Goal: Task Accomplishment & Management: Use online tool/utility

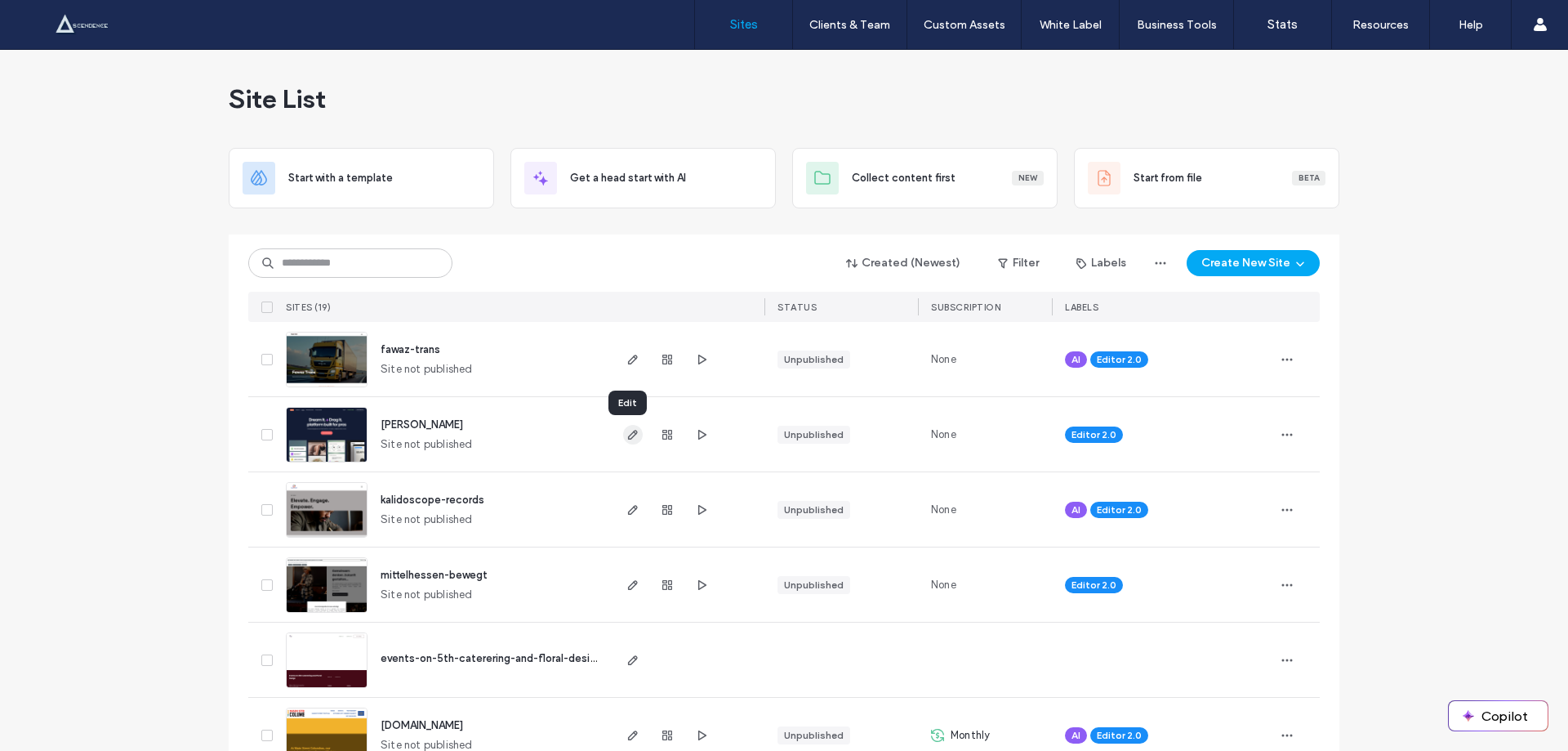
click at [627, 435] on icon "button" at bounding box center [633, 435] width 13 height 13
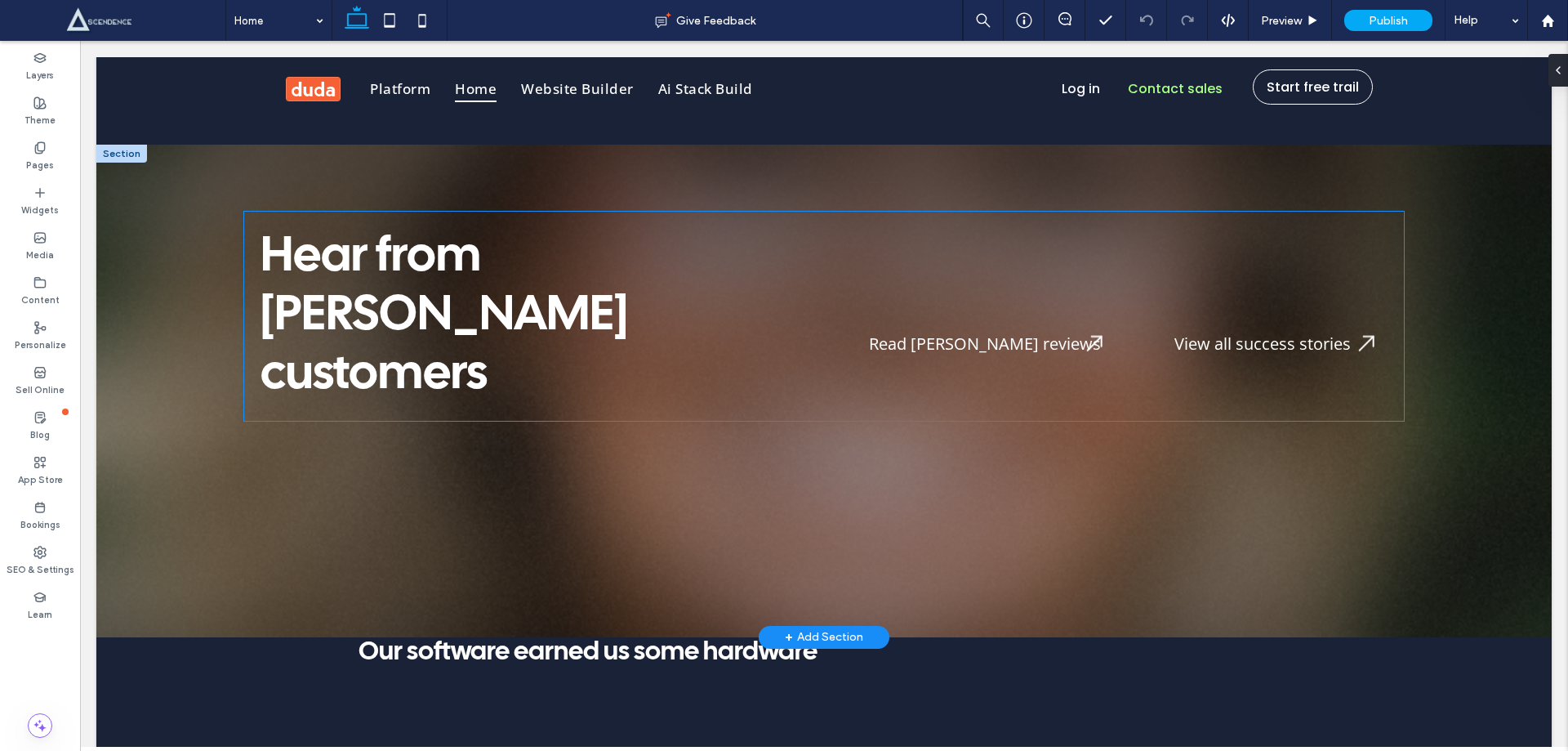
scroll to position [6145, 0]
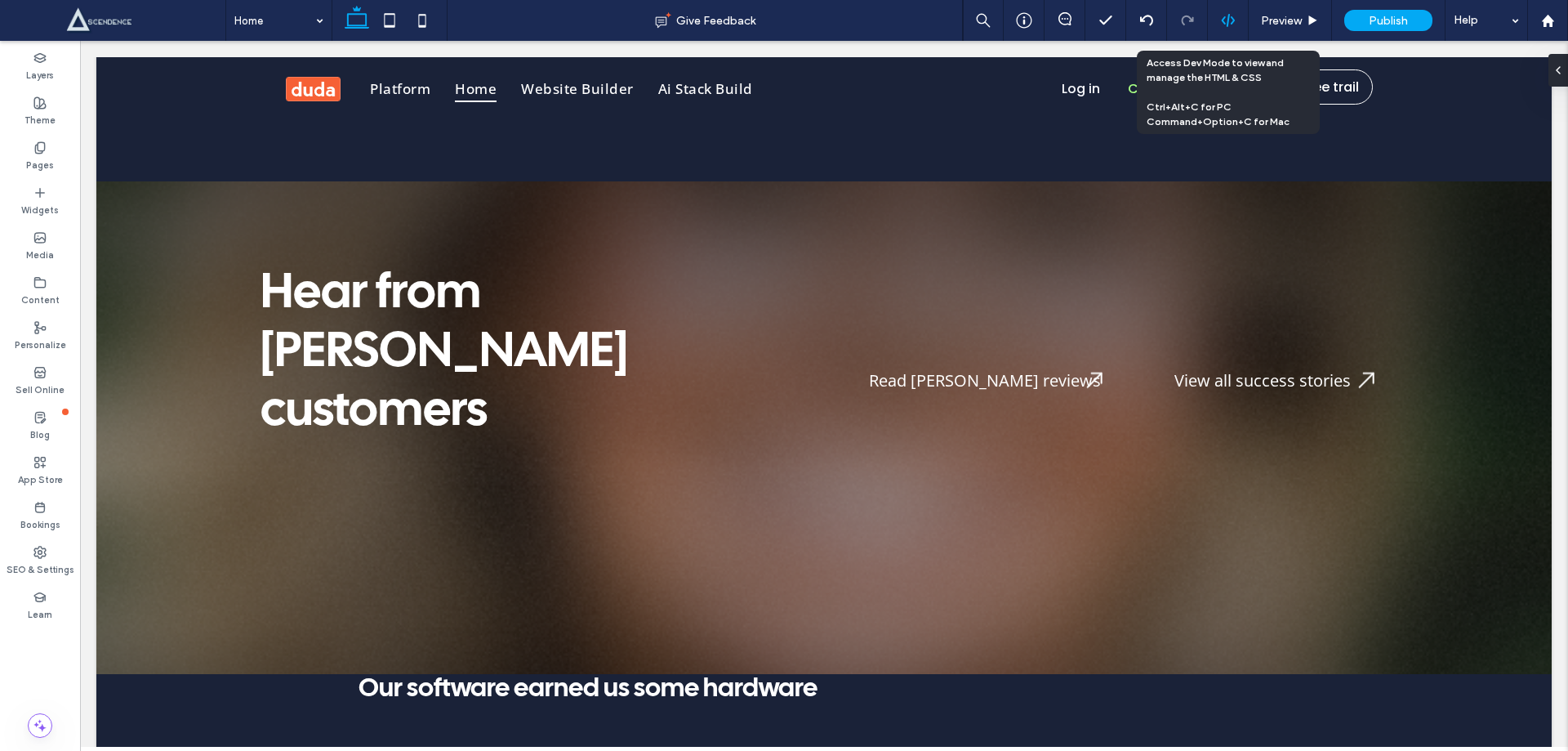
click at [1225, 26] on icon at bounding box center [1228, 21] width 15 height 15
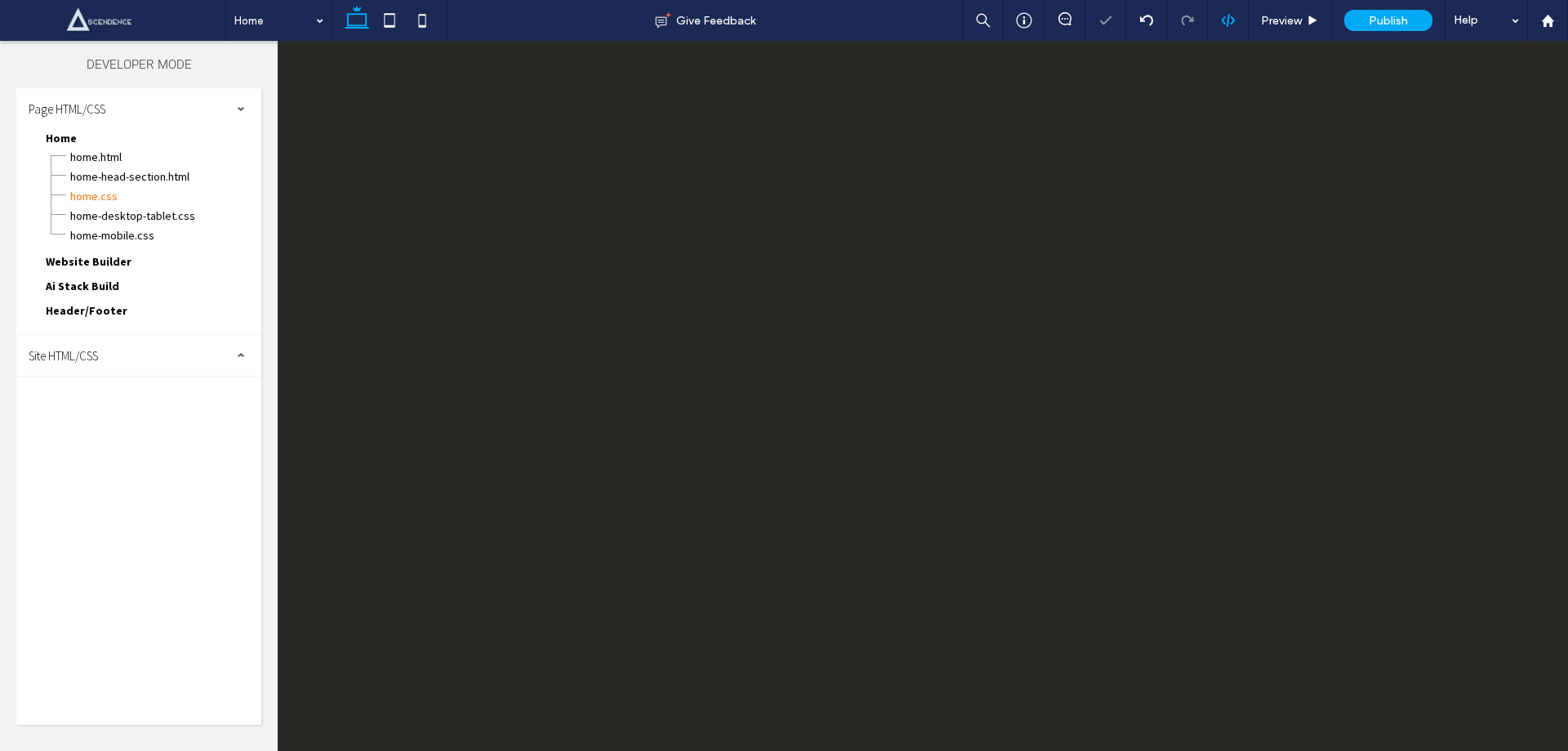
scroll to position [0, 0]
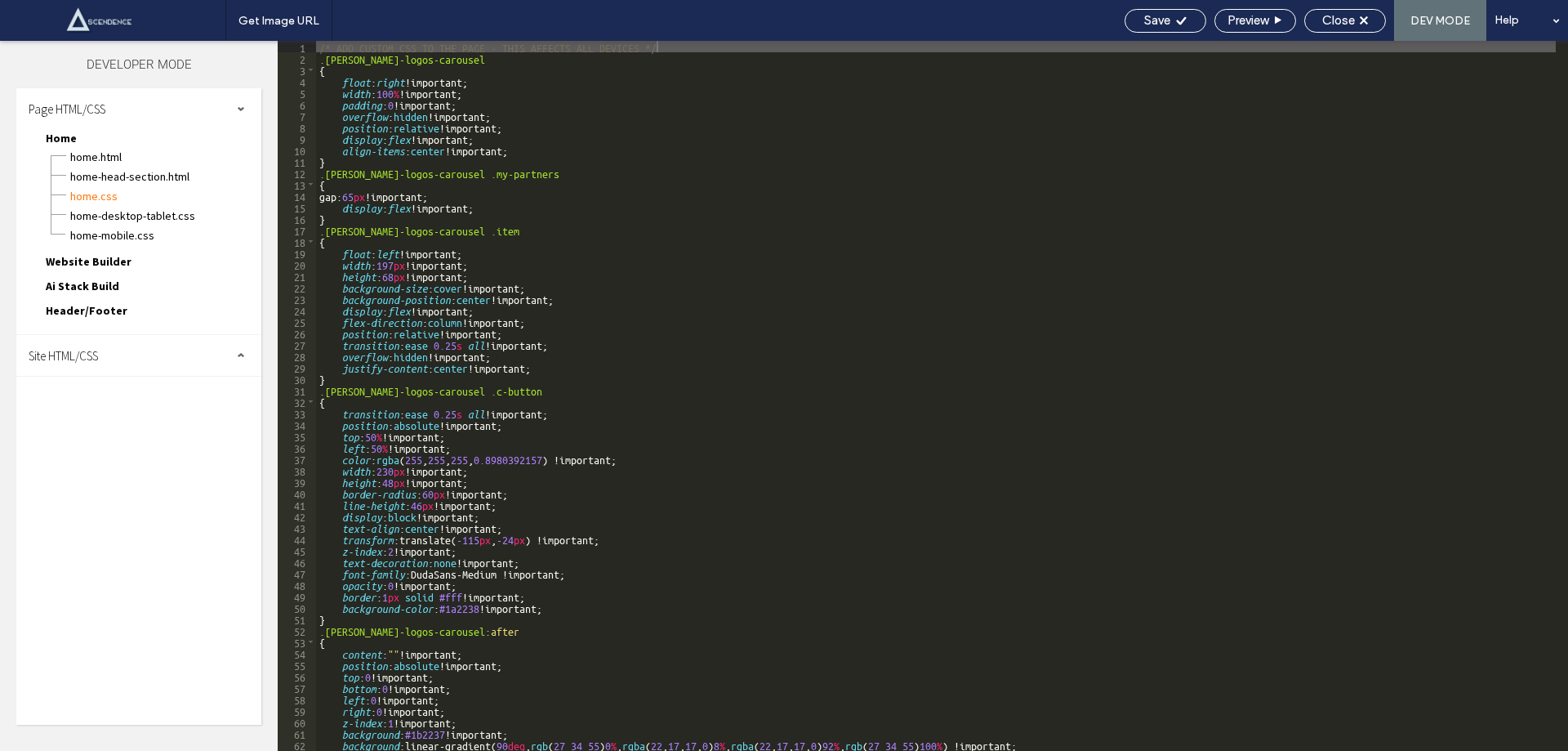
click at [112, 356] on div "Site HTML/CSS" at bounding box center [139, 355] width 245 height 41
click at [112, 421] on span "site.css" at bounding box center [169, 427] width 185 height 16
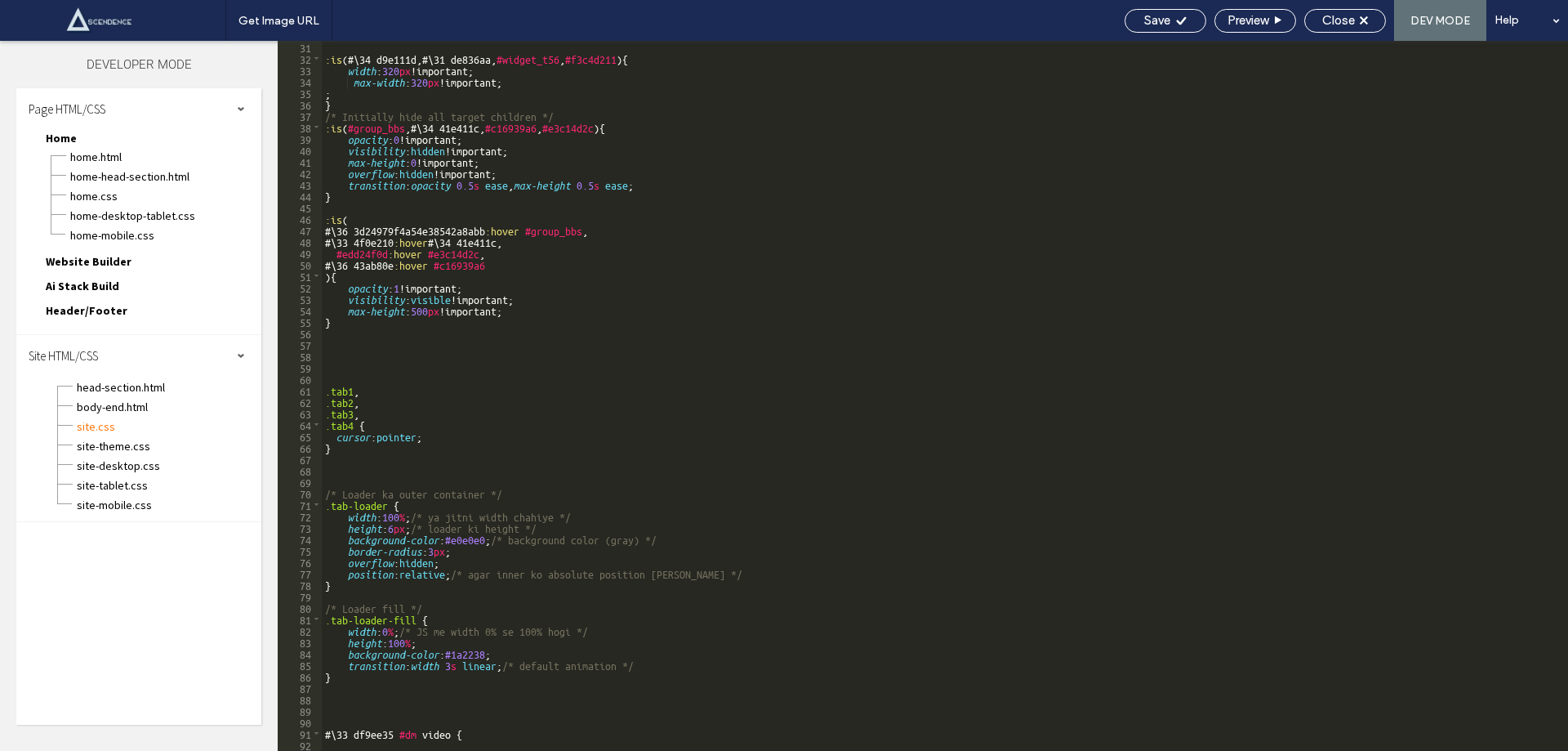
scroll to position [617, 0]
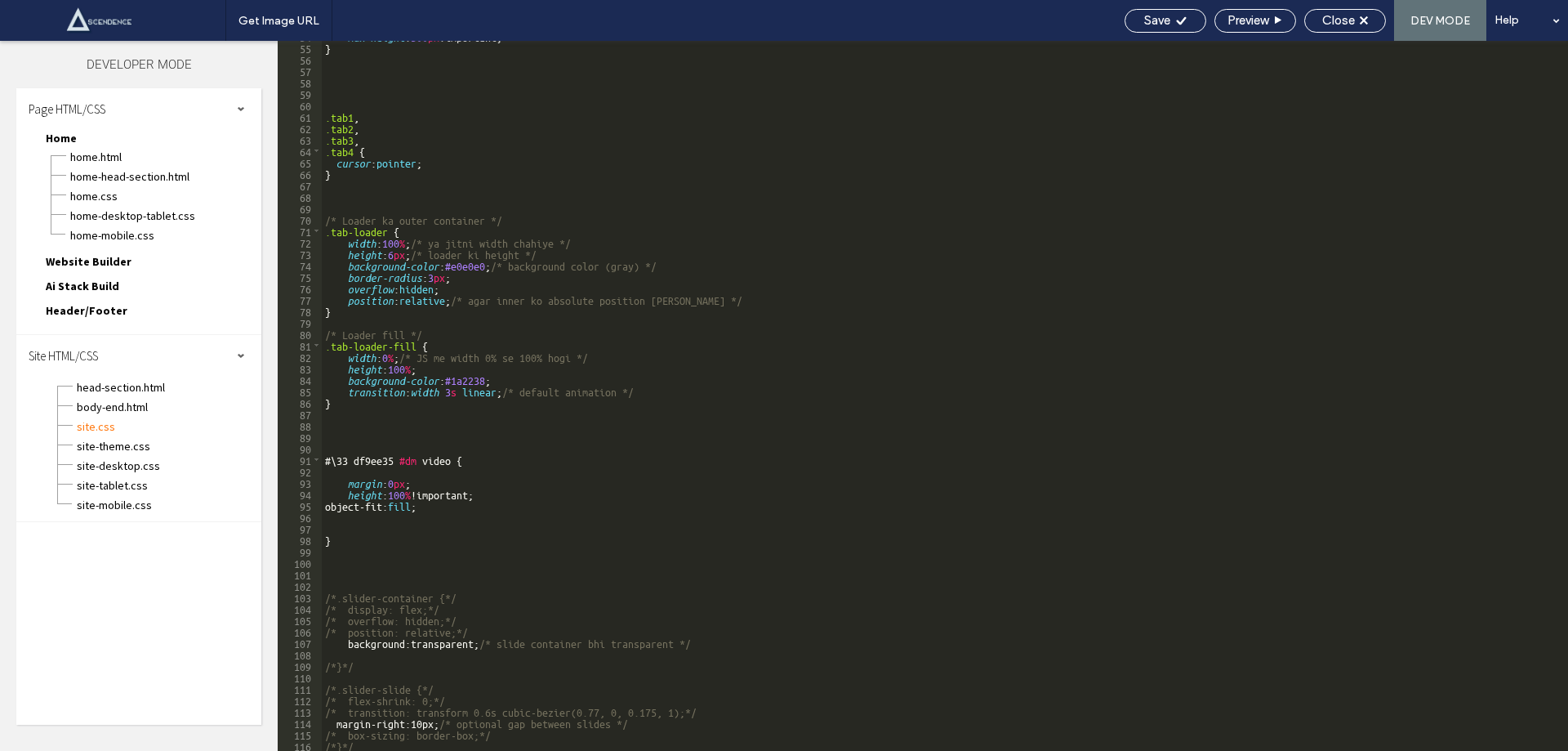
click at [423, 750] on div "max-height : 500 px !important; } .tab1 , .tab2 , .tab3 , .tab4 { cursor : poin…" at bounding box center [939, 396] width 1234 height 733
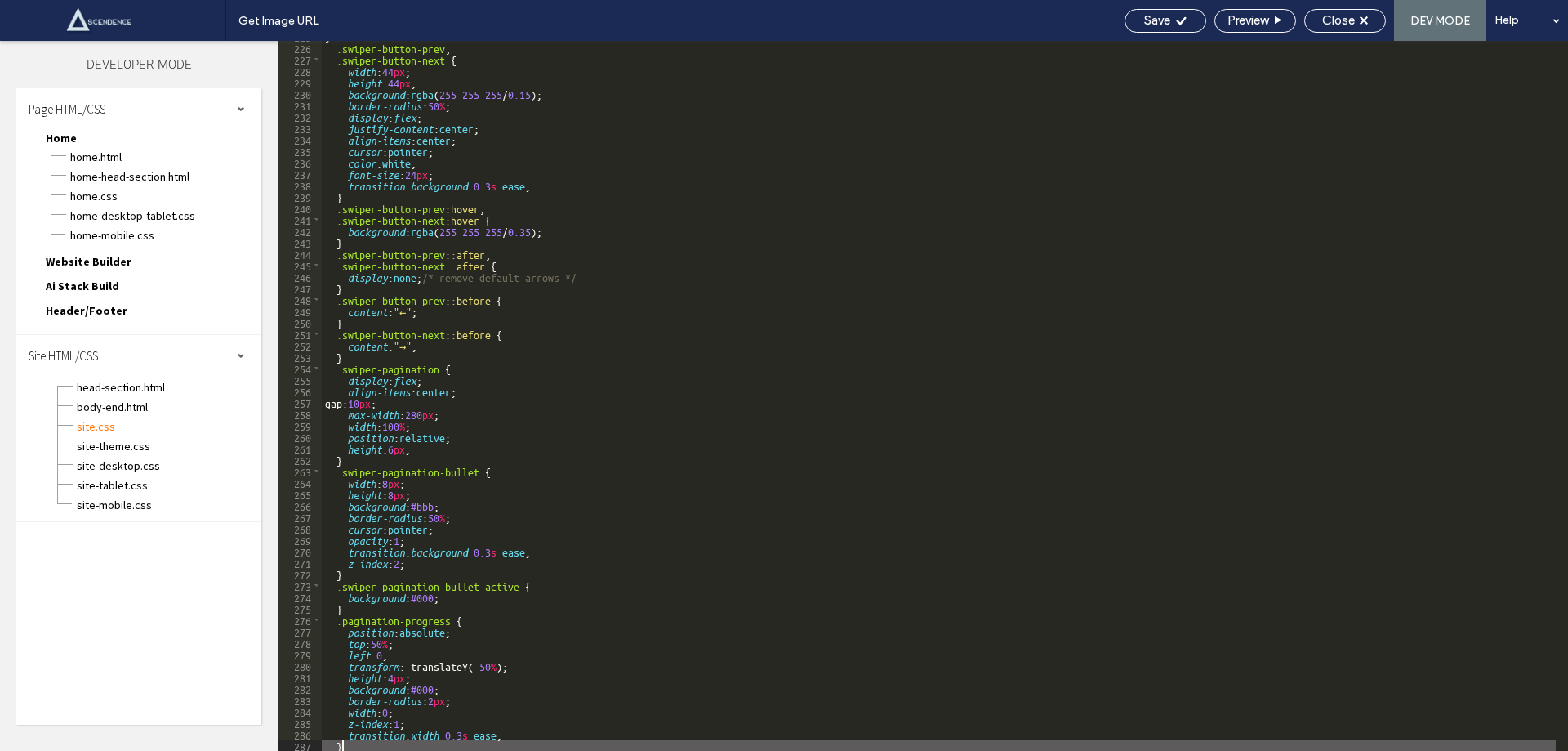
scroll to position [2573, 0]
click at [105, 403] on span "body-end.html" at bounding box center [169, 407] width 185 height 16
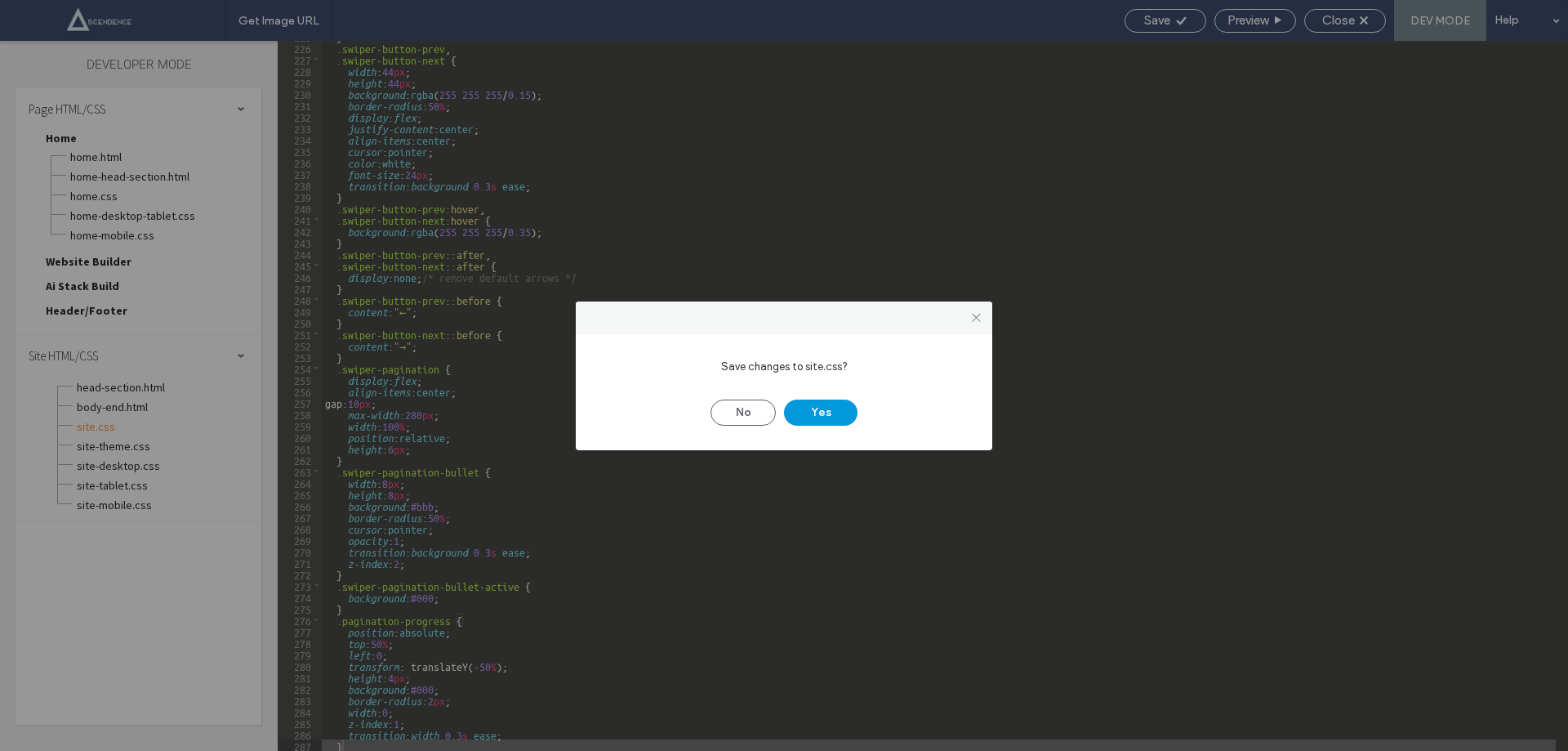
click at [828, 407] on button "Yes" at bounding box center [821, 413] width 74 height 26
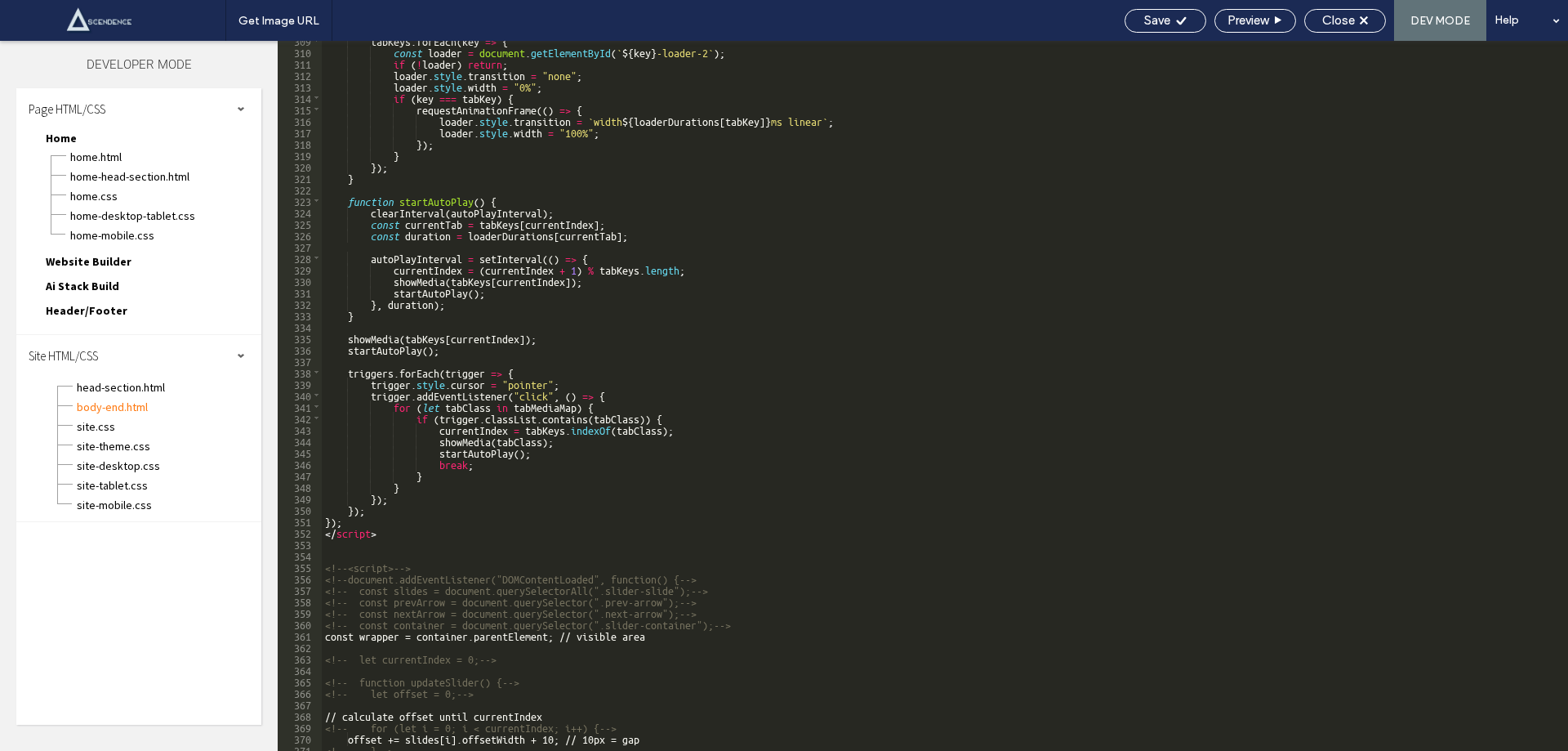
scroll to position [3877, 0]
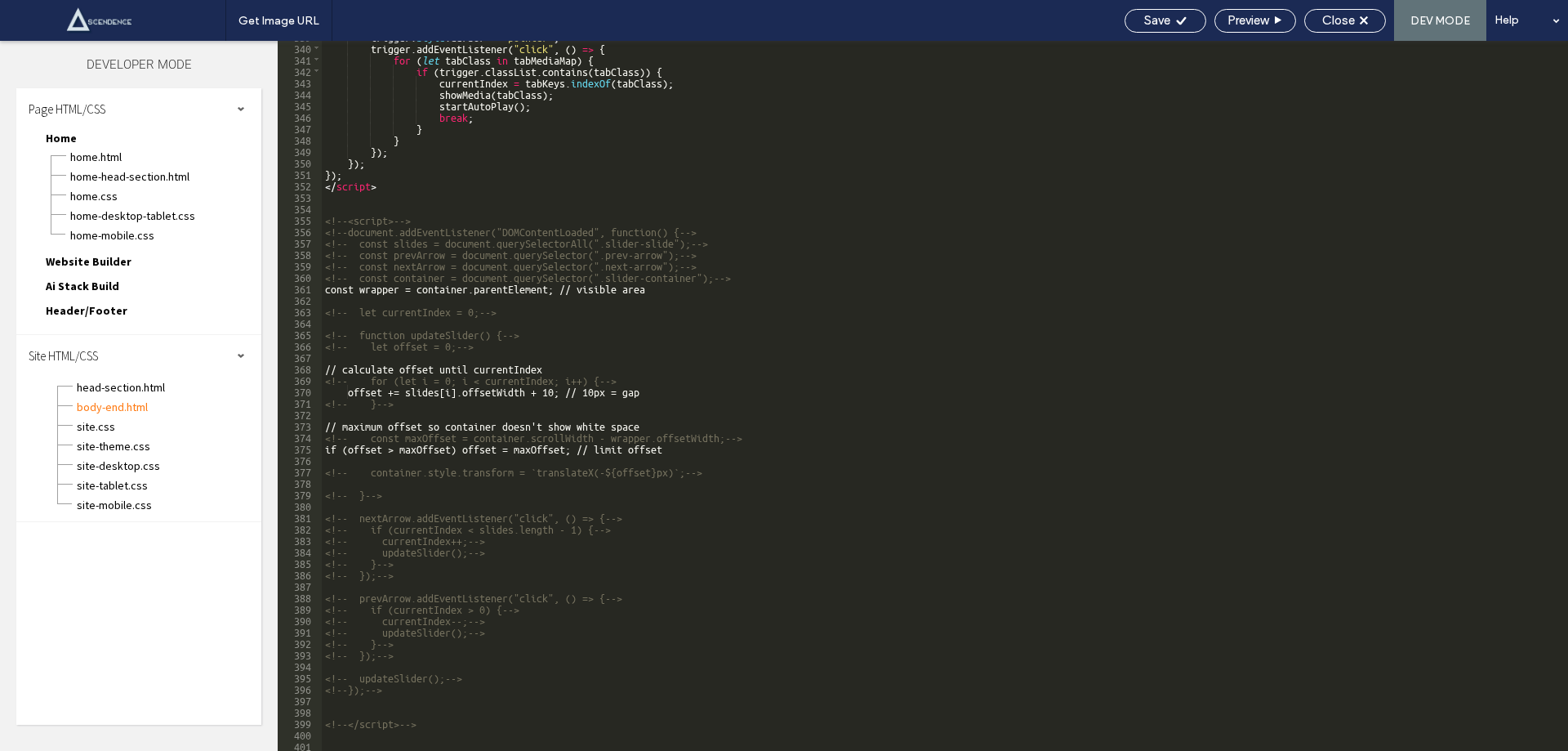
click at [439, 733] on div "trigger . style . cursor = "pointer" ; trigger . addEventListener ( "click" , (…" at bounding box center [939, 396] width 1234 height 733
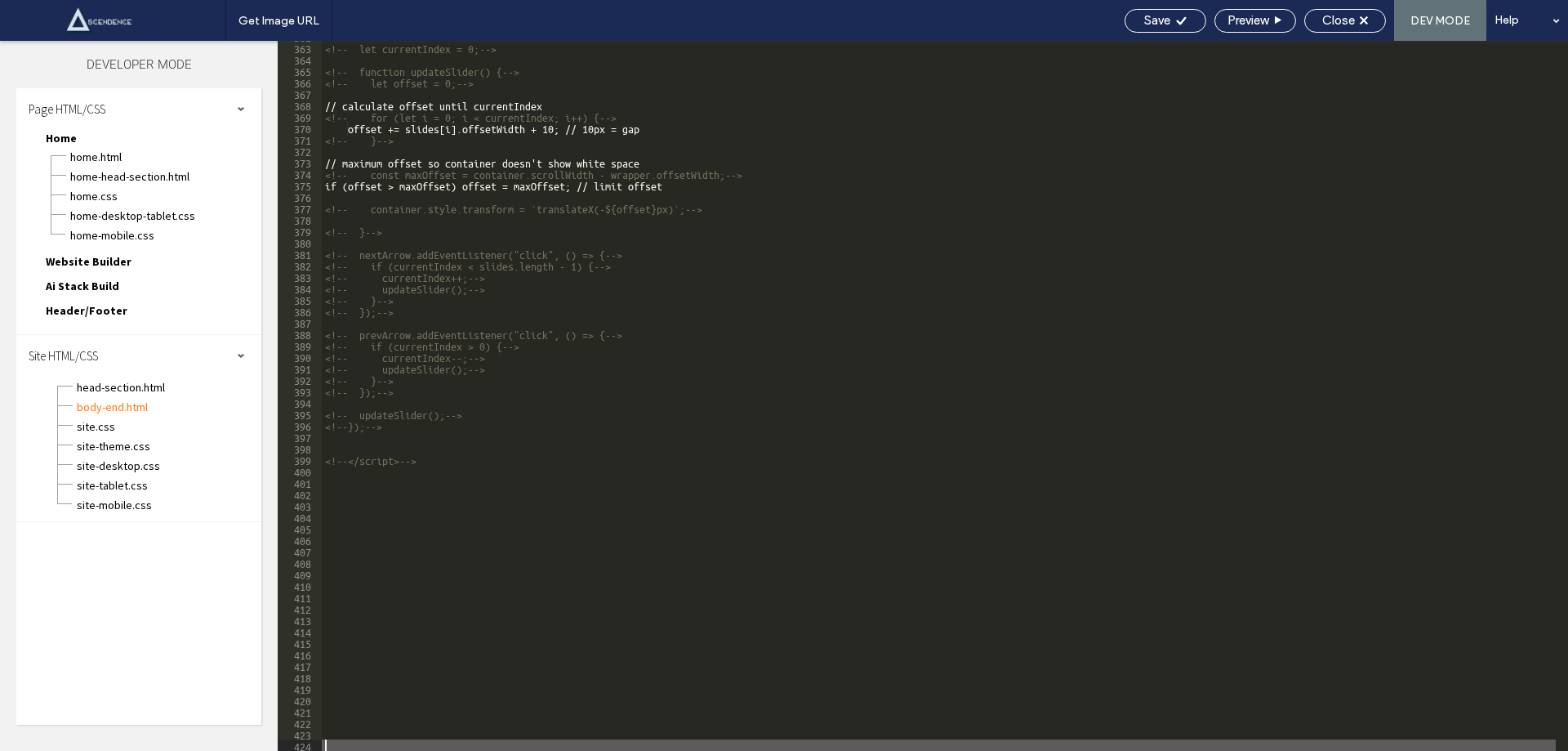
scroll to position [4197, 0]
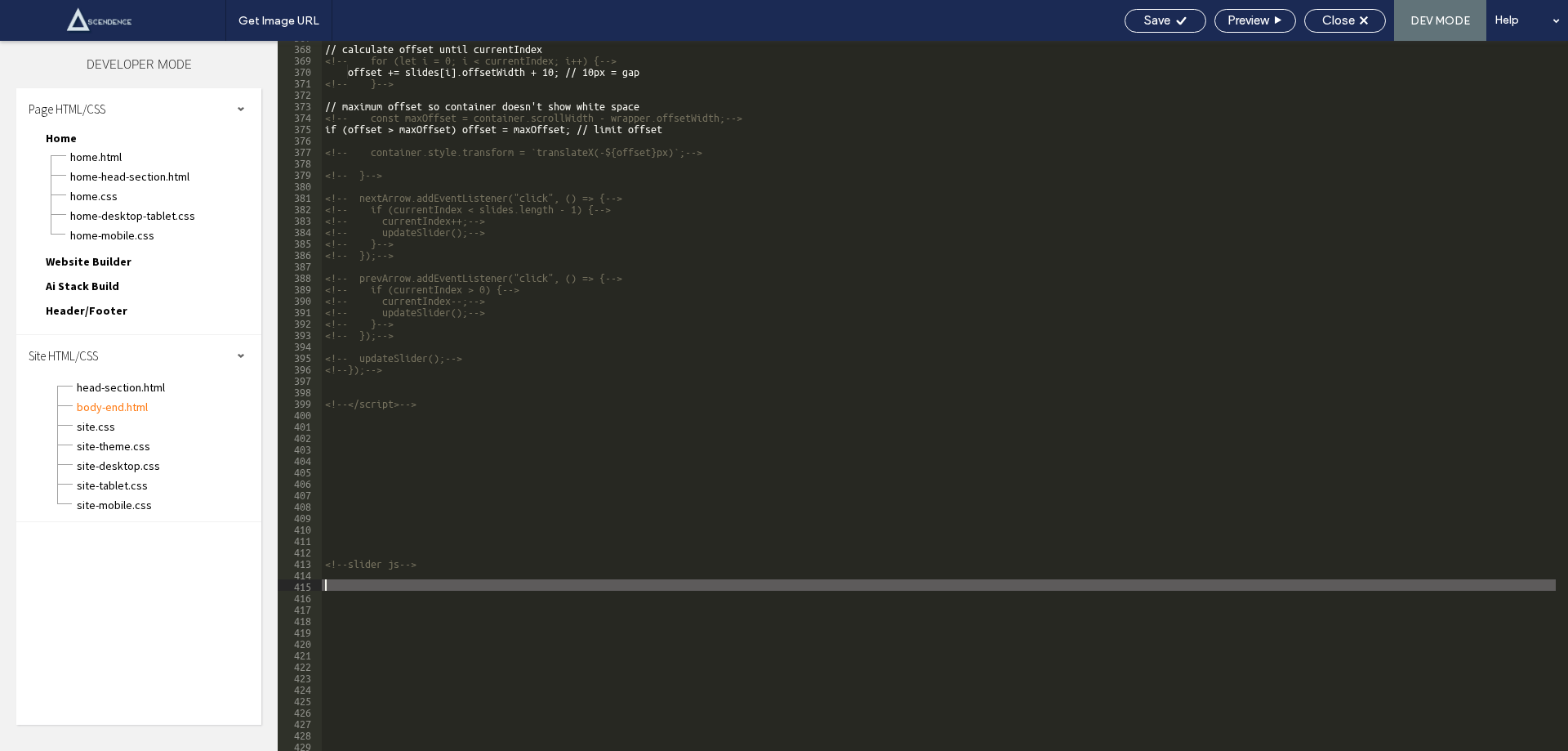
type textarea "**"
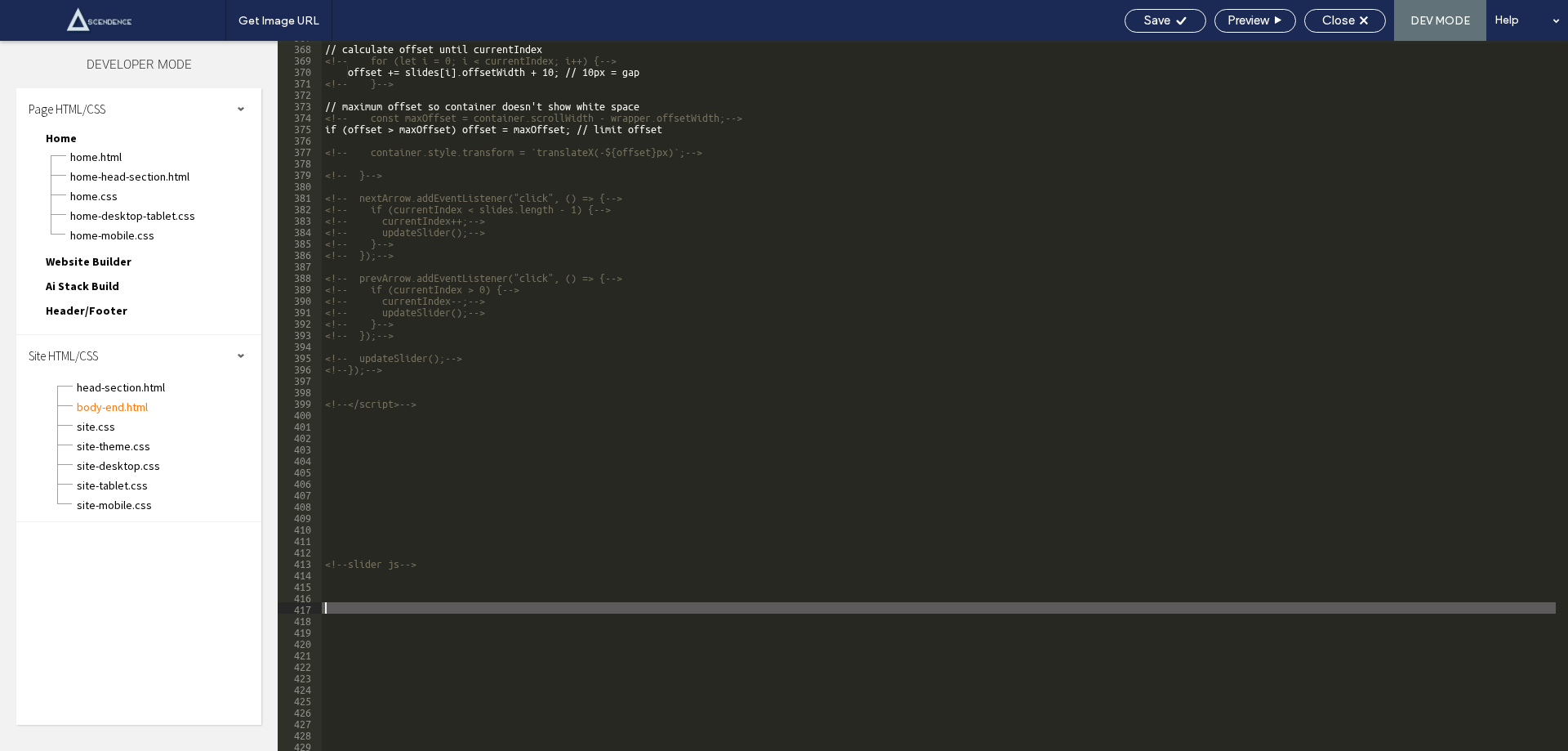
scroll to position [4426, 0]
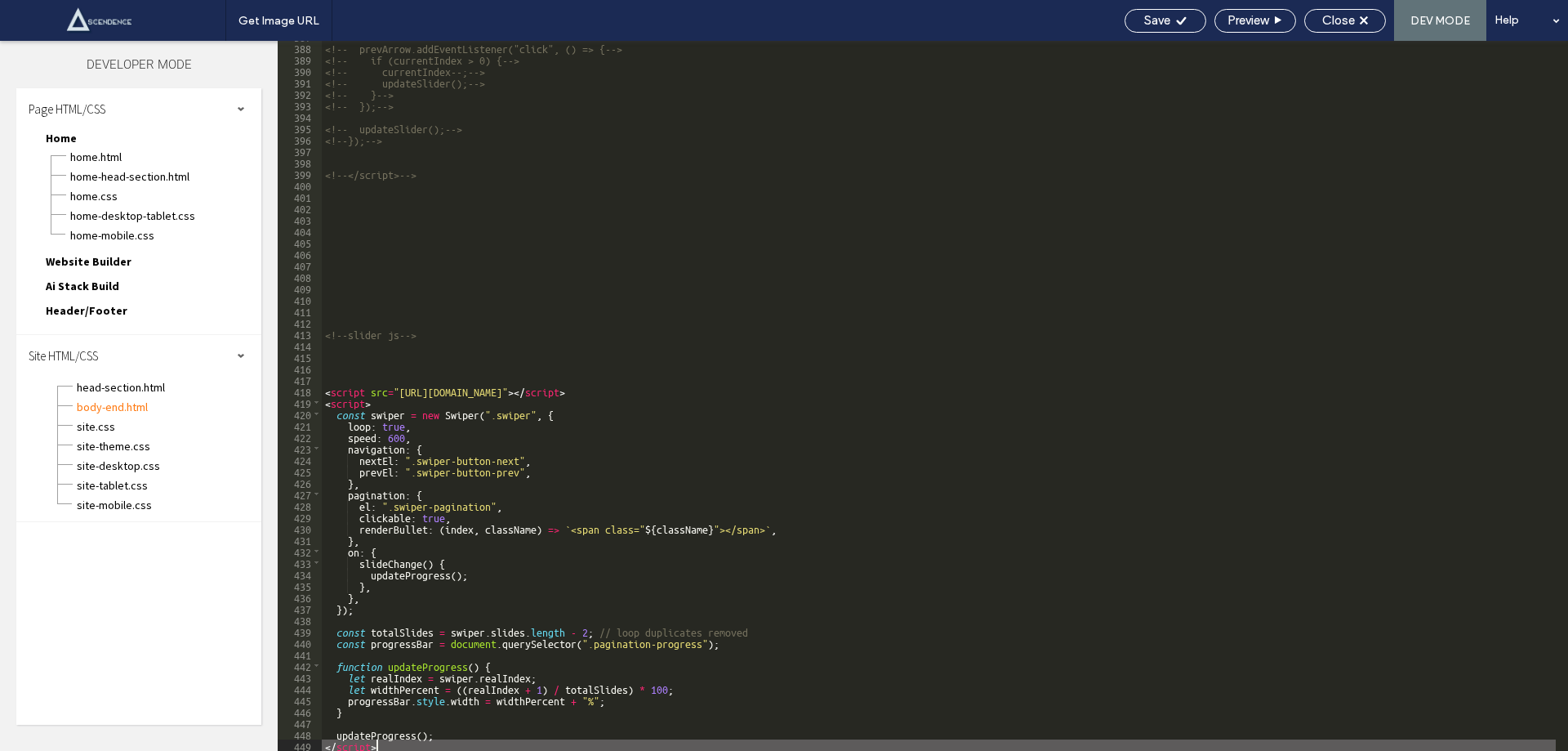
click at [333, 360] on div "<!-- prevArrow.addEventListener("click", () => {--> <!-- if (currentIndex > 0) …" at bounding box center [939, 396] width 1234 height 733
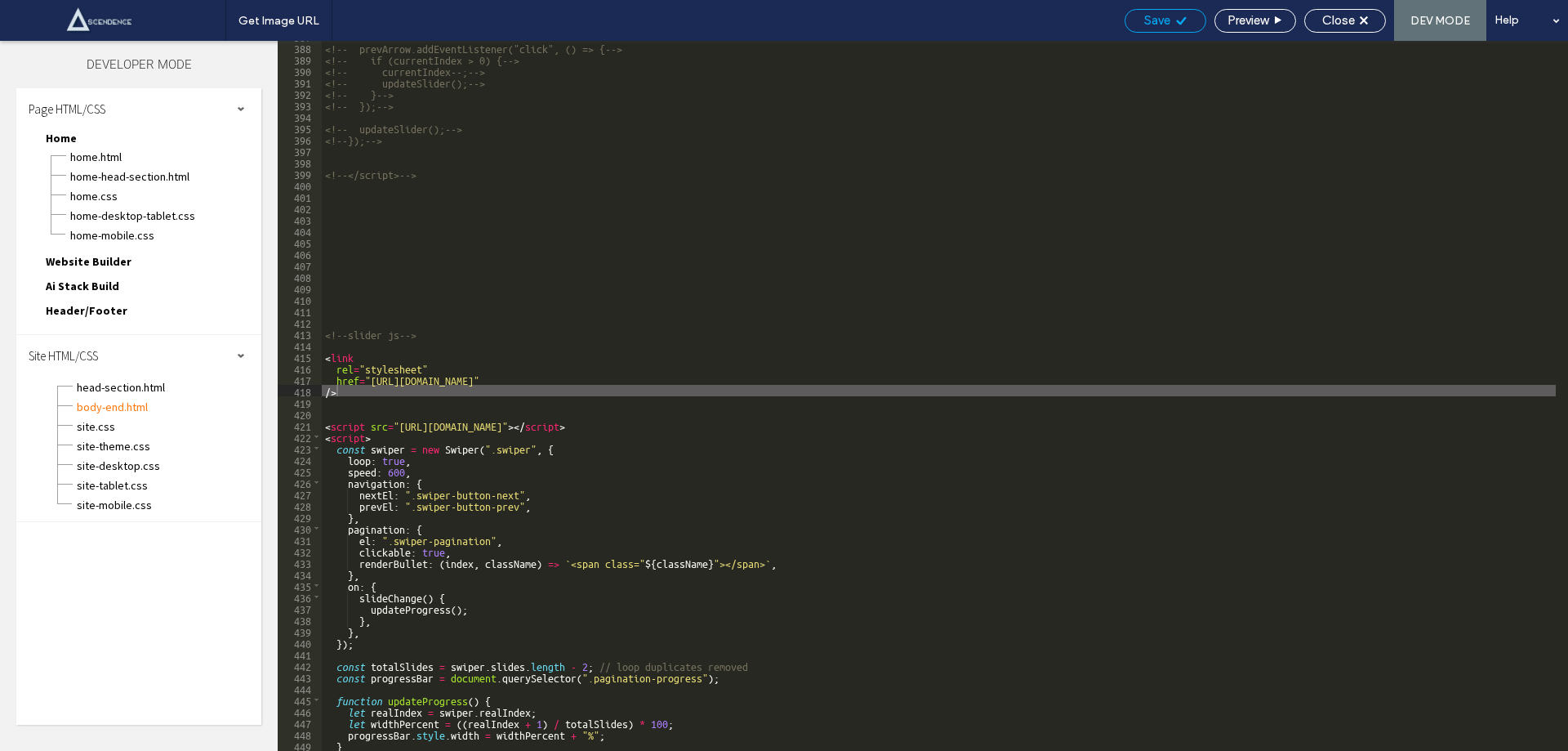
click at [1183, 24] on icon at bounding box center [1182, 21] width 12 height 12
click at [1350, 25] on span "Close" at bounding box center [1339, 21] width 33 height 15
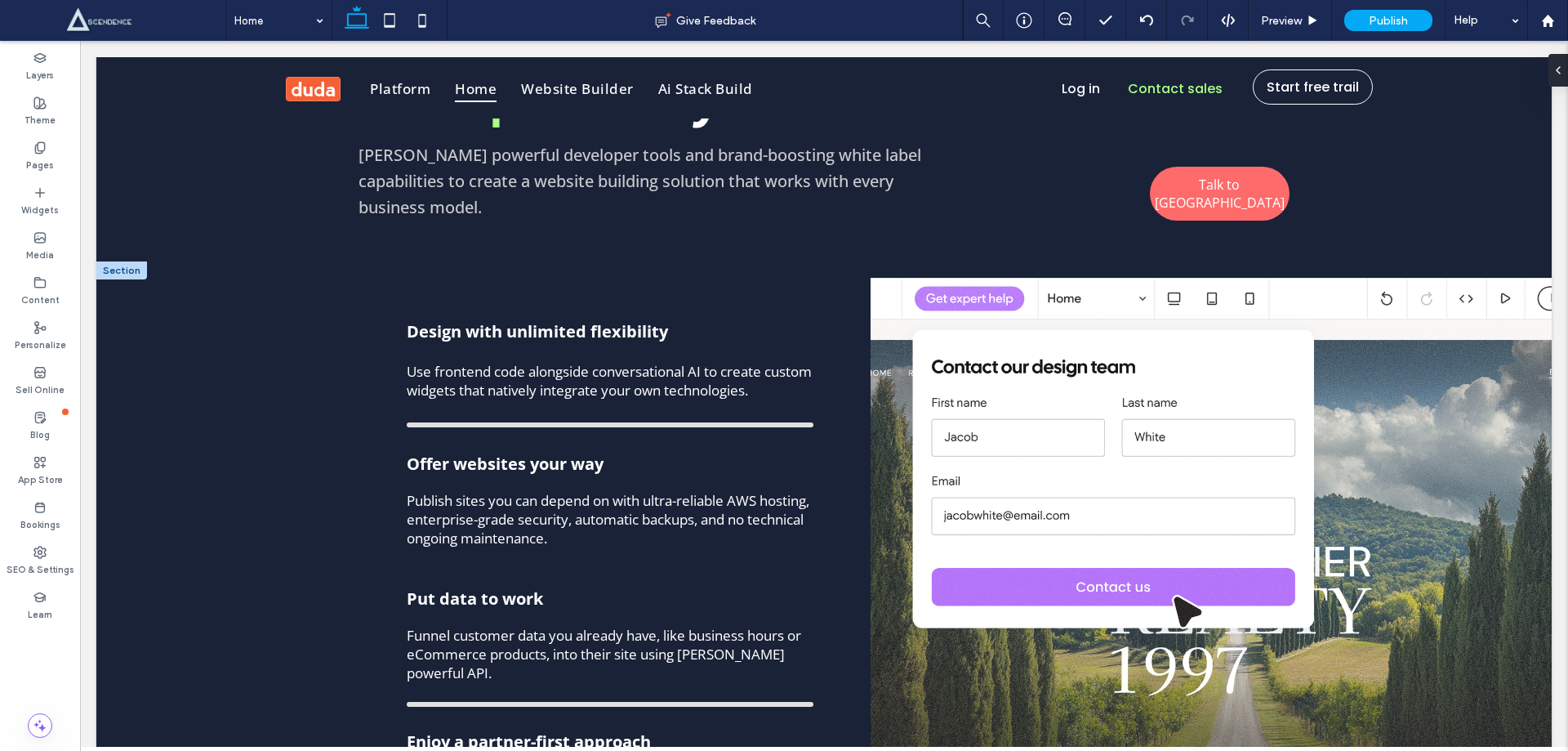
scroll to position [6102, 0]
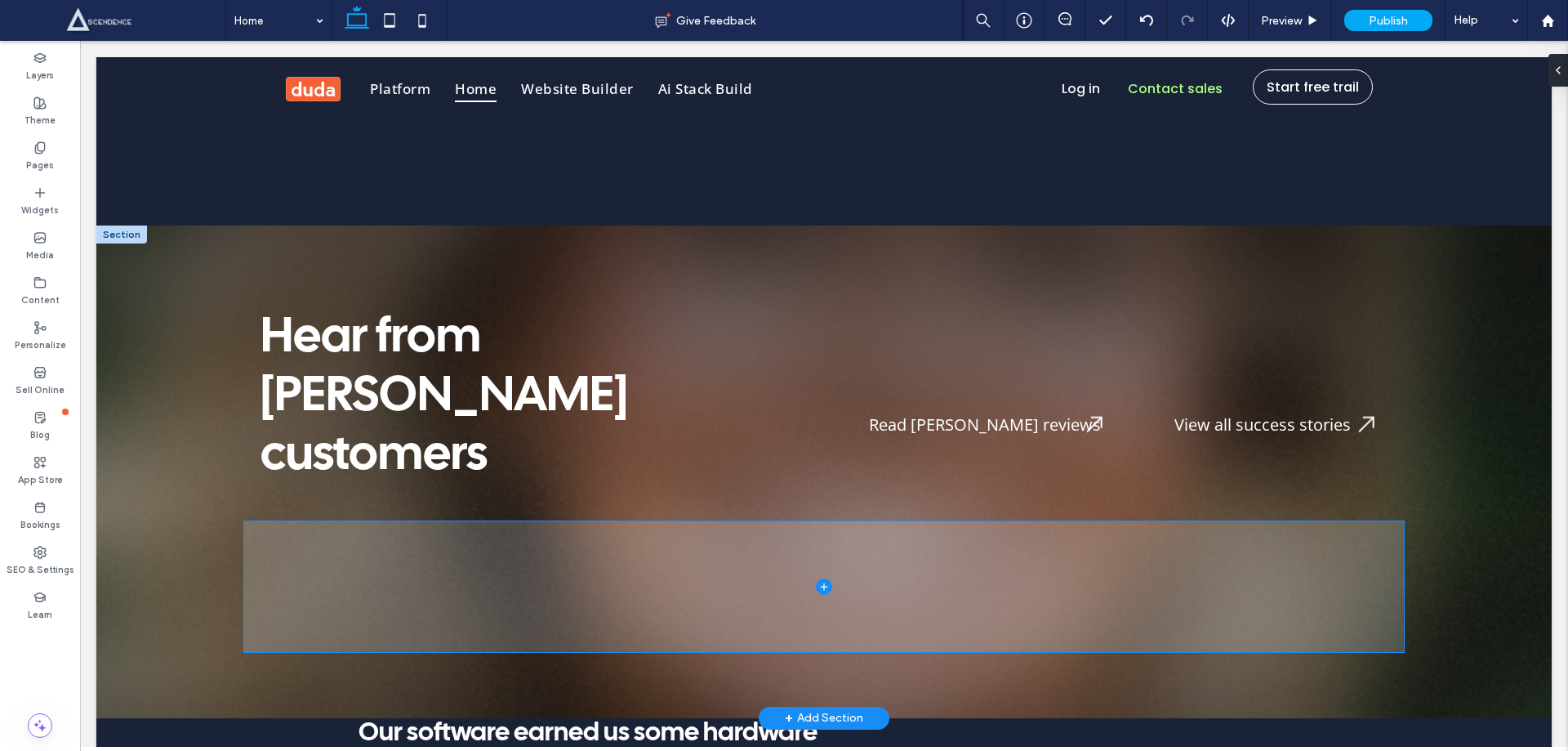
click at [820, 579] on icon at bounding box center [825, 587] width 16 height 16
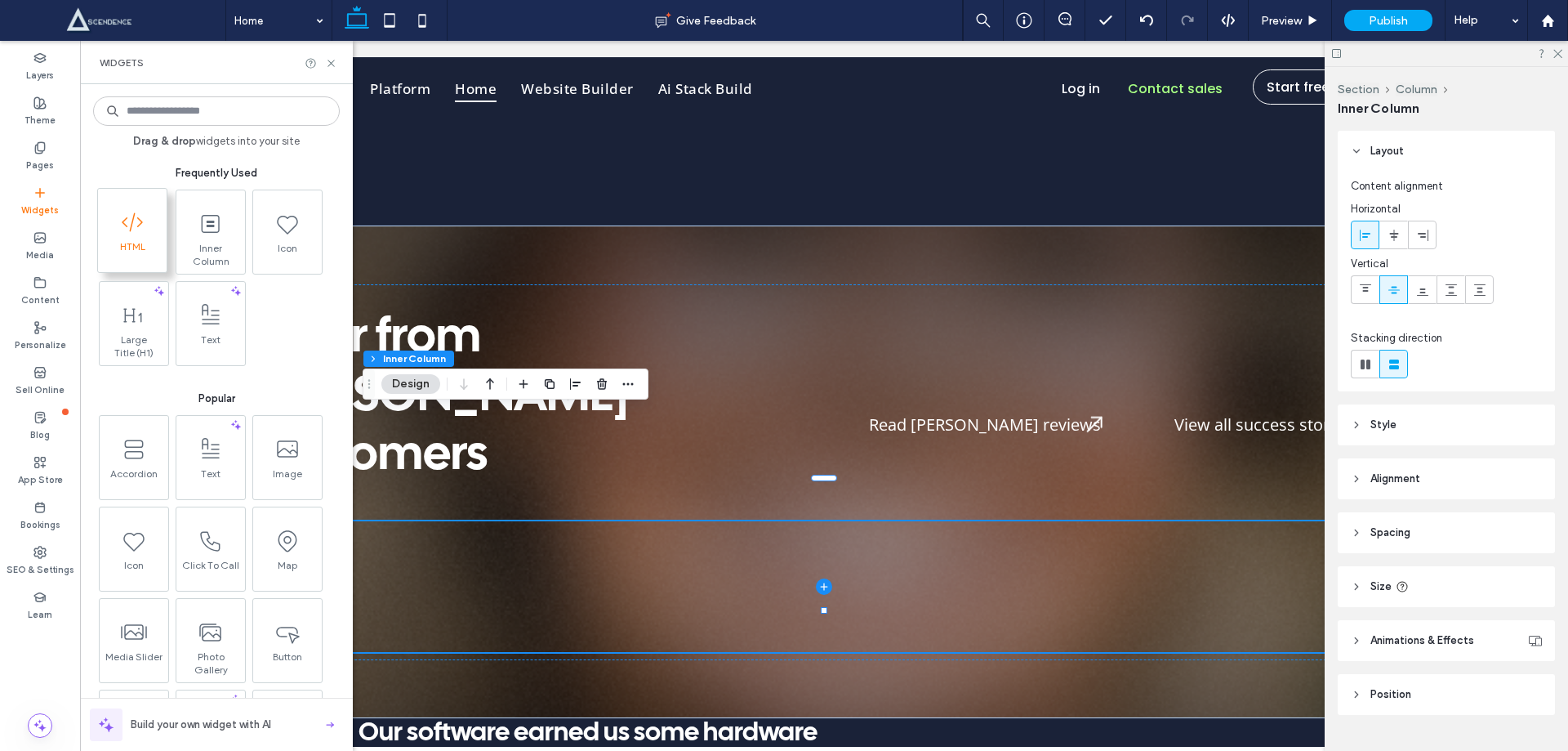
click at [125, 244] on span "HTML" at bounding box center [132, 252] width 69 height 23
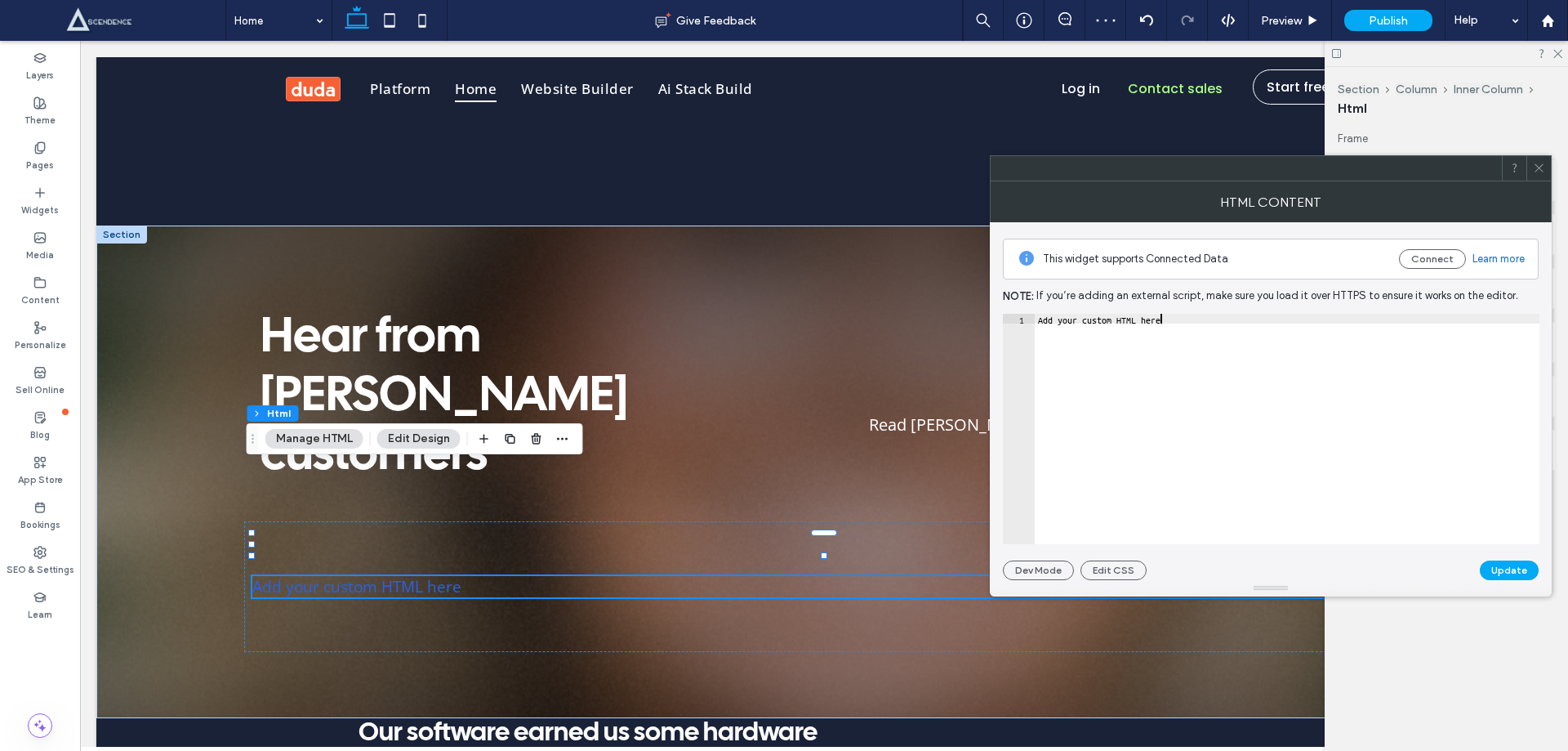
click at [1197, 378] on div "Add your custom HTML here" at bounding box center [1287, 438] width 505 height 250
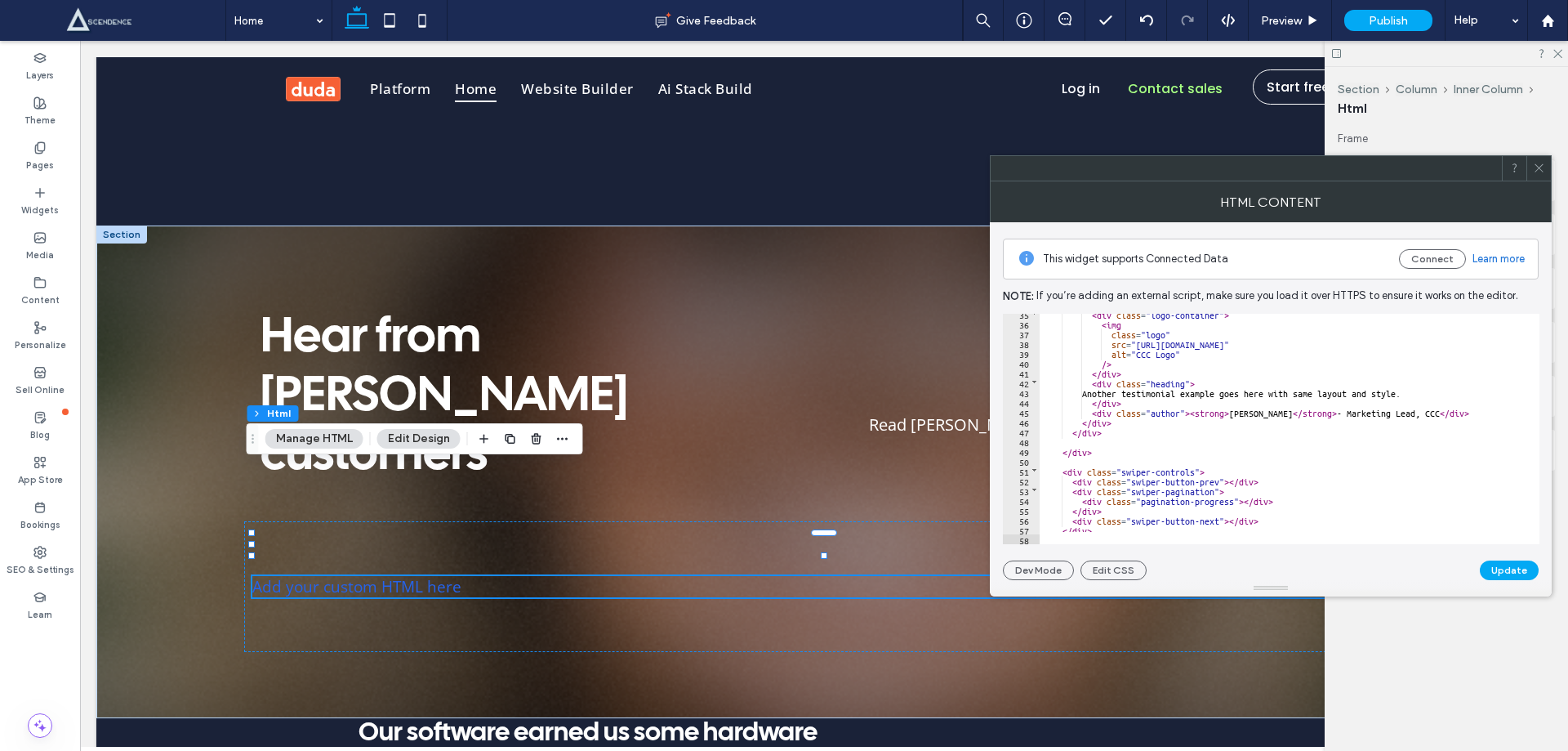
scroll to position [338, 0]
click at [1497, 573] on button "Update" at bounding box center [1510, 570] width 59 height 20
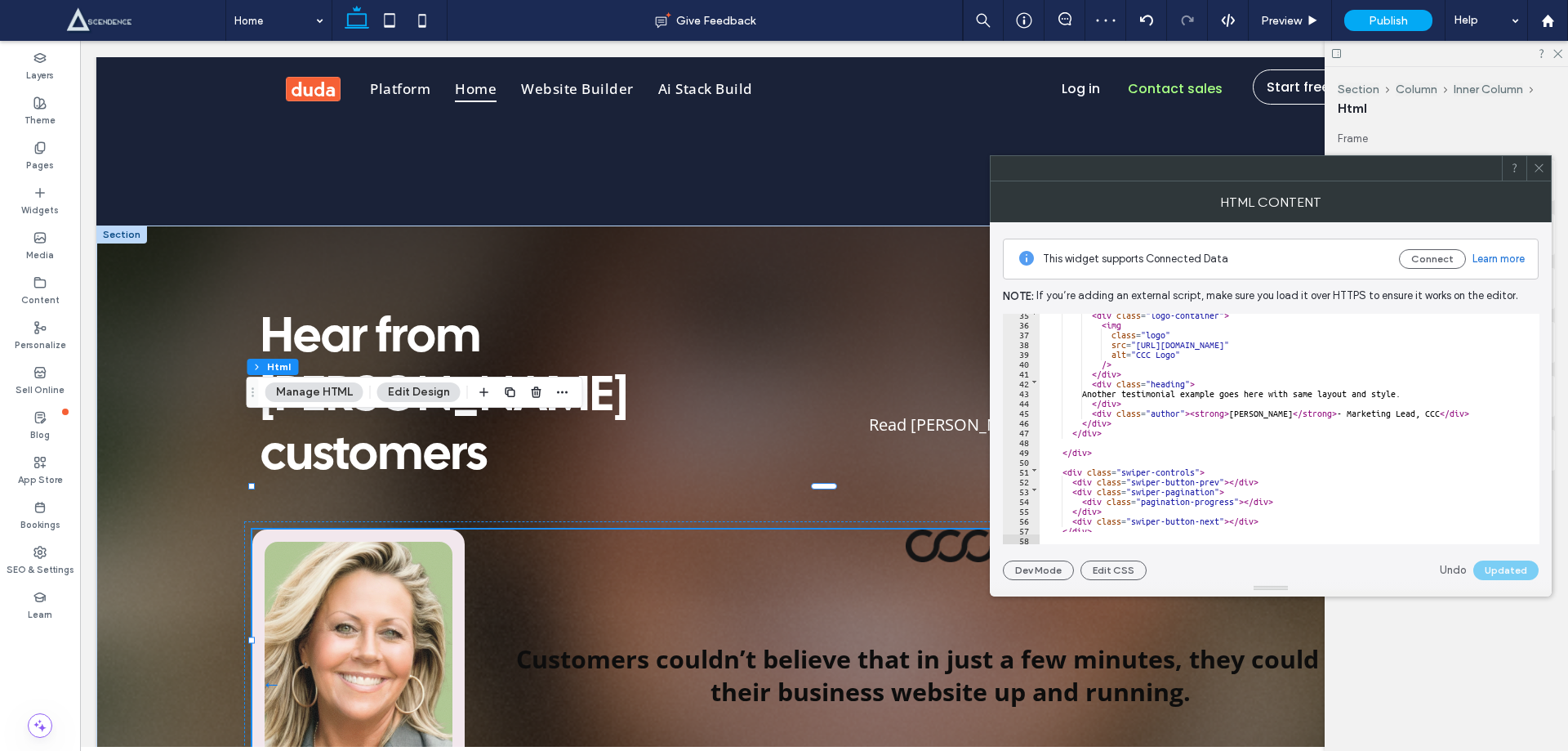
click at [1539, 173] on icon at bounding box center [1539, 167] width 12 height 12
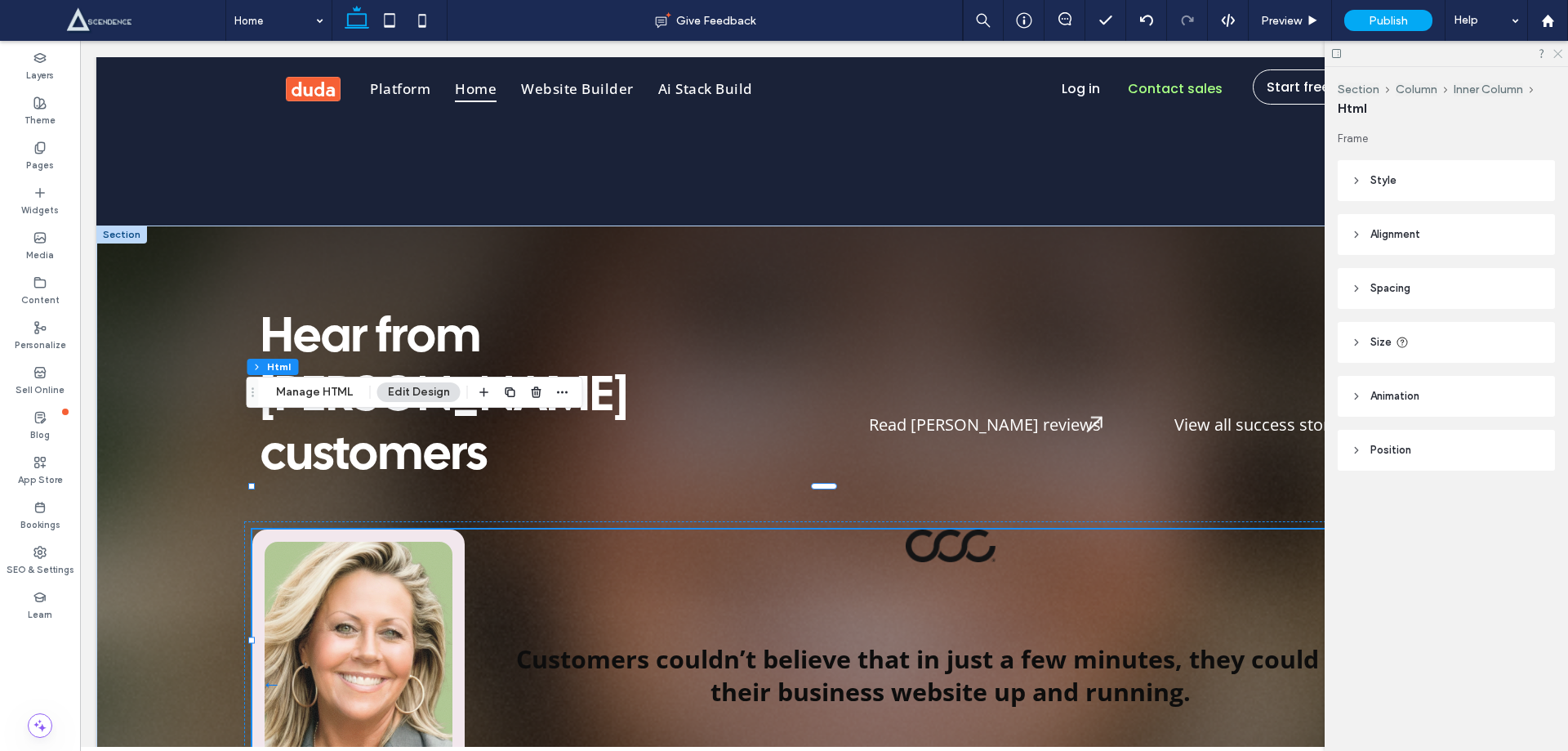
click at [1555, 55] on icon at bounding box center [1557, 53] width 11 height 11
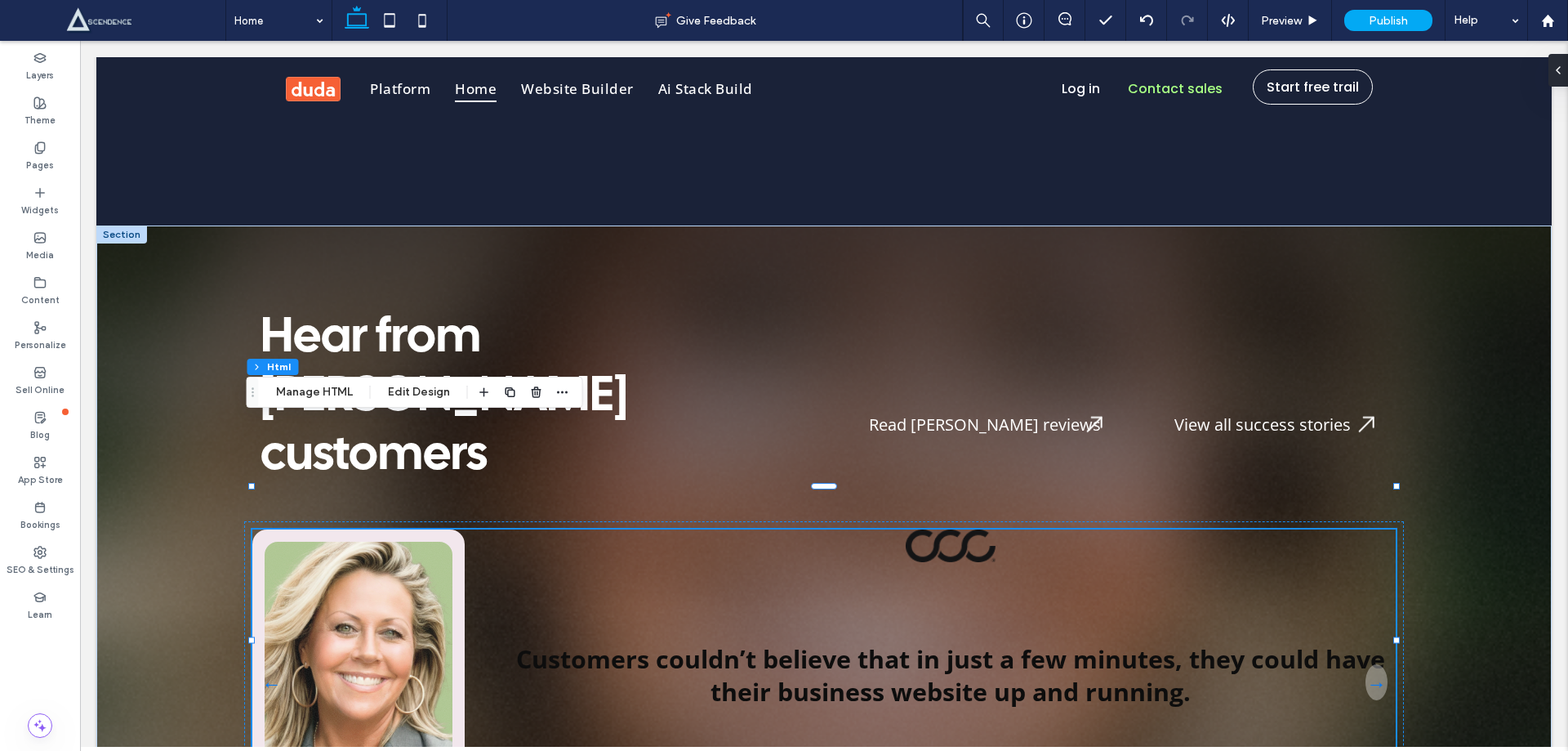
click at [1371, 664] on div at bounding box center [1377, 682] width 22 height 36
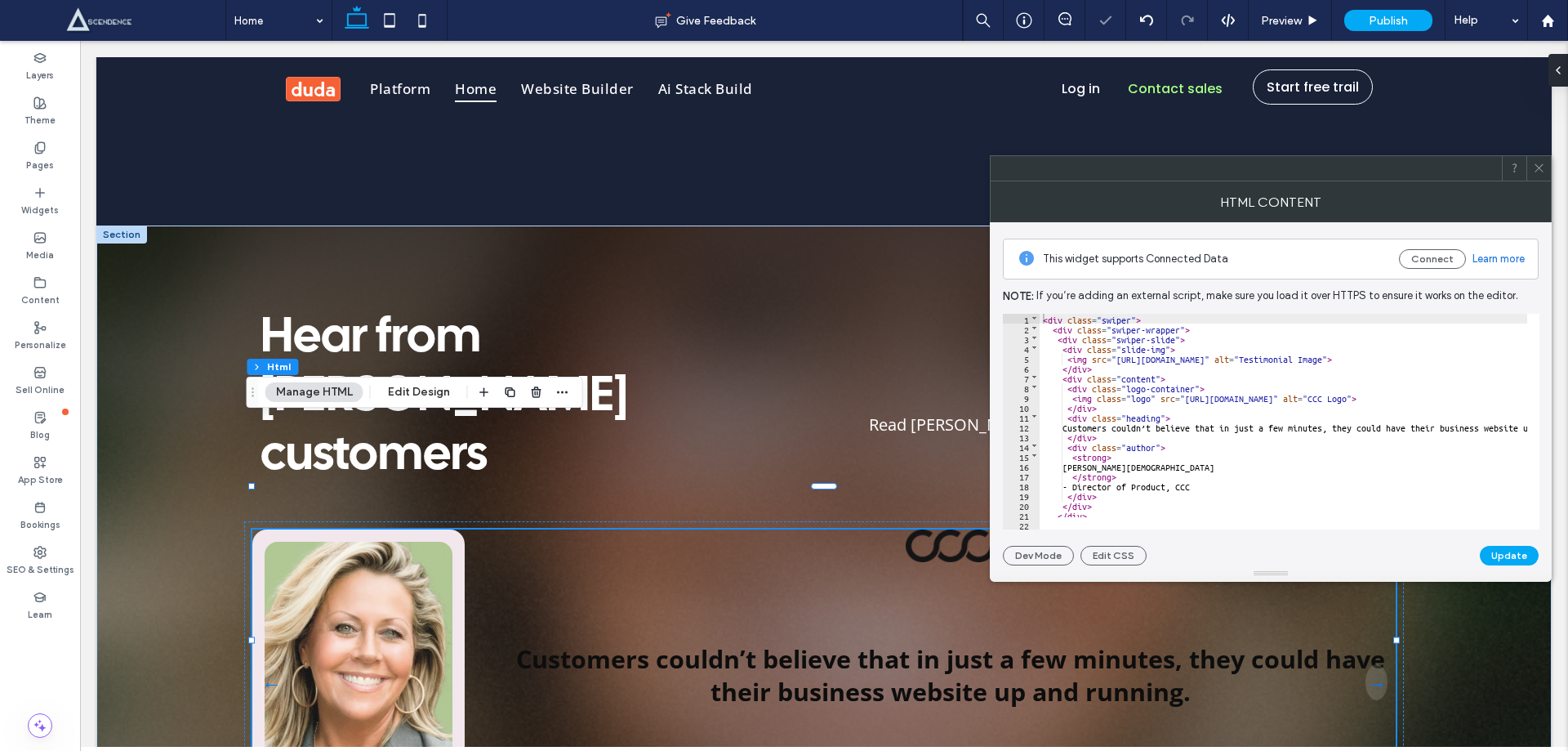
drag, startPoint x: 1184, startPoint y: 591, endPoint x: 877, endPoint y: 573, distance: 307.5
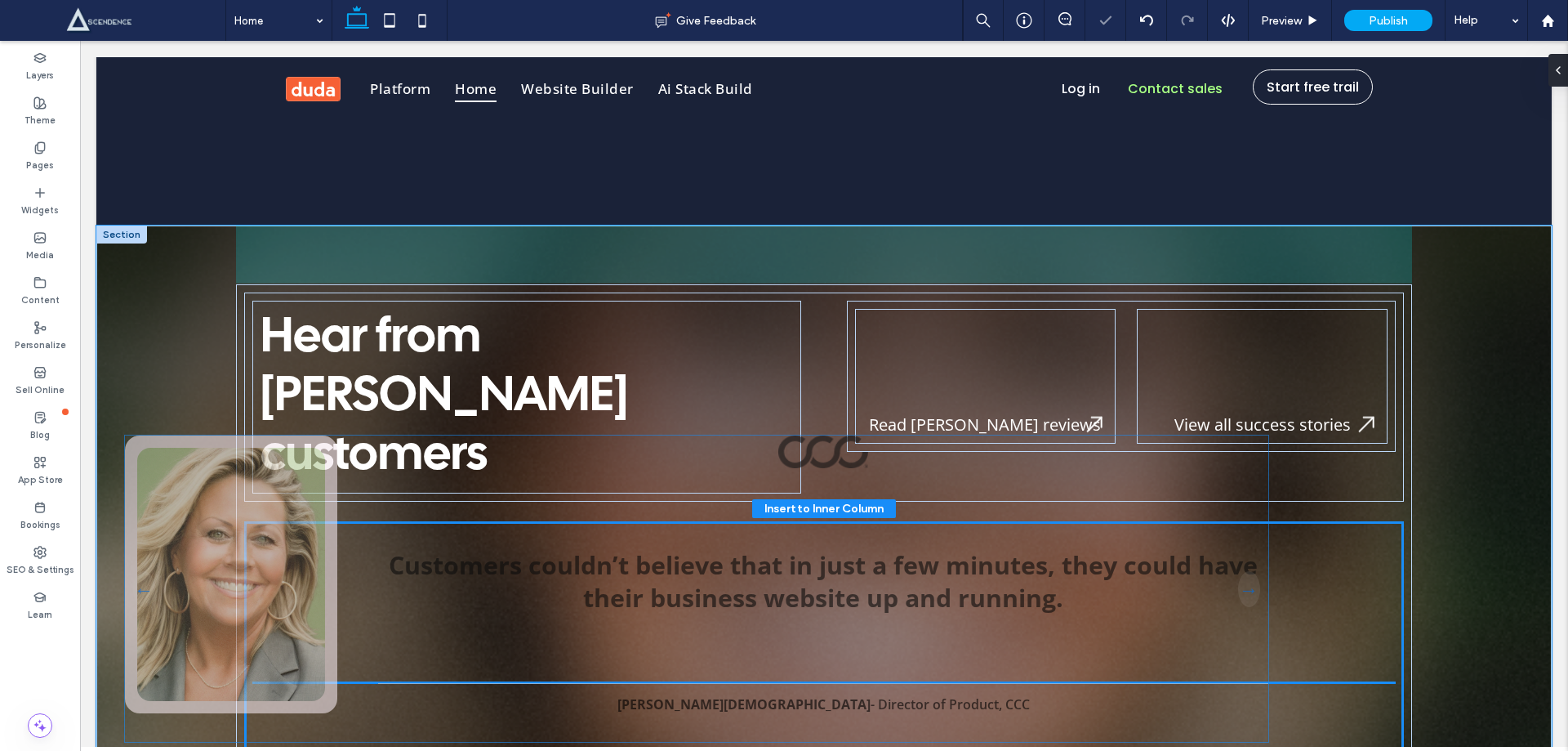
drag, startPoint x: 889, startPoint y: 579, endPoint x: 372, endPoint y: 582, distance: 517.0
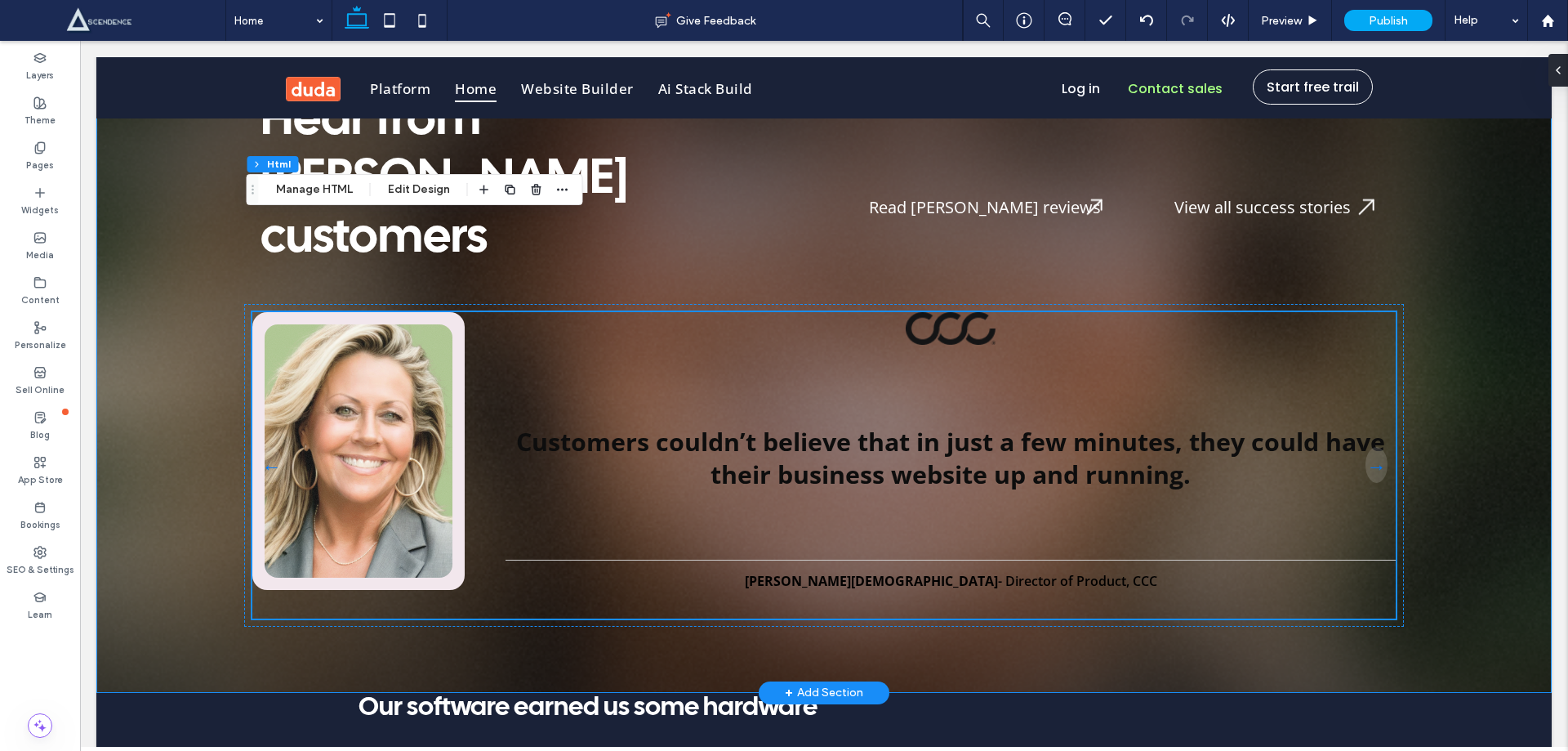
scroll to position [6210, 0]
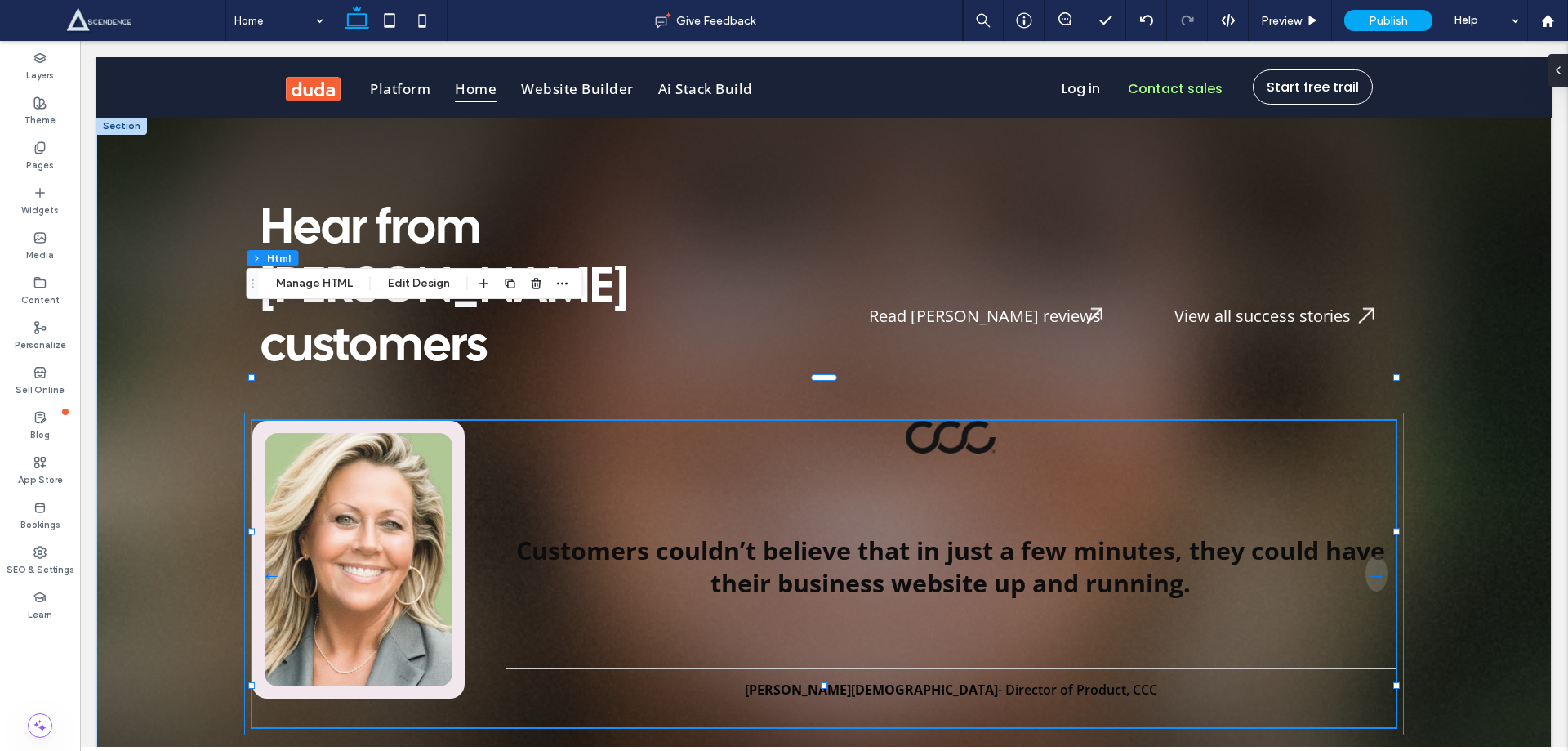
click at [245, 413] on div "Customers couldn’t believe that in just a few minutes, they could have their bu…" at bounding box center [825, 574] width 1160 height 323
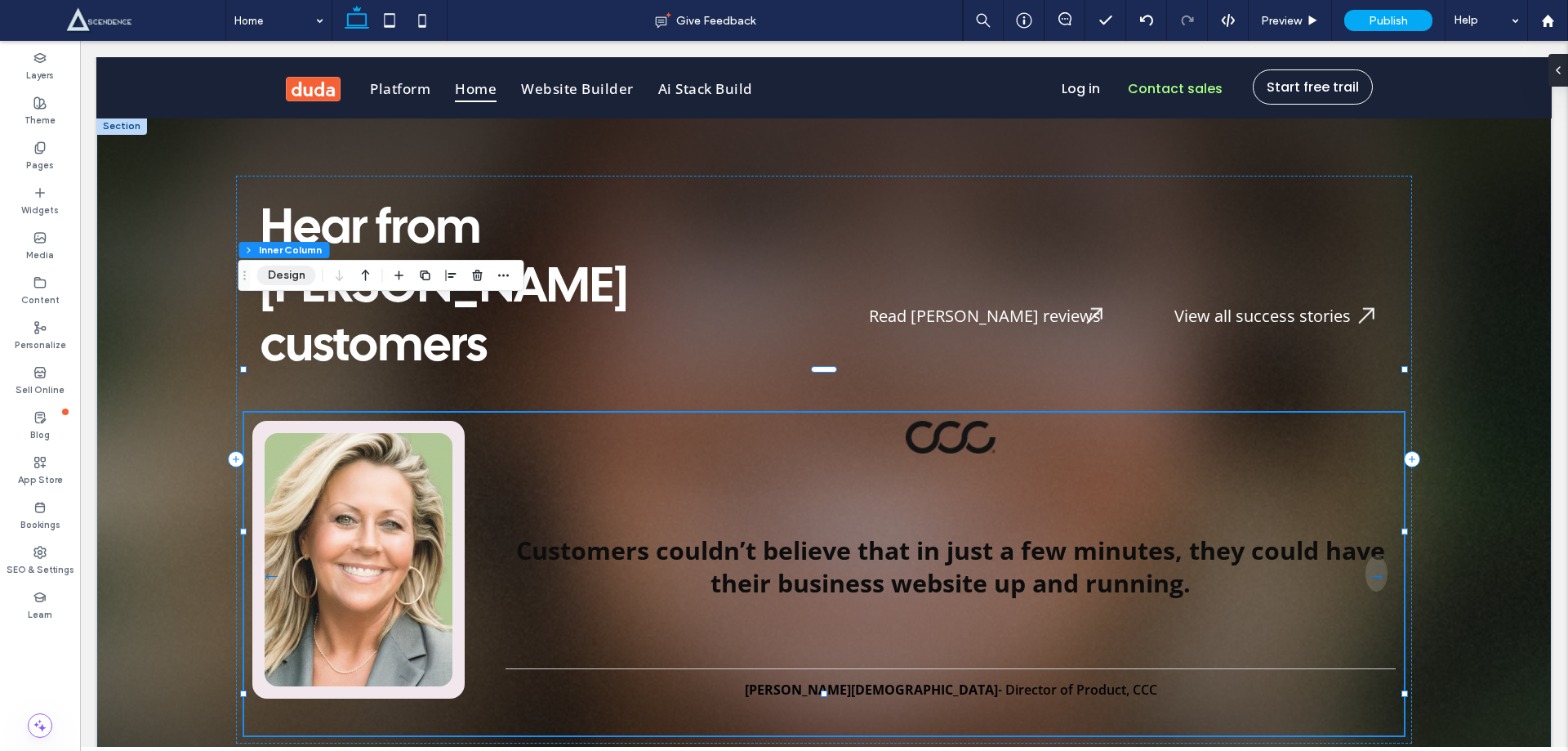
click at [275, 278] on button "Design" at bounding box center [287, 276] width 59 height 20
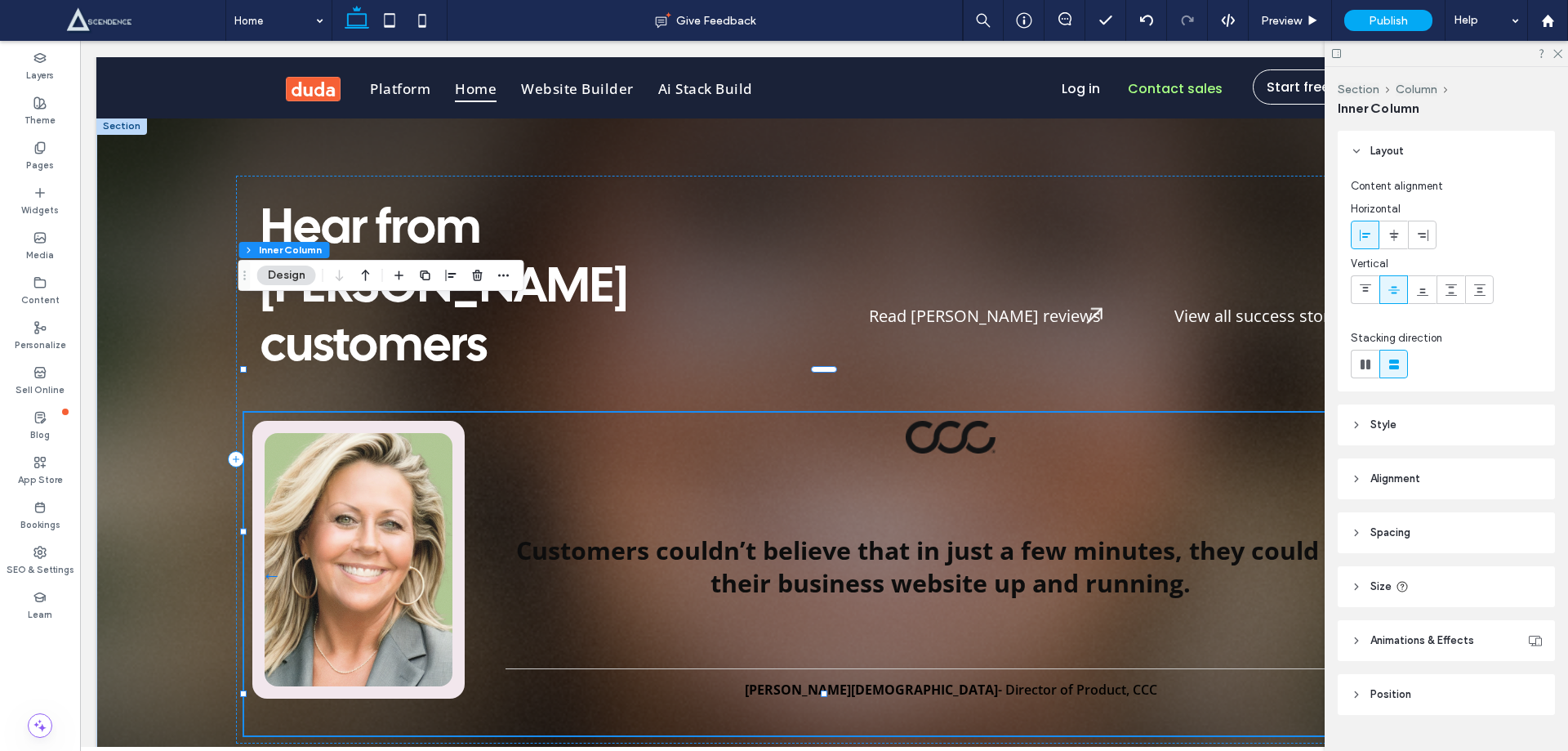
click at [1397, 422] on header "Style" at bounding box center [1447, 425] width 217 height 41
click at [1531, 524] on div "empty color" at bounding box center [1532, 519] width 21 height 21
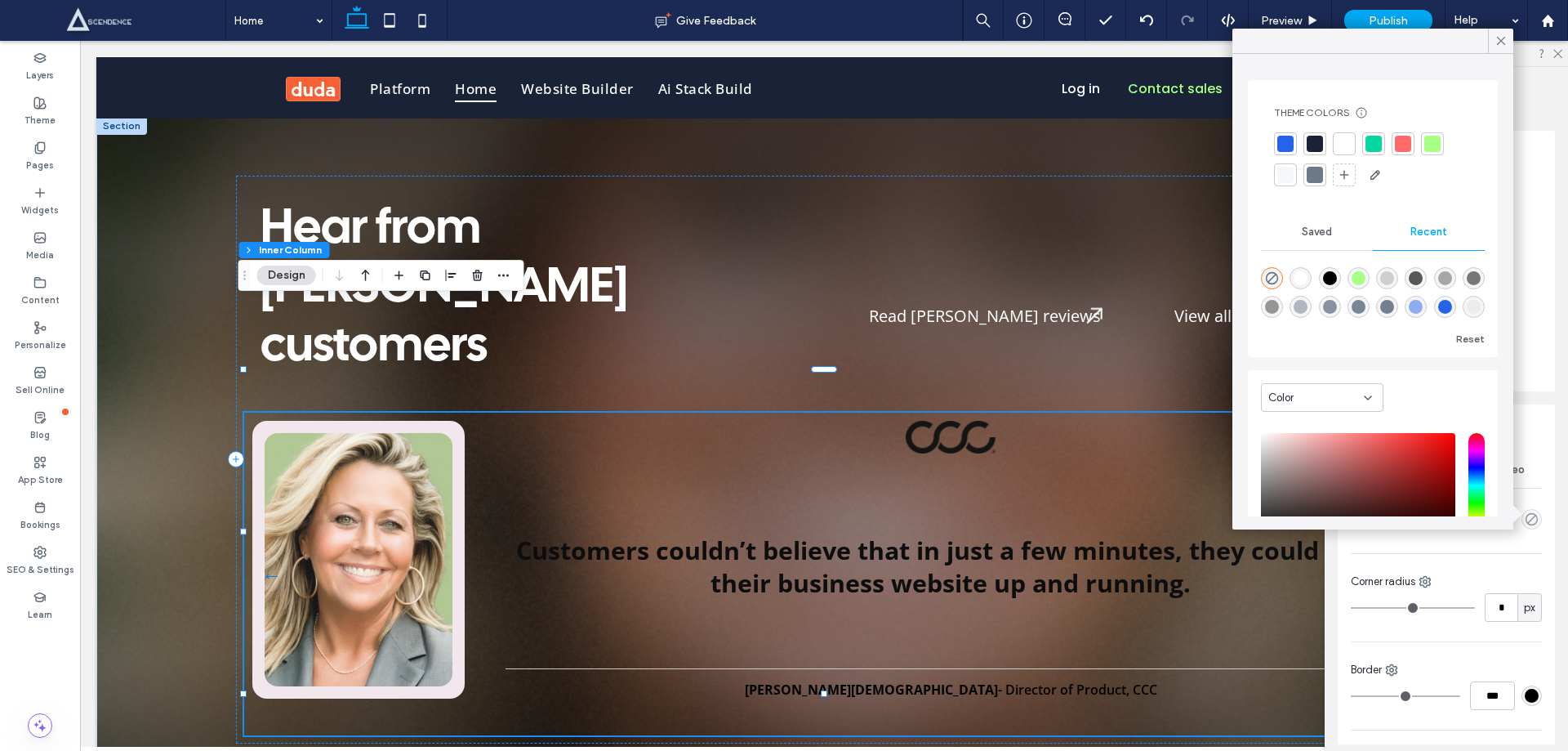
click at [1345, 142] on div at bounding box center [1345, 144] width 16 height 16
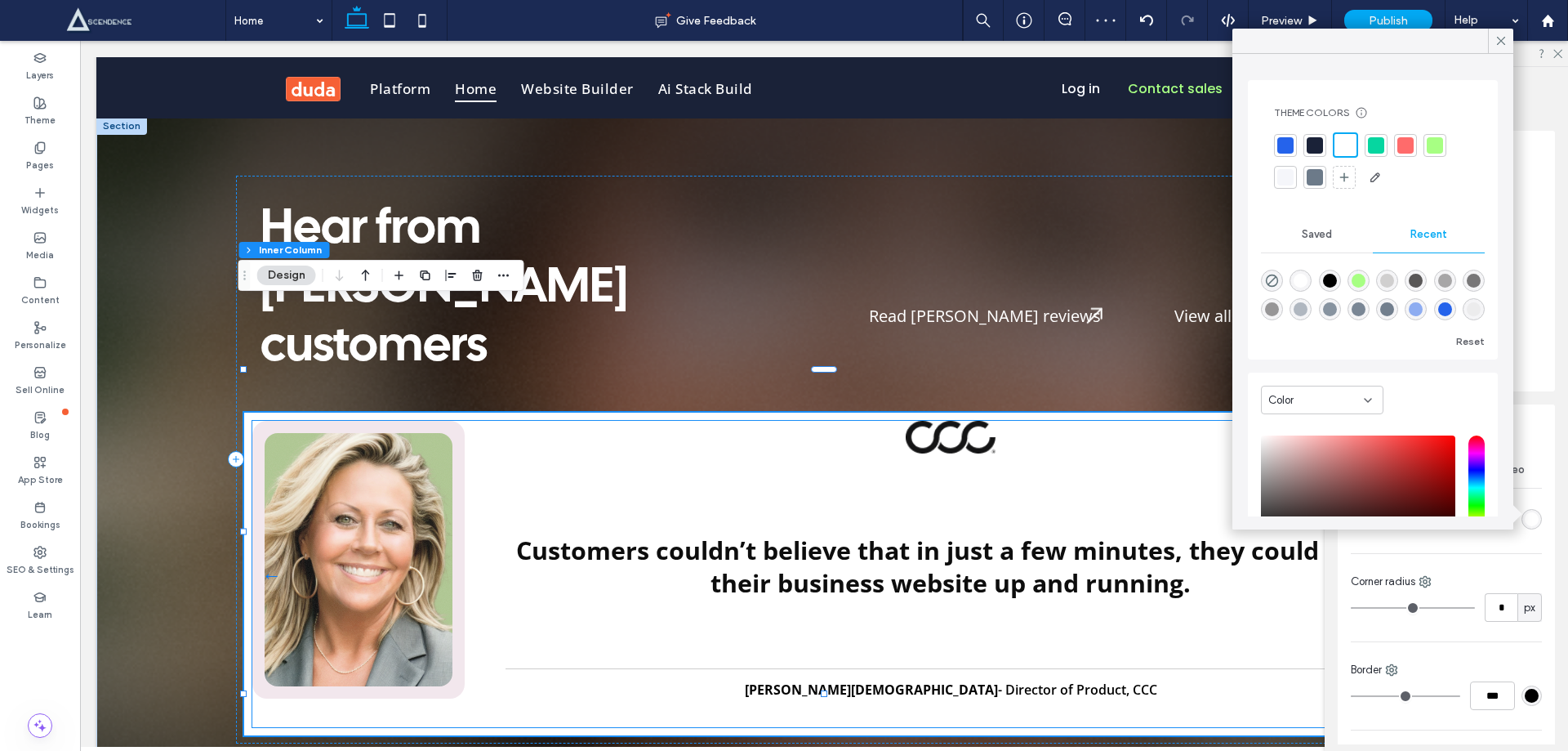
click at [1211, 421] on div "Customers couldn’t believe that in just a few minutes, they could have their bu…" at bounding box center [950, 560] width 890 height 277
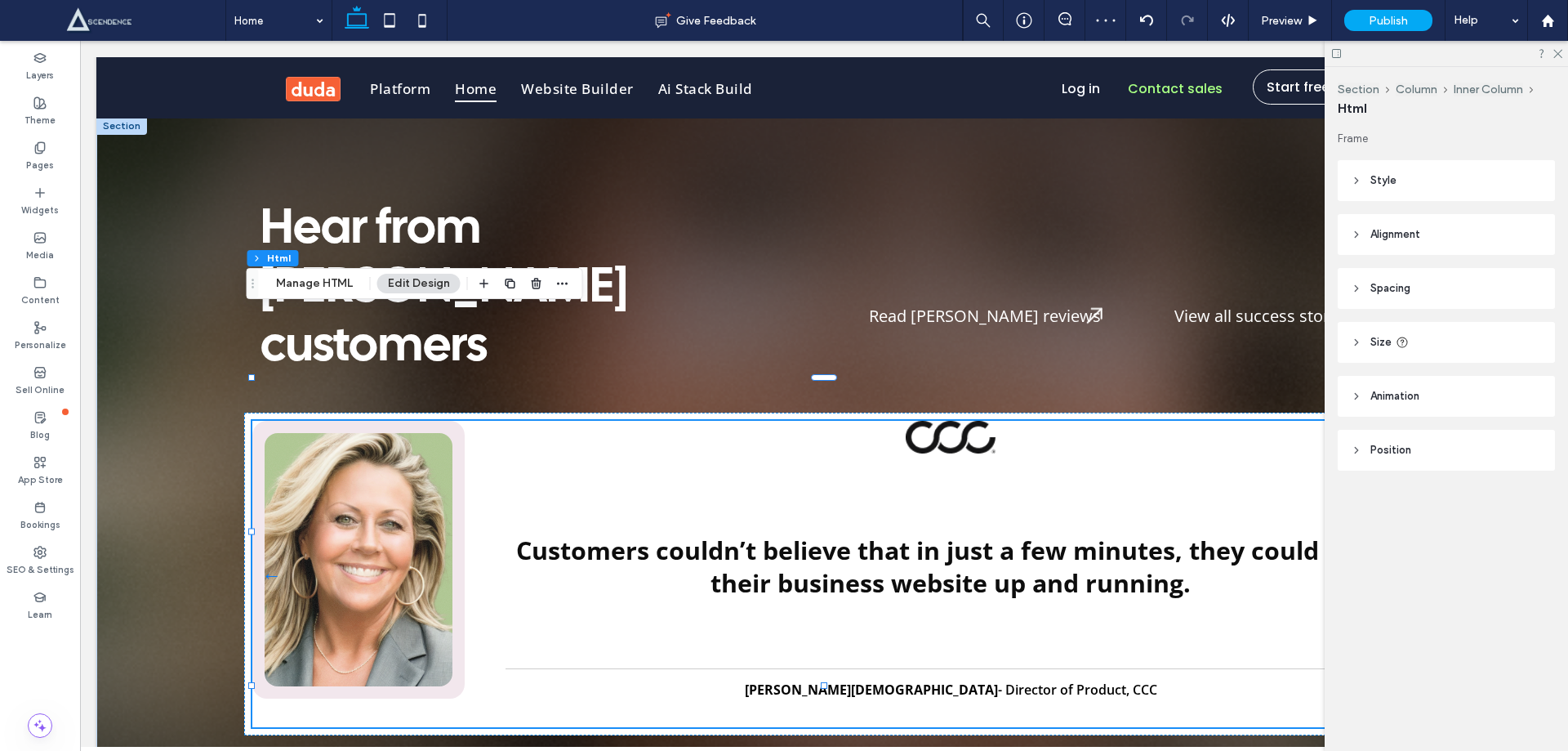
click at [1388, 288] on span "Spacing" at bounding box center [1391, 288] width 40 height 16
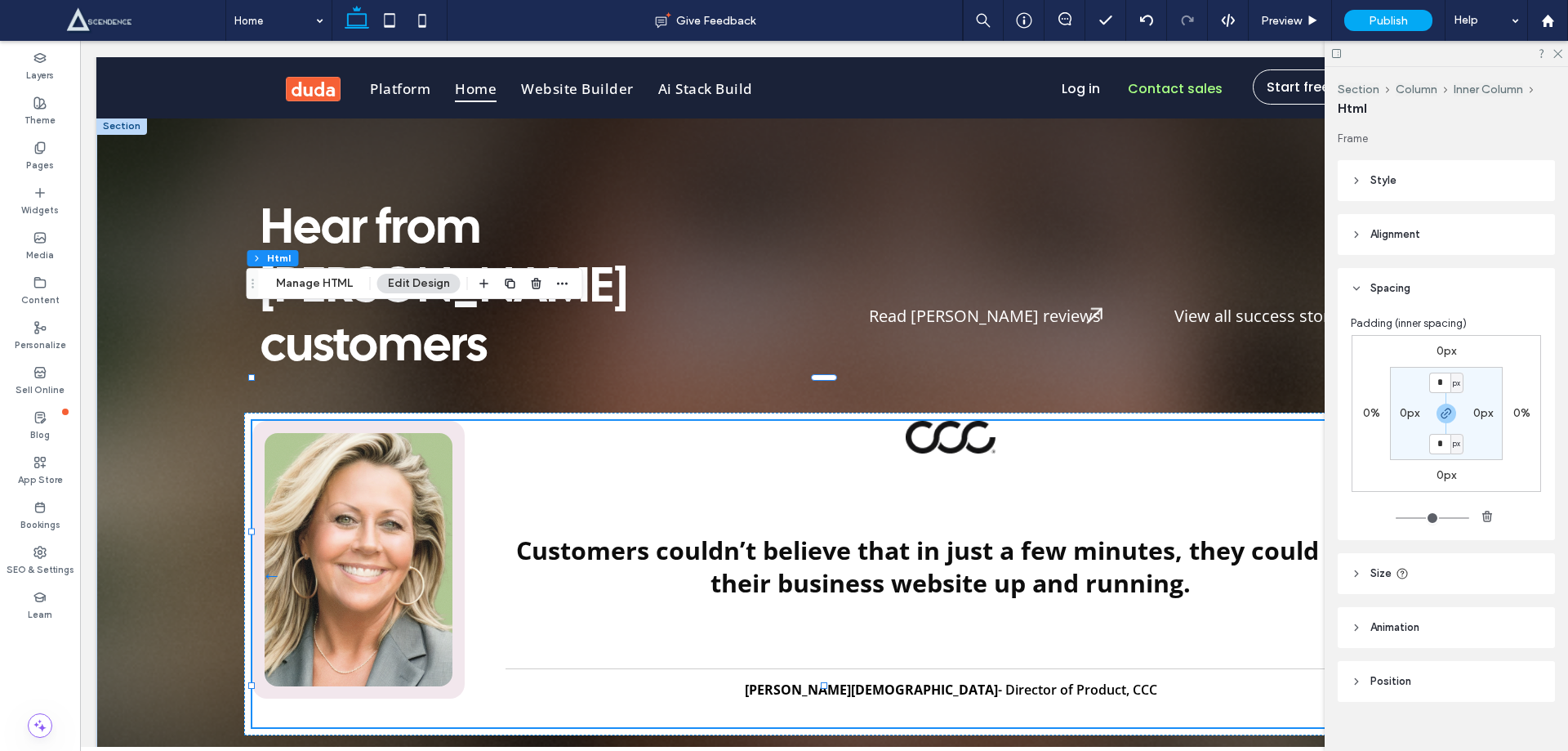
click at [1383, 178] on span "Style" at bounding box center [1384, 181] width 26 height 16
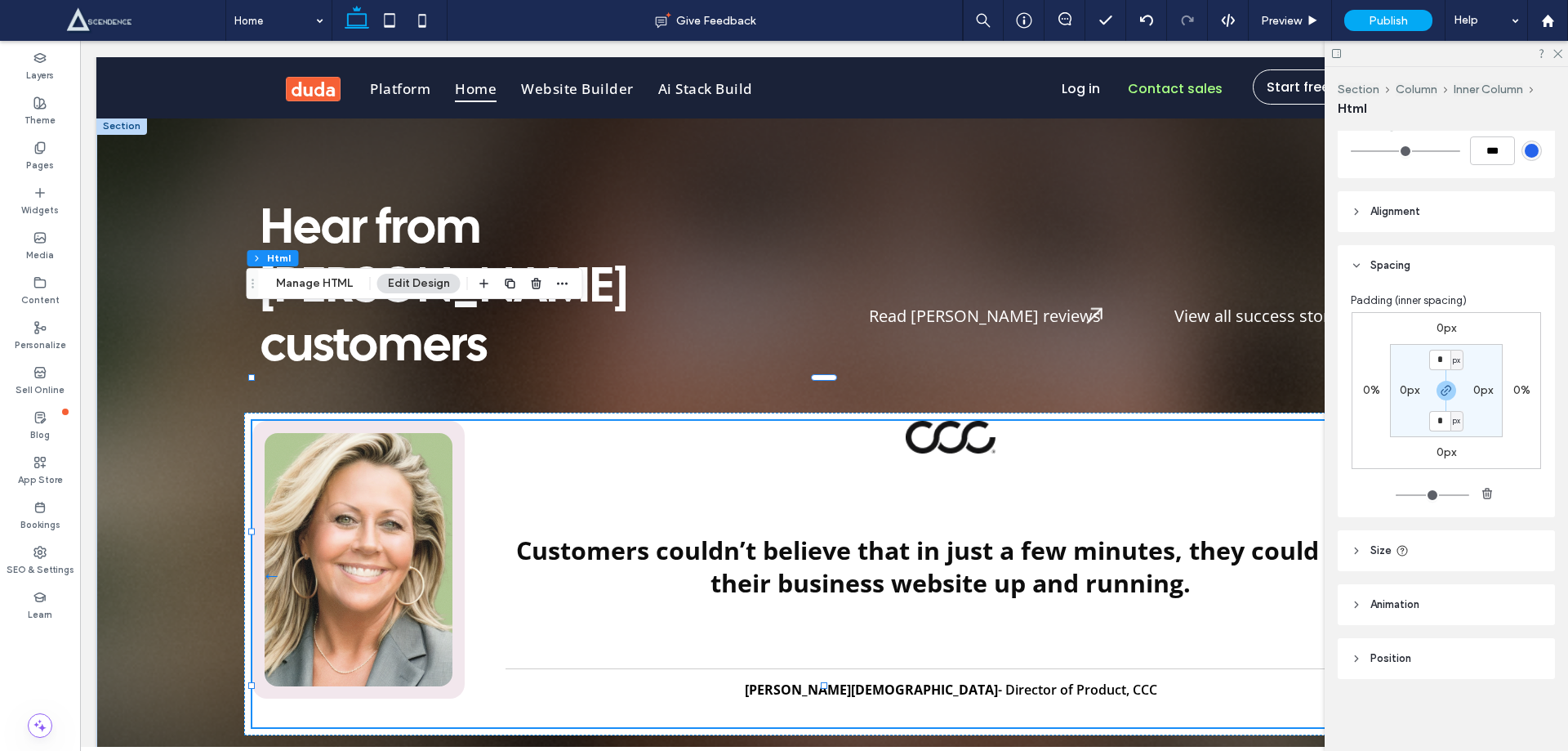
click at [1372, 209] on span "Alignment" at bounding box center [1396, 212] width 50 height 16
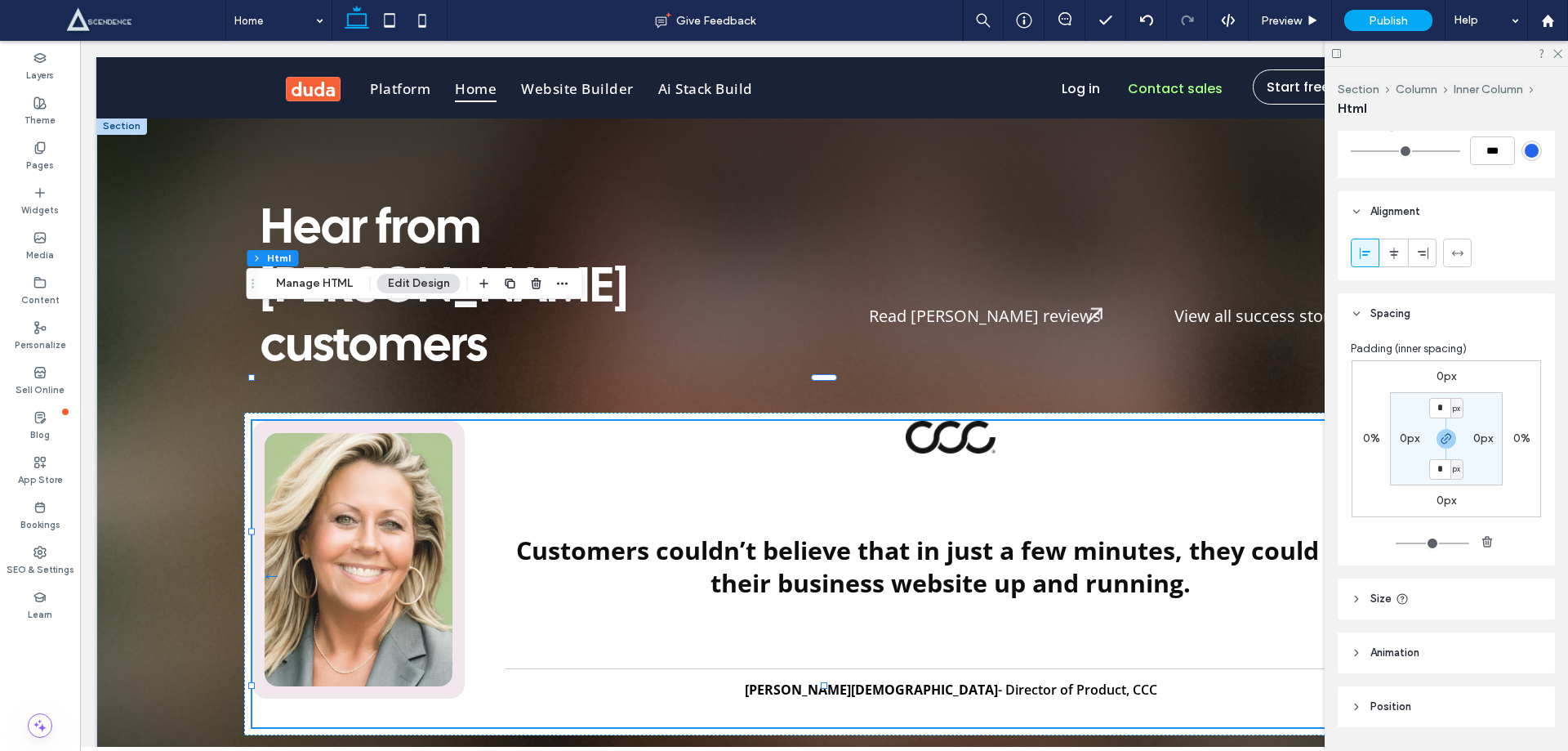
click at [1358, 309] on icon at bounding box center [1357, 314] width 11 height 11
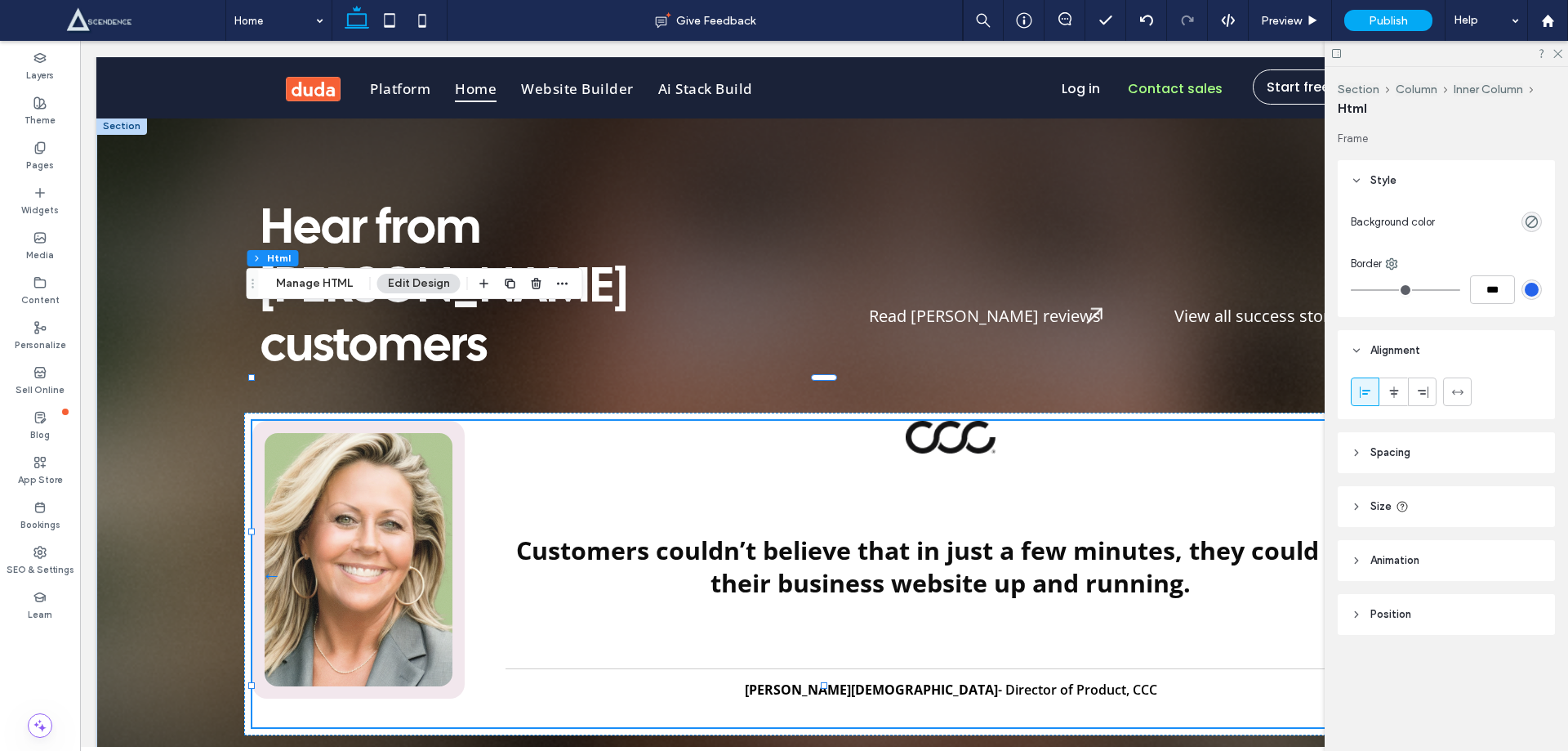
scroll to position [0, 0]
click at [1357, 185] on icon at bounding box center [1357, 181] width 11 height 11
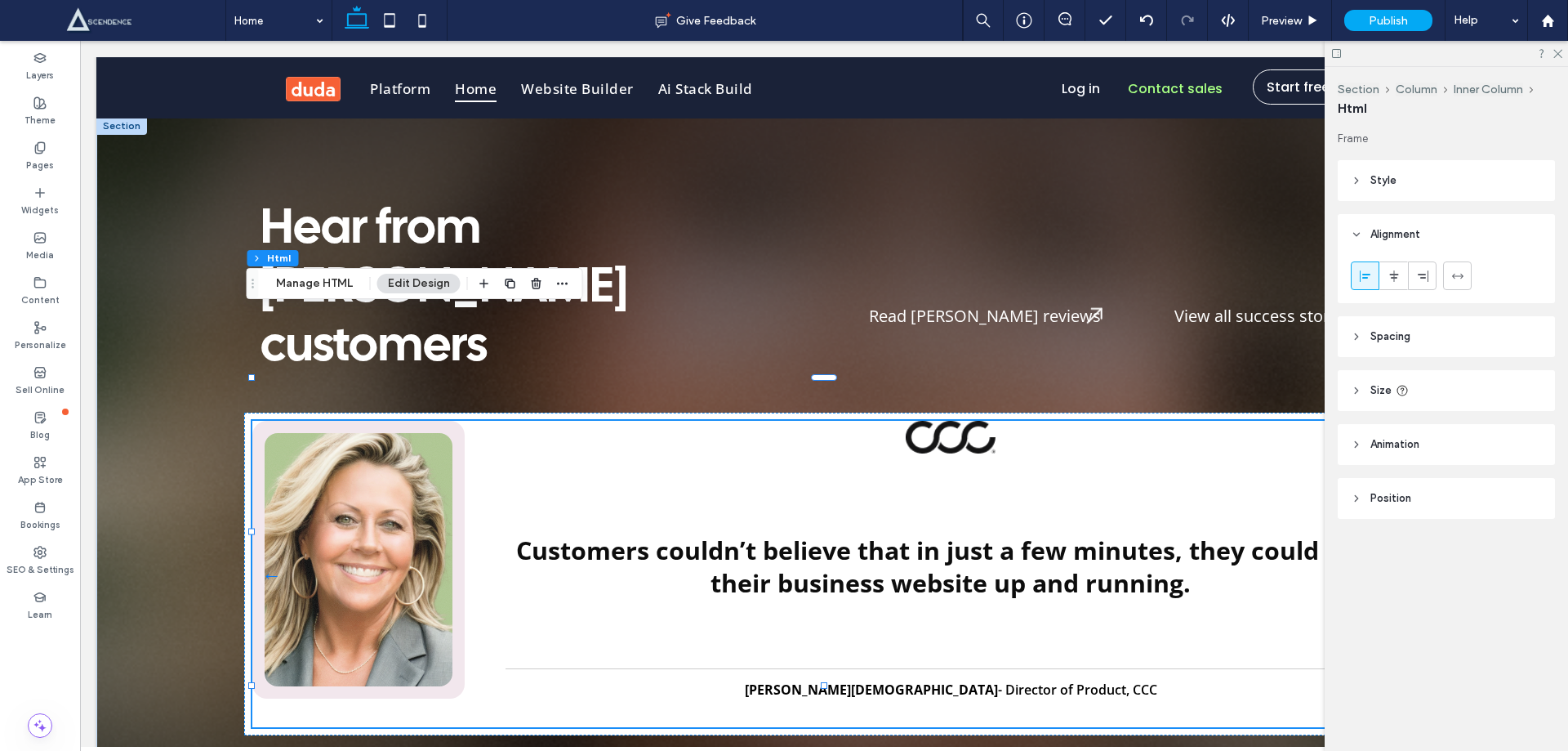
click at [1357, 227] on header "Alignment" at bounding box center [1447, 235] width 217 height 41
click at [1357, 185] on icon at bounding box center [1357, 181] width 11 height 11
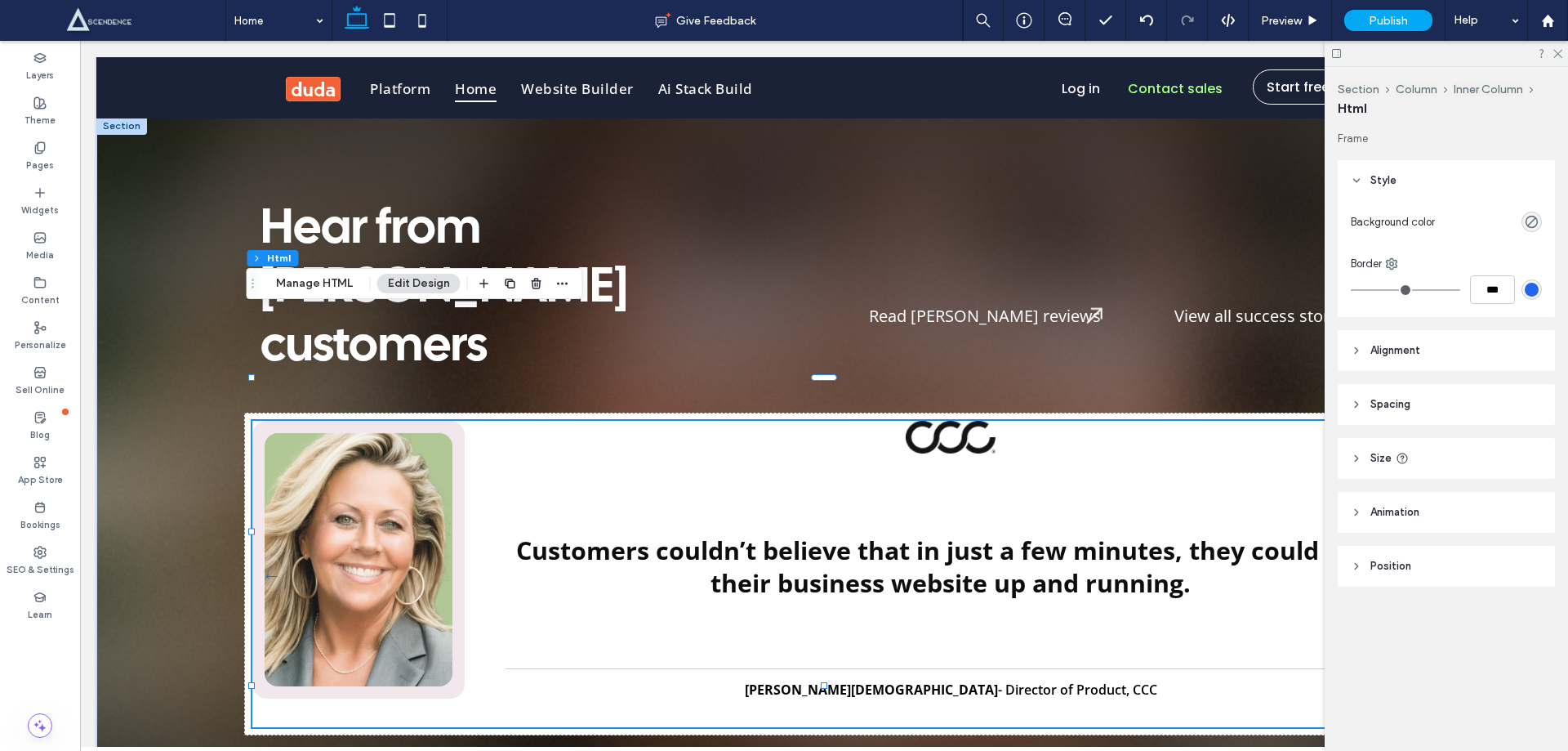
click at [1362, 345] on icon at bounding box center [1357, 350] width 11 height 11
click at [1360, 453] on icon at bounding box center [1357, 453] width 11 height 11
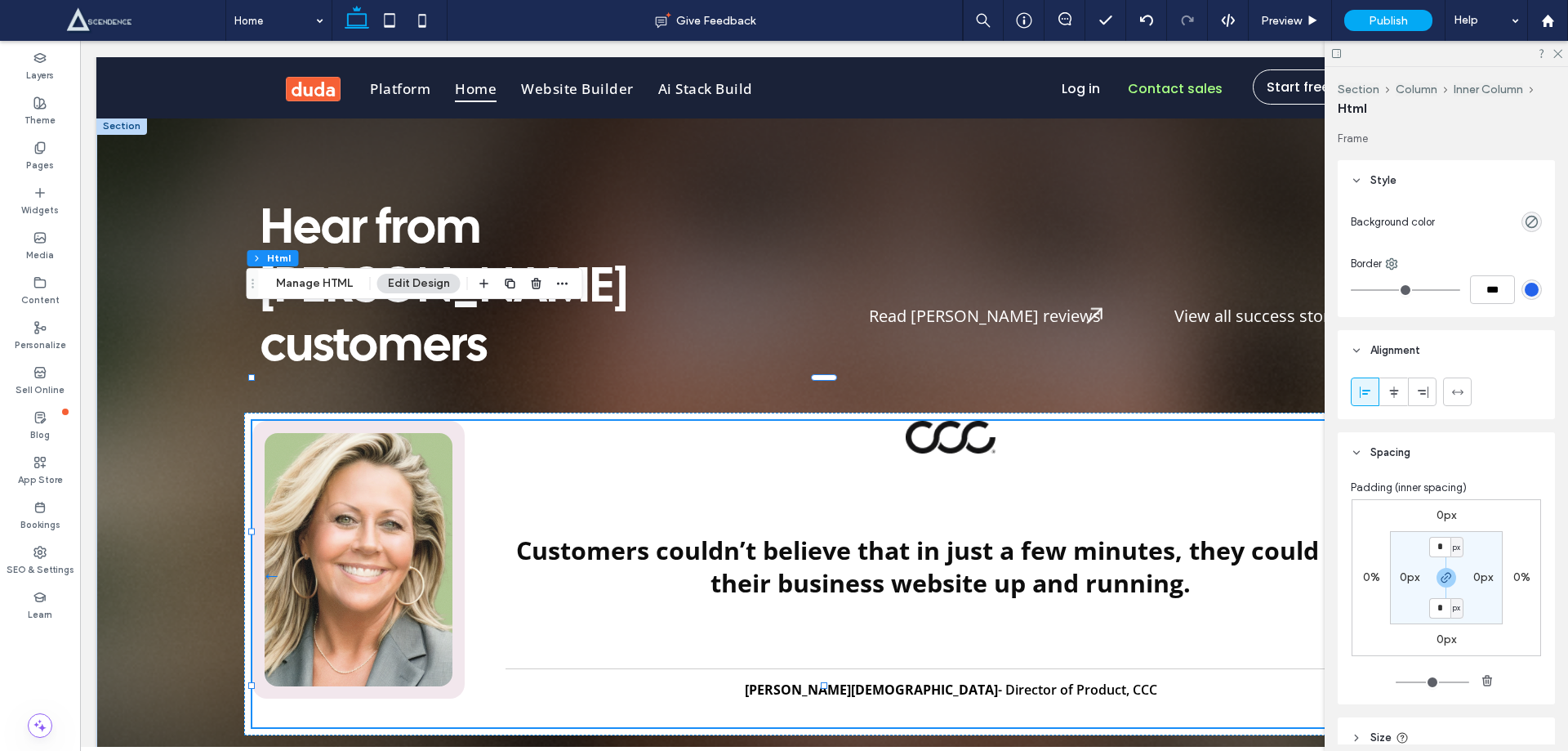
scroll to position [187, 0]
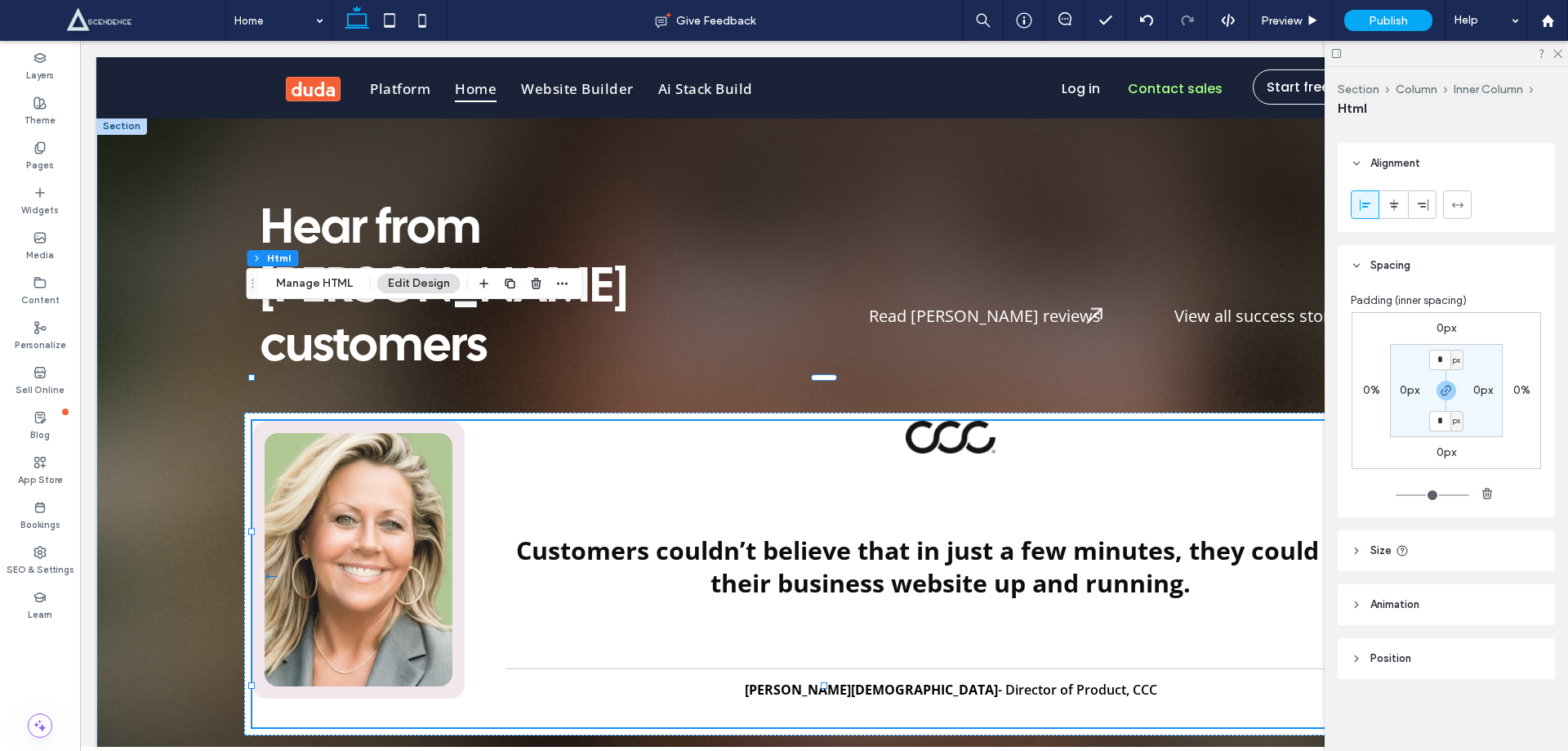
click at [1361, 552] on icon at bounding box center [1357, 551] width 11 height 11
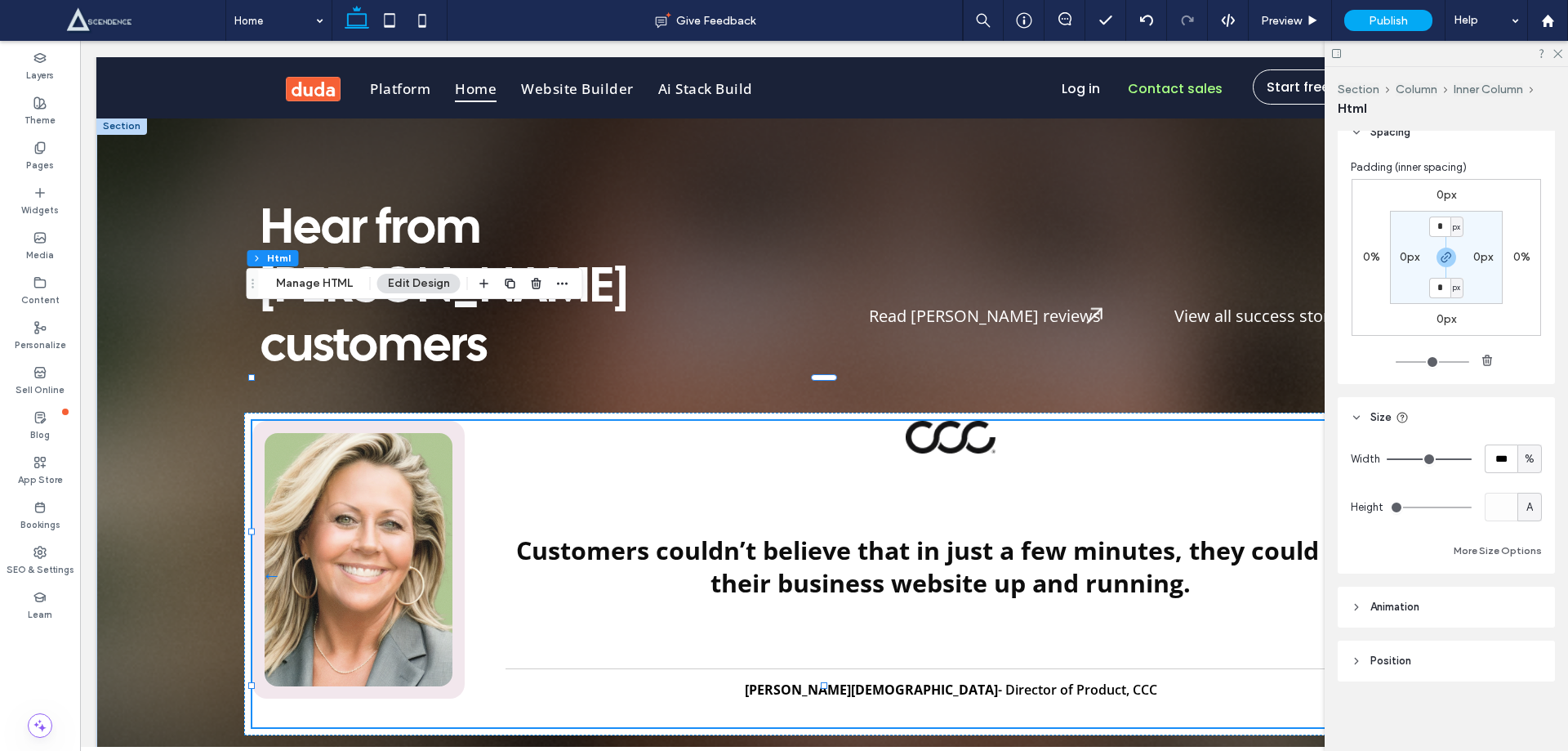
scroll to position [323, 0]
click at [1369, 613] on header "Animation" at bounding box center [1447, 605] width 217 height 41
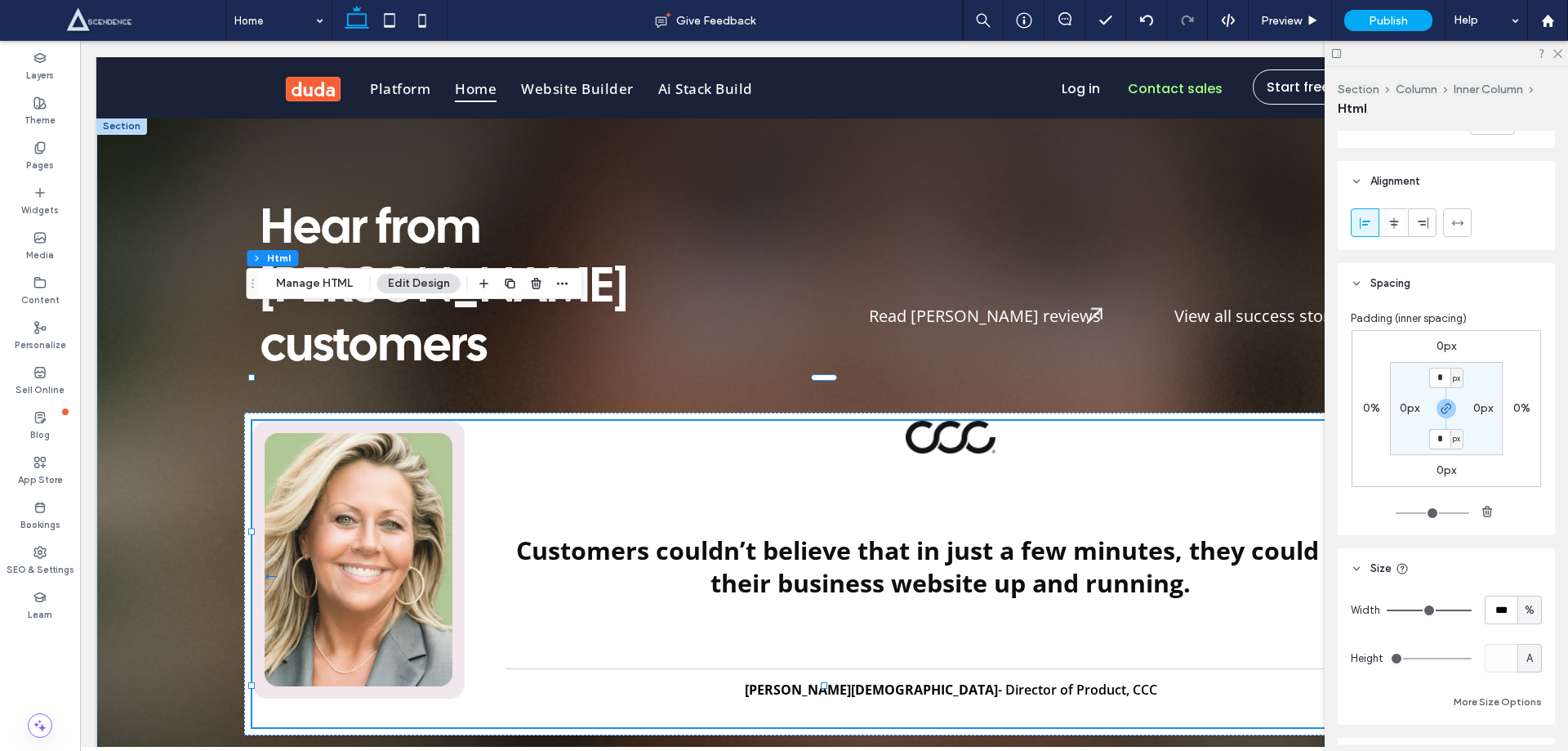
scroll to position [0, 0]
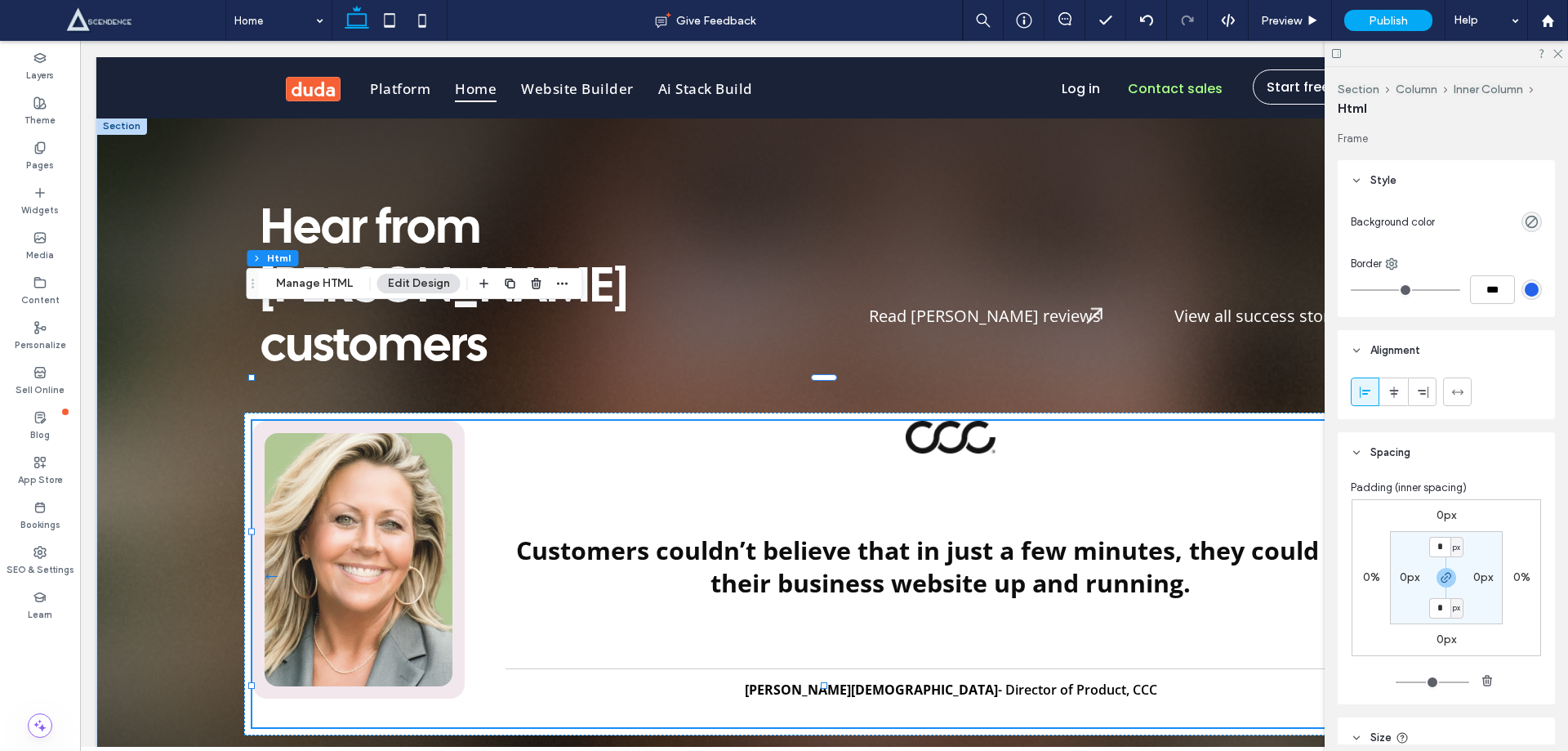
click at [1361, 181] on icon at bounding box center [1357, 181] width 11 height 11
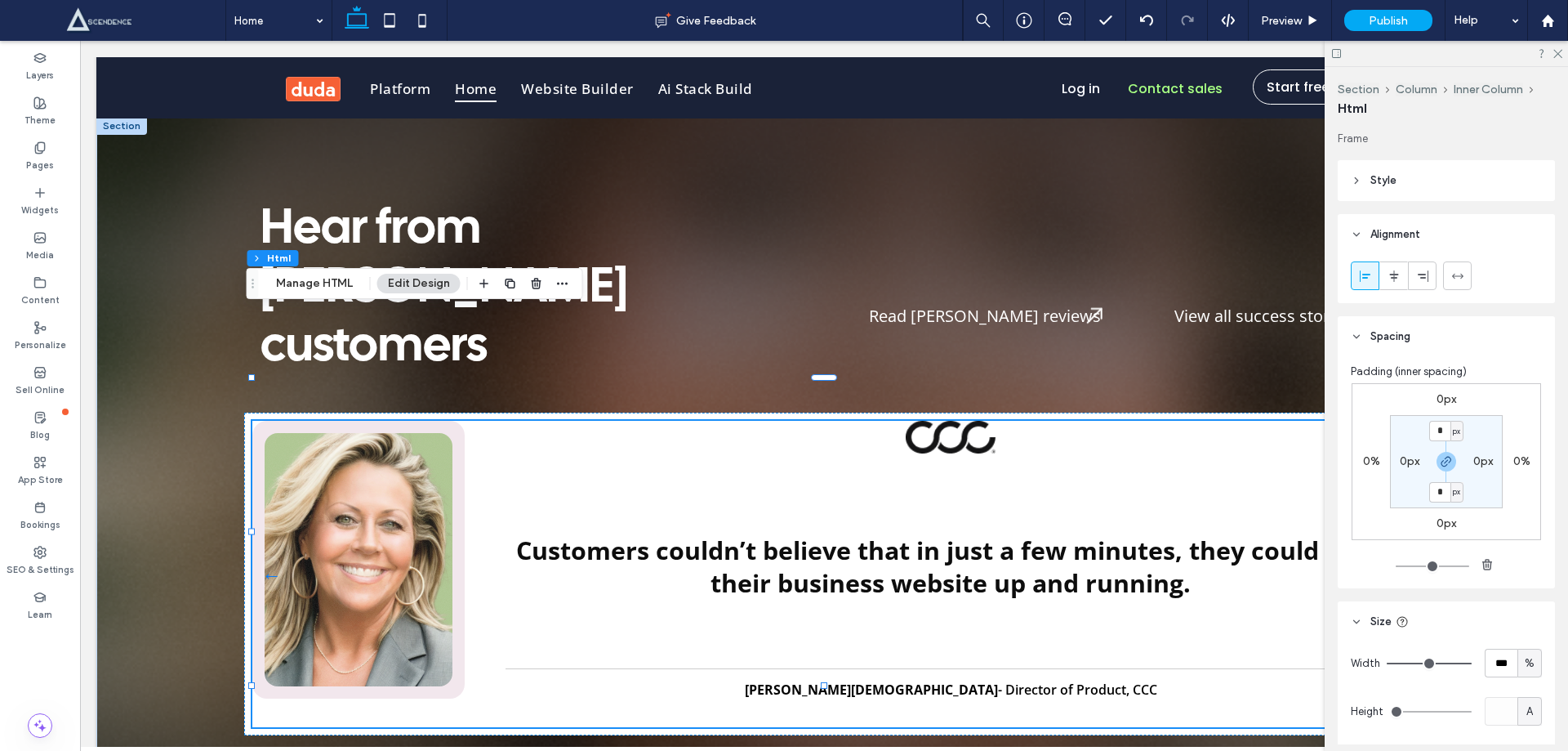
click at [1358, 235] on use at bounding box center [1357, 235] width 6 height 3
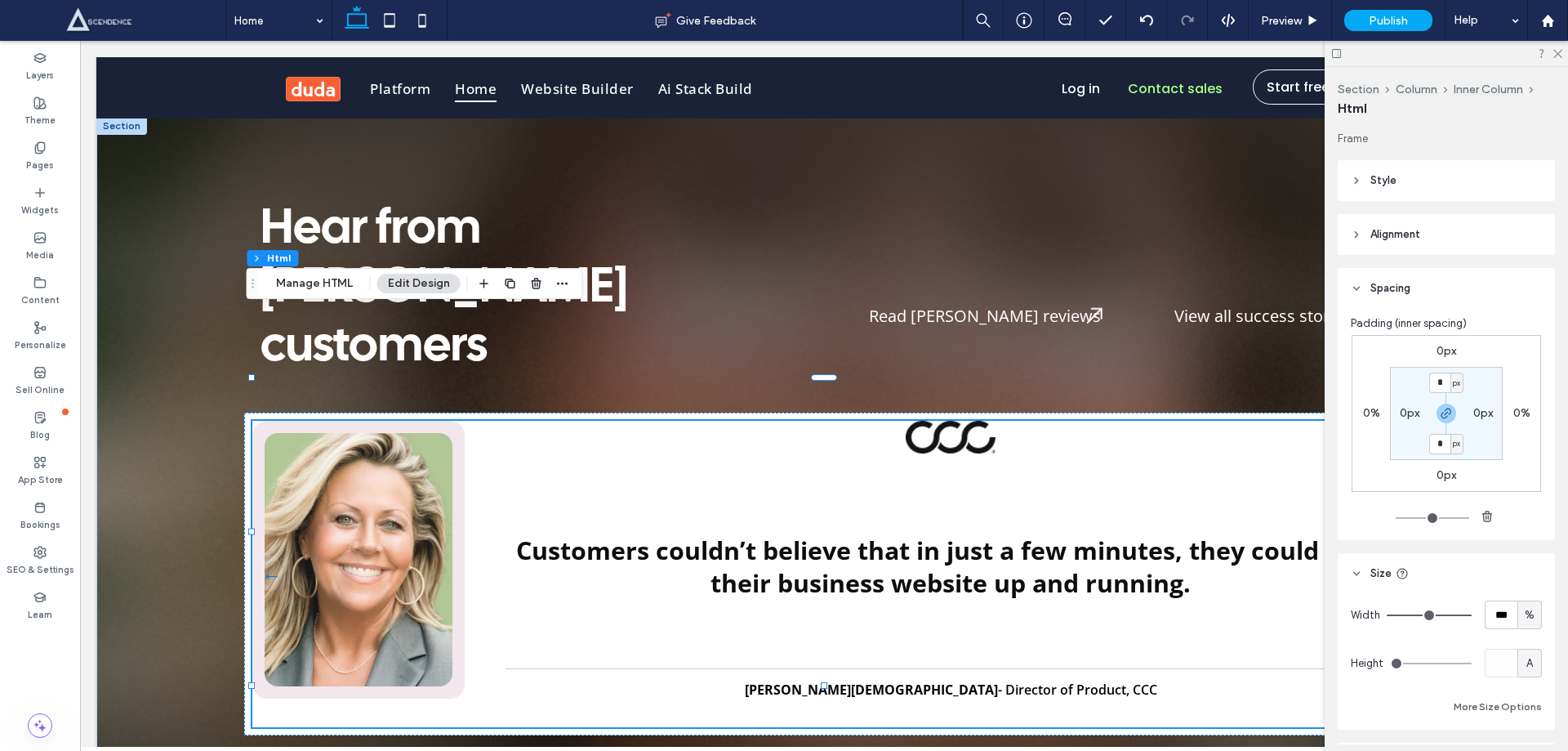
click at [1358, 294] on header "Spacing" at bounding box center [1447, 289] width 217 height 41
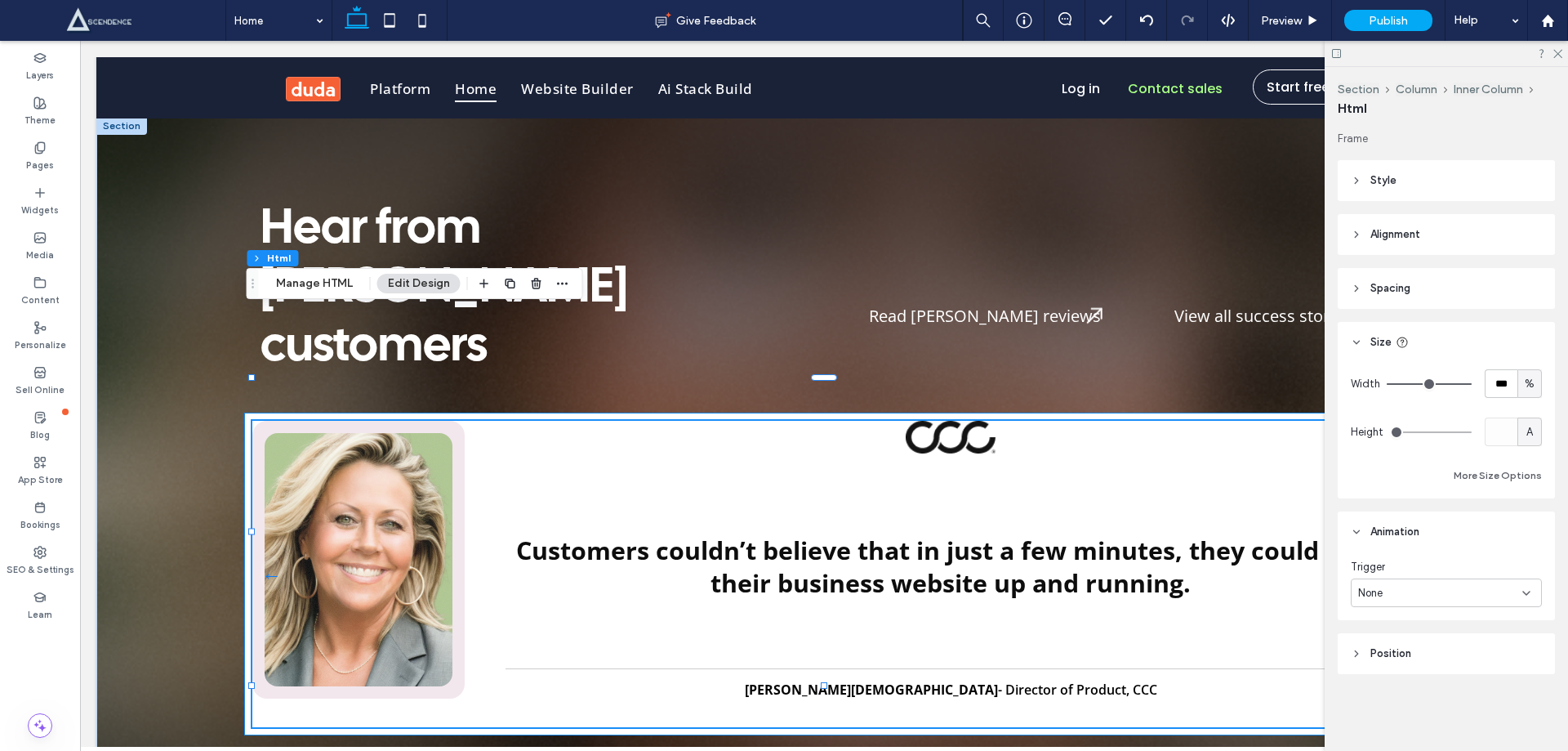
click at [717, 413] on div "Customers couldn’t believe that in just a few minutes, they could have their bu…" at bounding box center [825, 574] width 1160 height 323
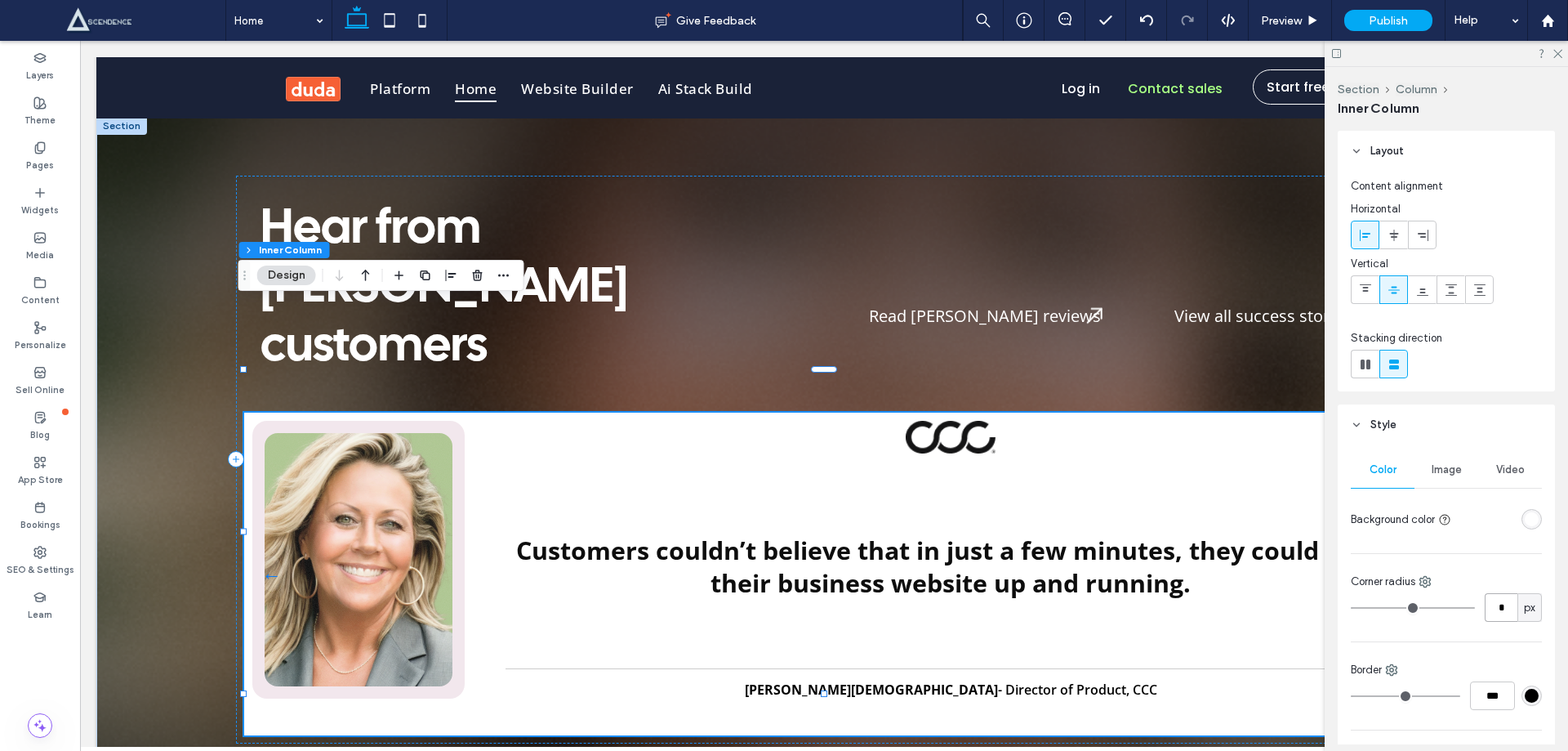
click at [1496, 609] on input "*" at bounding box center [1502, 607] width 33 height 29
type input "**"
click at [140, 508] on div "Hear from Duda’s customers Read Duda reviews View all success stories Customers…" at bounding box center [824, 459] width 1456 height 685
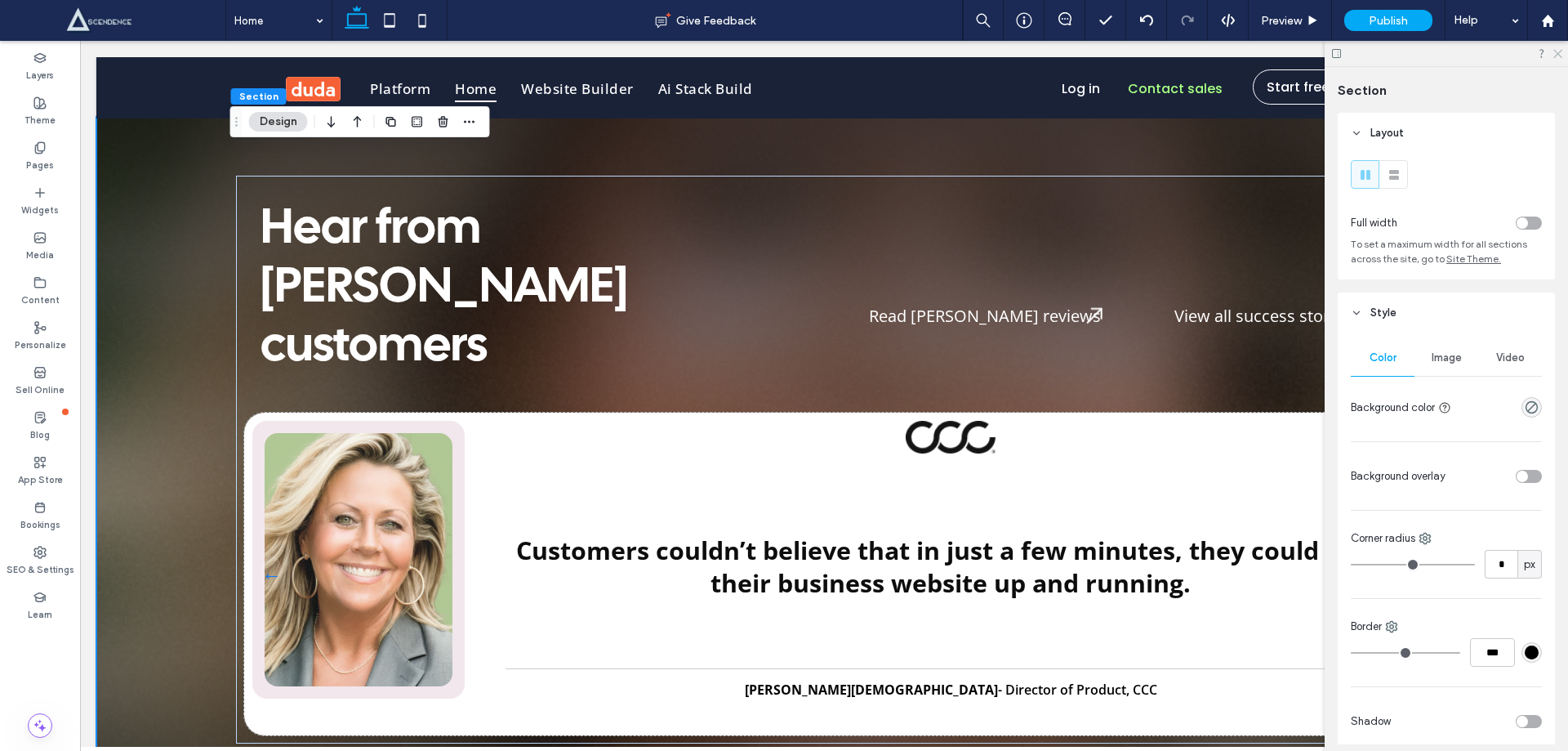
click at [1555, 57] on use at bounding box center [1558, 54] width 9 height 9
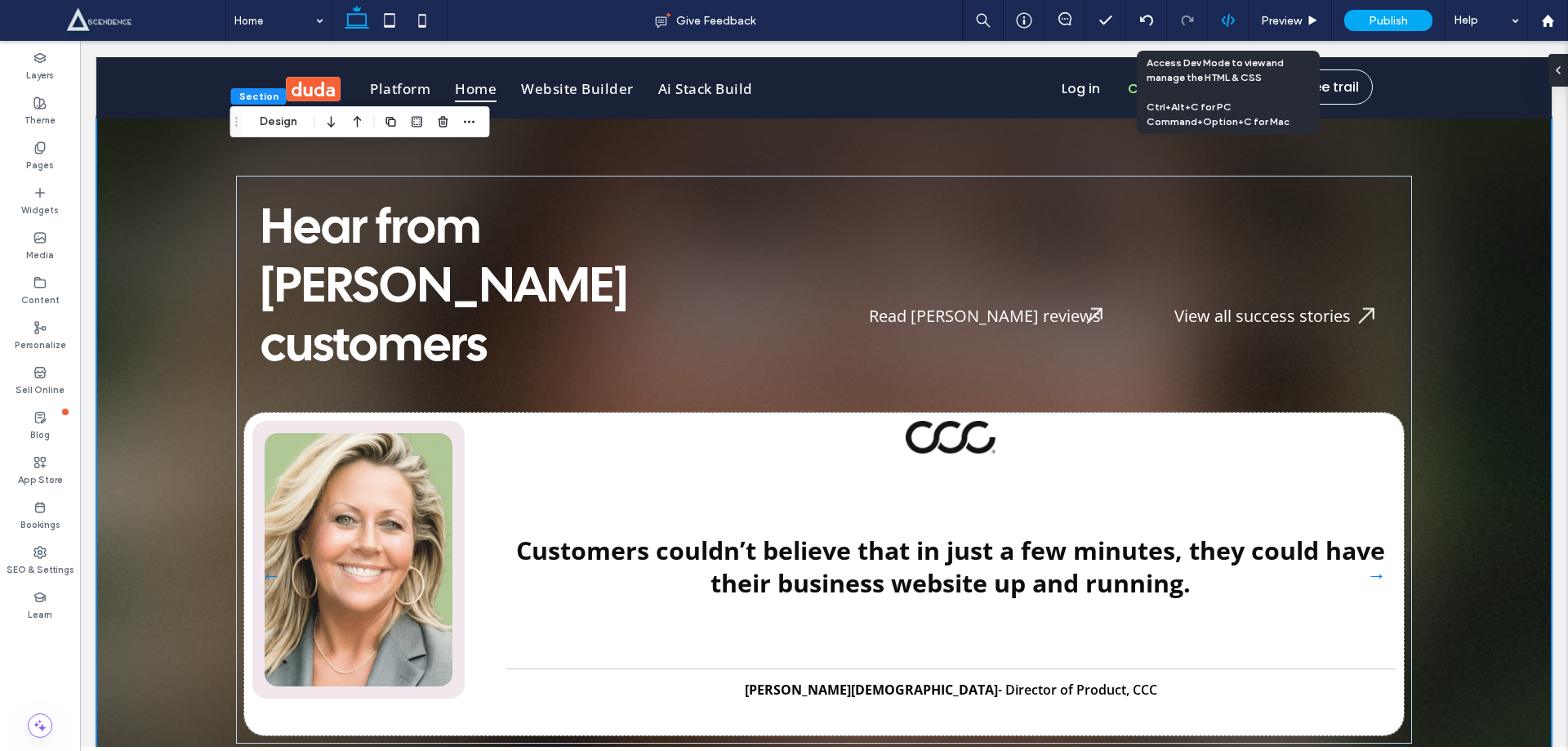
click at [1232, 13] on icon at bounding box center [1228, 21] width 15 height 15
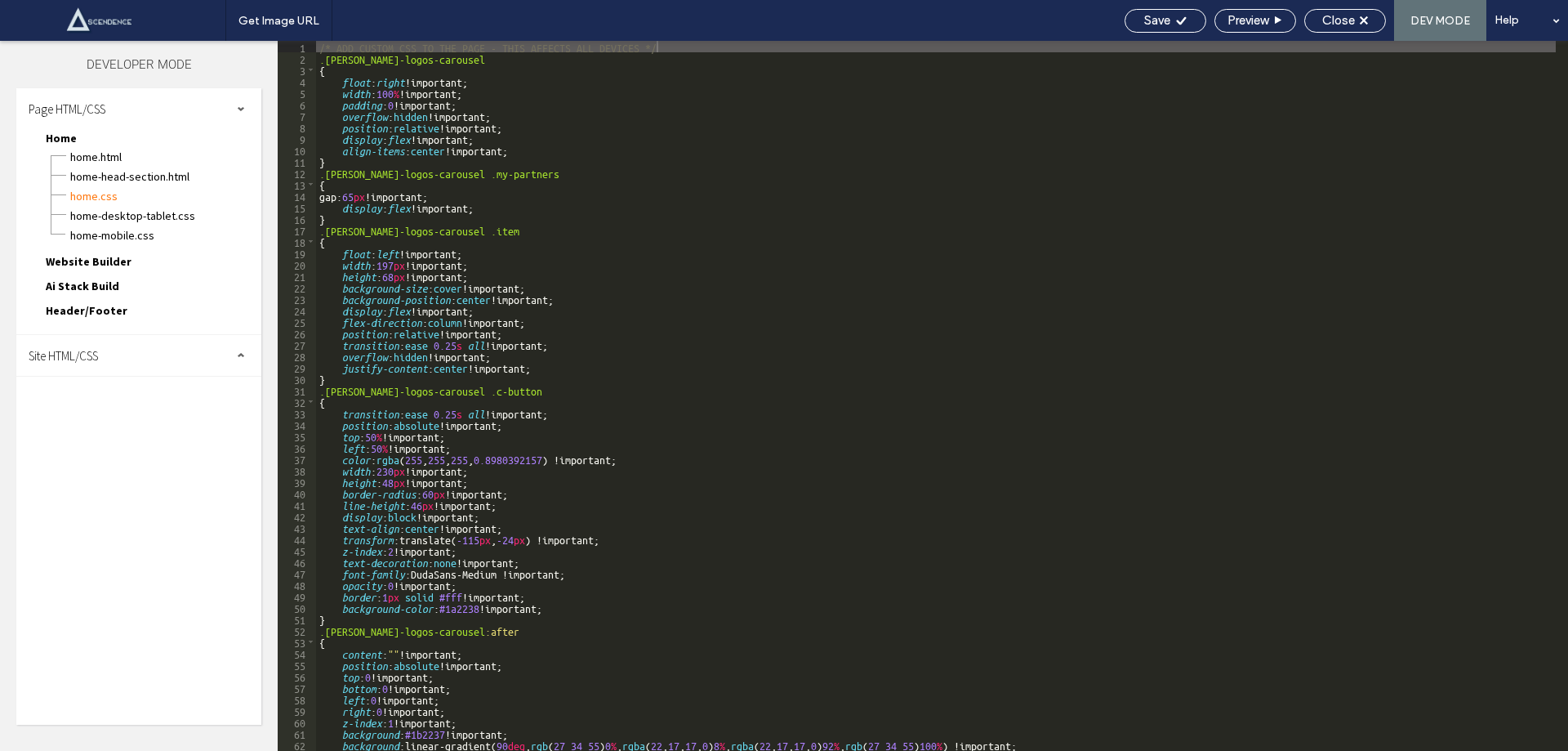
click at [71, 359] on span "Site HTML/CSS" at bounding box center [63, 355] width 70 height 16
click at [112, 428] on span "site.css" at bounding box center [169, 427] width 185 height 16
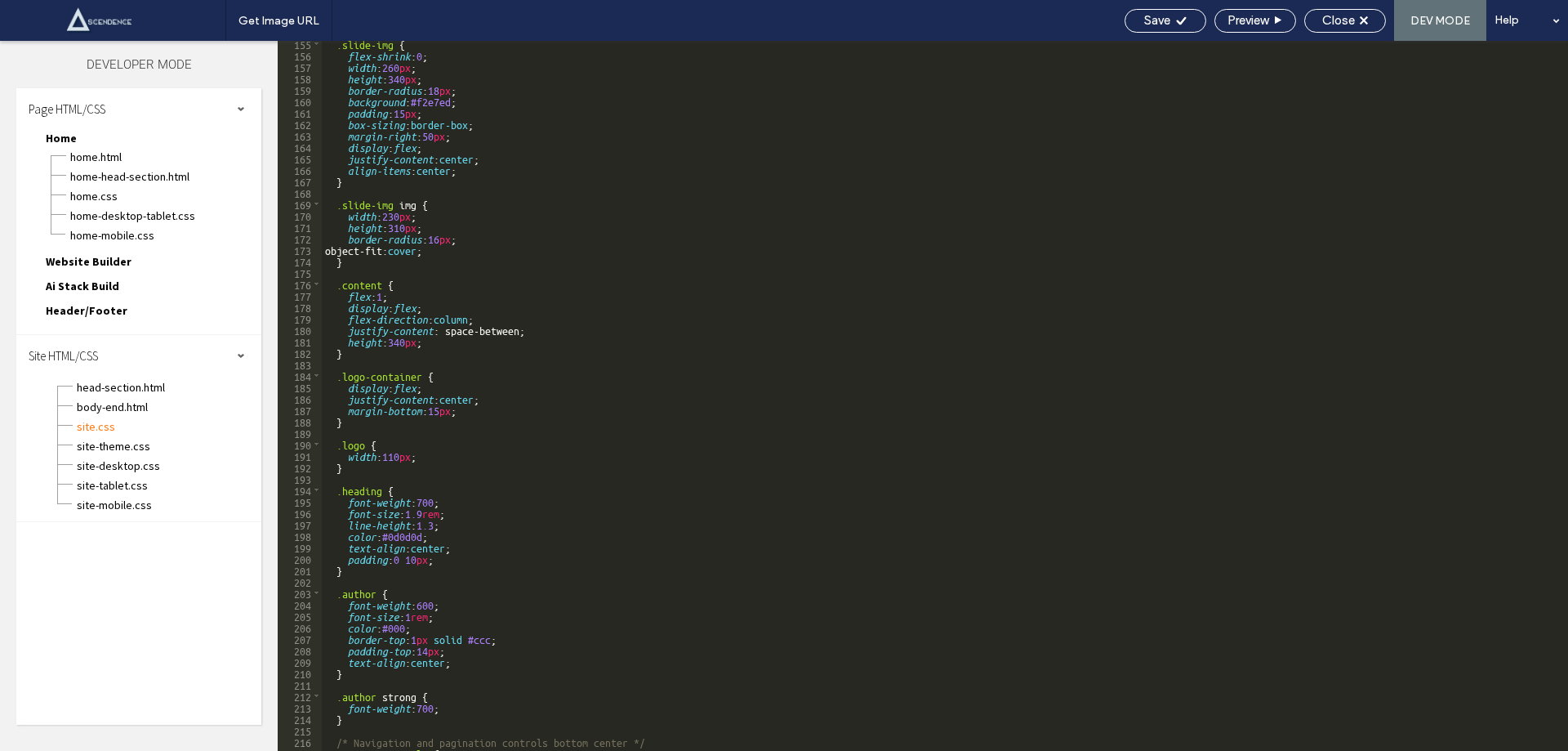
scroll to position [1765, 0]
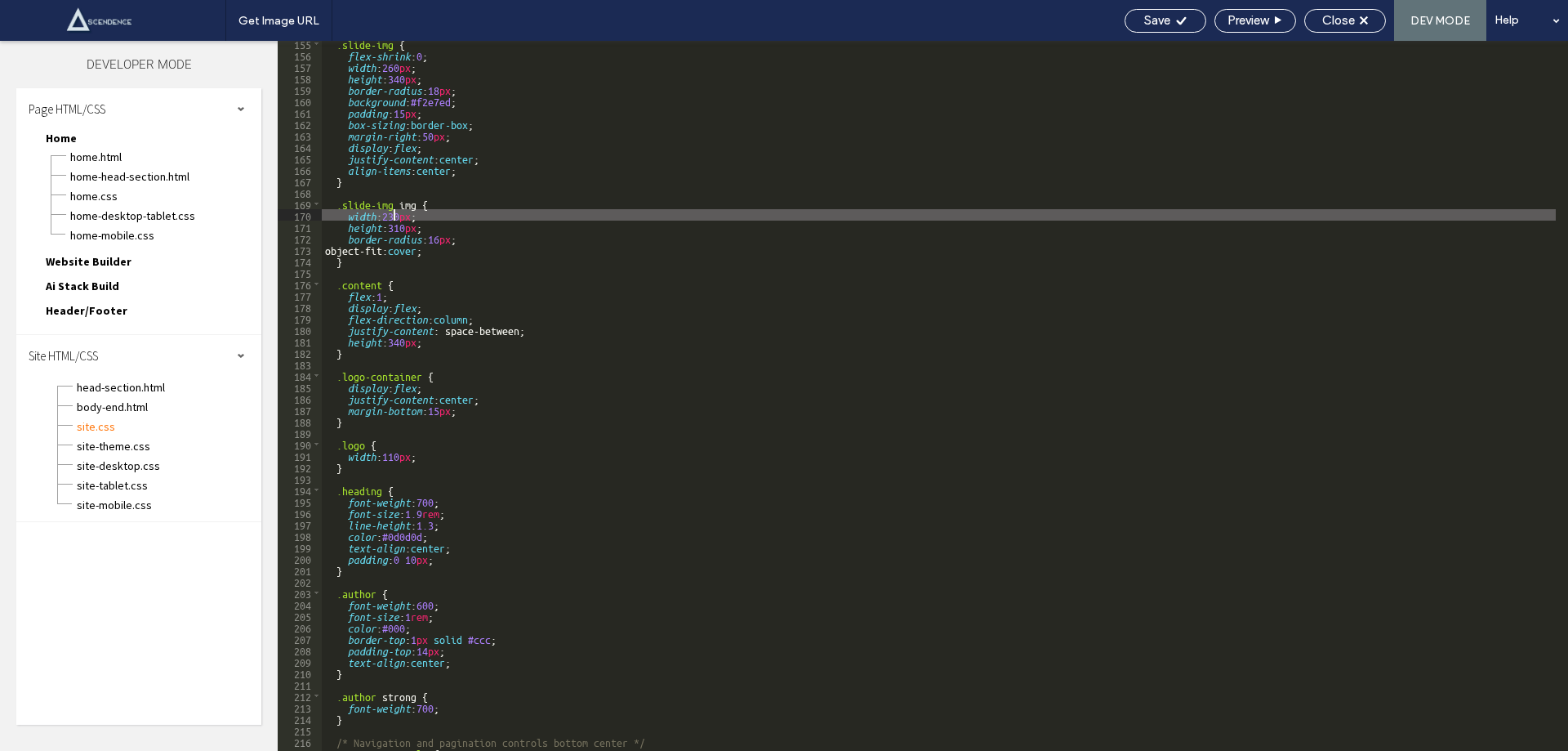
click at [392, 213] on div ".slide-img { flex-shrink : 0 ; width : 260 px ; height : 340 px ; border-radius…" at bounding box center [939, 404] width 1234 height 733
click at [402, 231] on div ".slide-img { flex-shrink : 0 ; width : 260 px ; height : 340 px ; border-radius…" at bounding box center [939, 404] width 1234 height 733
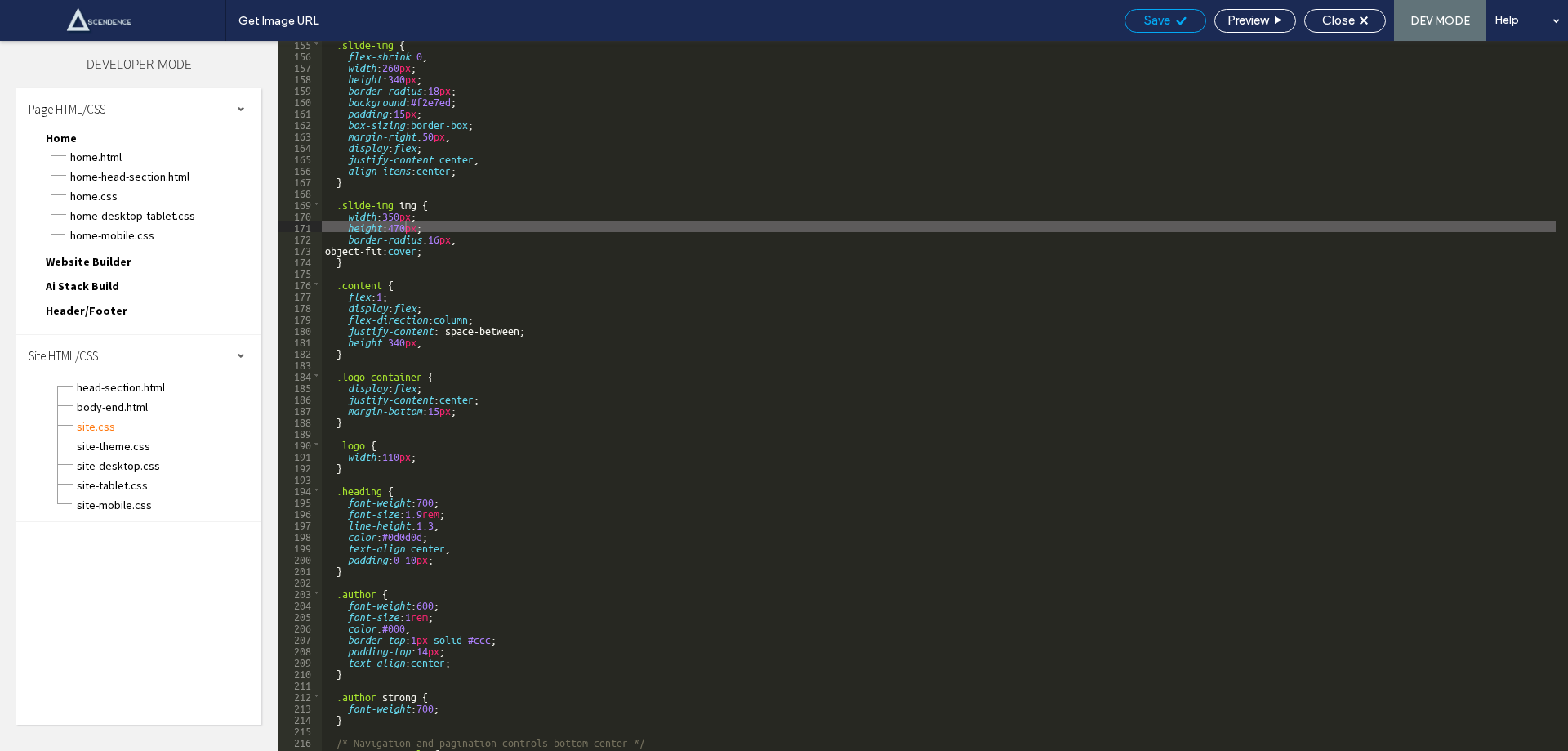
click at [1153, 22] on span "Save" at bounding box center [1158, 21] width 26 height 15
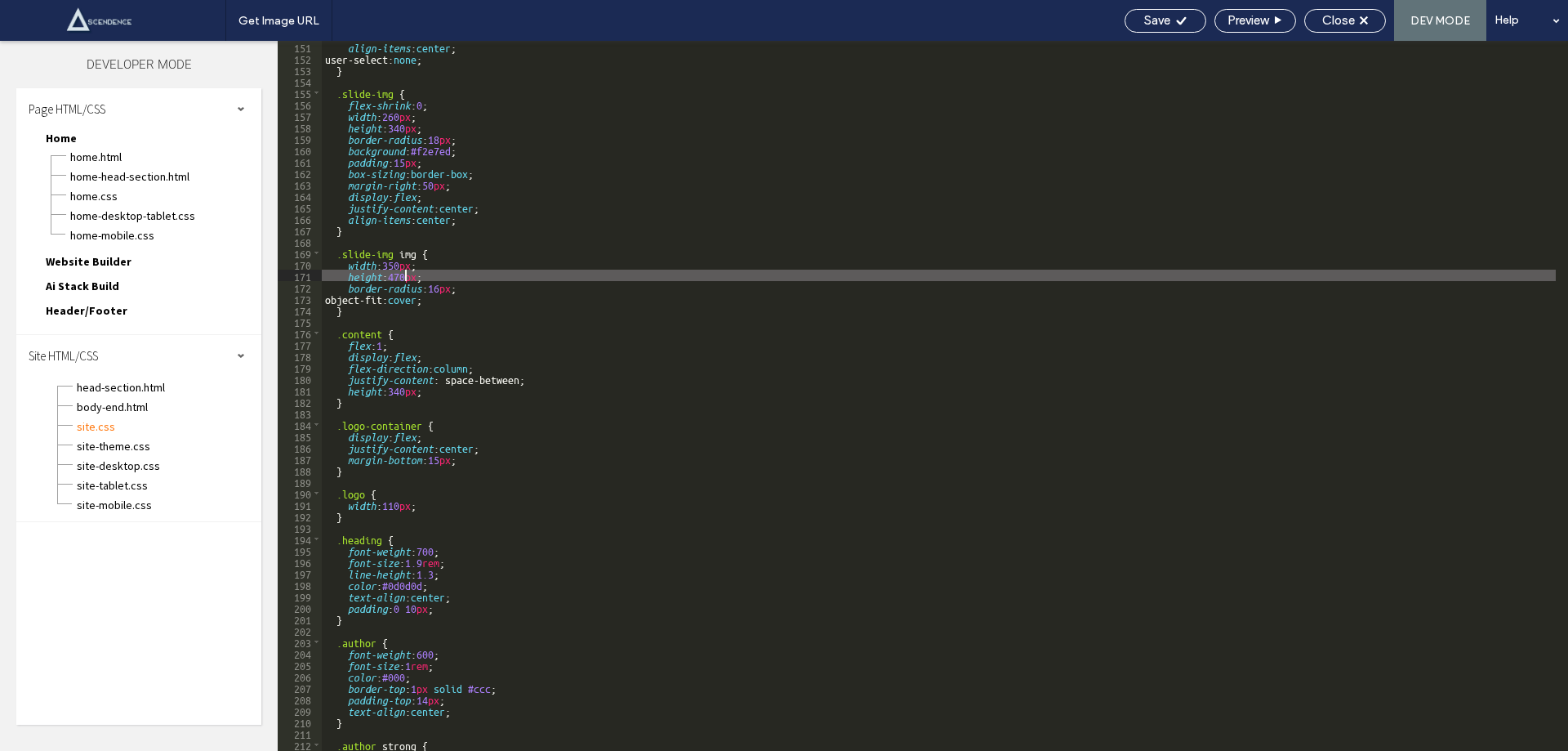
scroll to position [1716, 0]
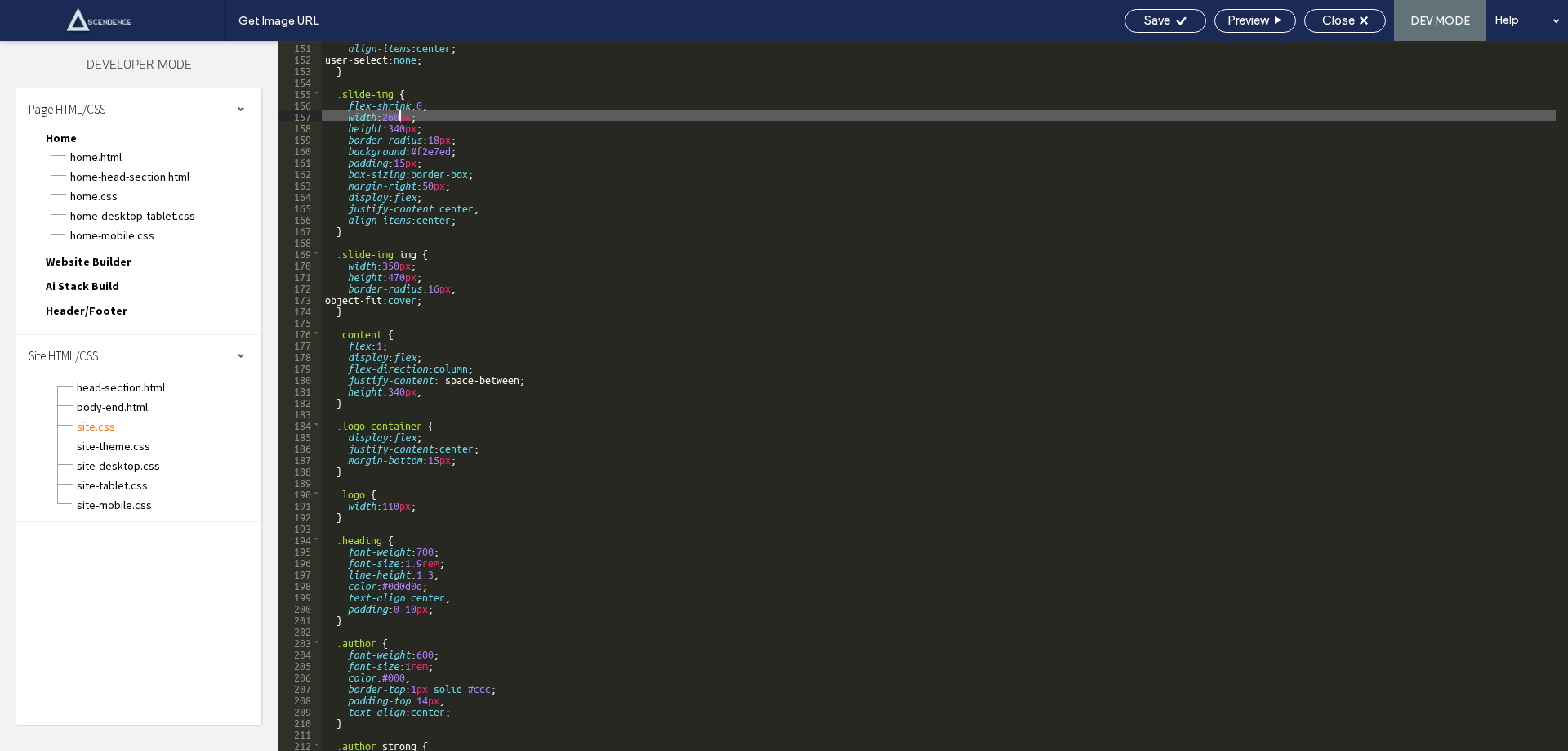
click at [398, 115] on div "align-items : center ; user-select: none ; } .slide-img { flex-shrink : 0 ; wid…" at bounding box center [939, 407] width 1234 height 733
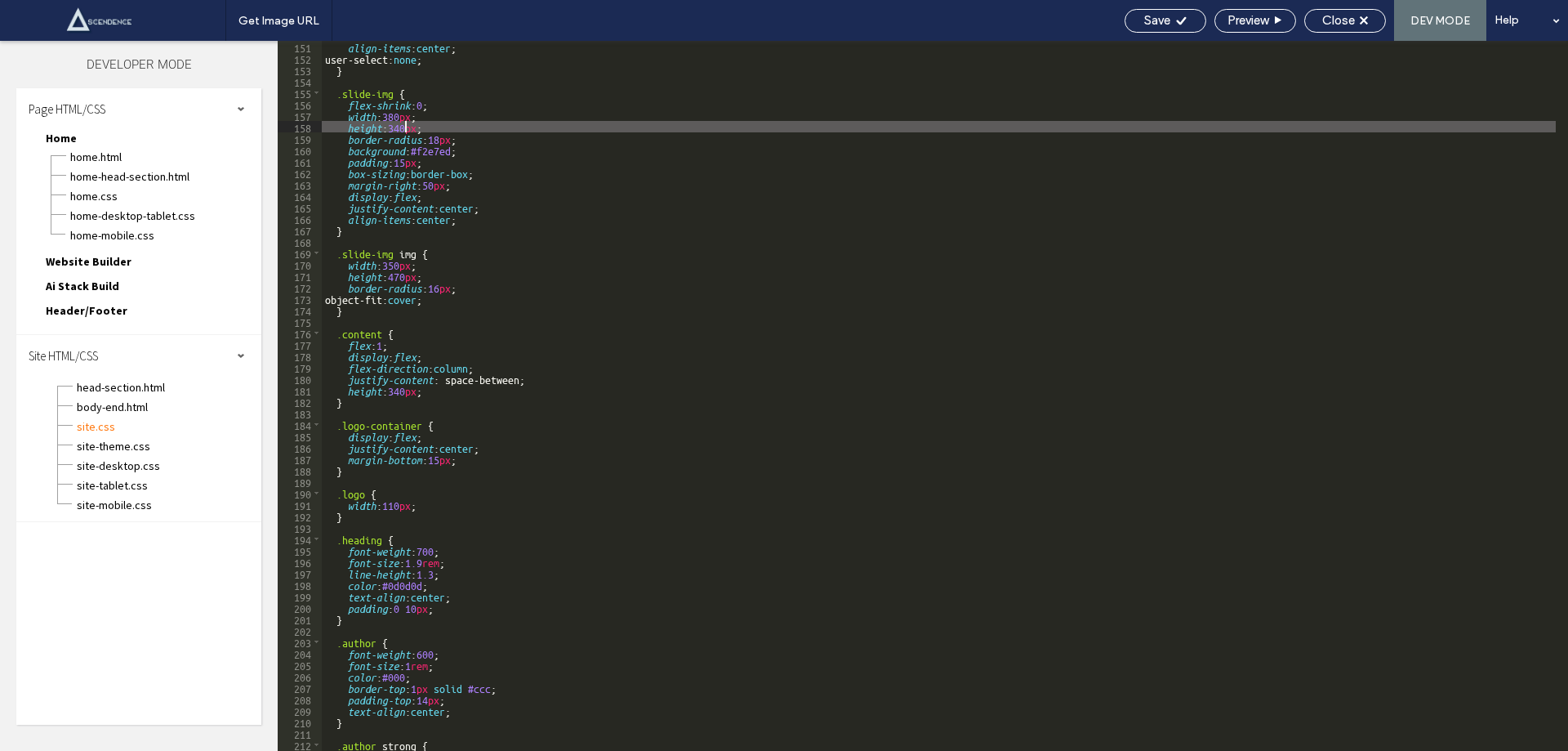
click at [404, 130] on div "align-items : center ; user-select: none ; } .slide-img { flex-shrink : 0 ; wid…" at bounding box center [939, 407] width 1234 height 733
click at [1182, 12] on div "Save" at bounding box center [1166, 21] width 82 height 24
click at [405, 127] on div "align-items : center ; user-select: none ; } .slide-img { flex-shrink : 0 ; wid…" at bounding box center [939, 407] width 1234 height 733
click at [503, 176] on div "align-items : center ; user-select: none ; } .slide-img { flex-shrink : 0 ; wid…" at bounding box center [939, 407] width 1234 height 733
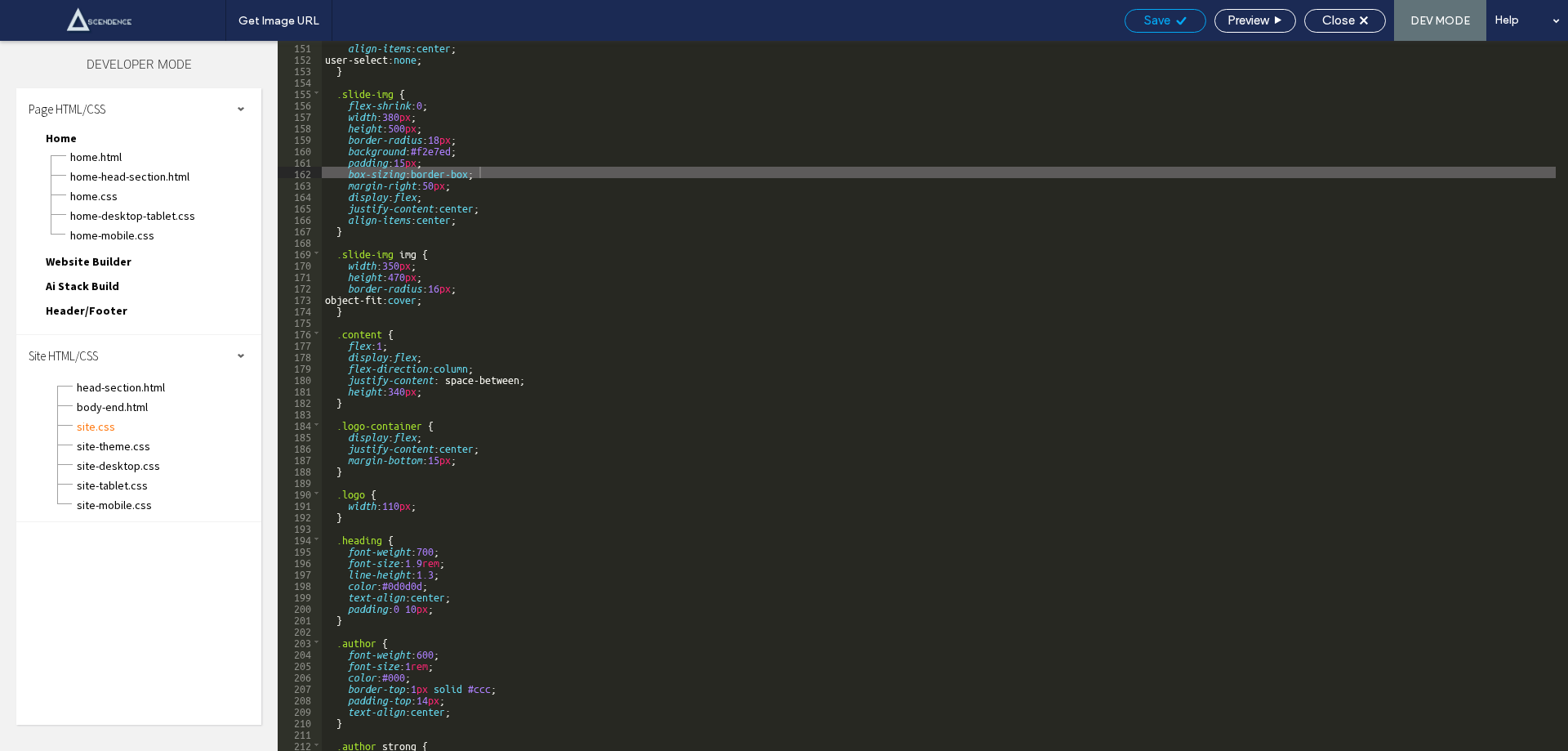
click at [1145, 16] on span "Save" at bounding box center [1158, 21] width 26 height 15
click at [1144, 16] on div "Get Image URL Save Preview Close DEV MODE Help Design Panel Site Comments Team …" at bounding box center [784, 375] width 1568 height 751
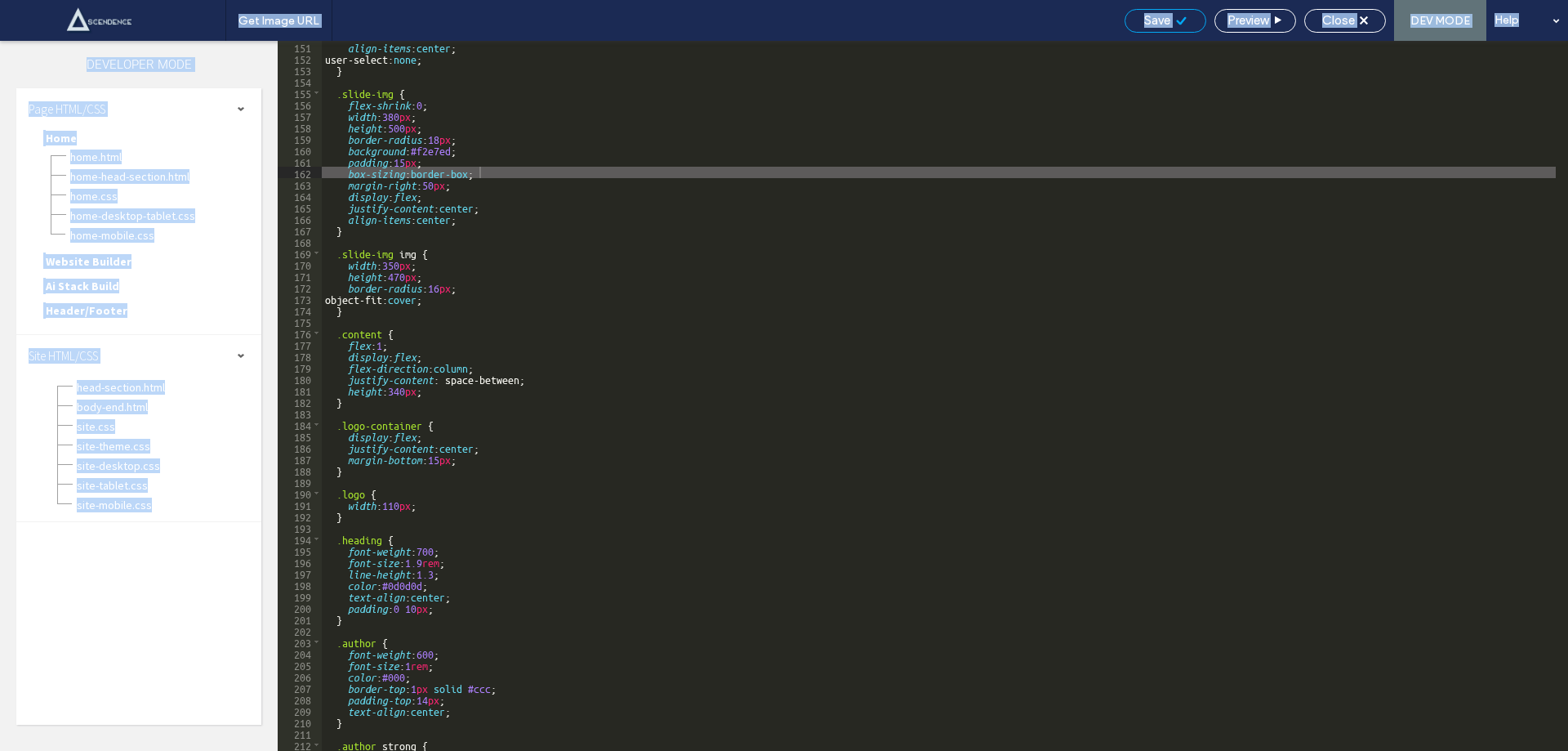
click at [1144, 16] on div at bounding box center [784, 375] width 1568 height 751
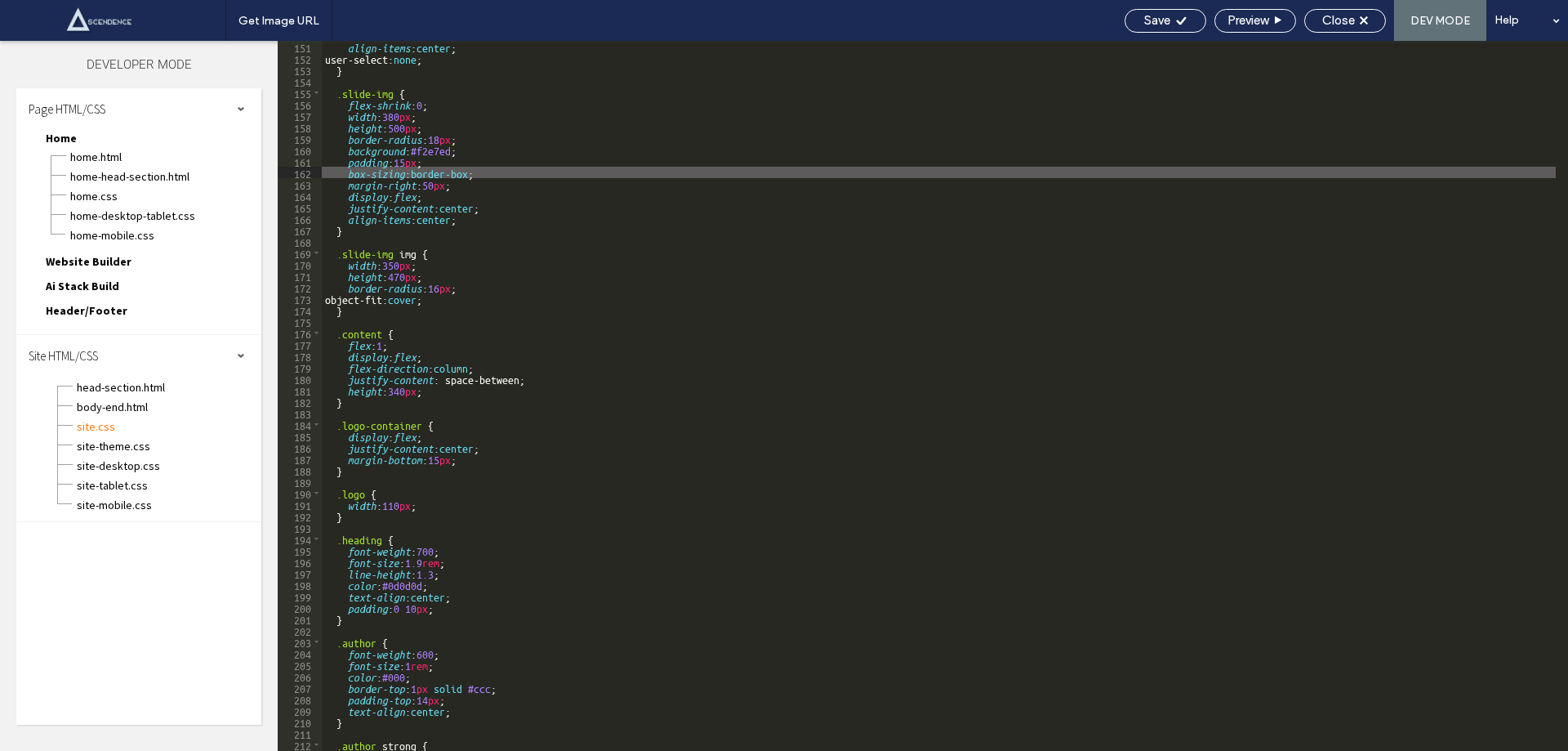
scroll to position [0, 0]
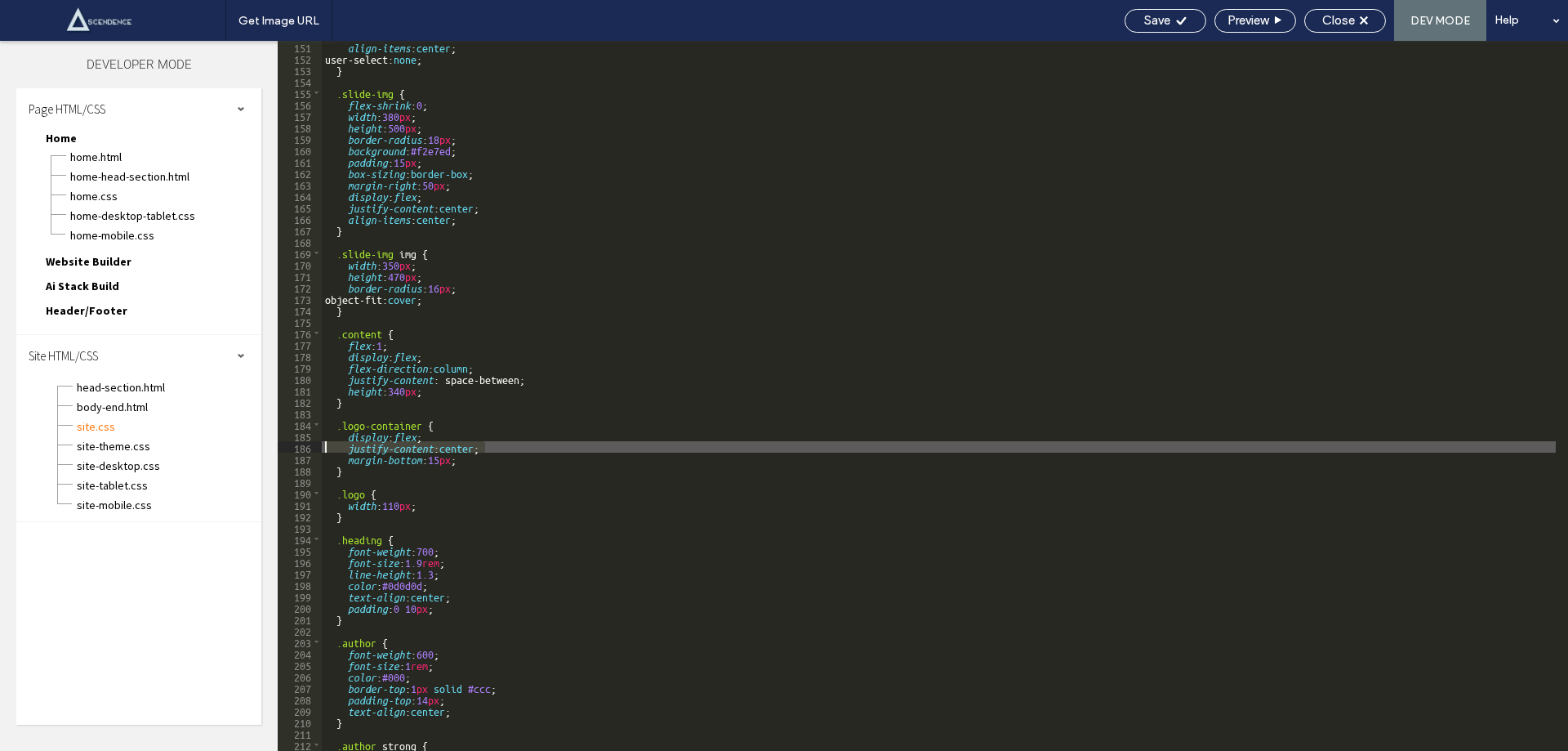
drag, startPoint x: 488, startPoint y: 446, endPoint x: 296, endPoint y: 447, distance: 192.0
click at [296, 447] on div "** 151 152 153 154 155 156 157 158 159 160 161 162 163 164 165 166 167 168 169 …" at bounding box center [922, 396] width 1291 height 710
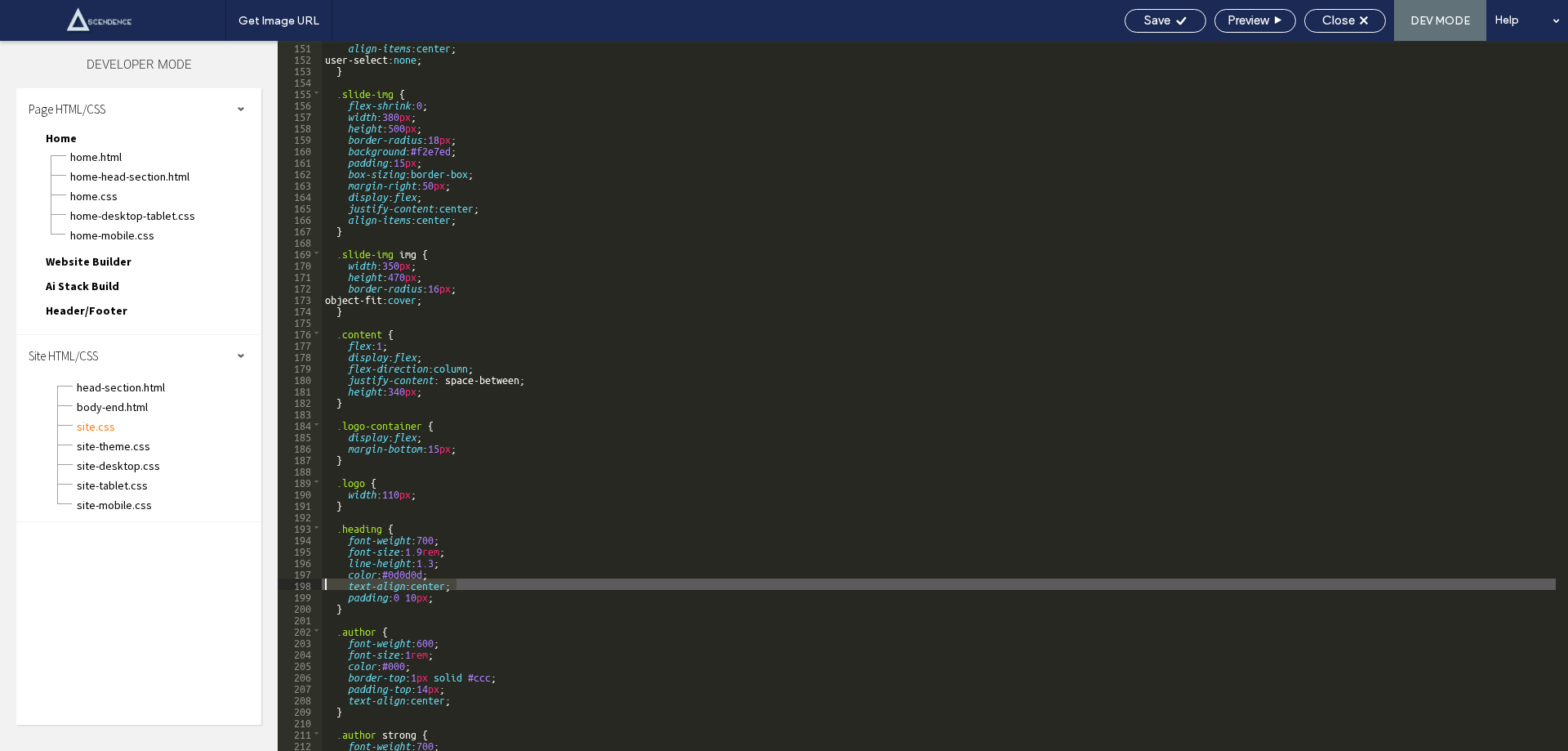
drag, startPoint x: 466, startPoint y: 589, endPoint x: 309, endPoint y: 581, distance: 157.2
click at [309, 581] on div "** 151 152 153 154 155 156 157 158 159 160 161 162 163 164 165 166 167 168 169 …" at bounding box center [922, 396] width 1291 height 710
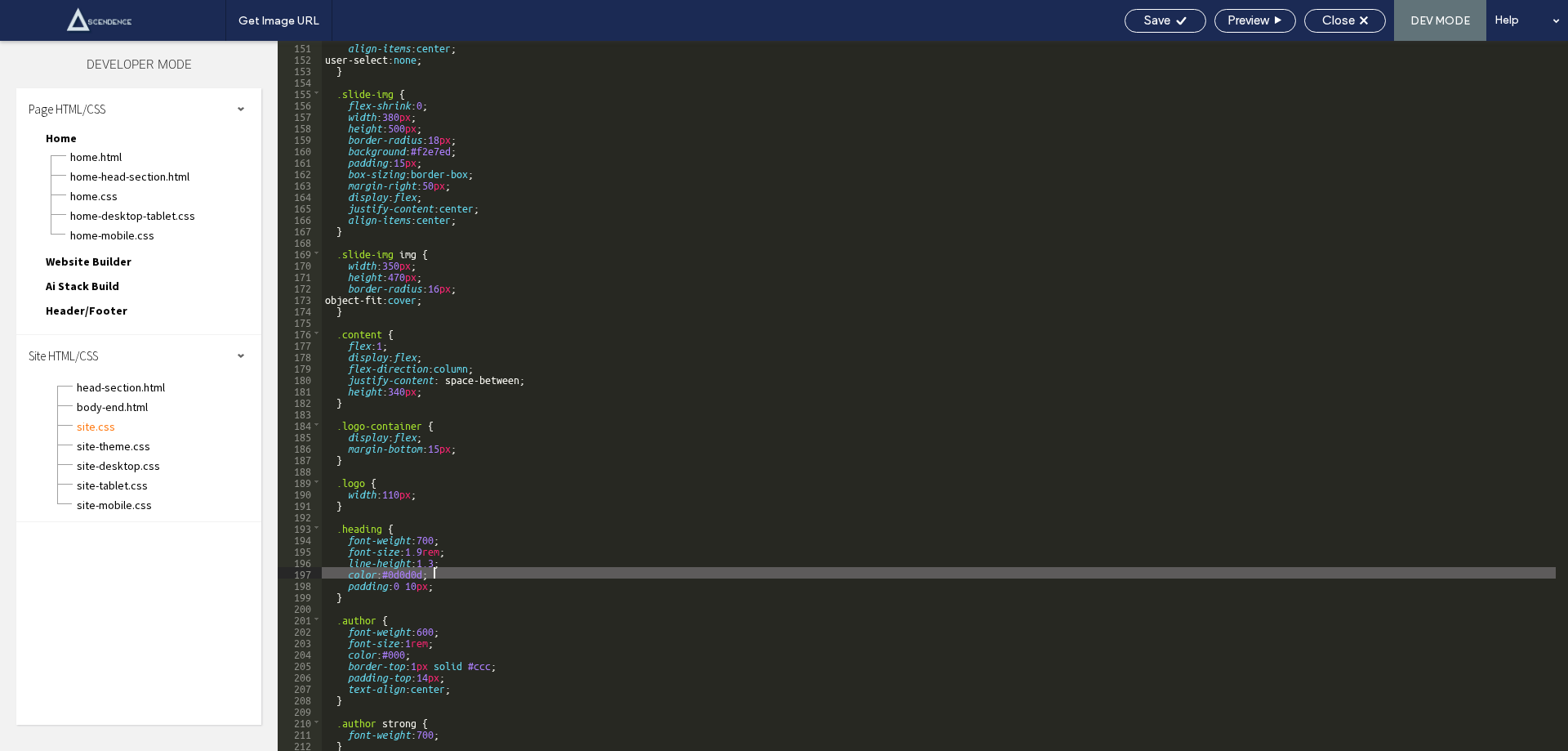
scroll to position [1765, 0]
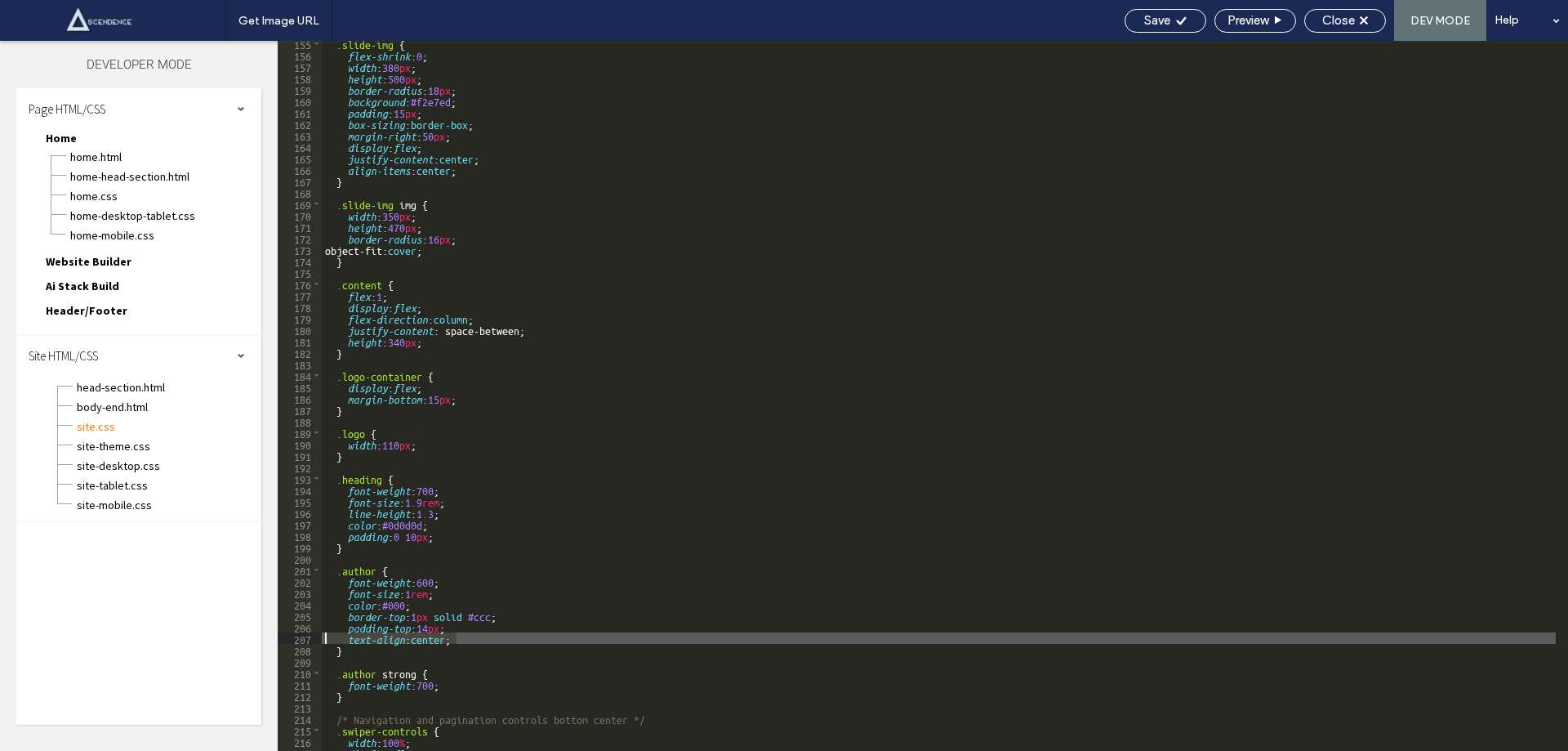
drag, startPoint x: 465, startPoint y: 641, endPoint x: 280, endPoint y: 643, distance: 185.0
click at [280, 643] on div "** 155 156 157 158 159 160 161 162 163 164 165 166 167 168 169 170 171 172 173 …" at bounding box center [922, 396] width 1291 height 710
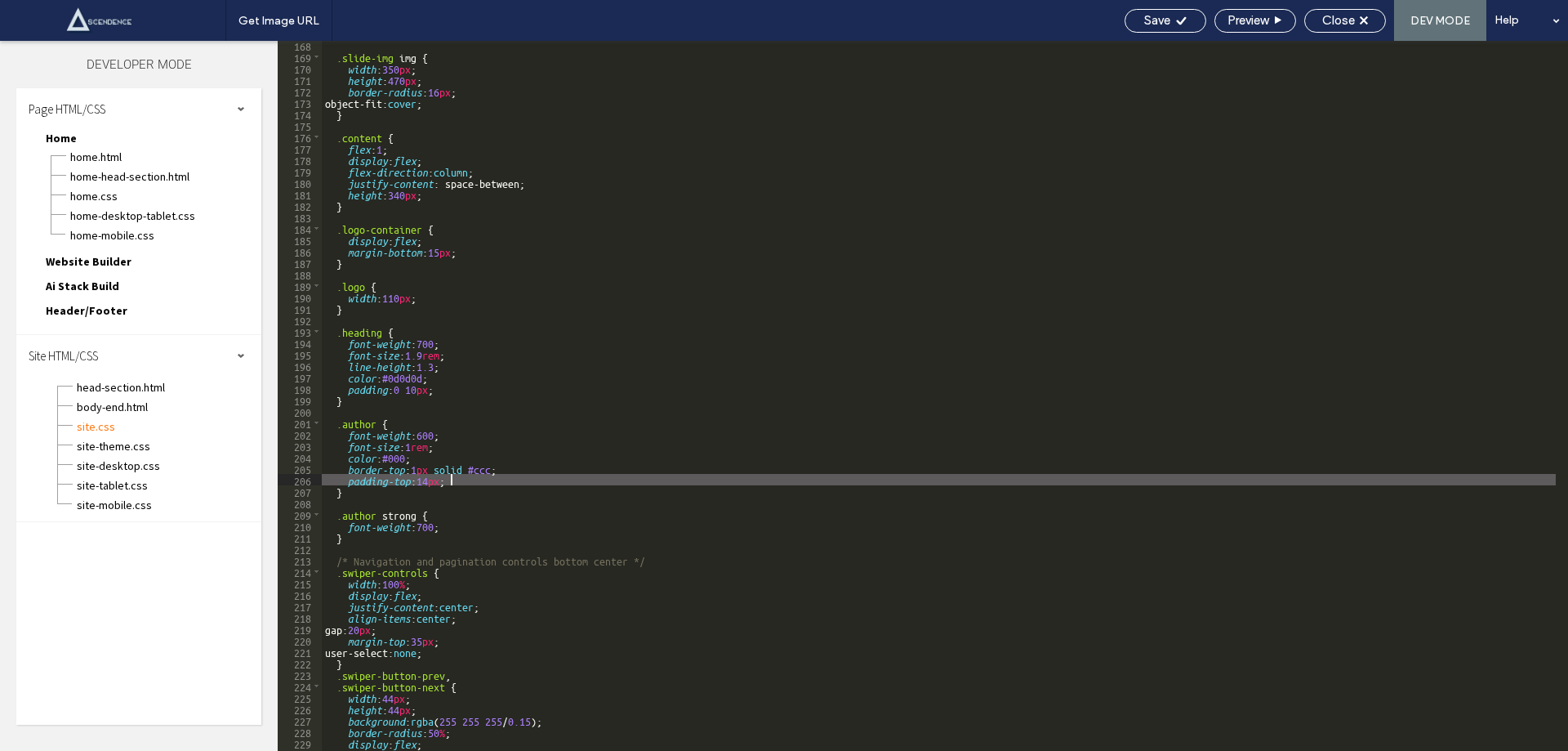
scroll to position [1961, 0]
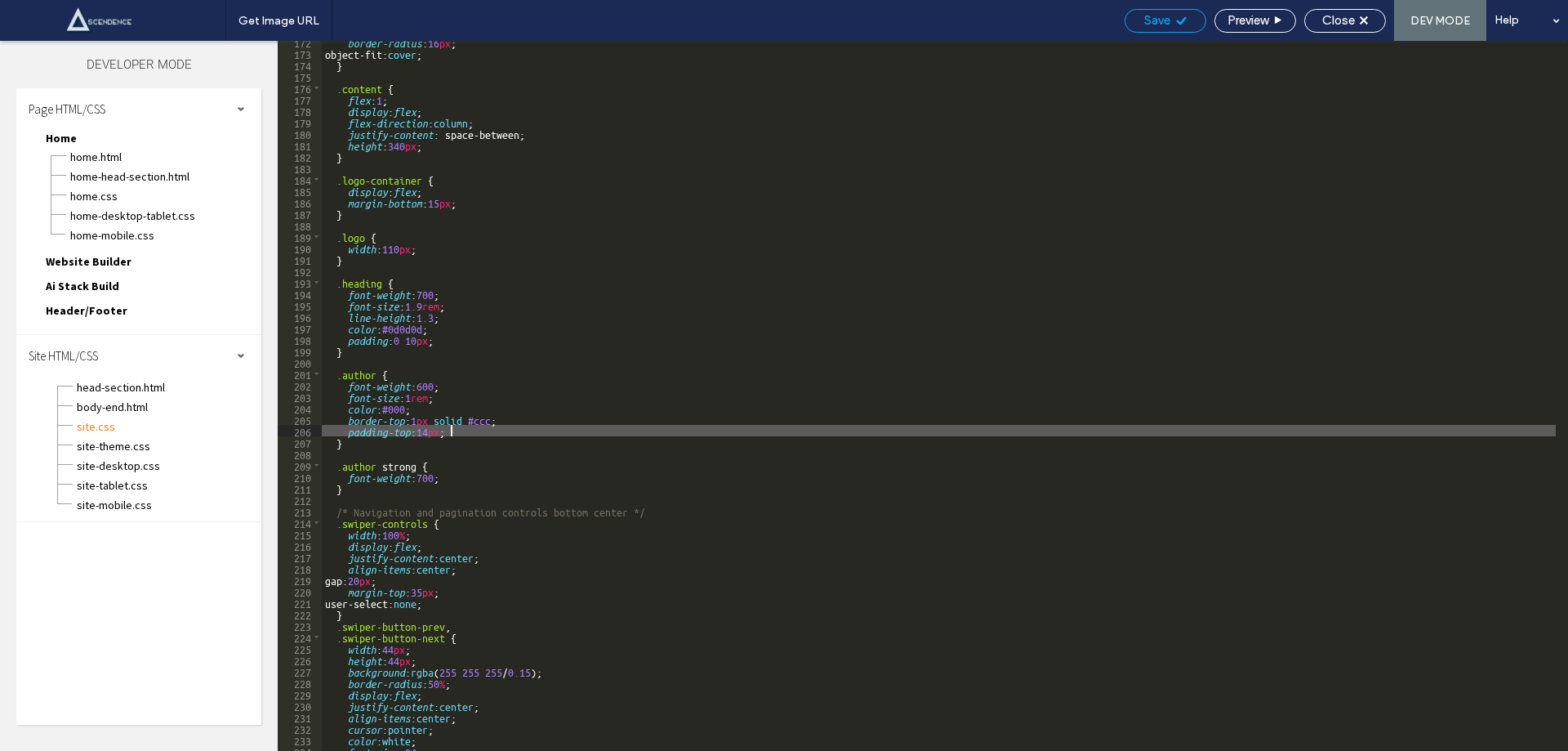
click at [1169, 23] on div "Save" at bounding box center [1166, 21] width 80 height 15
click at [1169, 23] on div "Get Image URL Save Preview Close DEV MODE Help Design Panel Site Comments Team …" at bounding box center [784, 375] width 1568 height 751
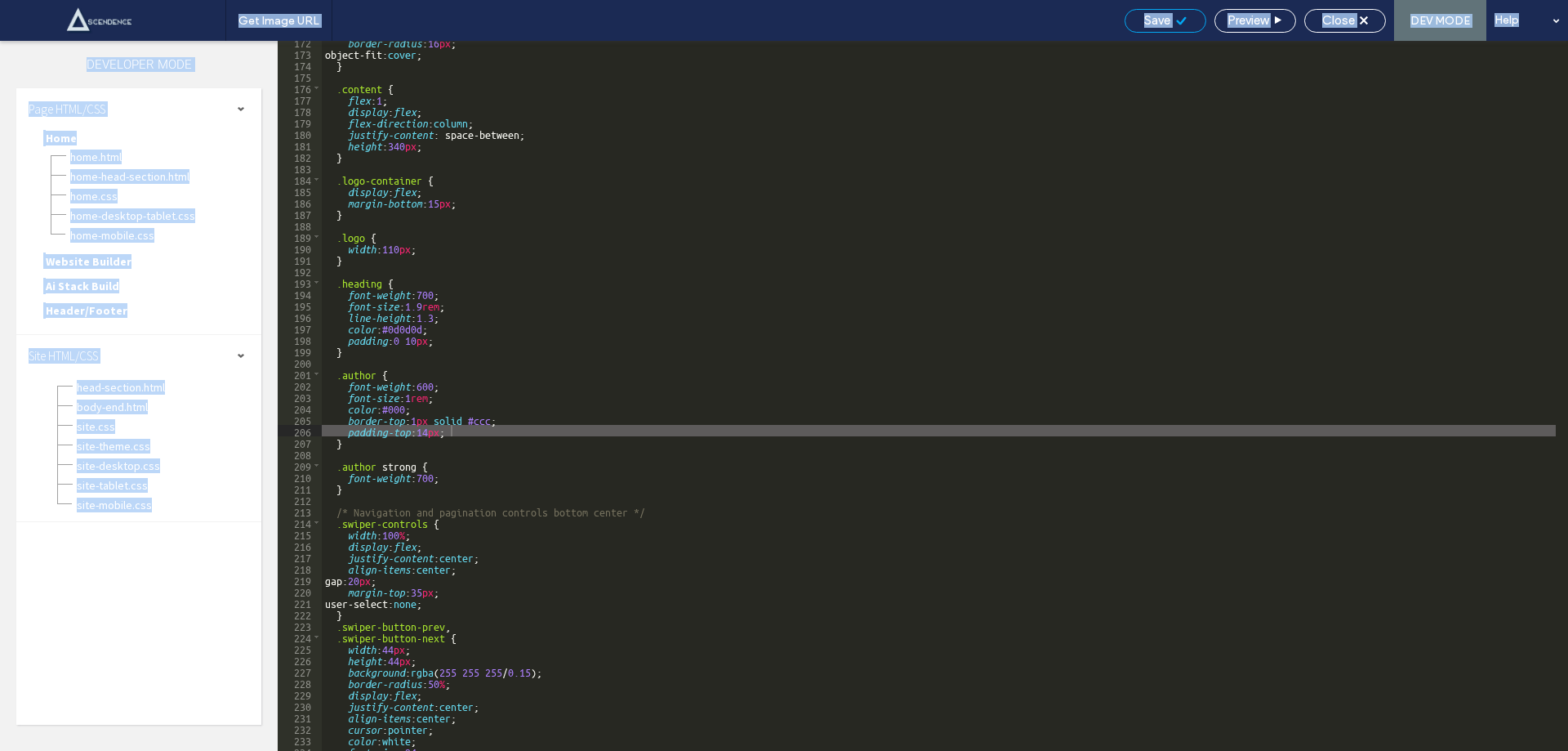
click at [1169, 23] on div at bounding box center [784, 375] width 1568 height 751
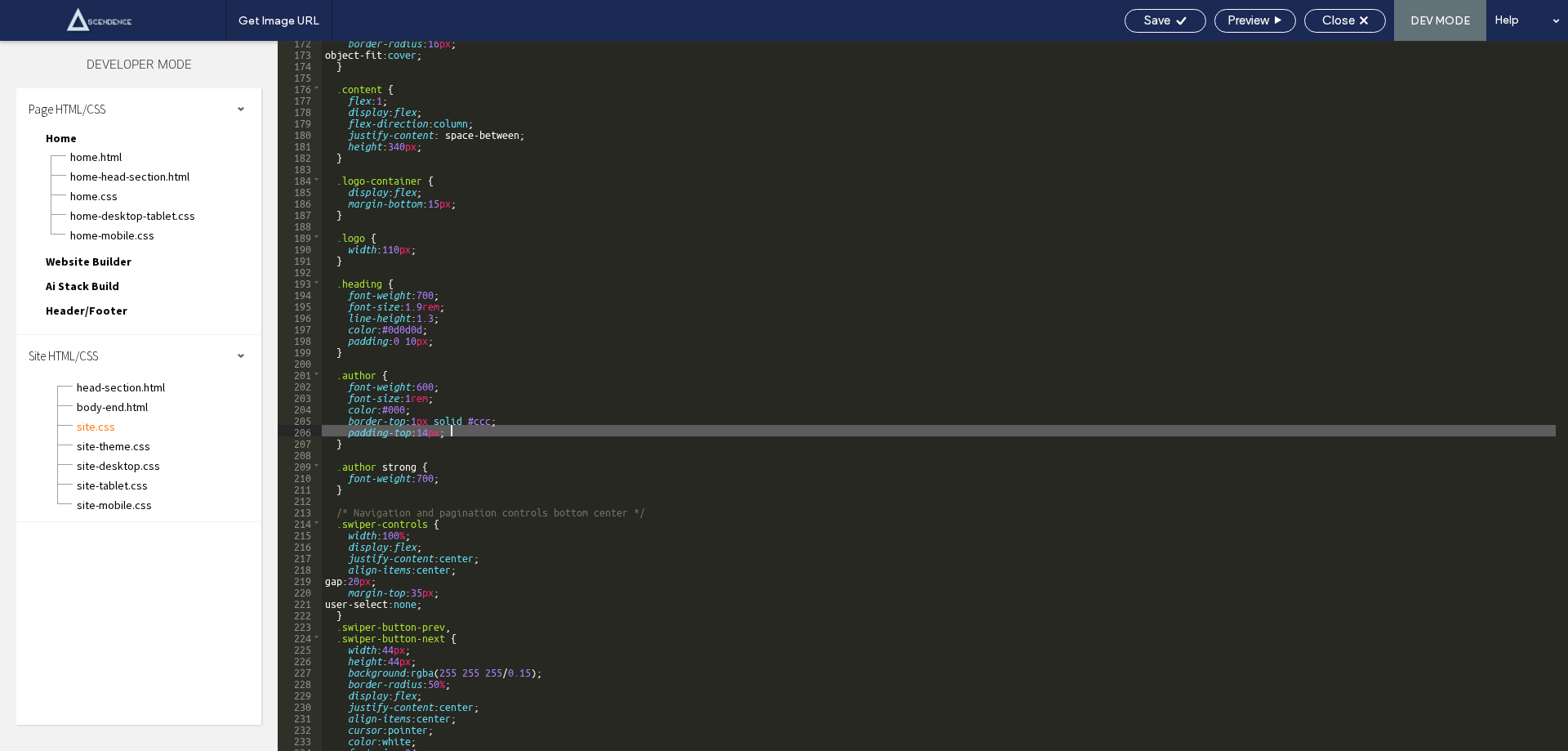
scroll to position [0, 0]
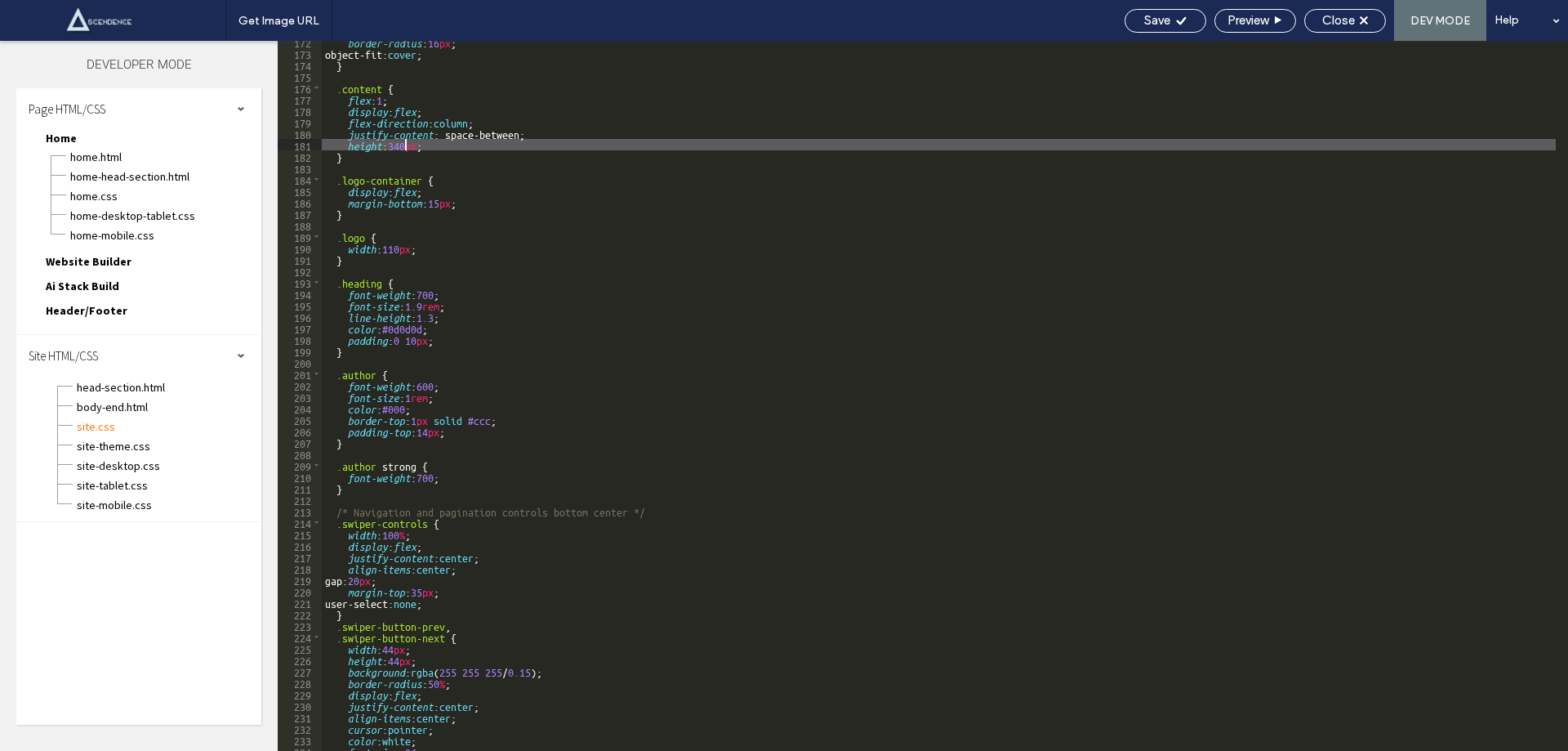
click at [404, 144] on div "border-radius : 16 px ; object-fit: cover ; } .content { flex : 1 ; display : f…" at bounding box center [939, 402] width 1234 height 733
click at [1176, 21] on icon at bounding box center [1182, 21] width 12 height 12
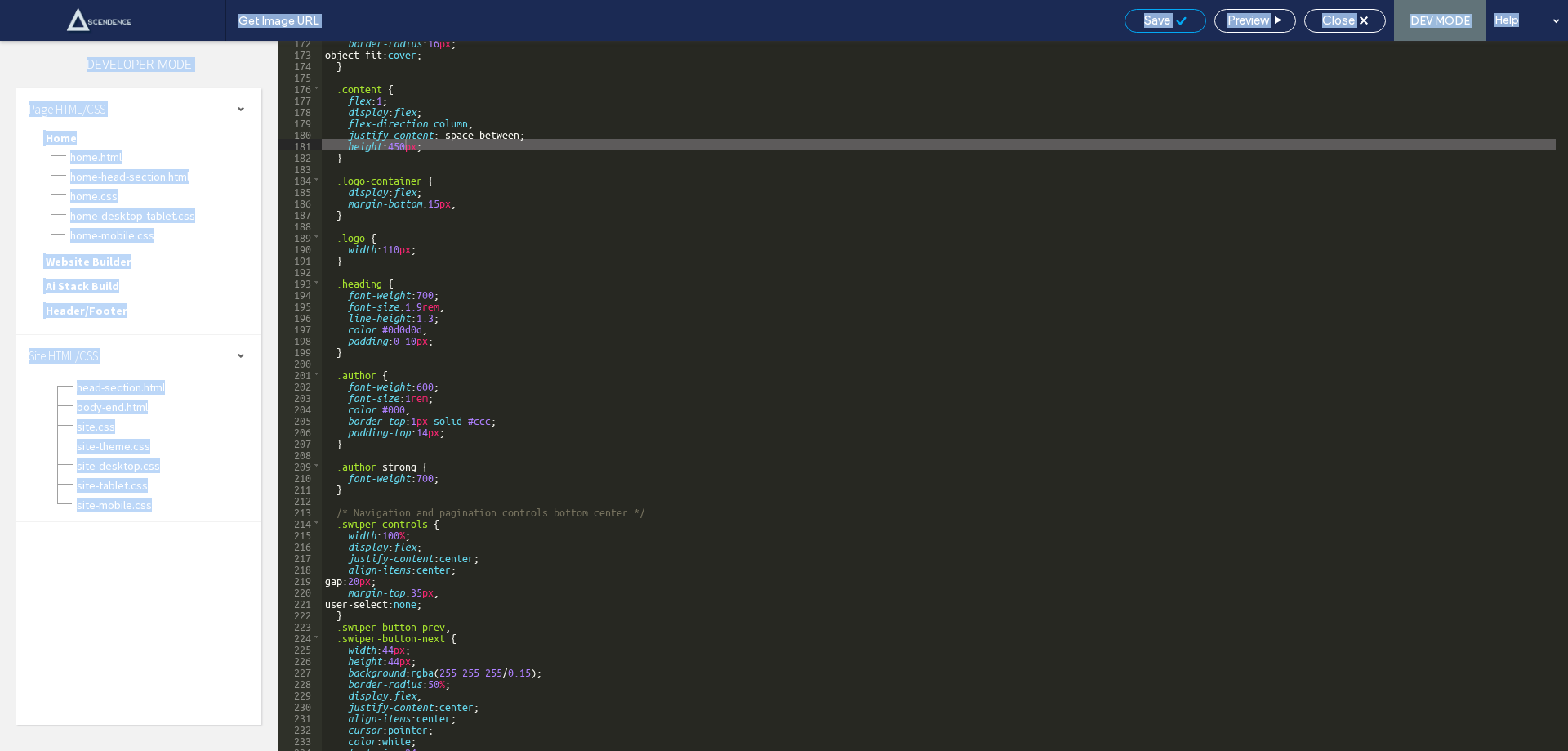
click at [1173, 21] on div at bounding box center [784, 375] width 1568 height 751
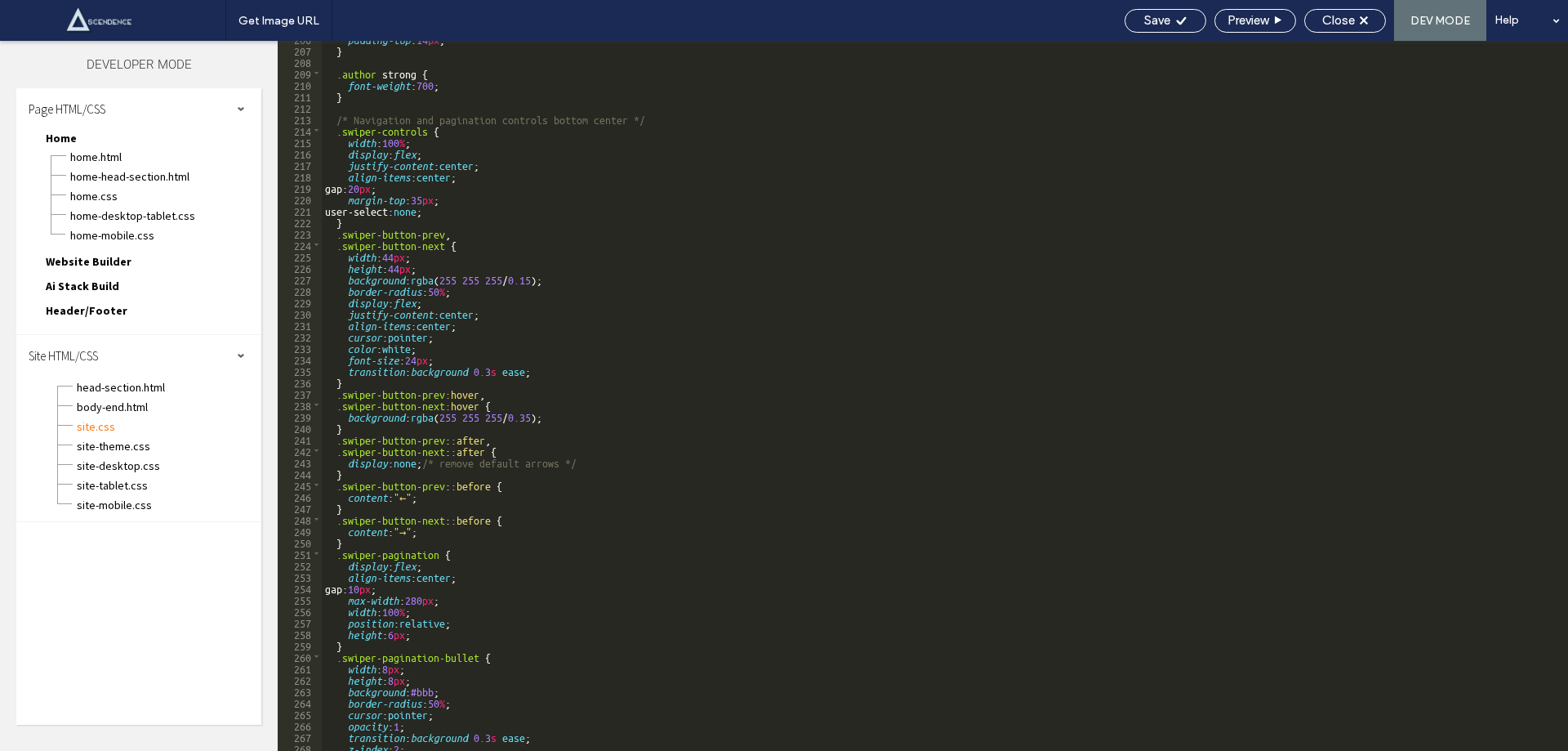
scroll to position [2353, 0]
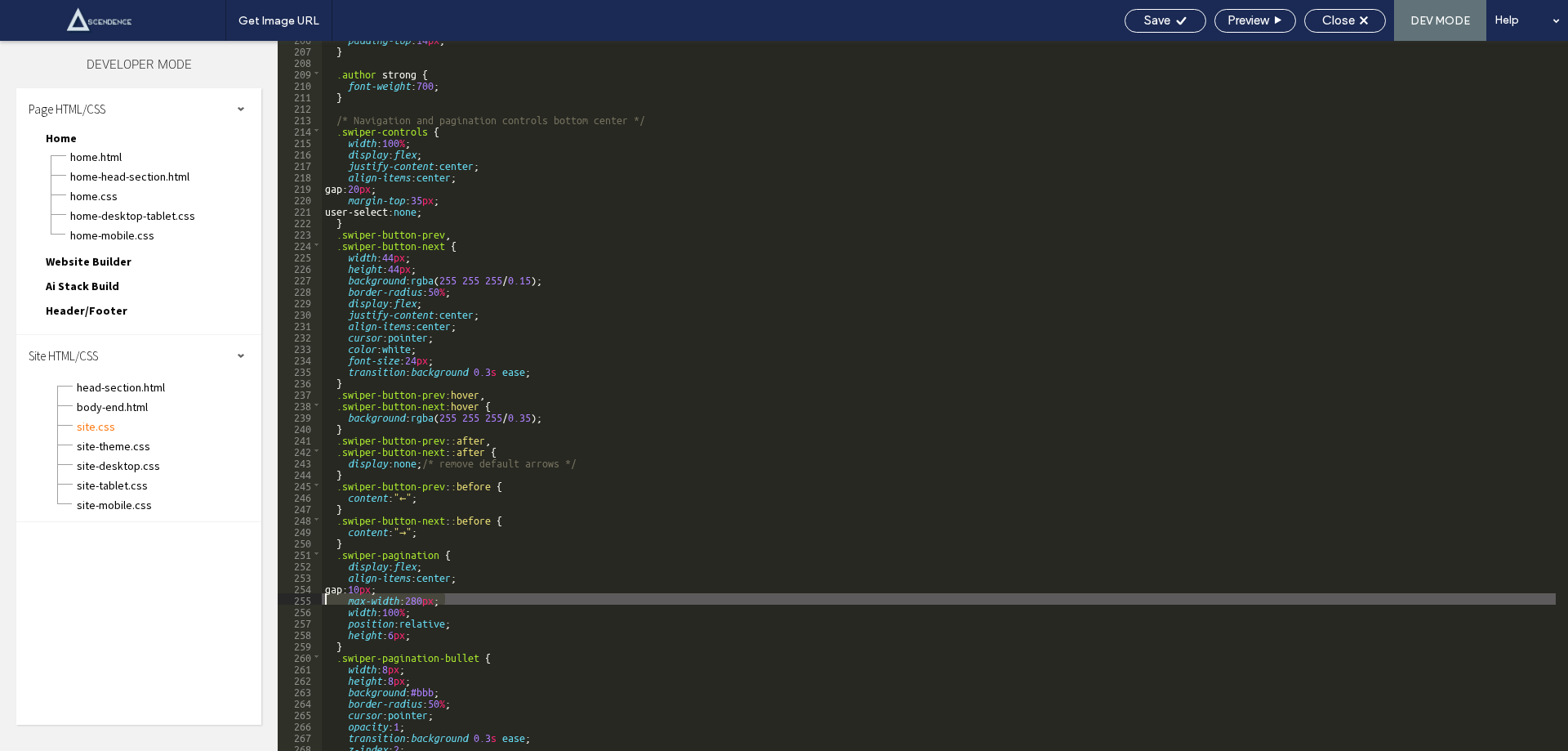
drag, startPoint x: 452, startPoint y: 603, endPoint x: 313, endPoint y: 598, distance: 139.1
click at [313, 598] on div "** 206 207 208 209 210 211 212 213 214 215 216 217 218 219 220 221 222 223 224 …" at bounding box center [922, 396] width 1291 height 710
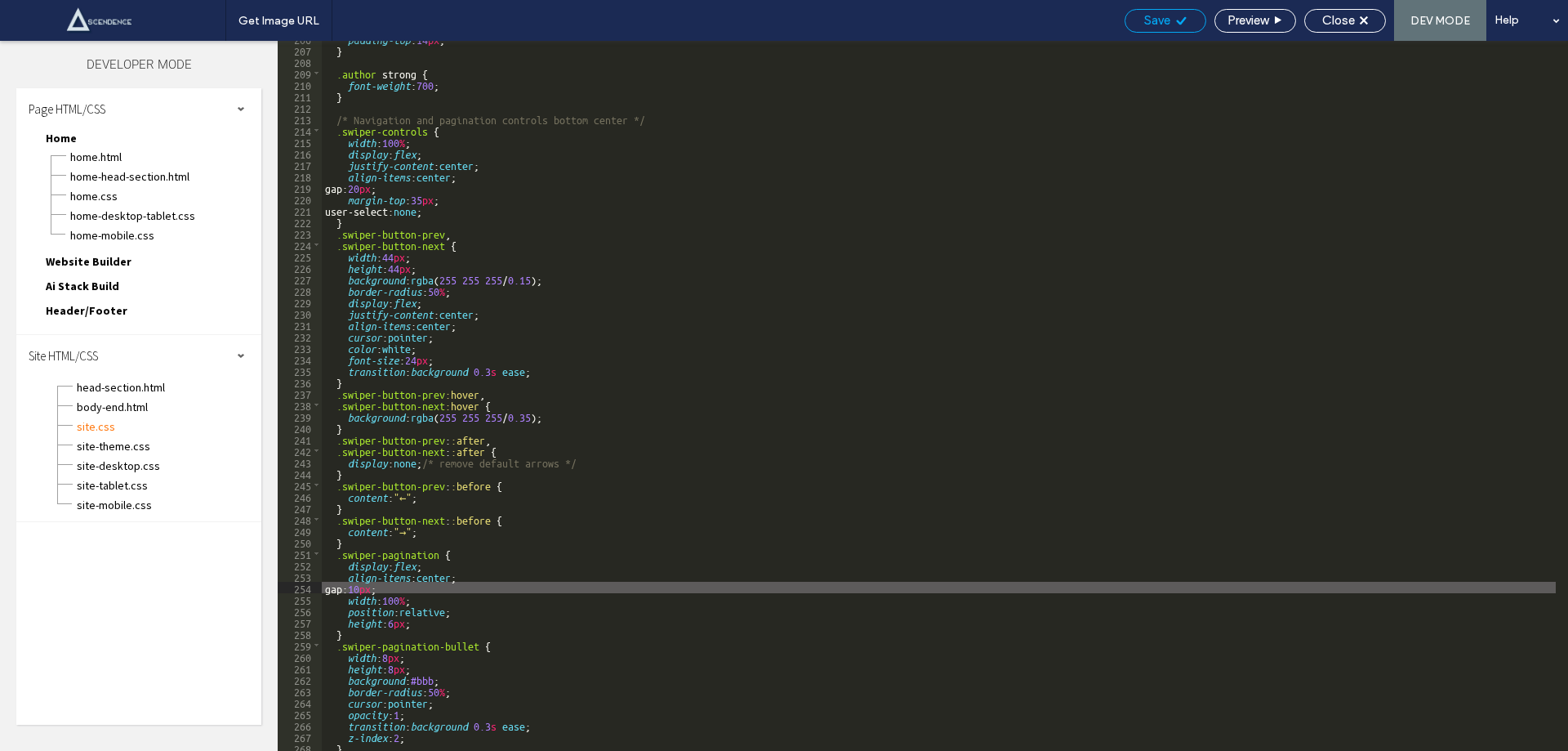
click at [1146, 19] on span "Save" at bounding box center [1158, 21] width 26 height 15
click at [1146, 19] on div "Get Image URL Save Preview Close DEV MODE Help Design Panel Site Comments Team …" at bounding box center [784, 375] width 1568 height 751
click at [379, 573] on div "padding-top : 14 px ; } .author strong { font-weight : 700 ; } /* Navigation an…" at bounding box center [939, 399] width 1234 height 733
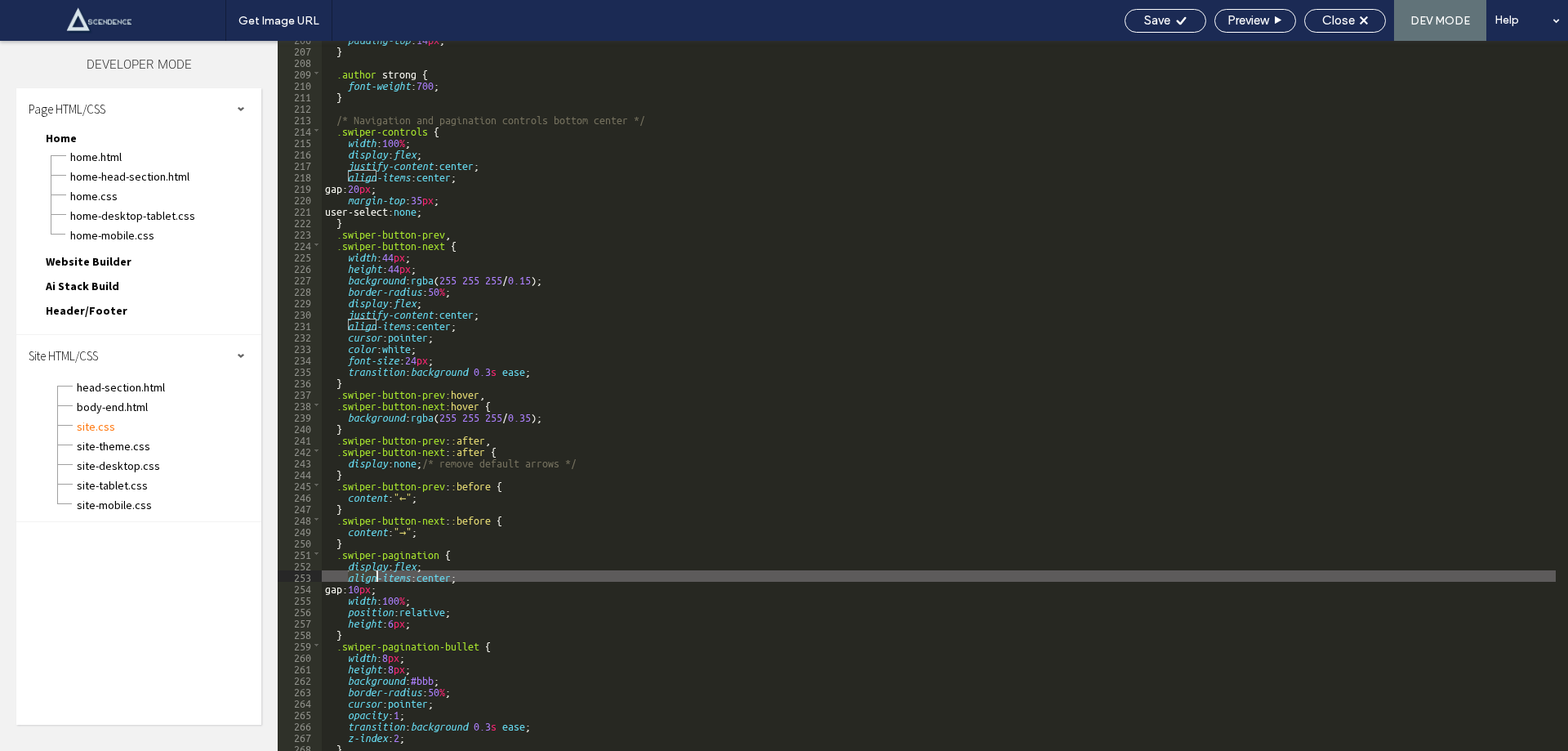
click at [379, 573] on div "padding-top : 14 px ; } .author strong { font-weight : 700 ; } /* Navigation an…" at bounding box center [939, 399] width 1234 height 733
click at [412, 580] on div "padding-top : 14 px ; } .author strong { font-weight : 700 ; } /* Navigation an…" at bounding box center [939, 399] width 1234 height 733
click at [347, 575] on div "padding-top : 14 px ; } .author strong { font-weight : 700 ; } /* Navigation an…" at bounding box center [939, 399] width 1234 height 733
click at [1146, 16] on span "Save" at bounding box center [1158, 21] width 26 height 15
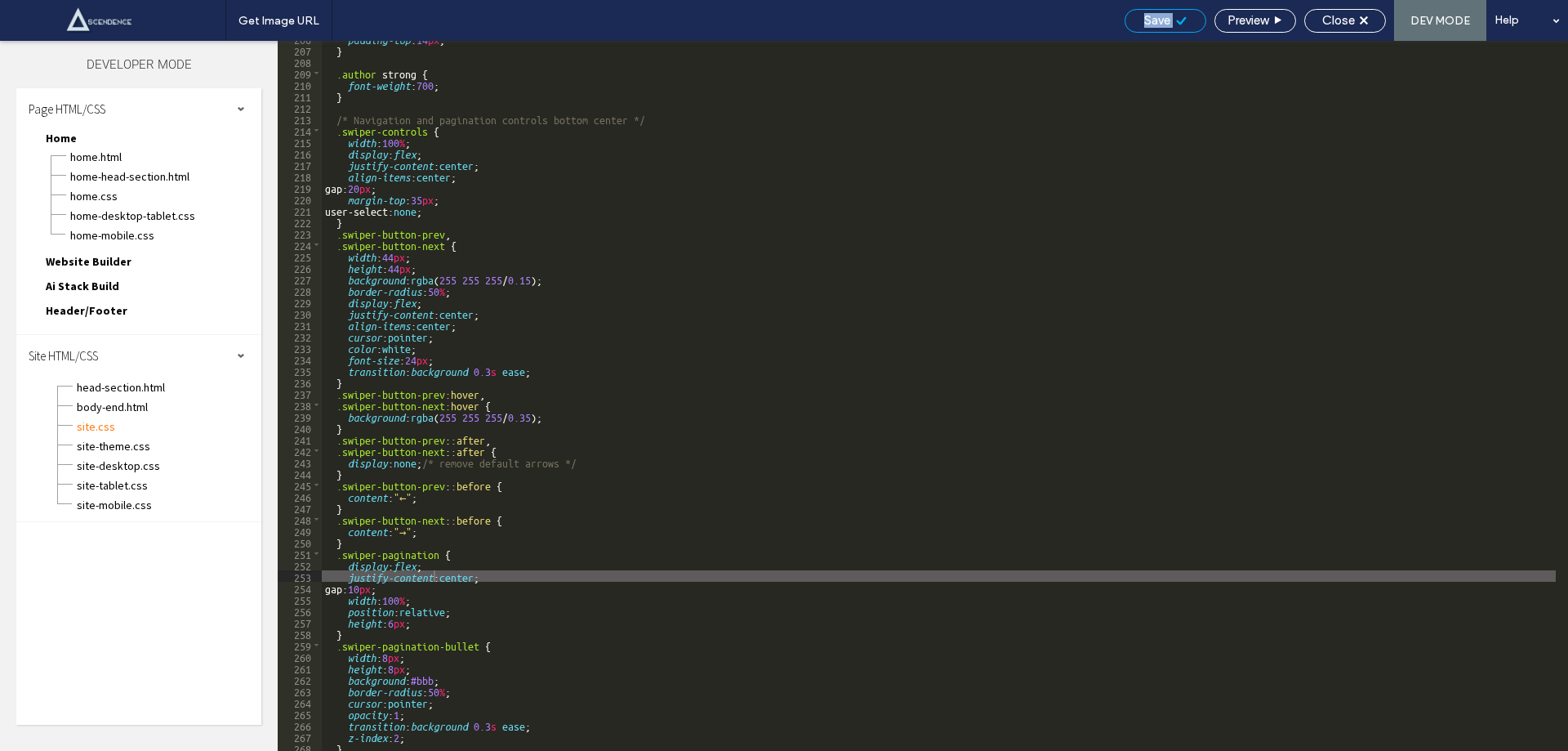
click at [1146, 16] on span "Save" at bounding box center [1158, 21] width 26 height 15
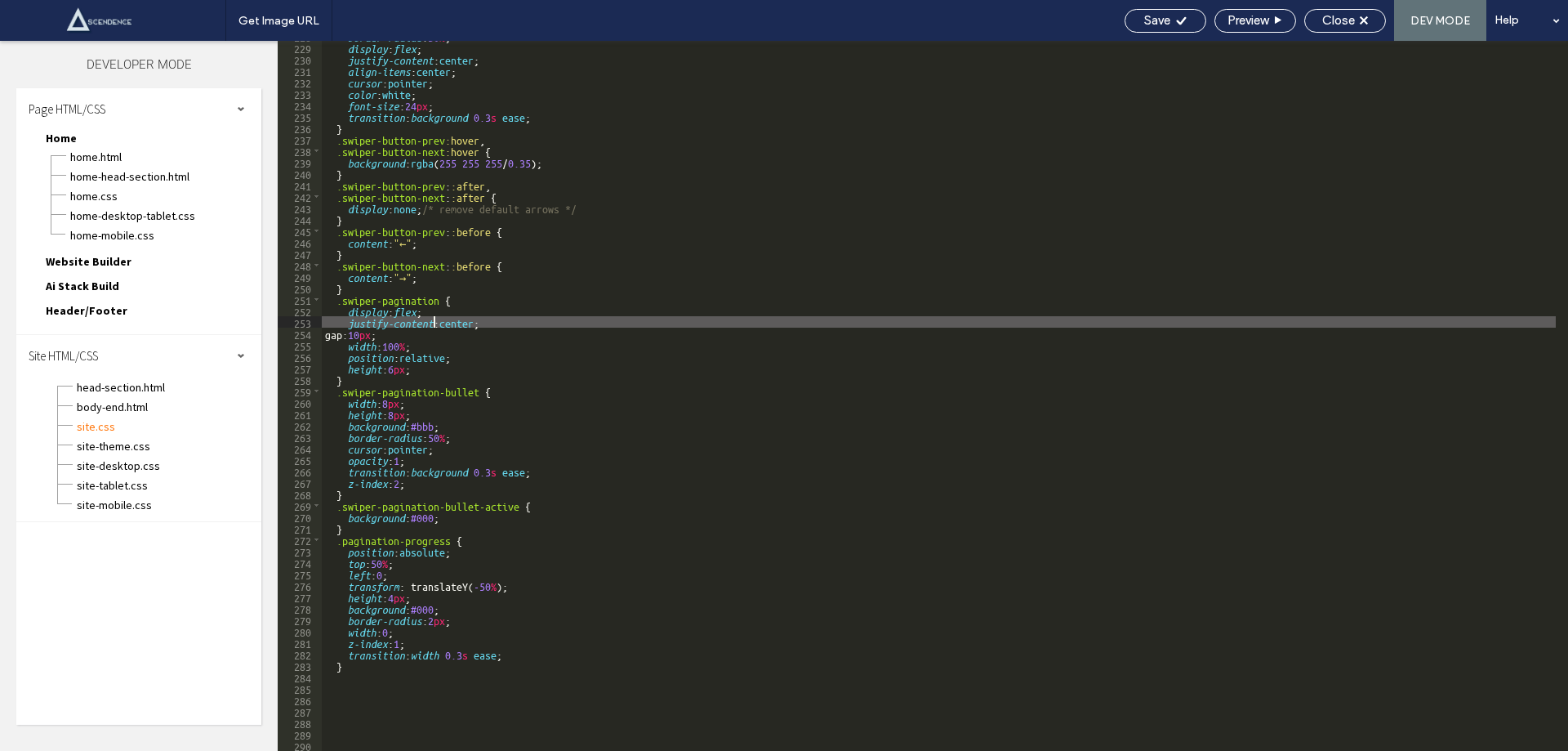
scroll to position [2608, 0]
click at [370, 697] on div "border-radius : 50 % ; display : flex ; justify-content : center ; align-items …" at bounding box center [939, 396] width 1234 height 733
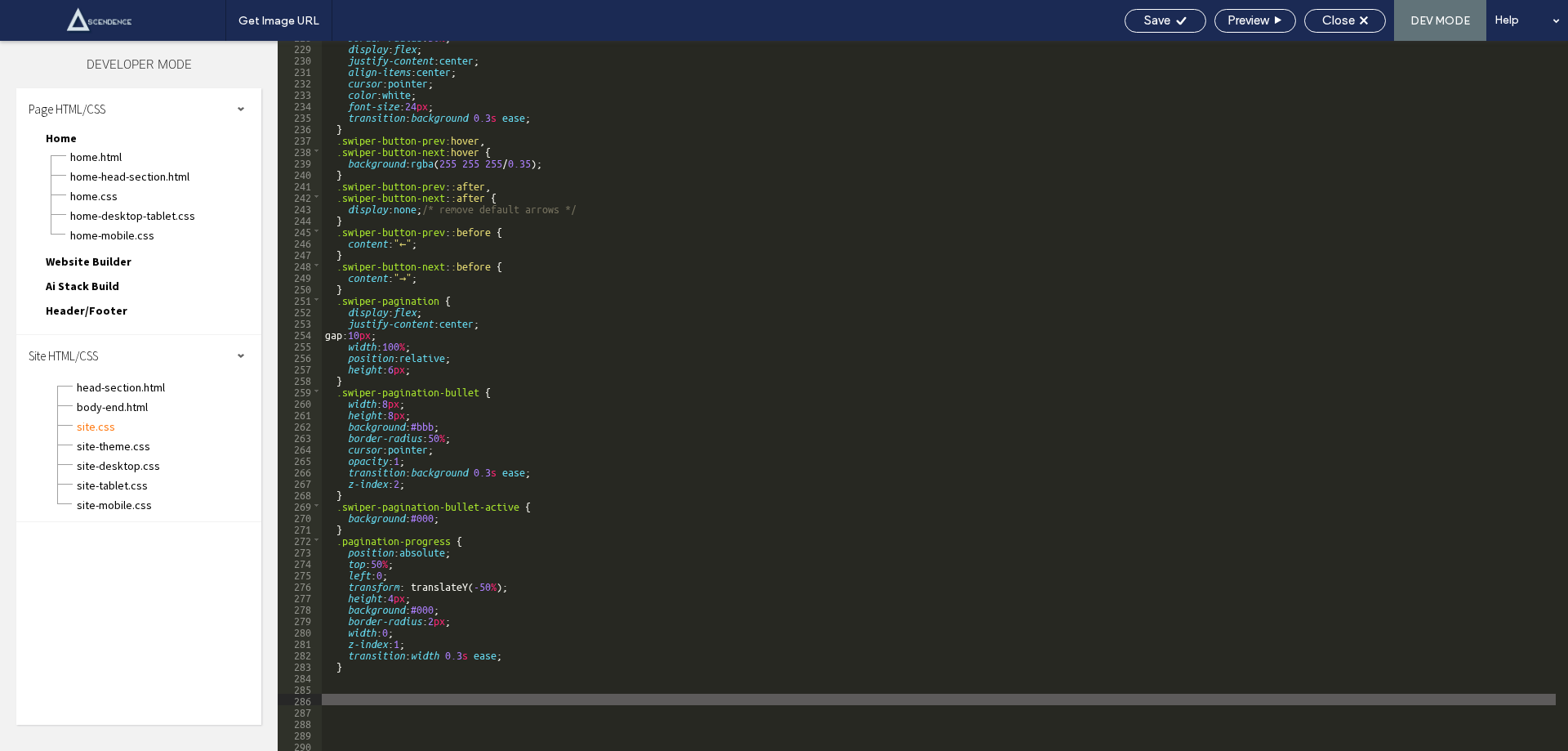
paste textarea
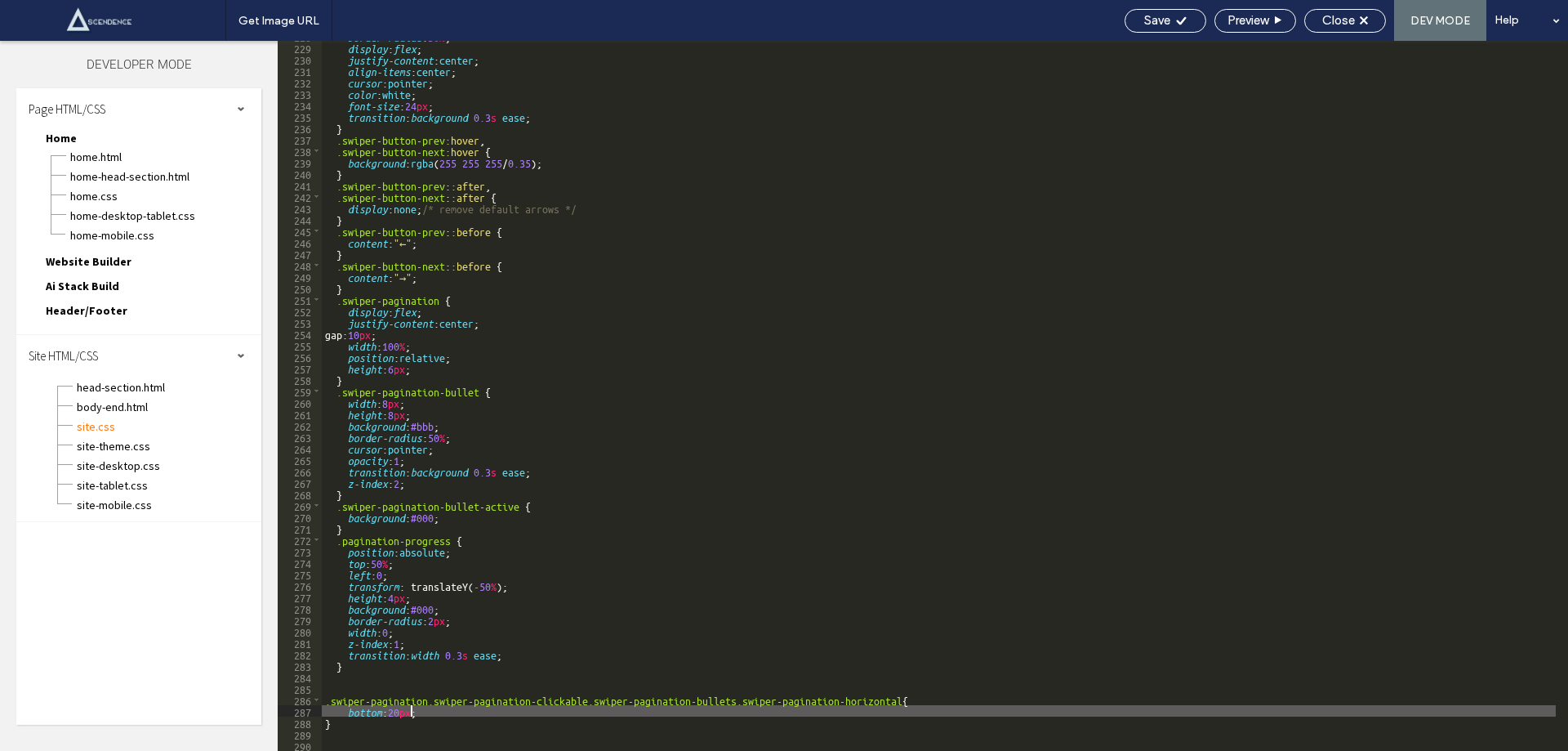
type textarea "**"
click at [1165, 27] on span "Save" at bounding box center [1158, 21] width 26 height 15
click at [373, 736] on div "border-radius : 50 % ; display : flex ; justify-content : center ; align-items …" at bounding box center [939, 396] width 1234 height 733
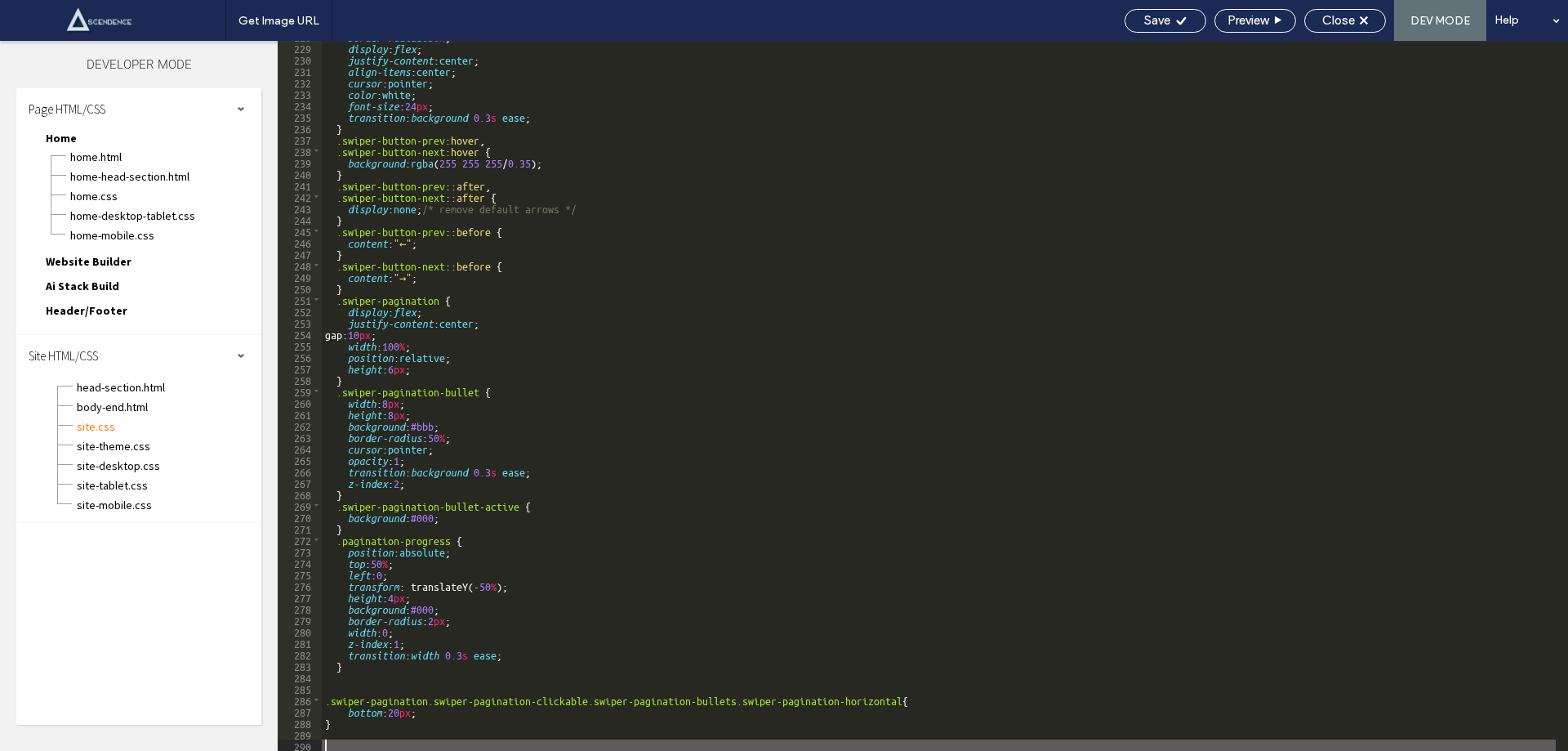
scroll to position [2619, 0]
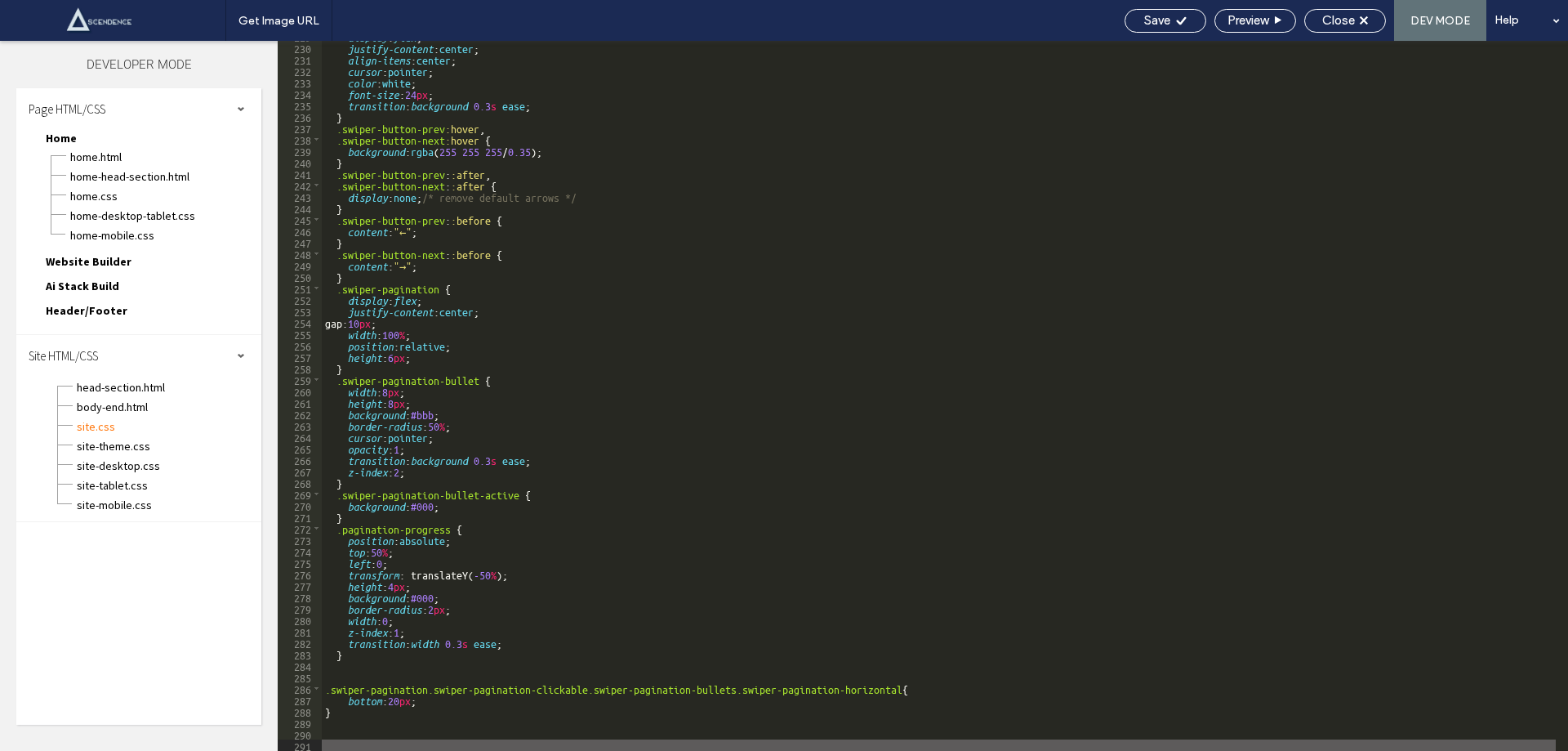
paste textarea
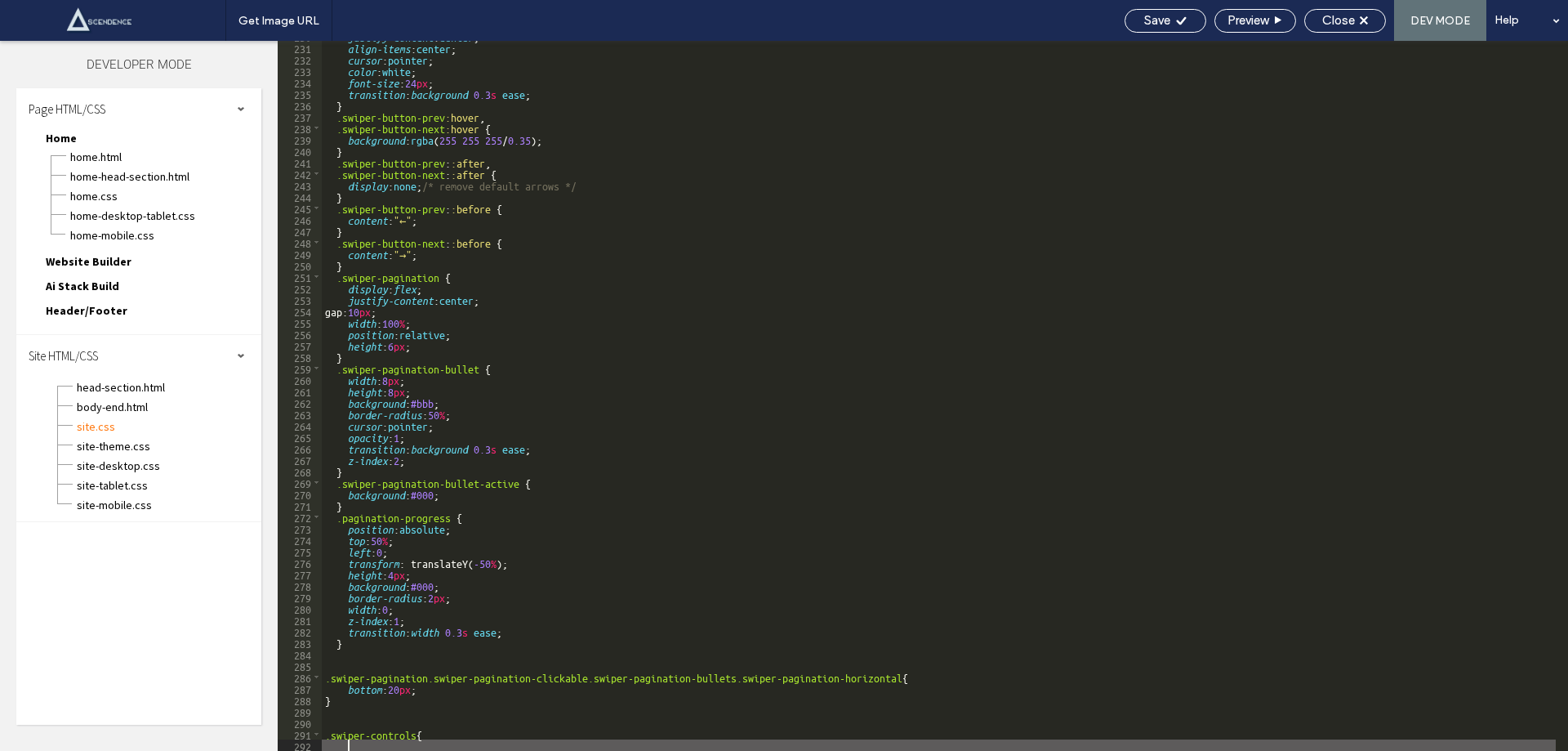
scroll to position [2631, 0]
click at [1167, 20] on span "Save" at bounding box center [1158, 21] width 26 height 15
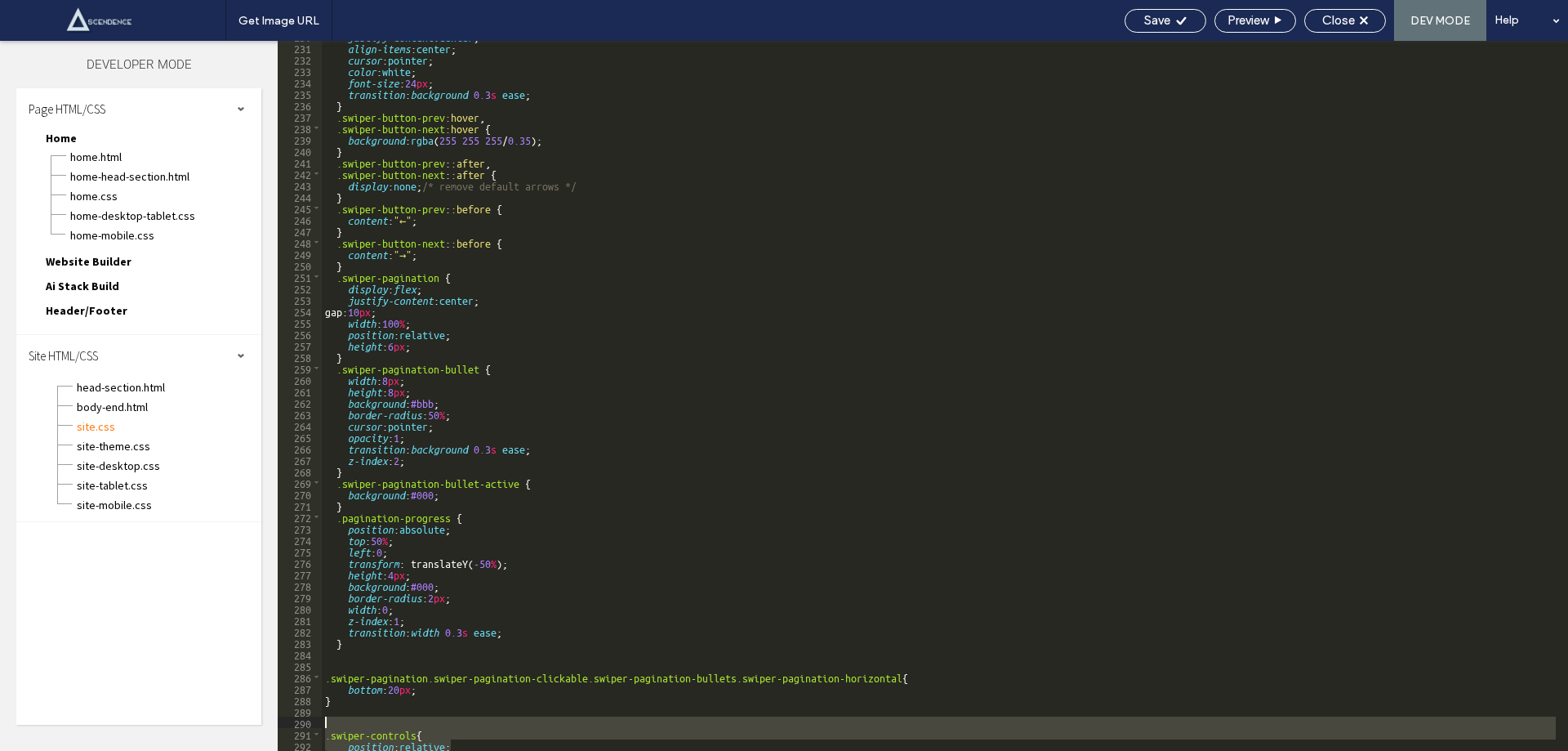
drag, startPoint x: 461, startPoint y: 742, endPoint x: 234, endPoint y: 726, distance: 227.6
click at [234, 726] on div "Layers Theme Pages Widgets Media Content Personalize Sell Online Blog App Store…" at bounding box center [784, 396] width 1568 height 710
click at [1172, 16] on div "Save" at bounding box center [1166, 21] width 80 height 15
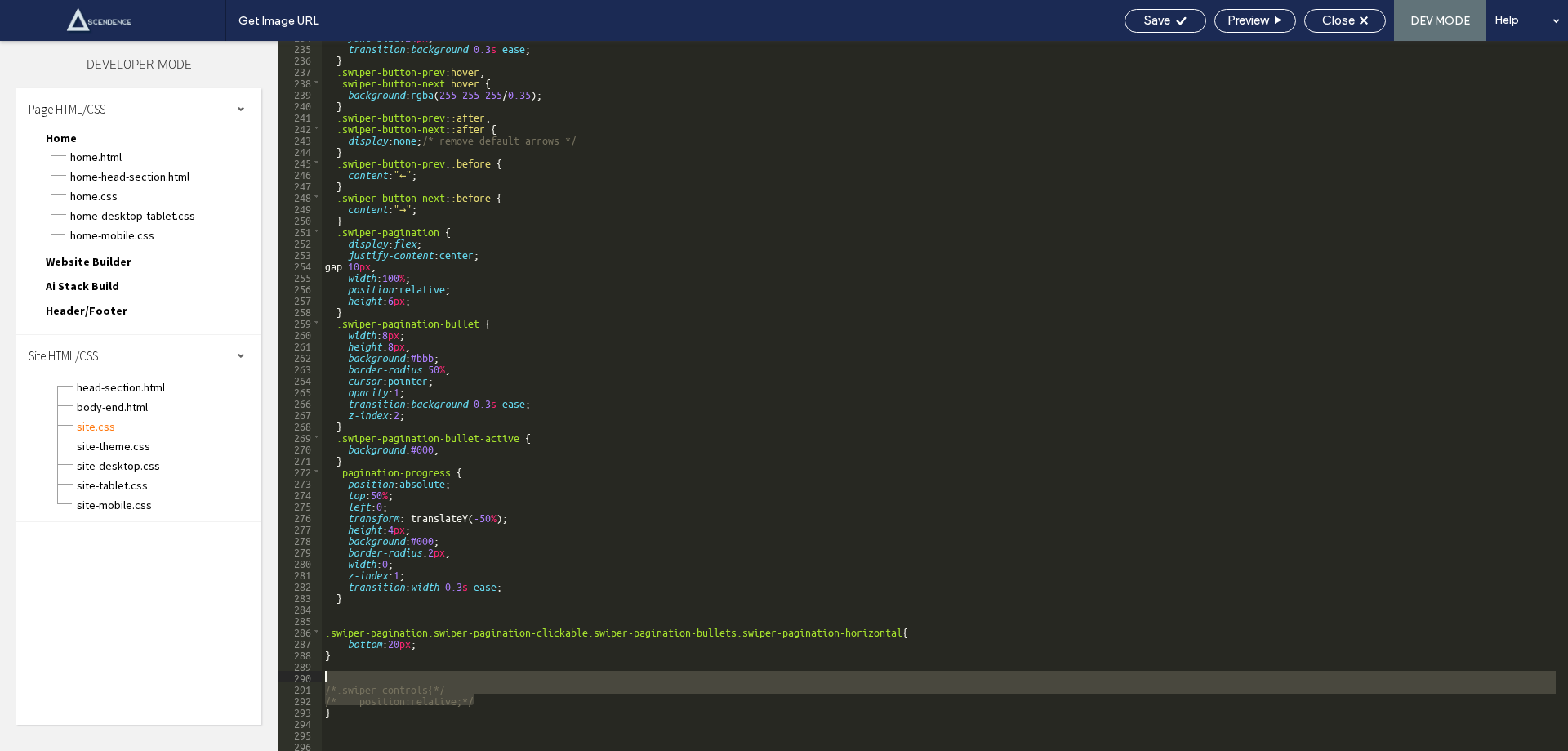
scroll to position [2676, 0]
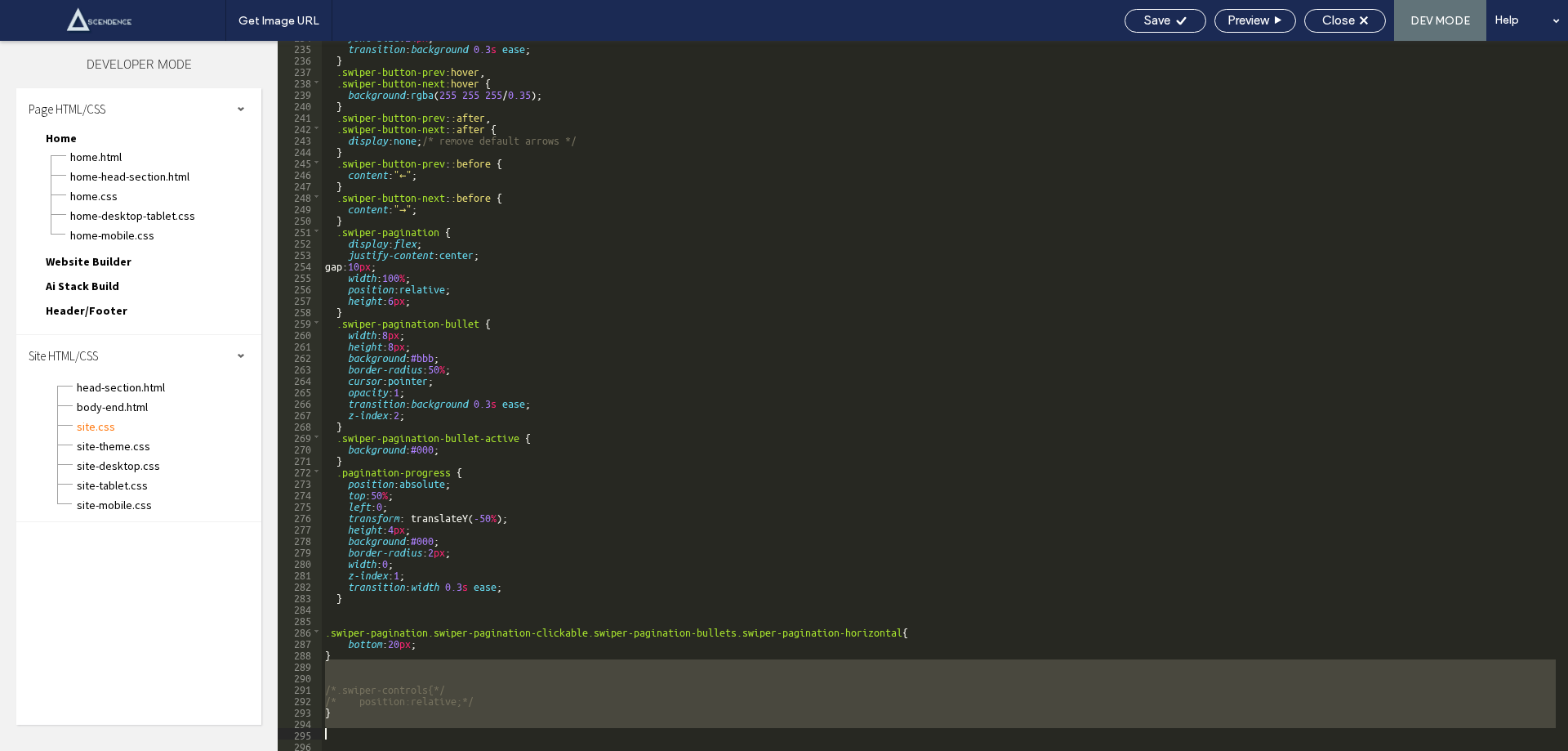
drag, startPoint x: 334, startPoint y: 662, endPoint x: 337, endPoint y: 736, distance: 74.1
click at [337, 736] on div "font-size : 24 px ; transition : background 0.3 s ease ; } .swiper-button-prev …" at bounding box center [939, 396] width 1234 height 733
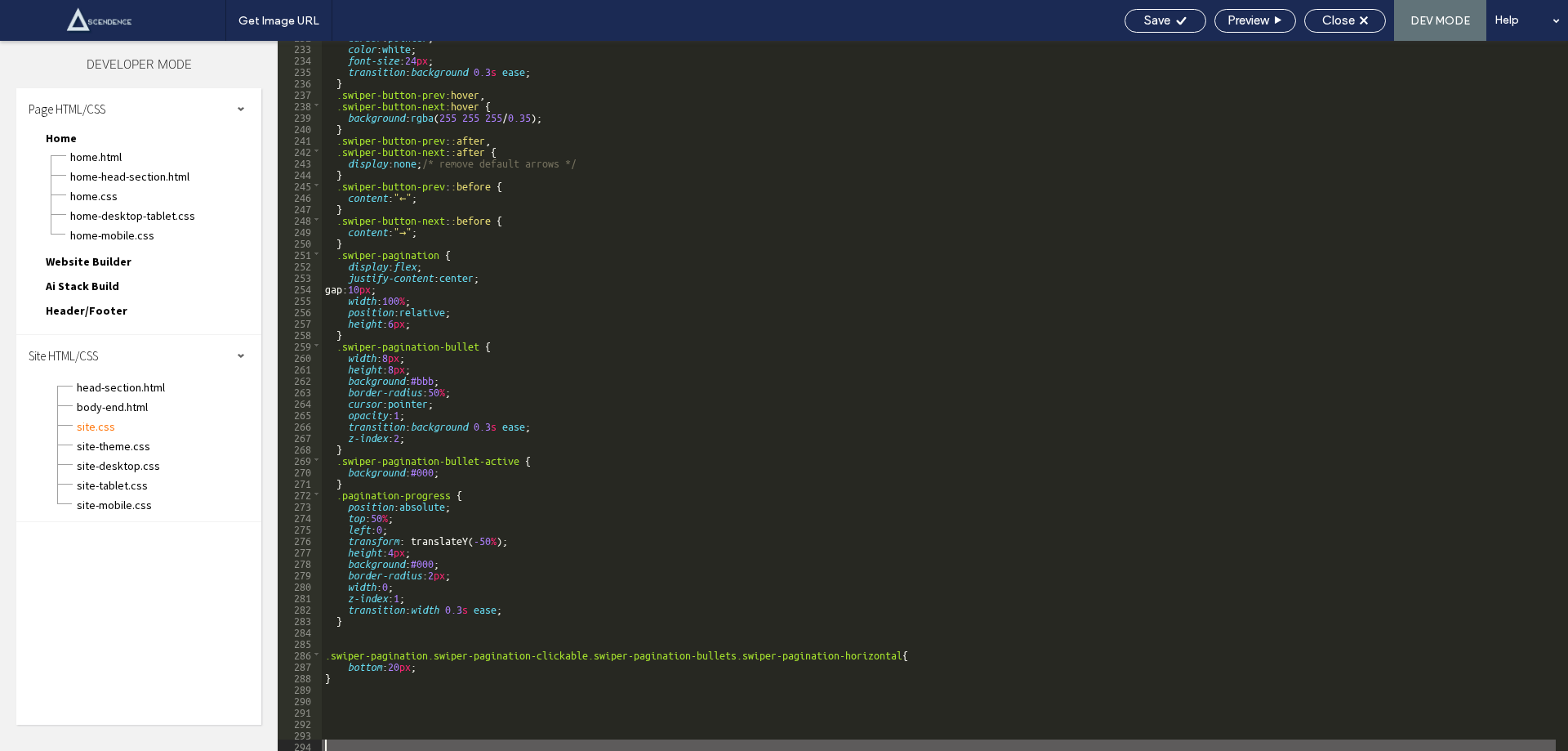
scroll to position [2654, 0]
paste textarea
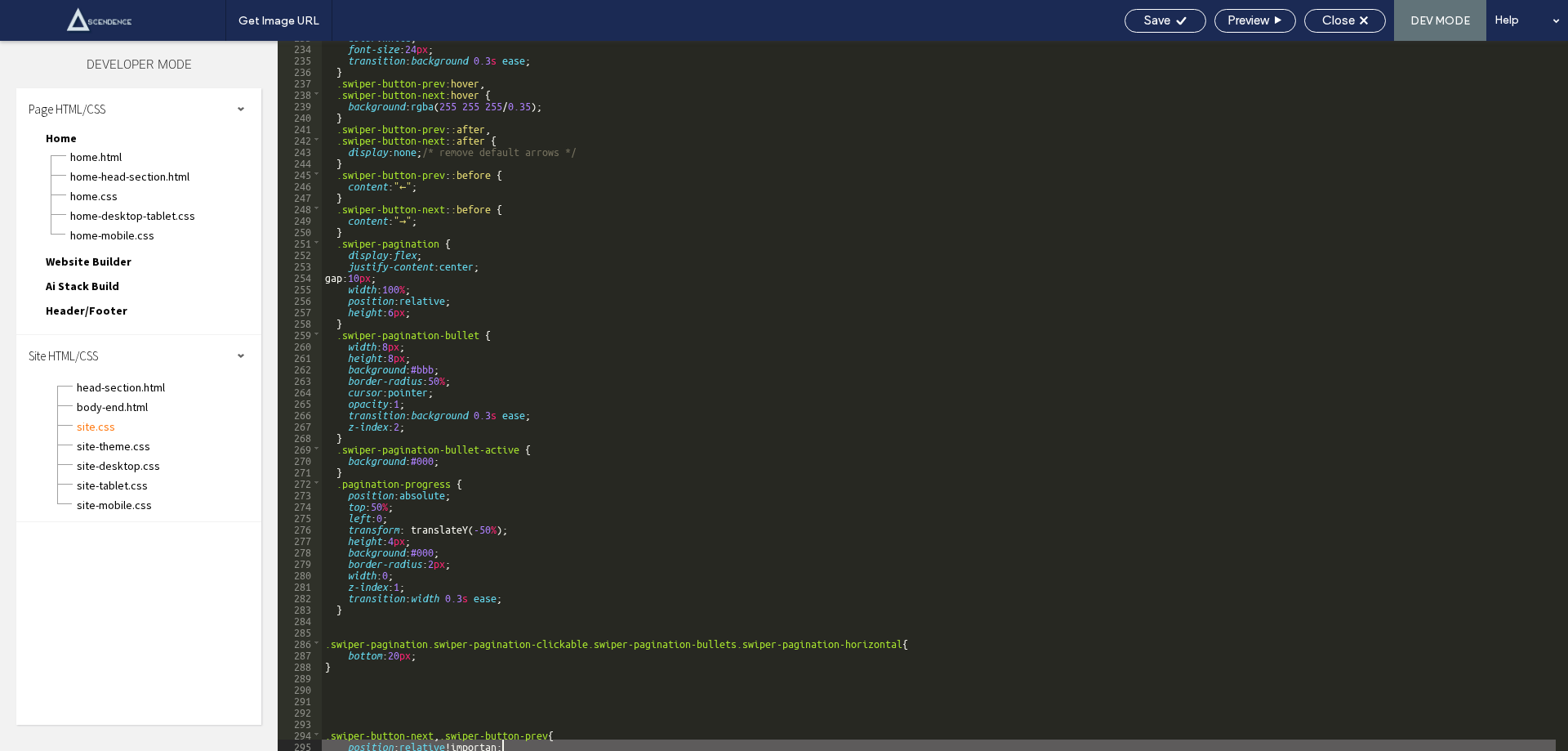
type textarea "**"
click at [1170, 23] on div "Save" at bounding box center [1166, 21] width 80 height 15
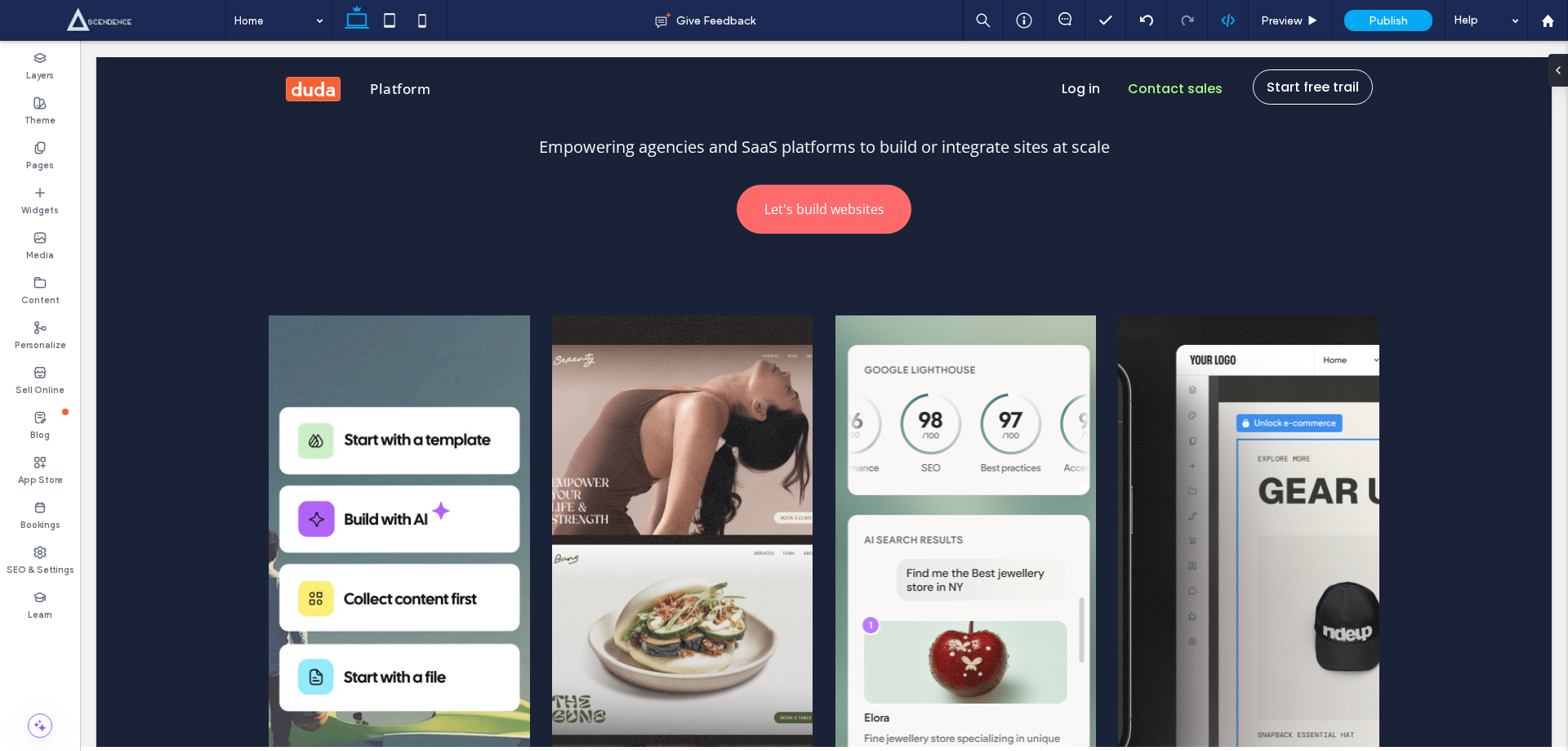
scroll to position [218, 0]
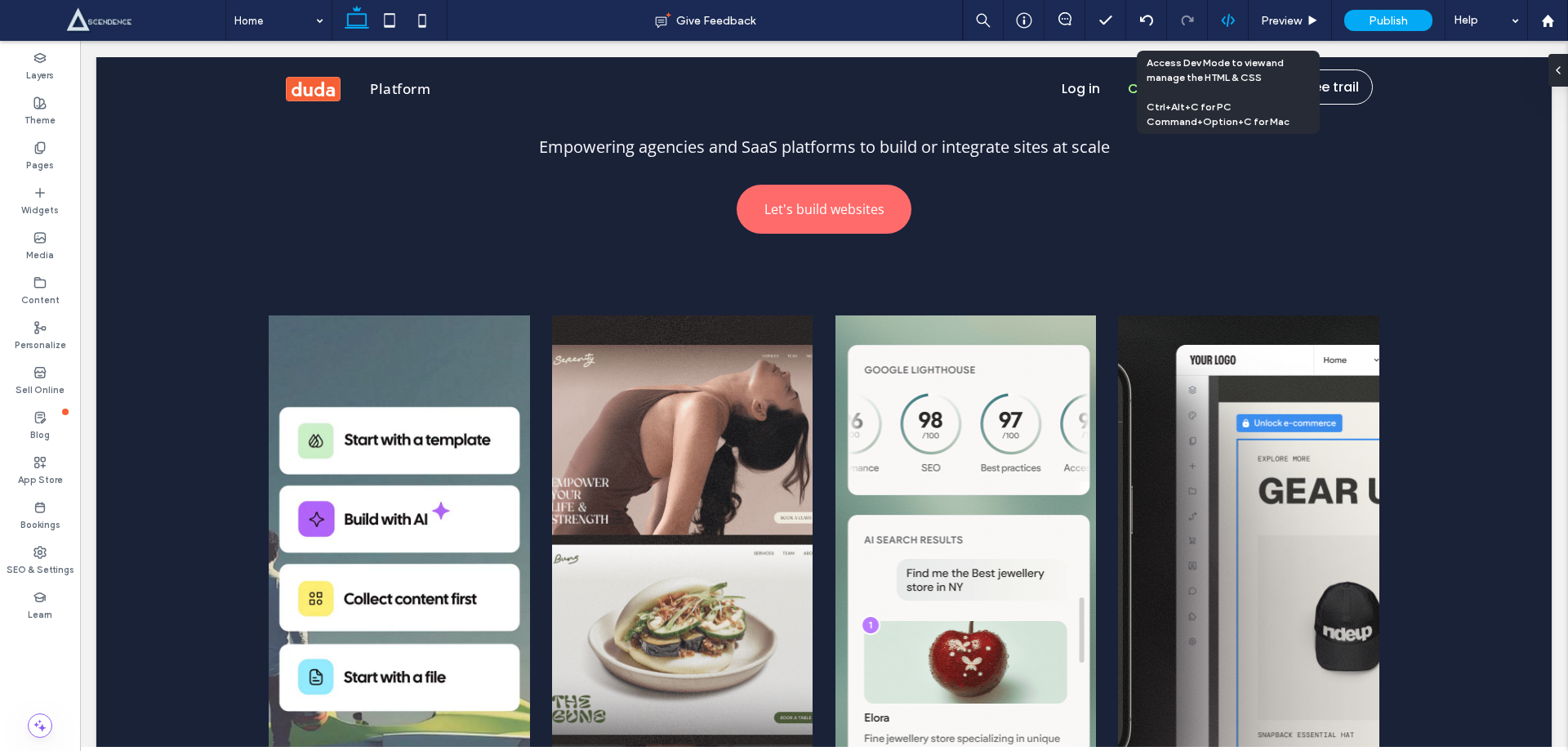
click at [1218, 10] on div at bounding box center [1228, 21] width 41 height 41
click at [1227, 16] on icon at bounding box center [1228, 21] width 15 height 15
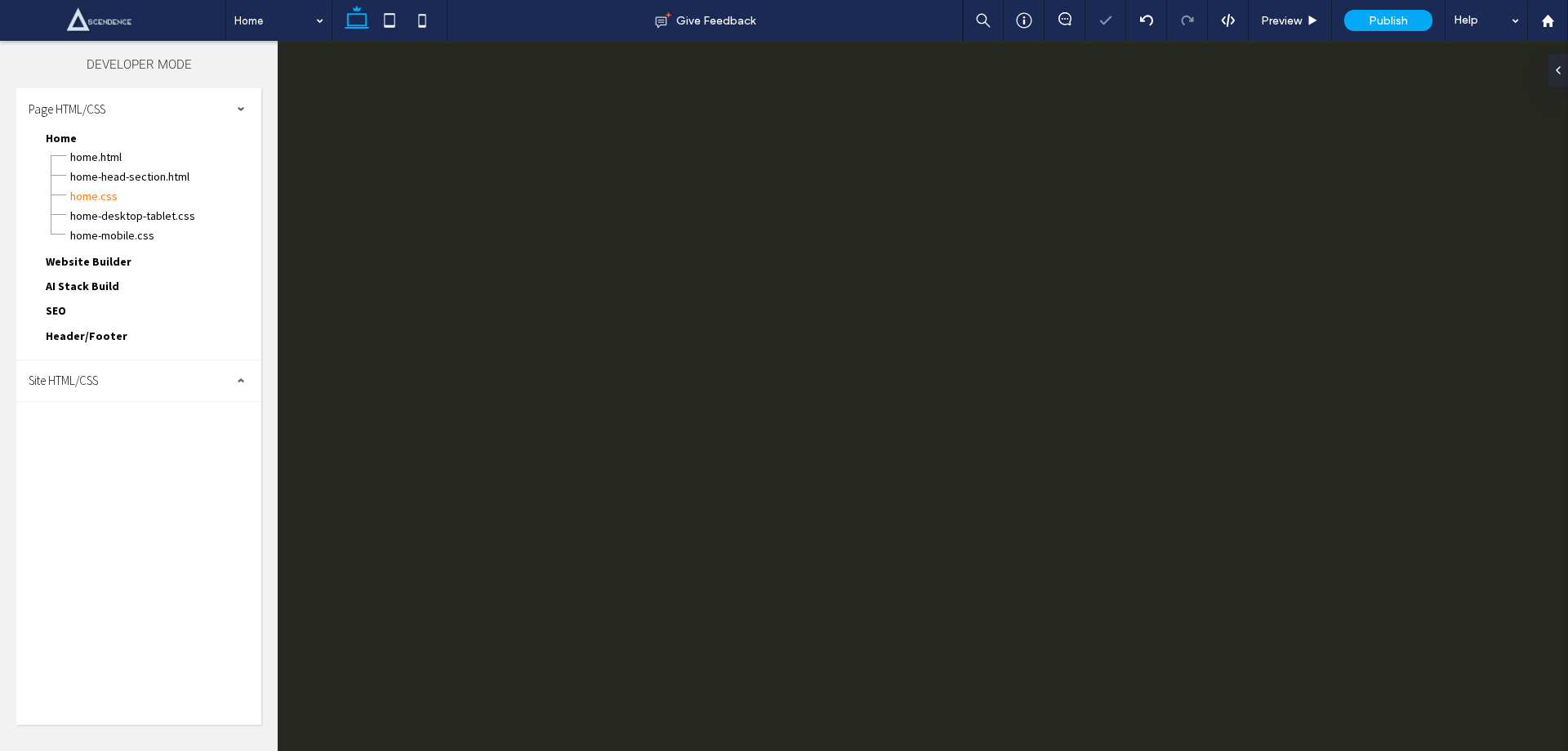
scroll to position [0, 0]
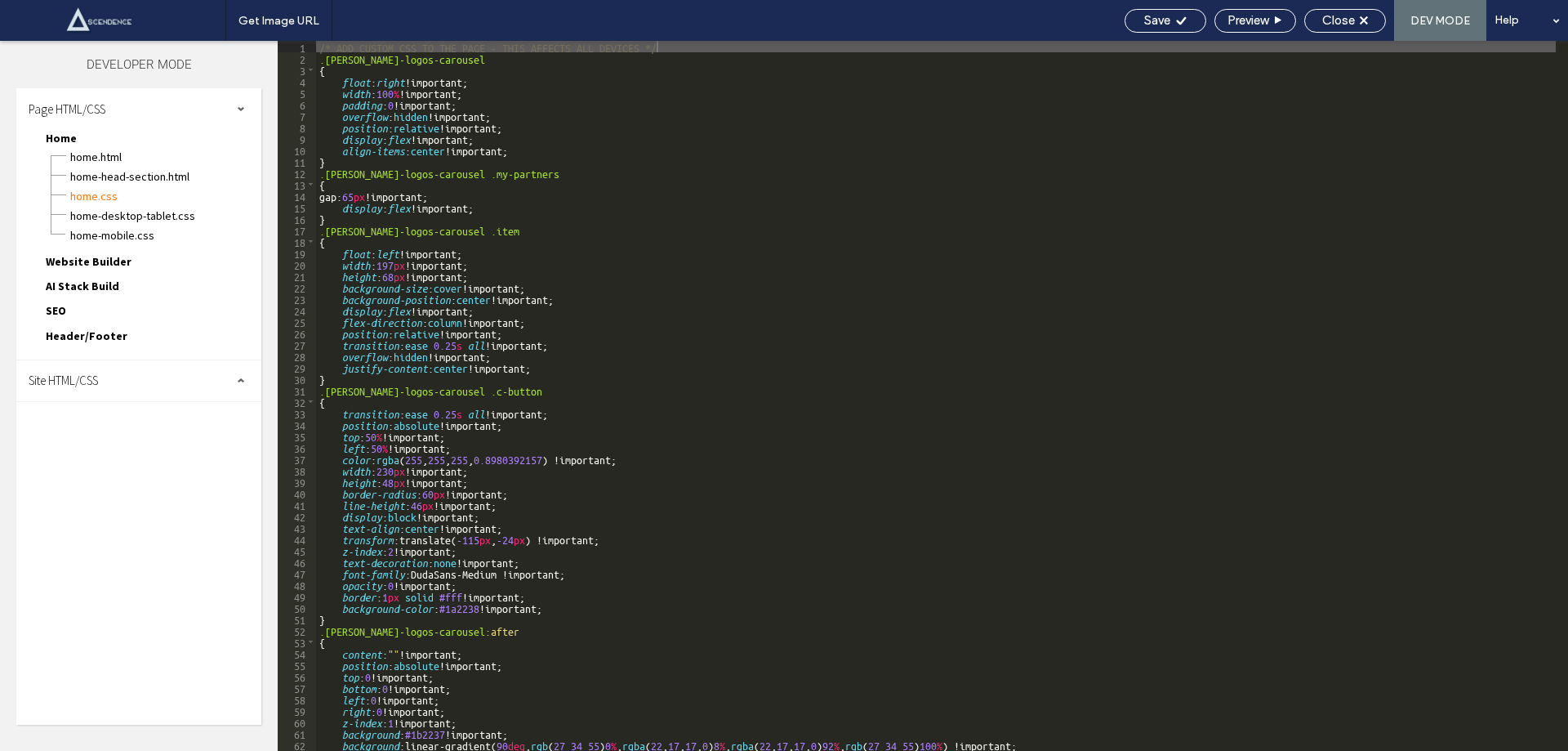
click at [98, 384] on span "Site HTML/CSS" at bounding box center [63, 380] width 70 height 16
click at [112, 451] on span "site.css" at bounding box center [169, 452] width 185 height 16
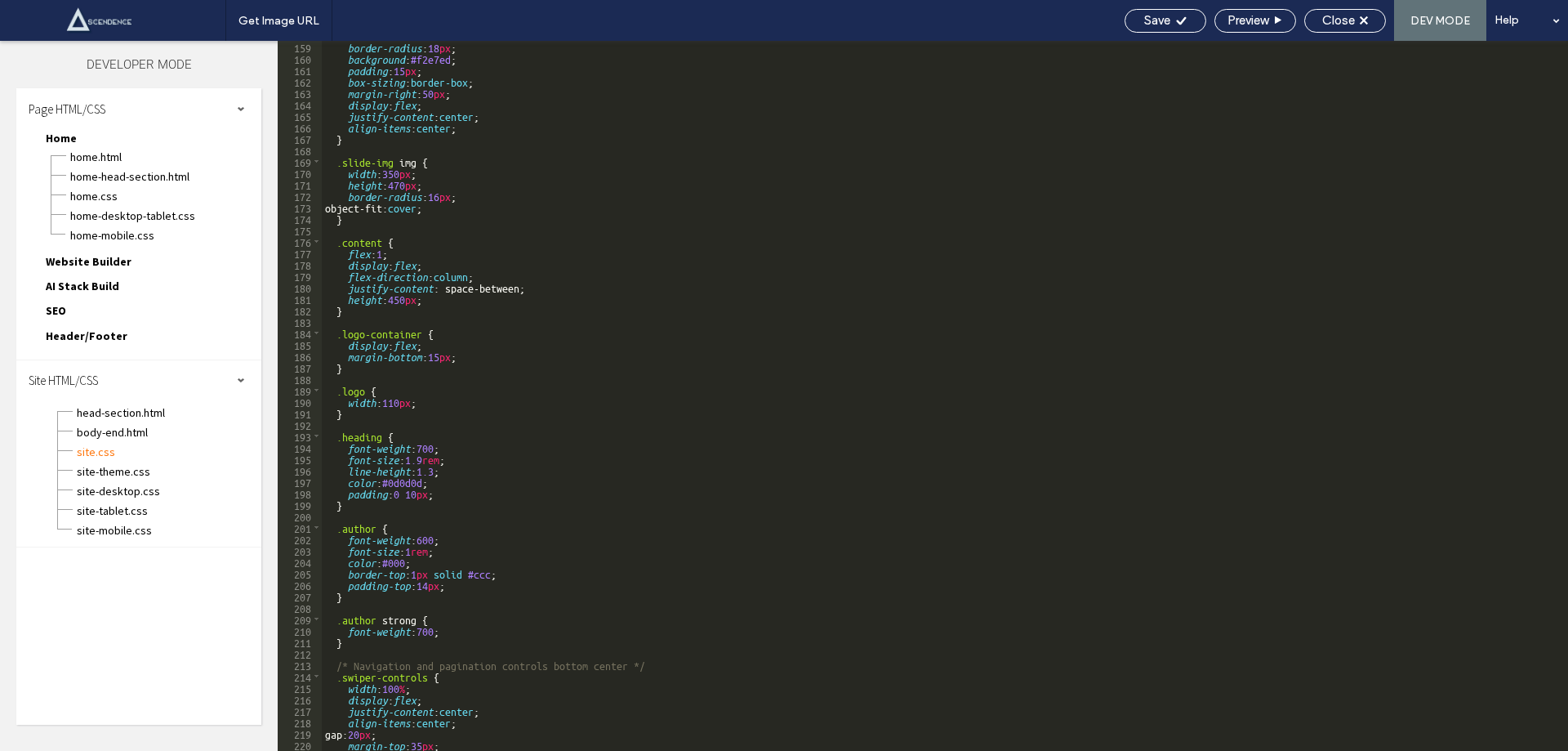
scroll to position [2687, 0]
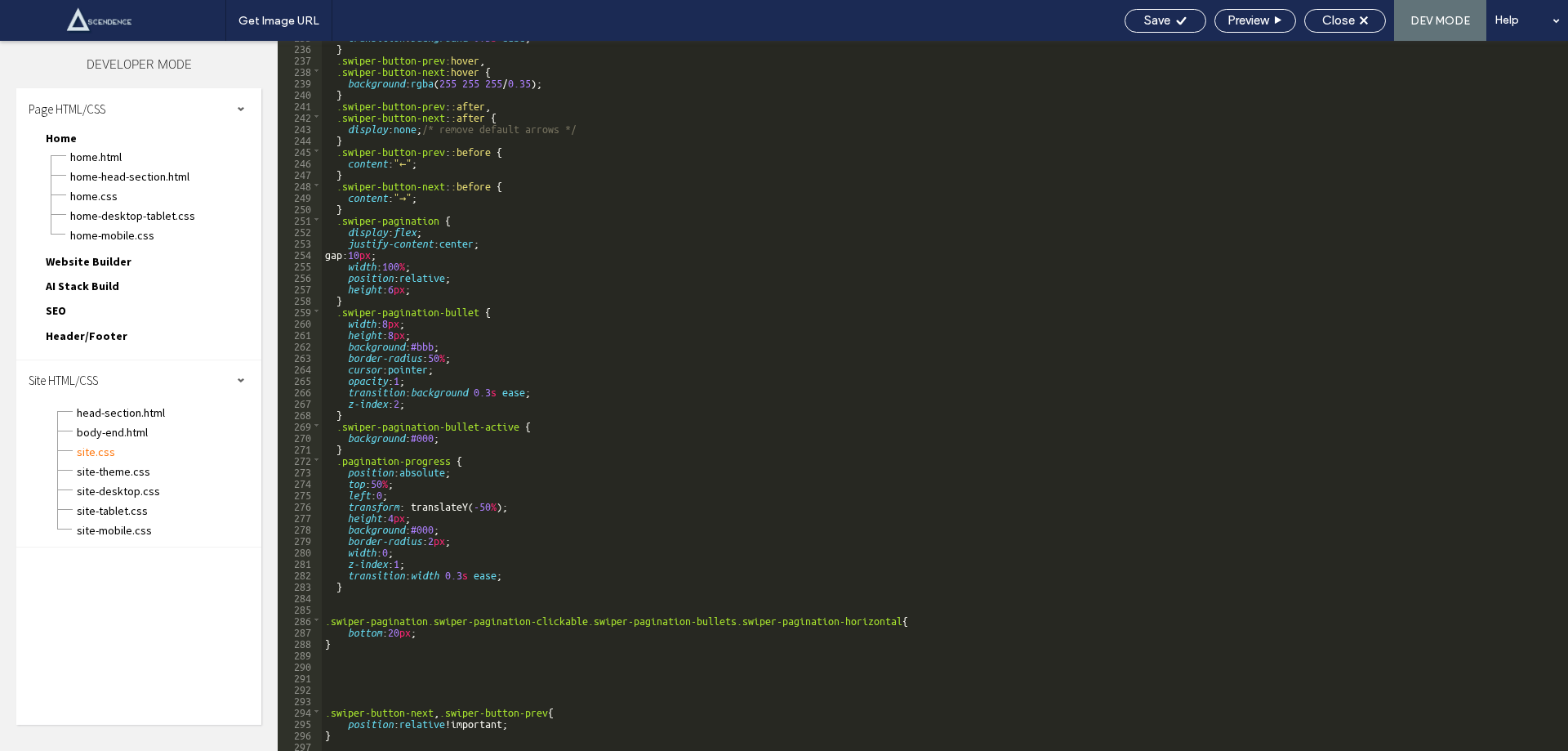
click at [363, 743] on div "transition : background 0.3 s ease ; } .swiper-button-prev :hover , .swiper-but…" at bounding box center [939, 396] width 1234 height 733
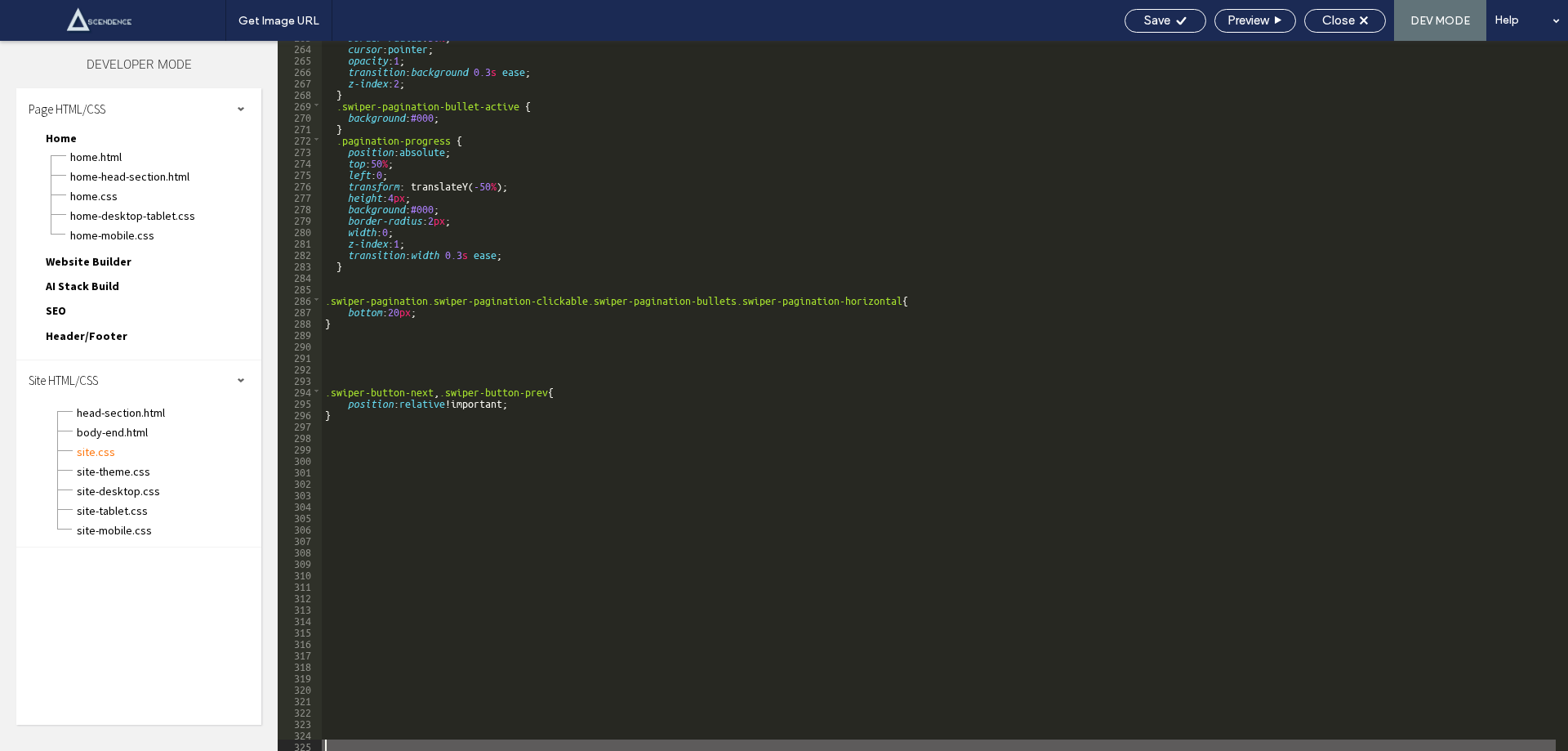
scroll to position [3008, 0]
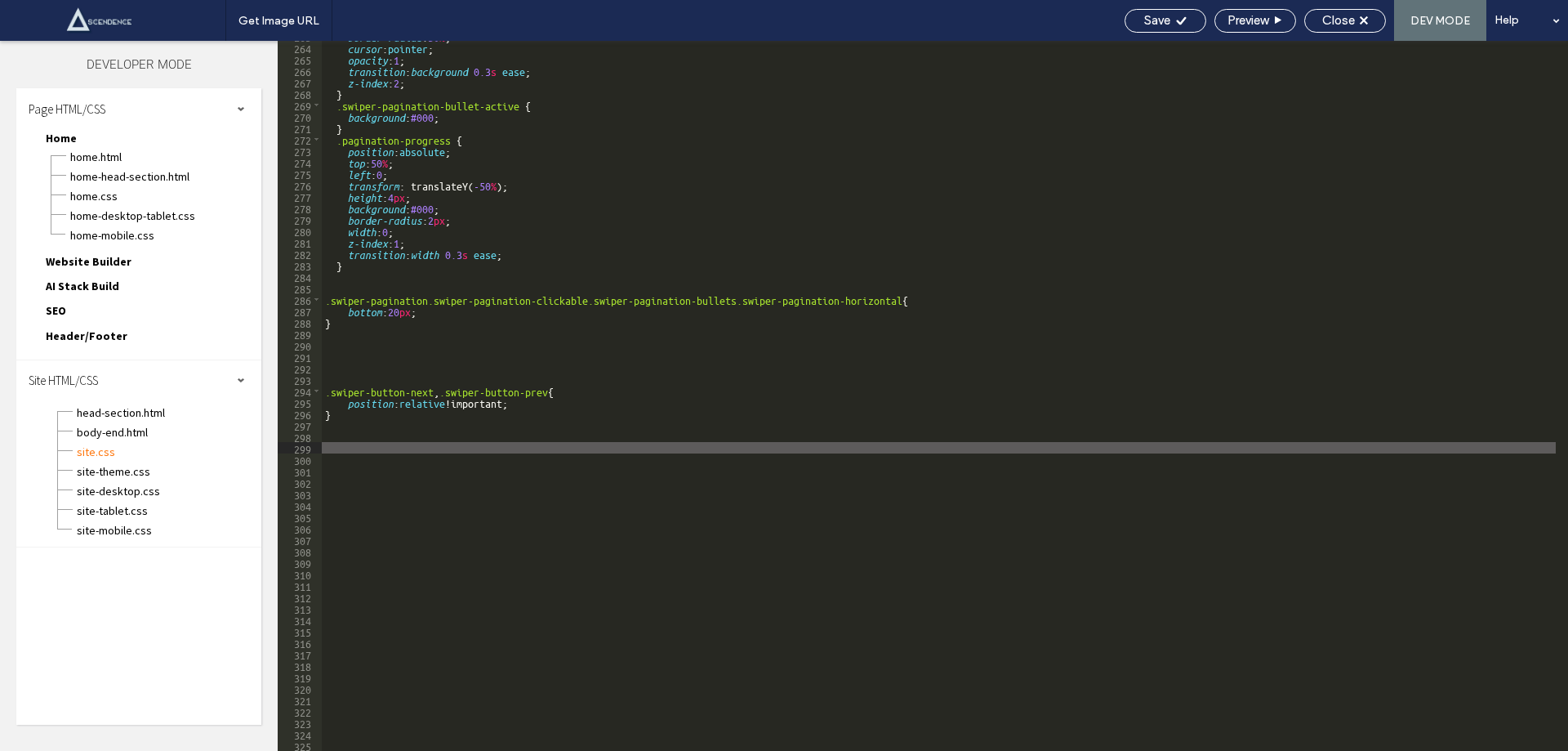
paste textarea
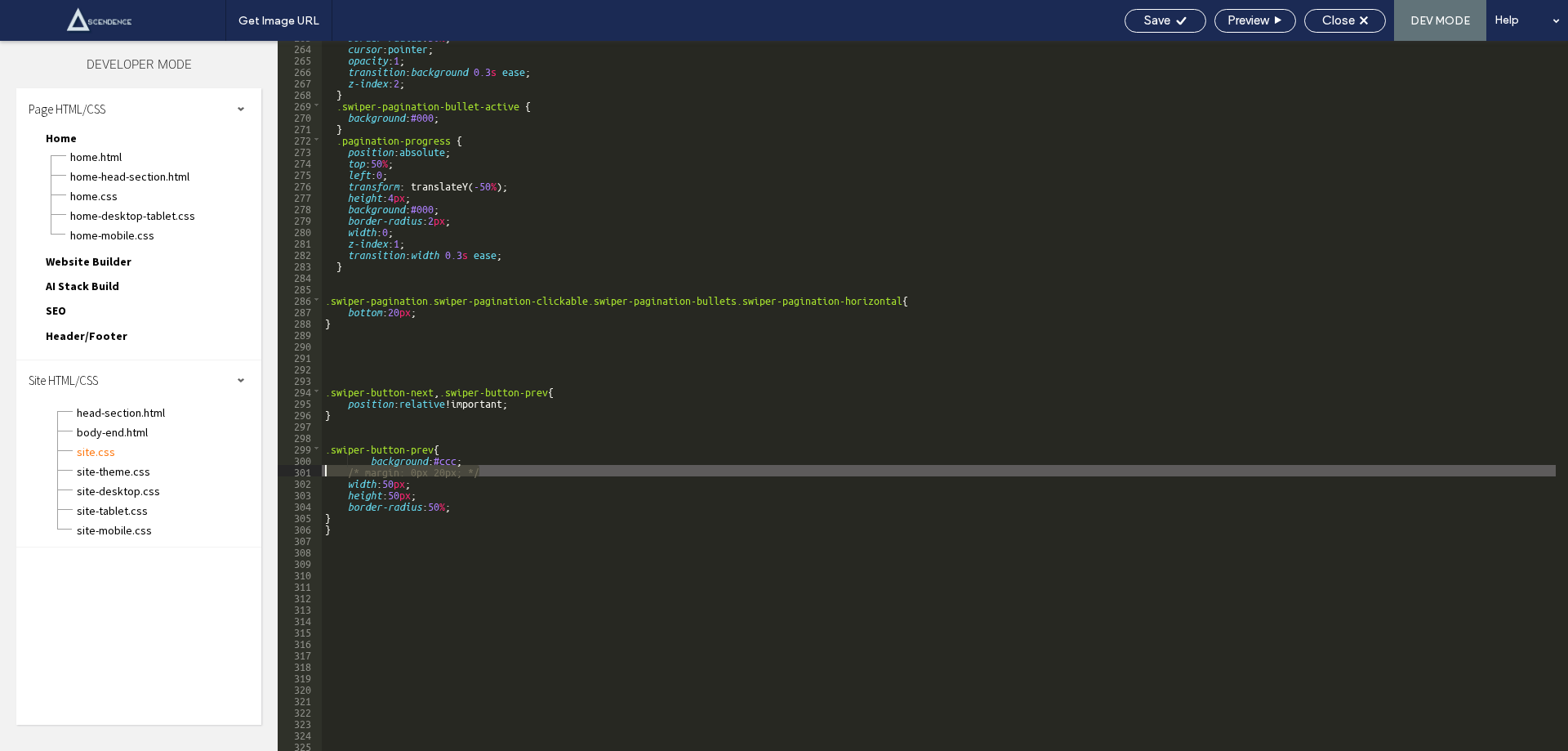
drag, startPoint x: 480, startPoint y: 469, endPoint x: 272, endPoint y: 470, distance: 208.0
click at [272, 470] on div "Layers Theme Pages Widgets Media Content Personalize Sell Online Blog App Store…" at bounding box center [784, 396] width 1568 height 710
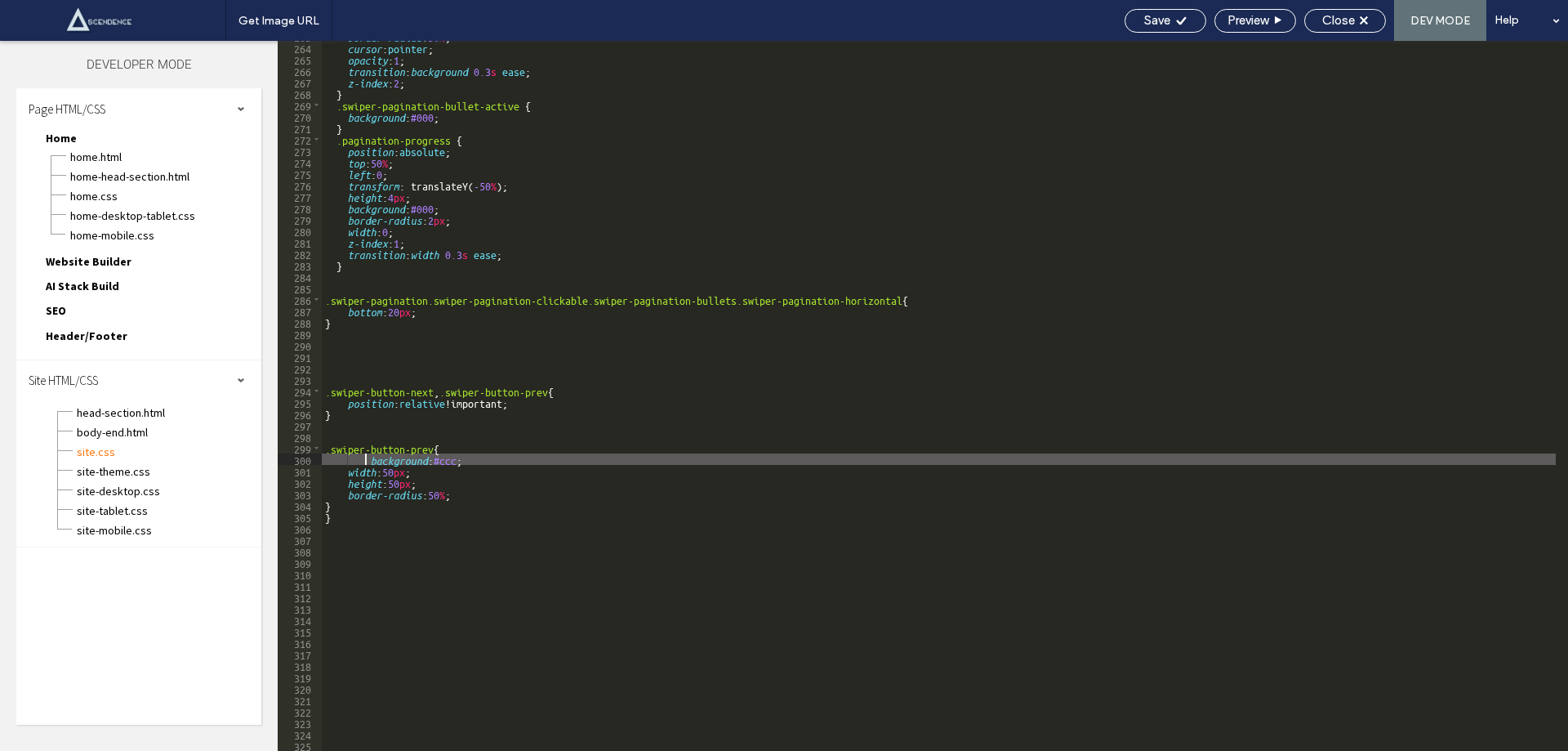
click at [367, 459] on div "border-radius : 50 % ; cursor : pointer ; opacity : 1 ; transition : background…" at bounding box center [939, 396] width 1234 height 733
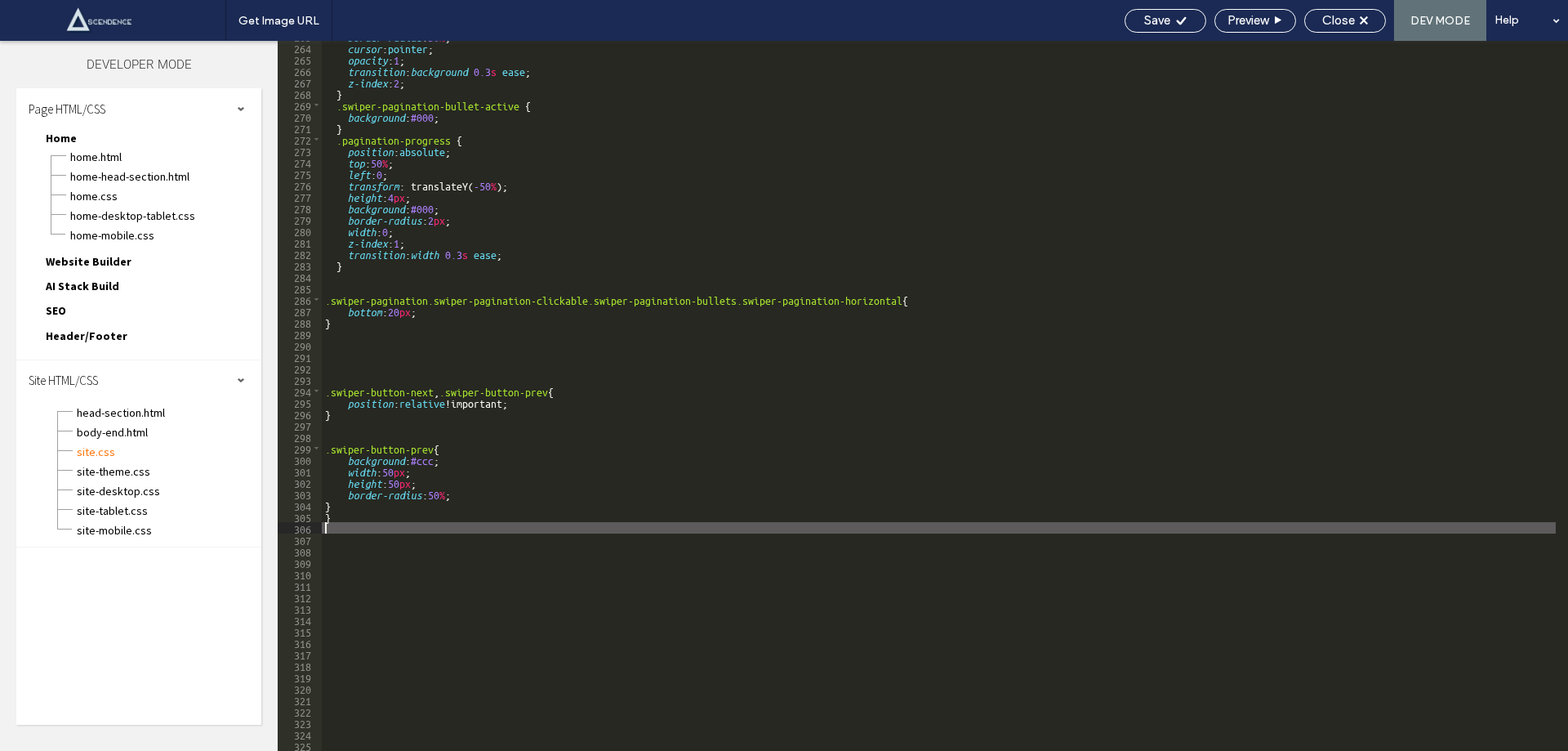
click at [357, 522] on div "border-radius : 50 % ; cursor : pointer ; opacity : 1 ; transition : background…" at bounding box center [939, 396] width 1234 height 733
click at [350, 510] on div "border-radius : 50 % ; cursor : pointer ; opacity : 1 ; transition : background…" at bounding box center [939, 396] width 1234 height 733
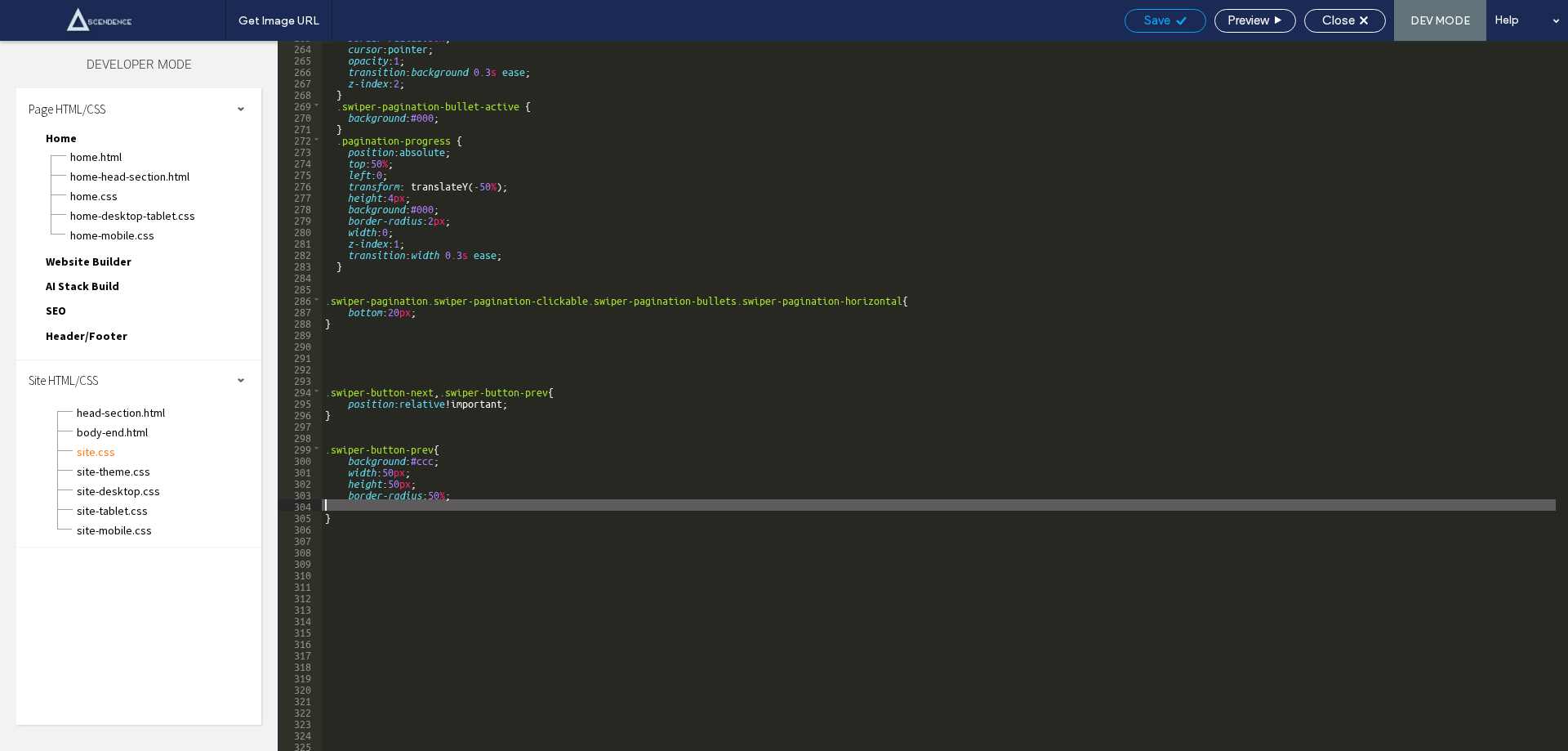
click at [1159, 26] on span "Save" at bounding box center [1158, 21] width 26 height 15
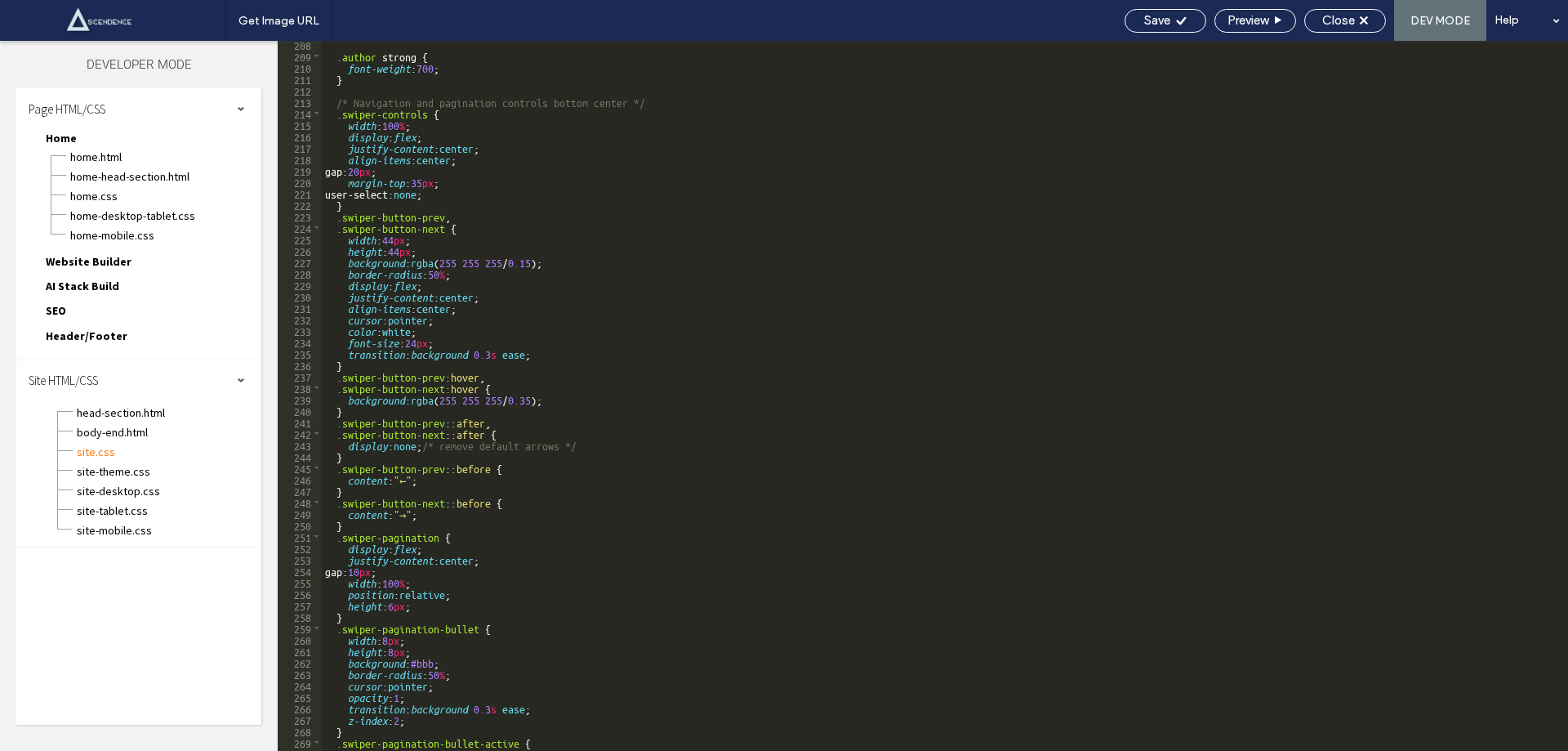
scroll to position [2370, 0]
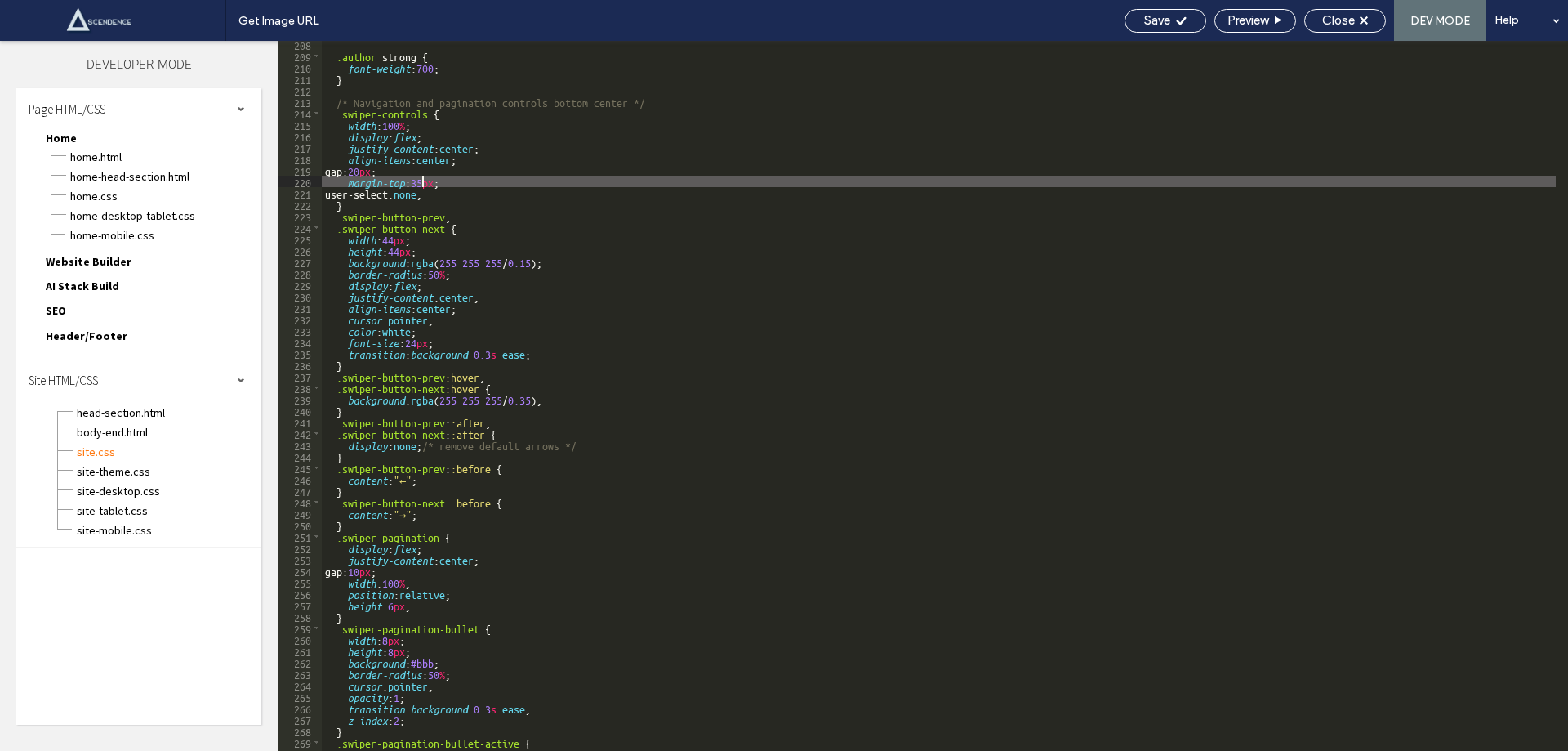
click at [424, 182] on div ".author strong { font-weight : 700 ; } /* Navigation and pagination controls bo…" at bounding box center [939, 405] width 1234 height 733
click at [1151, 21] on span "Save" at bounding box center [1158, 21] width 26 height 15
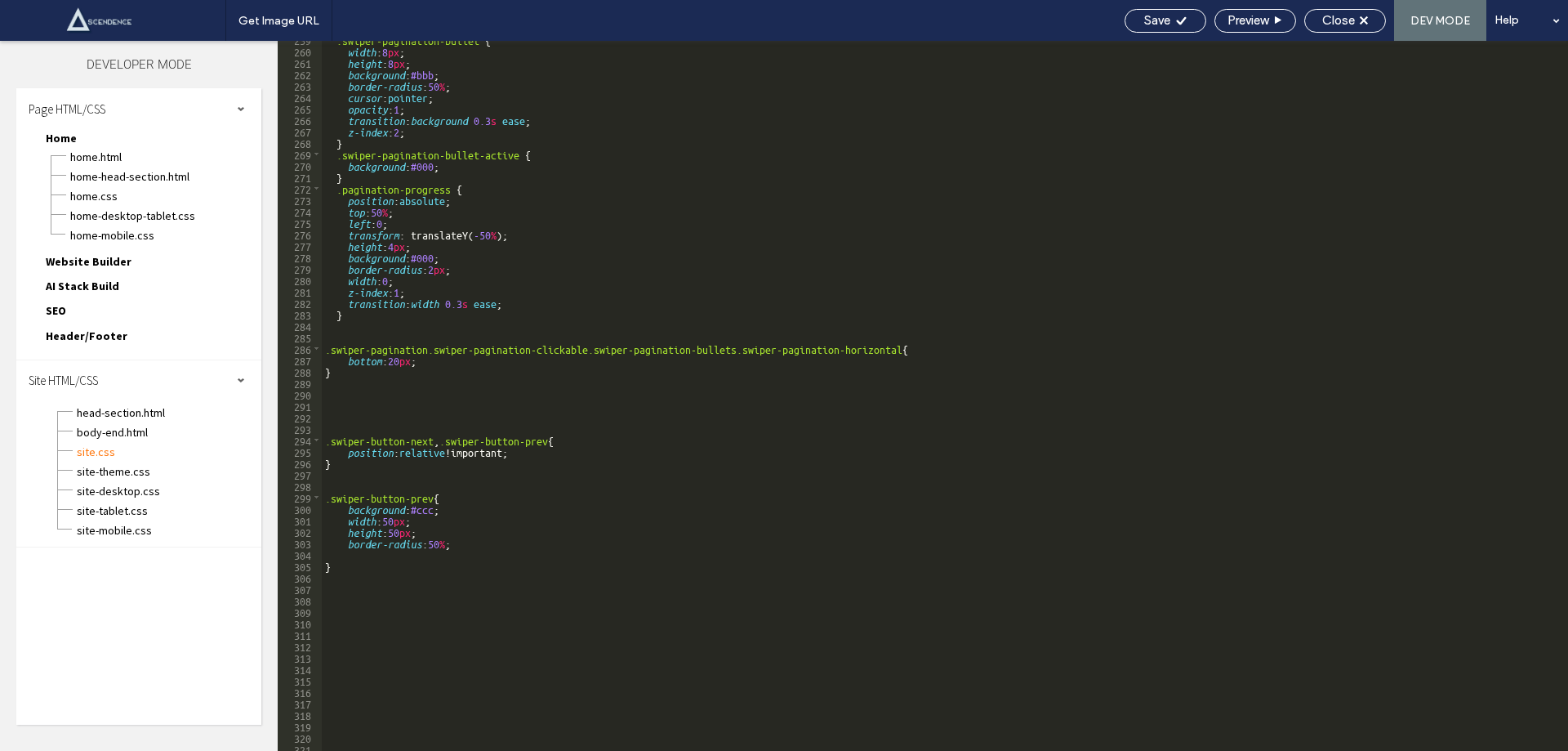
scroll to position [2959, 0]
click at [401, 556] on div ".swiper-pagination-bullet { width : 8 px ; height : 8 px ; background : #bbb ; …" at bounding box center [939, 400] width 1234 height 733
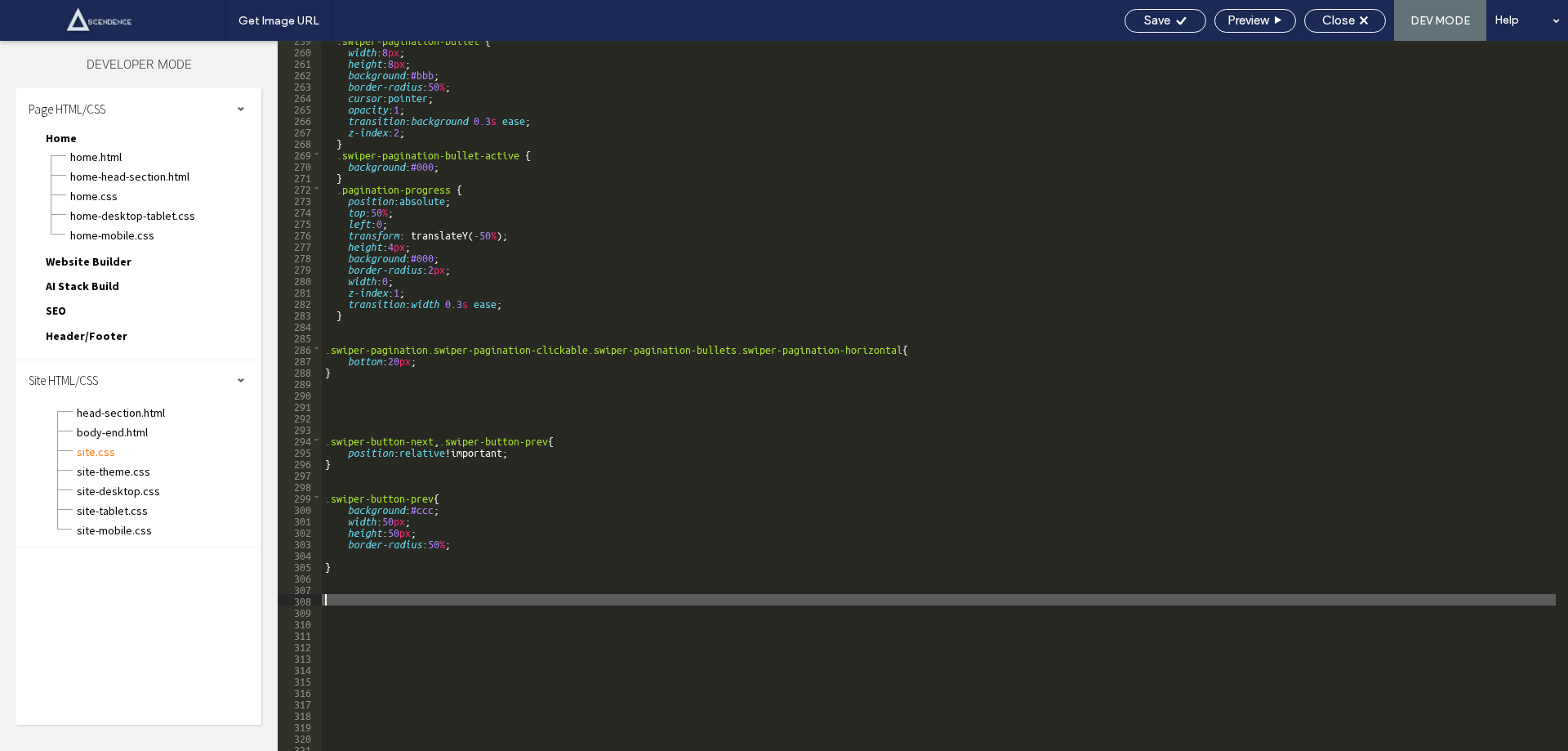
click at [421, 605] on div ".swiper-pagination-bullet { width : 8 px ; height : 8 px ; background : #bbb ; …" at bounding box center [939, 400] width 1234 height 733
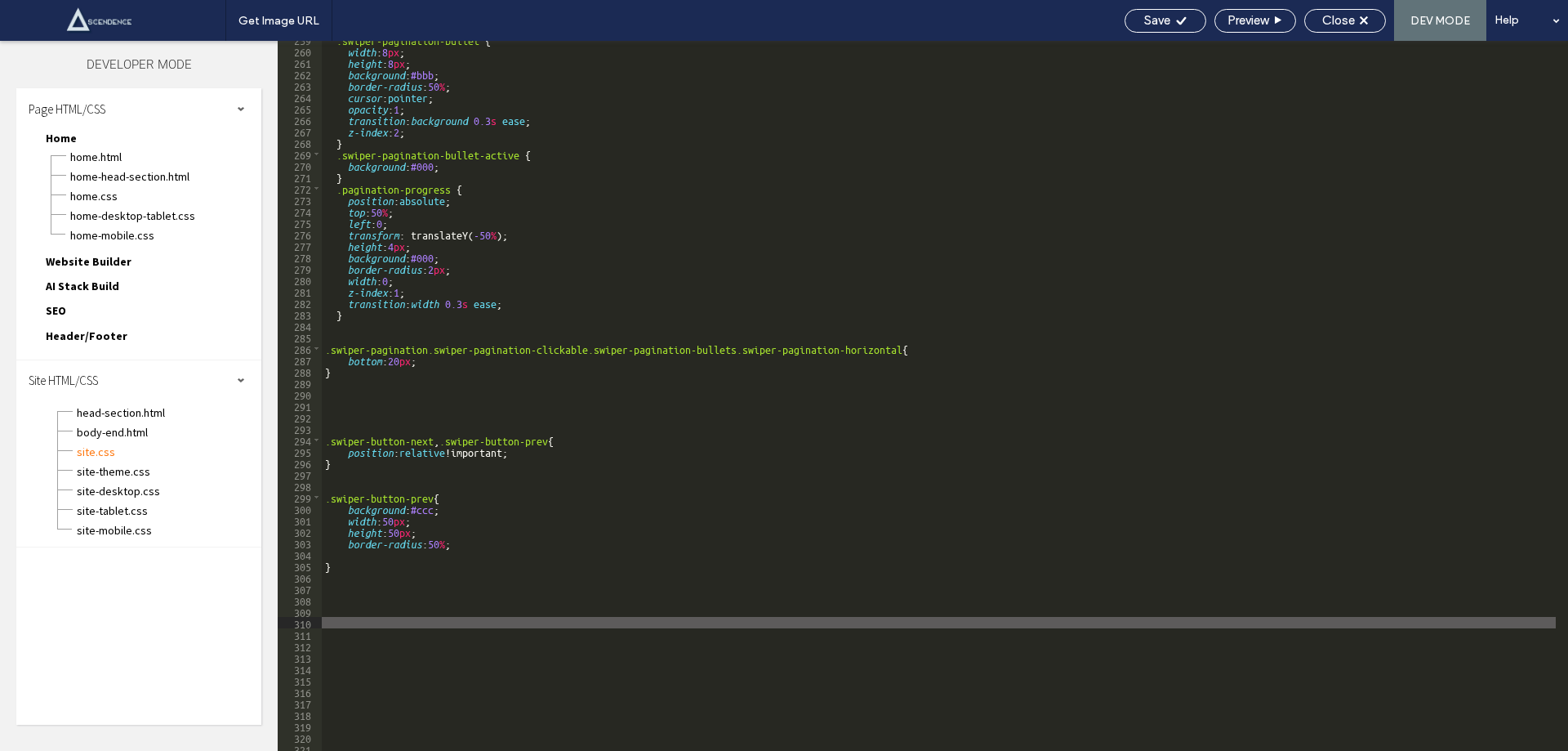
paste textarea
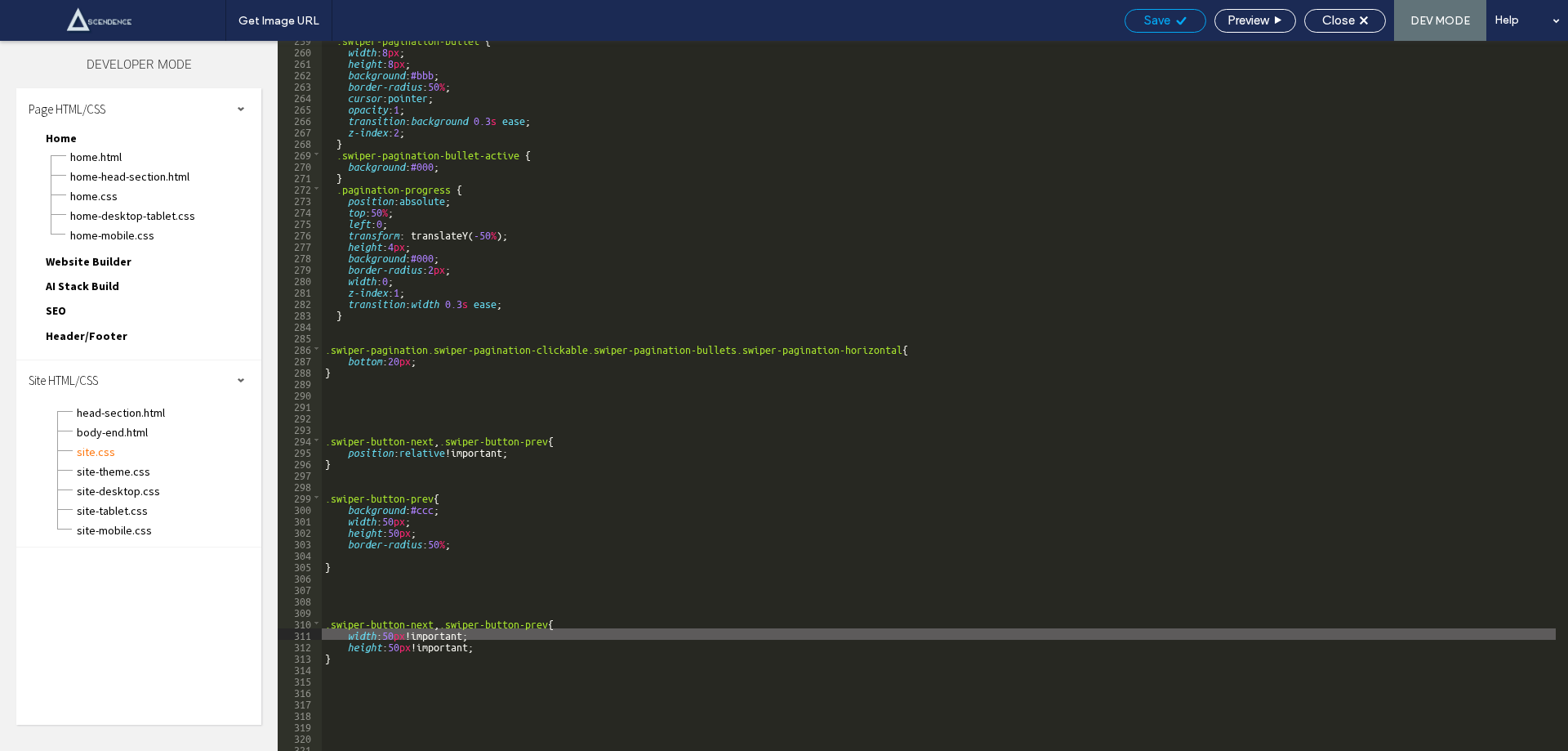
click at [1164, 25] on span "Save" at bounding box center [1158, 21] width 26 height 15
click at [1164, 25] on div at bounding box center [784, 375] width 1568 height 751
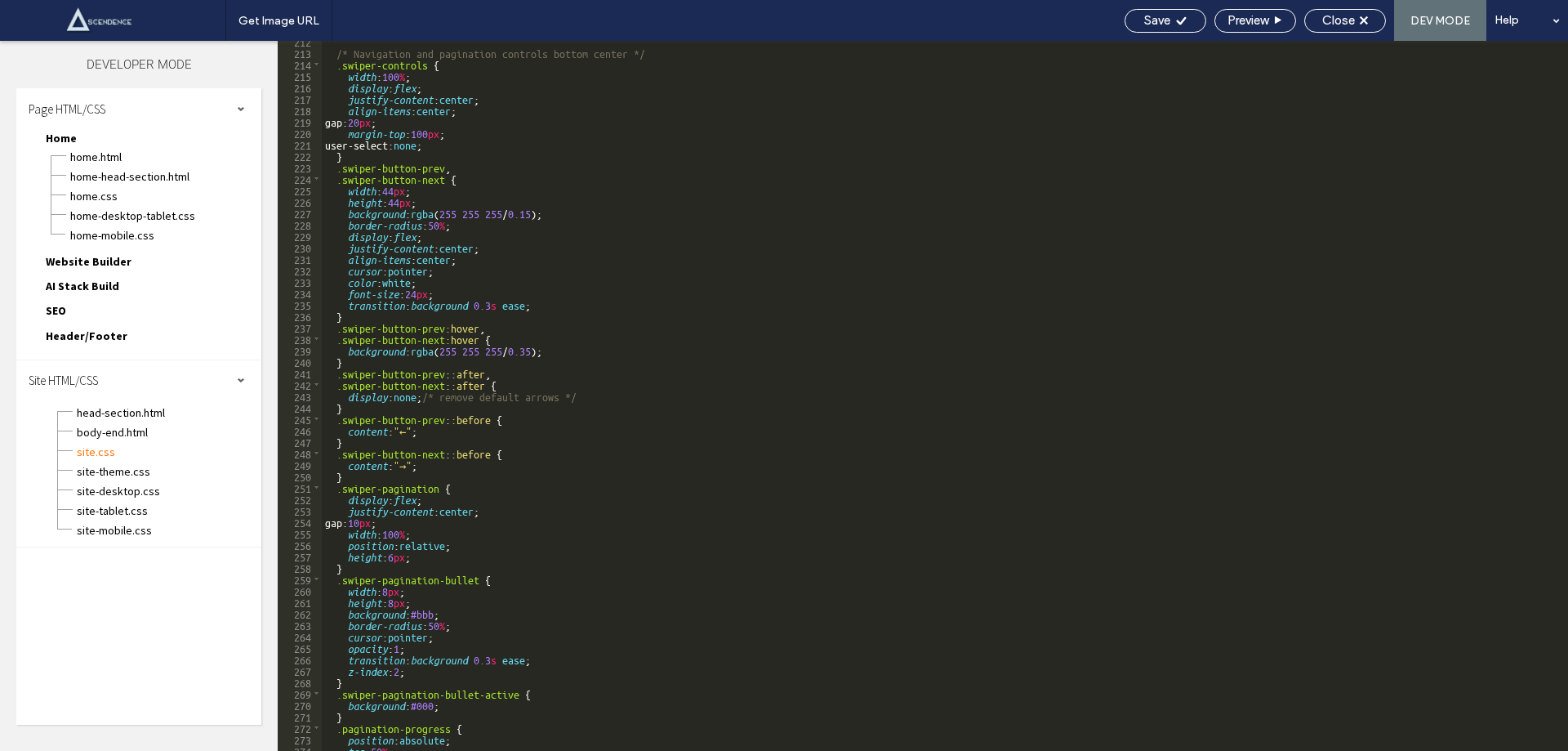
scroll to position [2420, 0]
click at [429, 136] on div "/* Navigation and pagination controls bottom center */ .swiper-controls { width…" at bounding box center [939, 401] width 1234 height 733
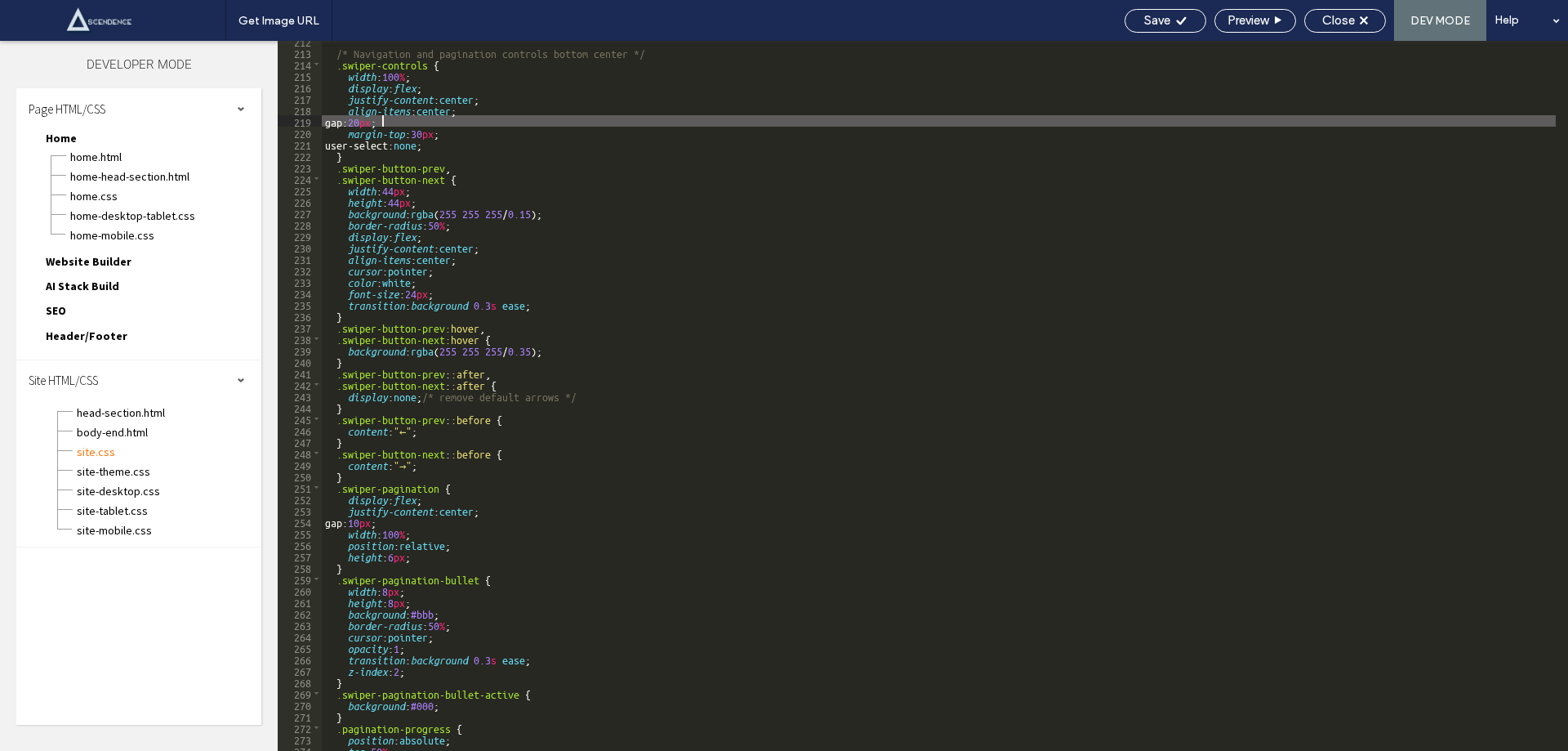
click at [383, 122] on div "/* Navigation and pagination controls bottom center */ .swiper-controls { width…" at bounding box center [939, 401] width 1234 height 733
click at [1176, 19] on icon at bounding box center [1182, 21] width 12 height 12
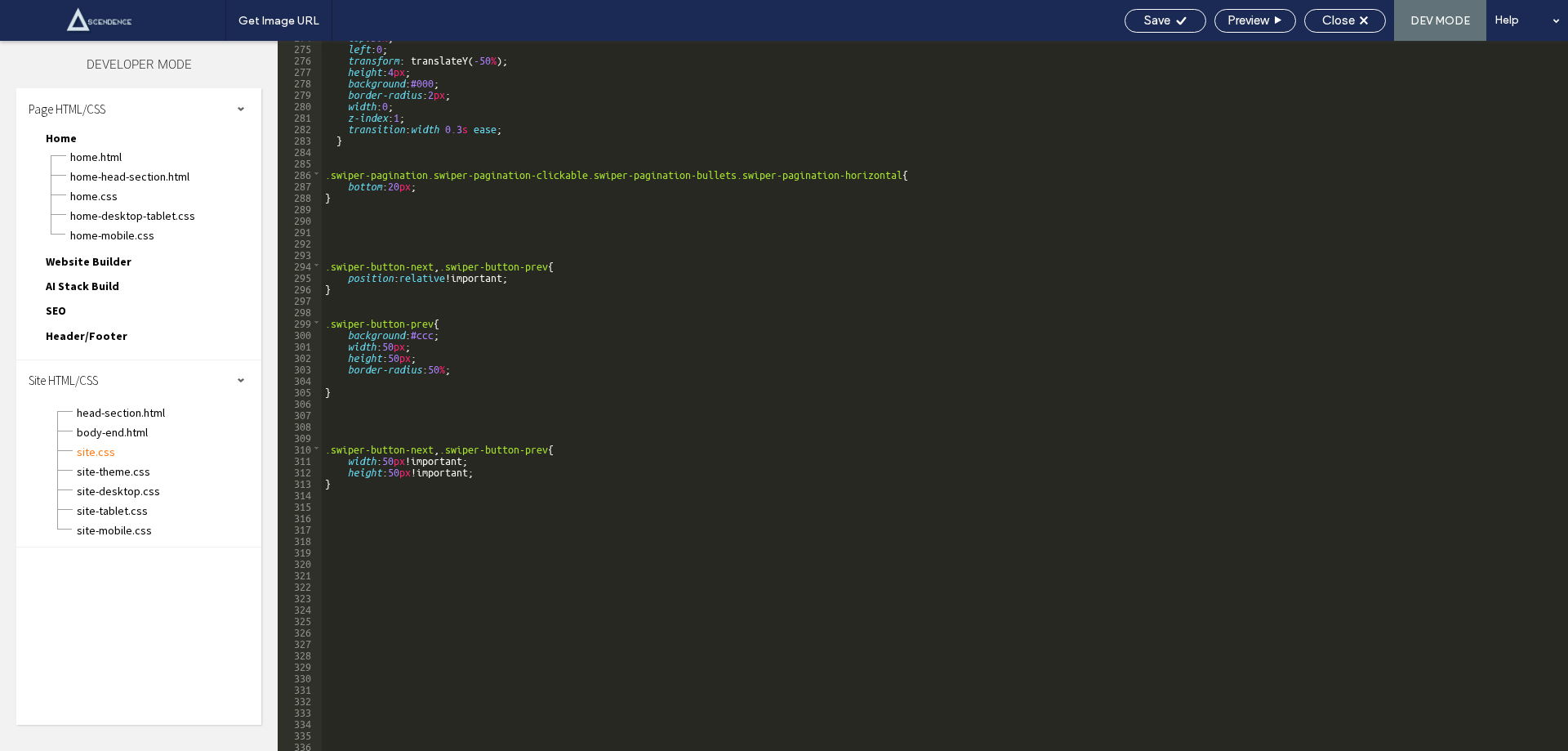
scroll to position [3134, 0]
click at [454, 580] on div "top : 50 % ; left : 0 ; transform : translateY( -50 % ); height : 4 px ; backgr…" at bounding box center [939, 396] width 1234 height 733
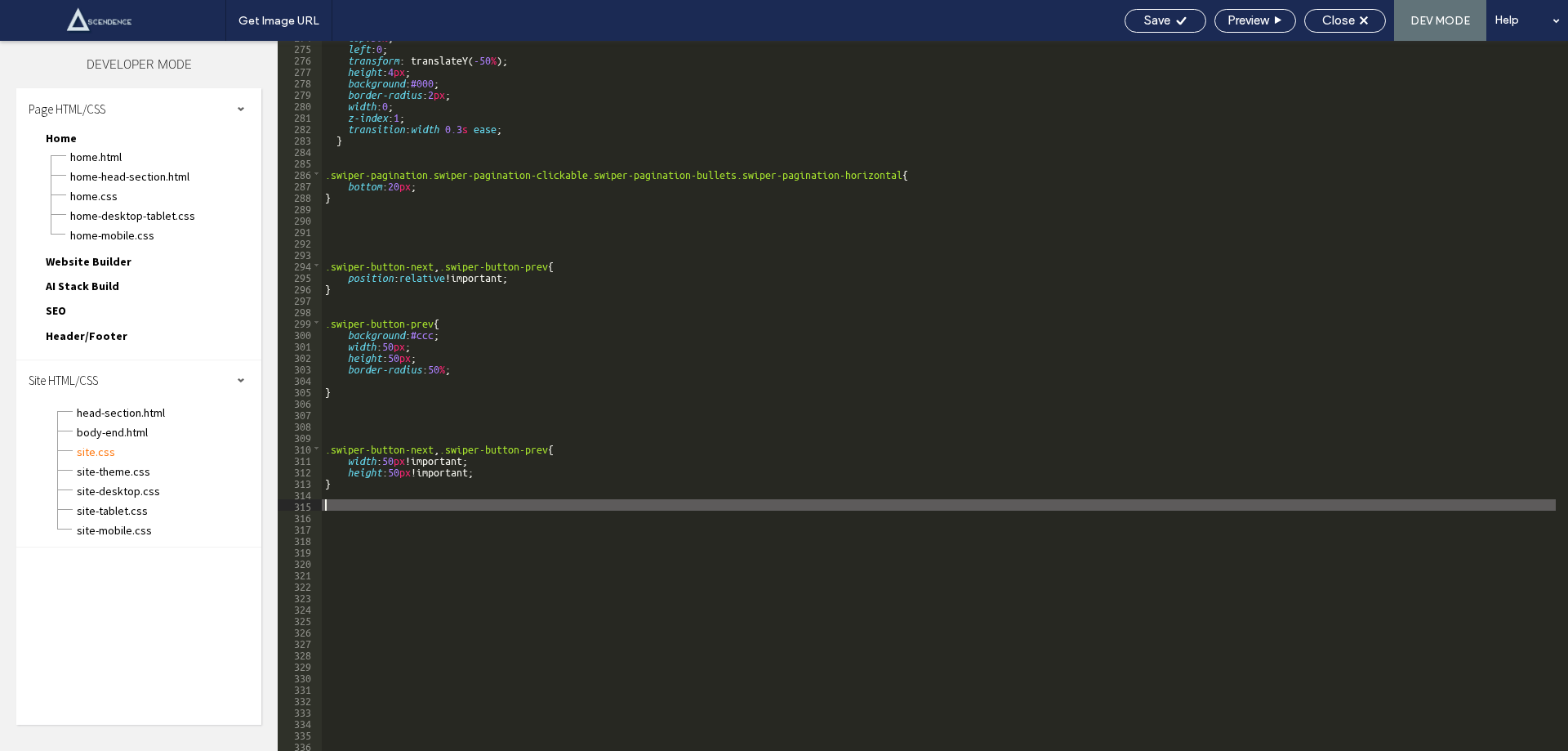
click at [349, 507] on div "top : 50 % ; left : 0 ; transform : translateY( -50 % ); height : 4 px ; backgr…" at bounding box center [939, 396] width 1234 height 733
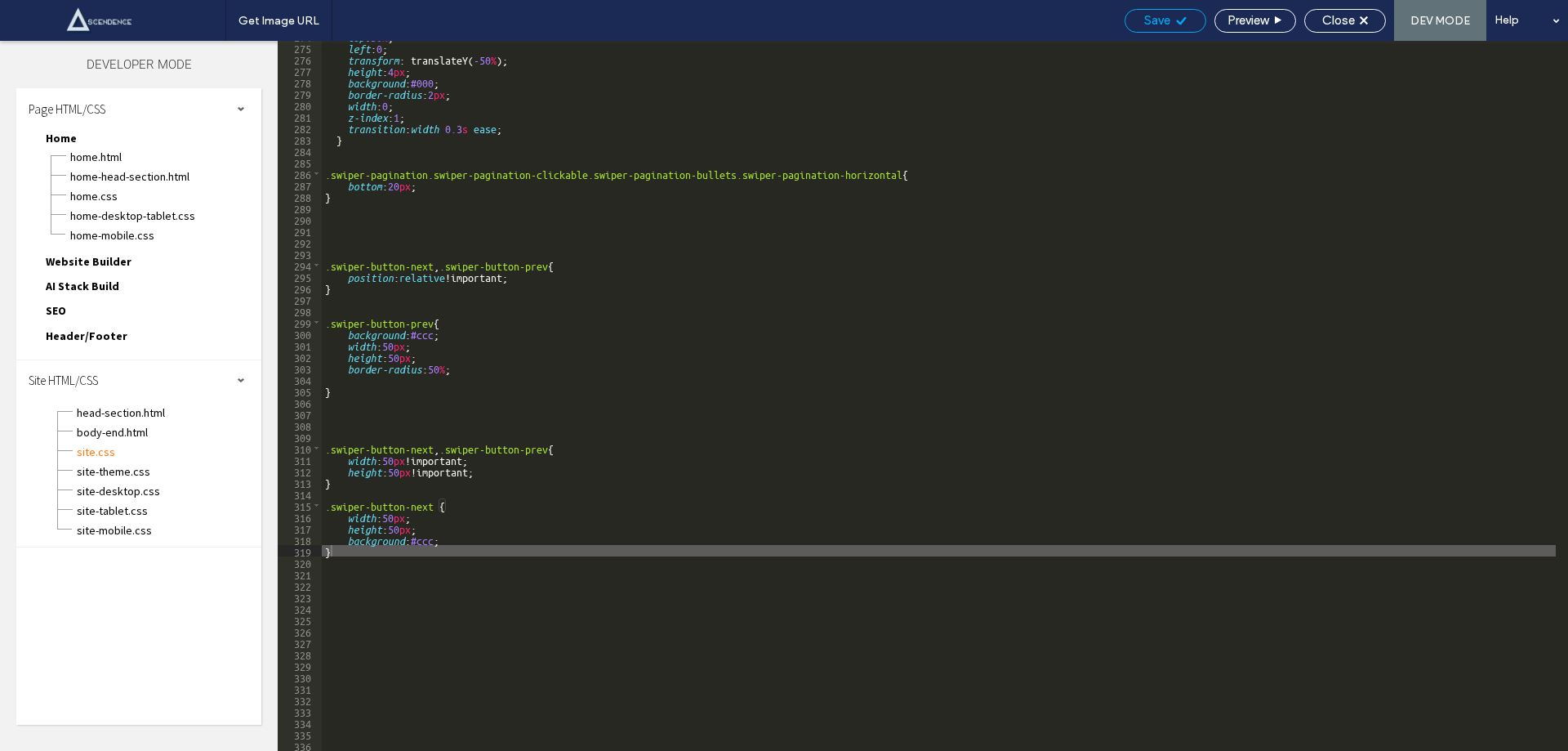
click at [1163, 12] on div "Save" at bounding box center [1166, 21] width 82 height 24
click at [1159, 12] on div "Save" at bounding box center [1166, 21] width 82 height 24
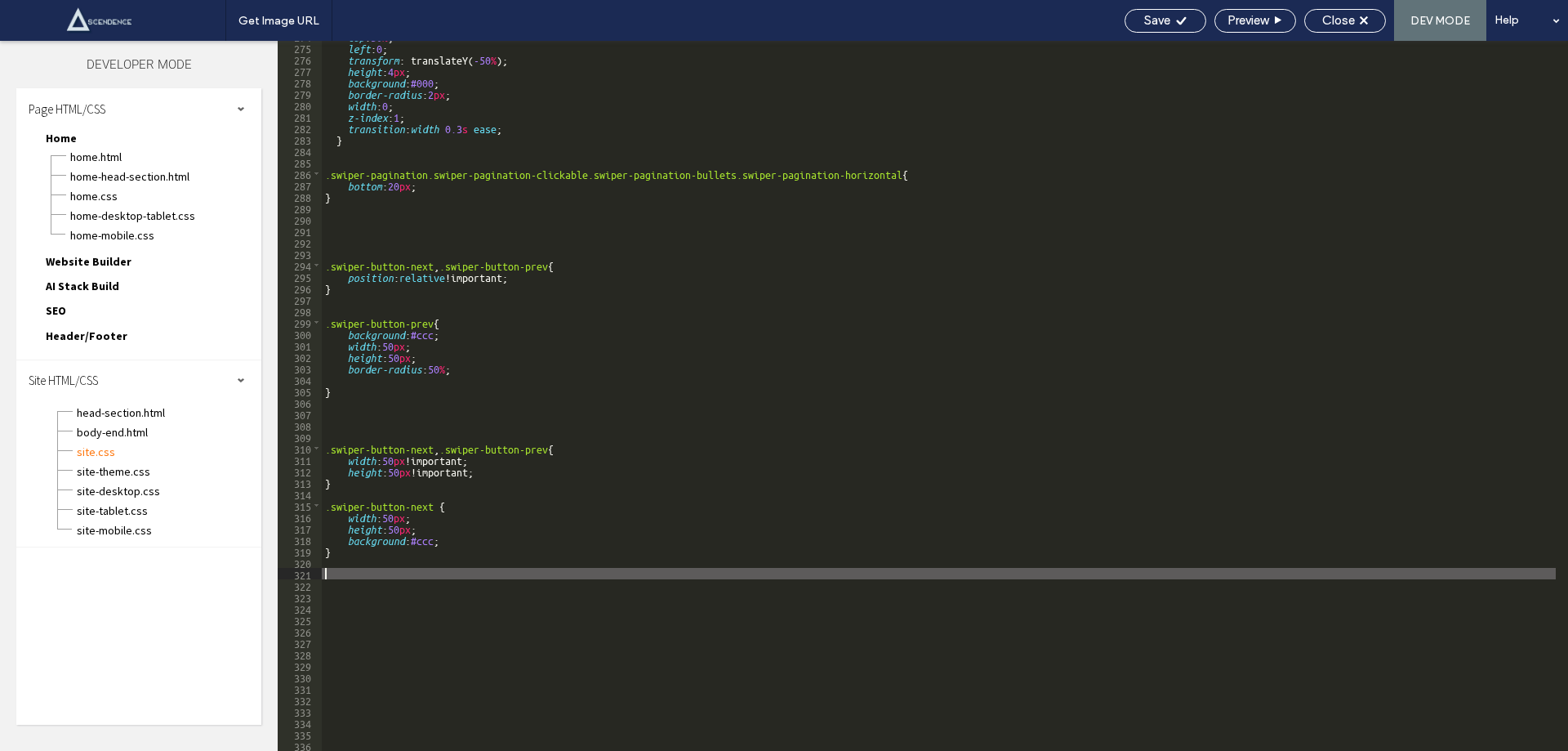
click at [355, 576] on div "top : 50 % ; left : 0 ; transform : translateY( -50 % ); height : 4 px ; backgr…" at bounding box center [939, 396] width 1234 height 733
paste textarea
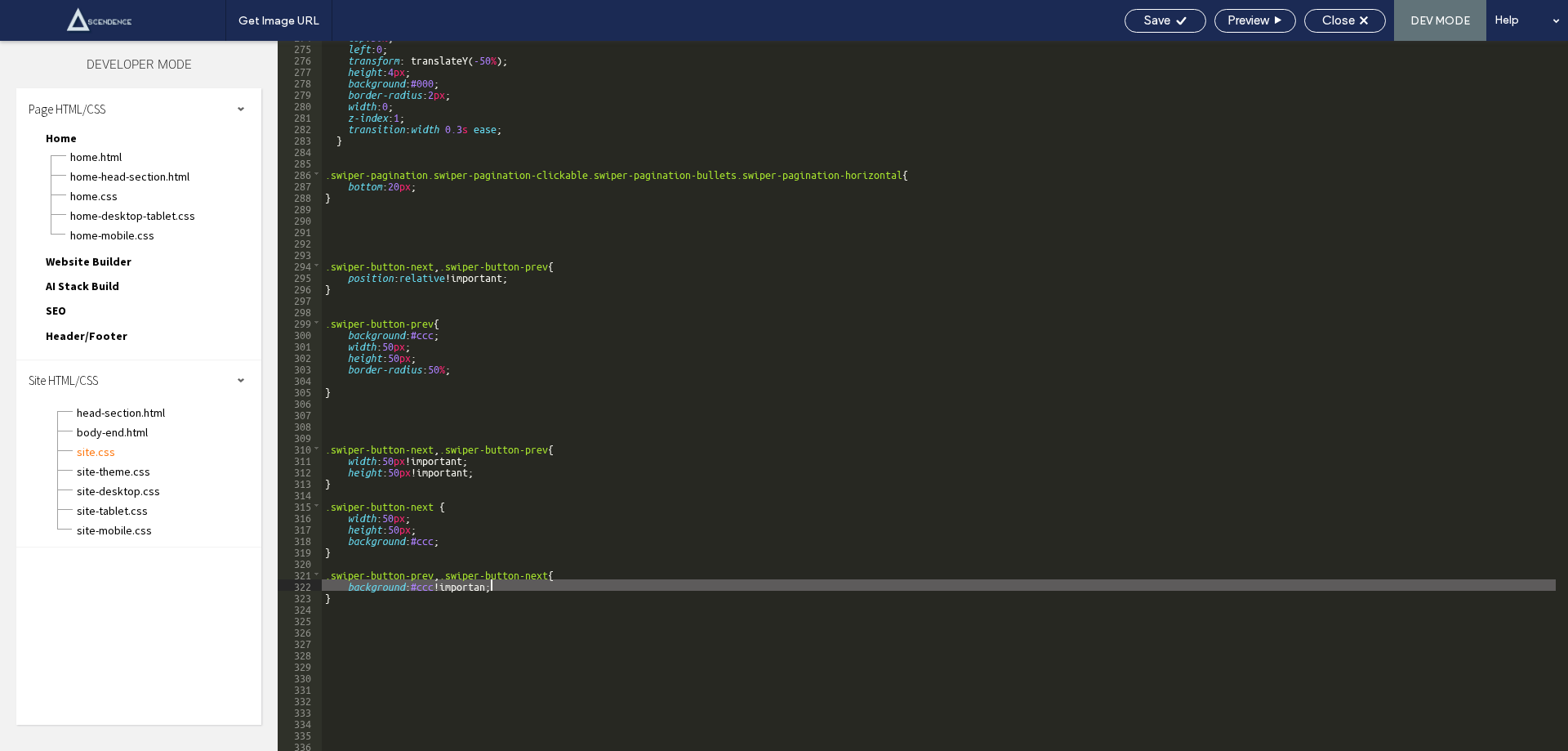
type textarea "**"
click at [1165, 11] on div "Save" at bounding box center [1166, 21] width 82 height 24
click at [1176, 20] on icon at bounding box center [1182, 21] width 12 height 12
click at [114, 434] on span "body-end.html" at bounding box center [169, 433] width 185 height 16
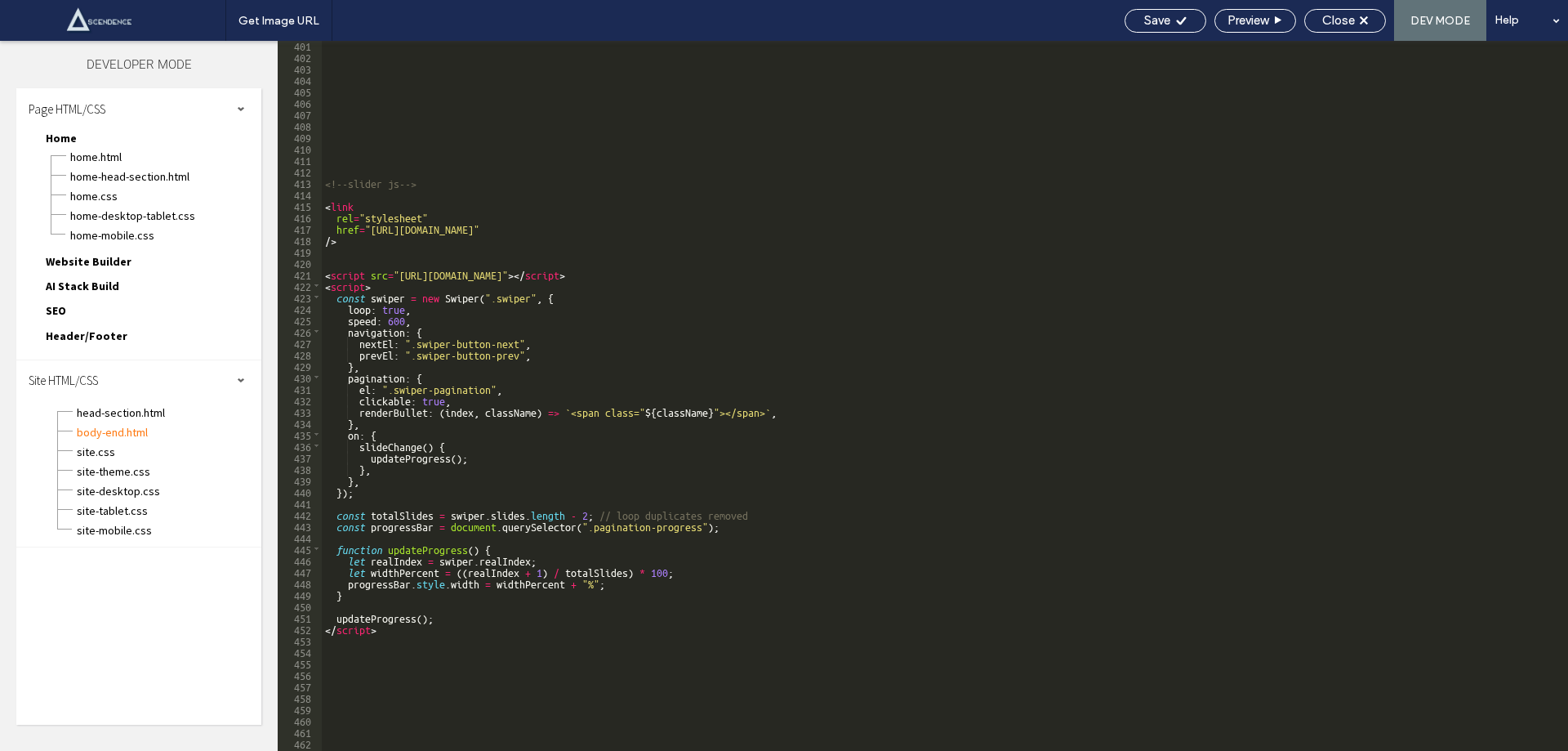
scroll to position [4655, 0]
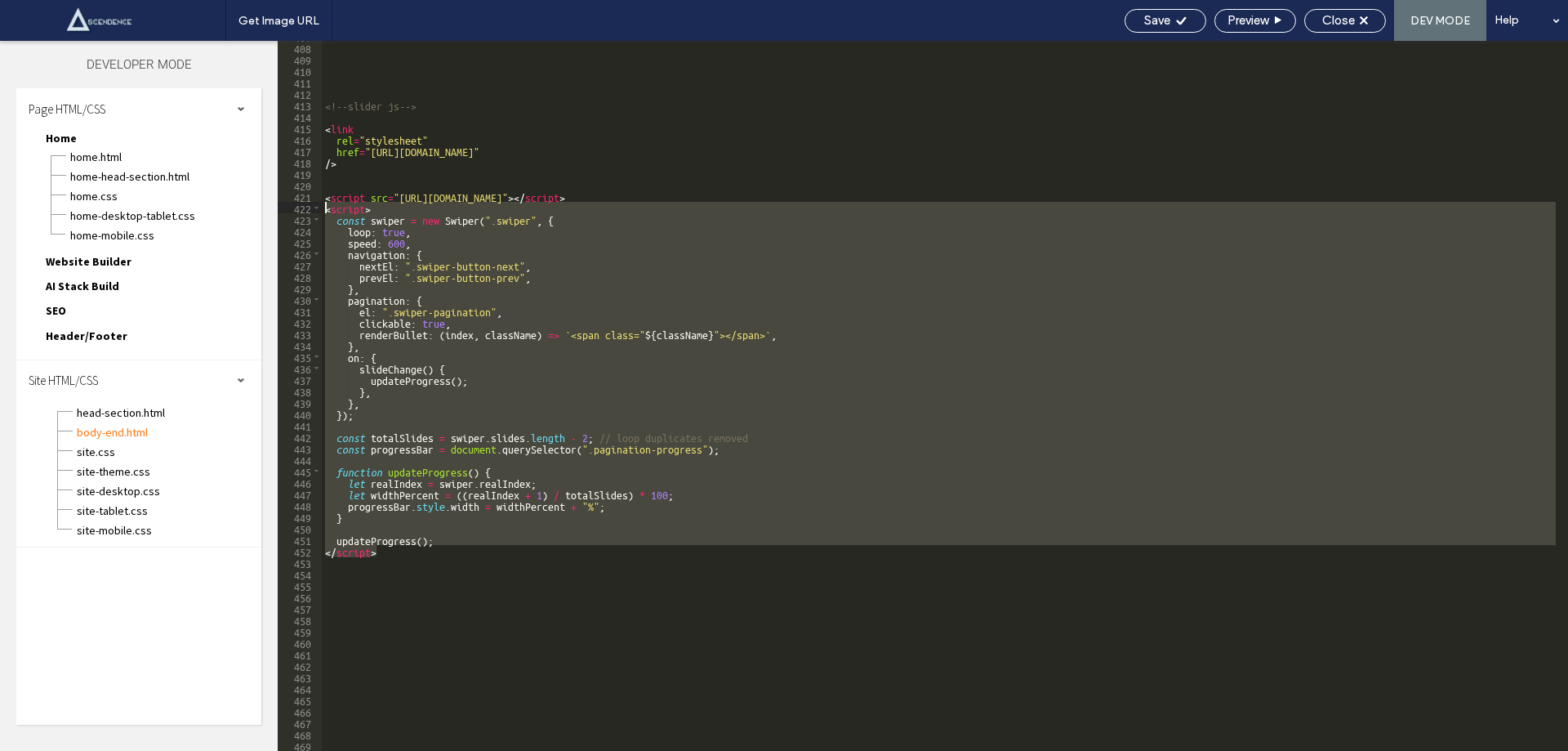
drag, startPoint x: 389, startPoint y: 548, endPoint x: 327, endPoint y: 208, distance: 345.6
click at [327, 208] on div "<!--slider js--> < link rel = "stylesheet" href = "https://cdn.jsdelivr.net/npm…" at bounding box center [939, 396] width 1234 height 733
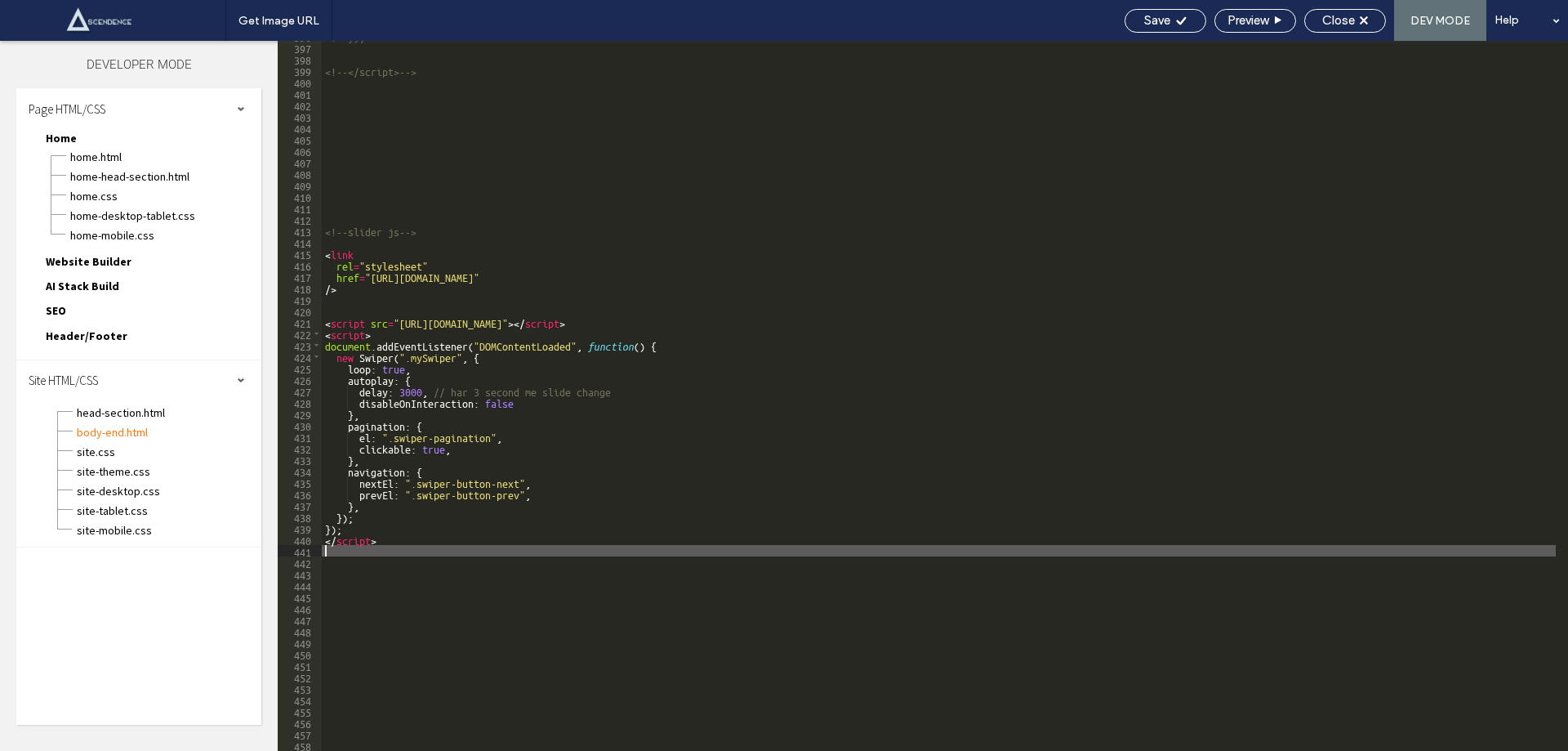
scroll to position [4529, 0]
click at [1147, 23] on span "Save" at bounding box center [1158, 21] width 26 height 15
click at [1148, 22] on div at bounding box center [784, 375] width 1568 height 751
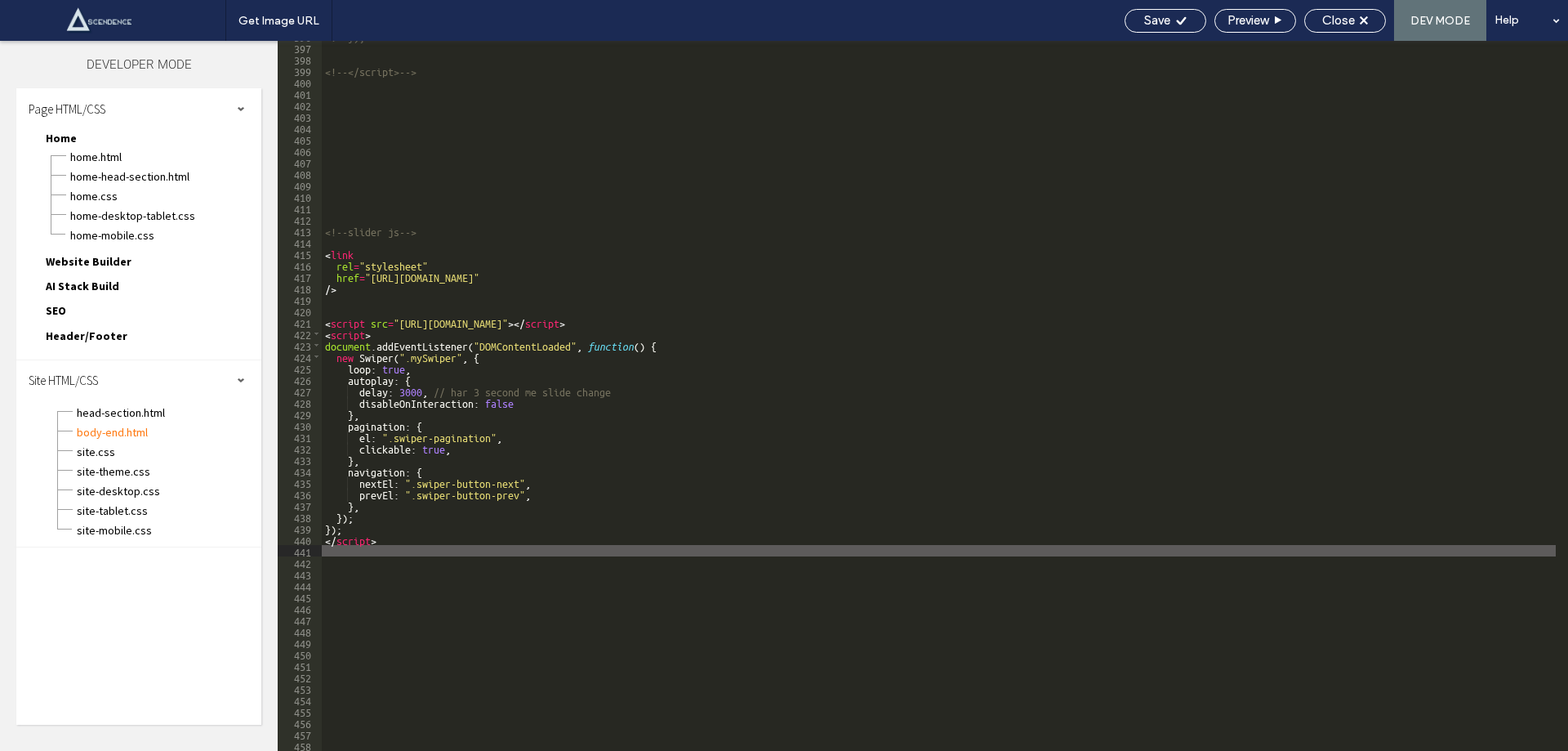
scroll to position [0, 0]
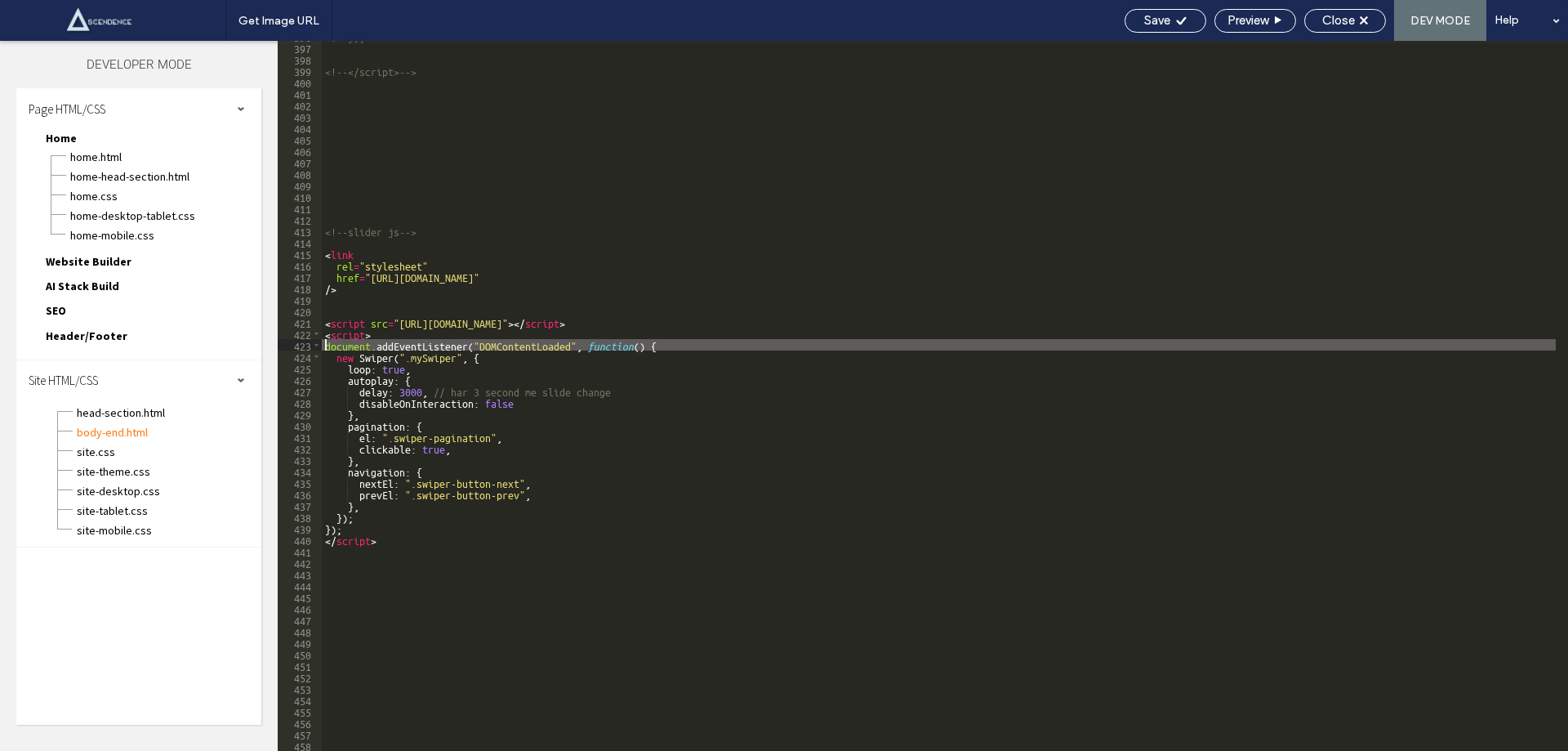
click at [325, 345] on div "<!--});--> <!--</script>--> <!--slider js--> < link rel = "stylesheet" href = "…" at bounding box center [939, 396] width 1234 height 733
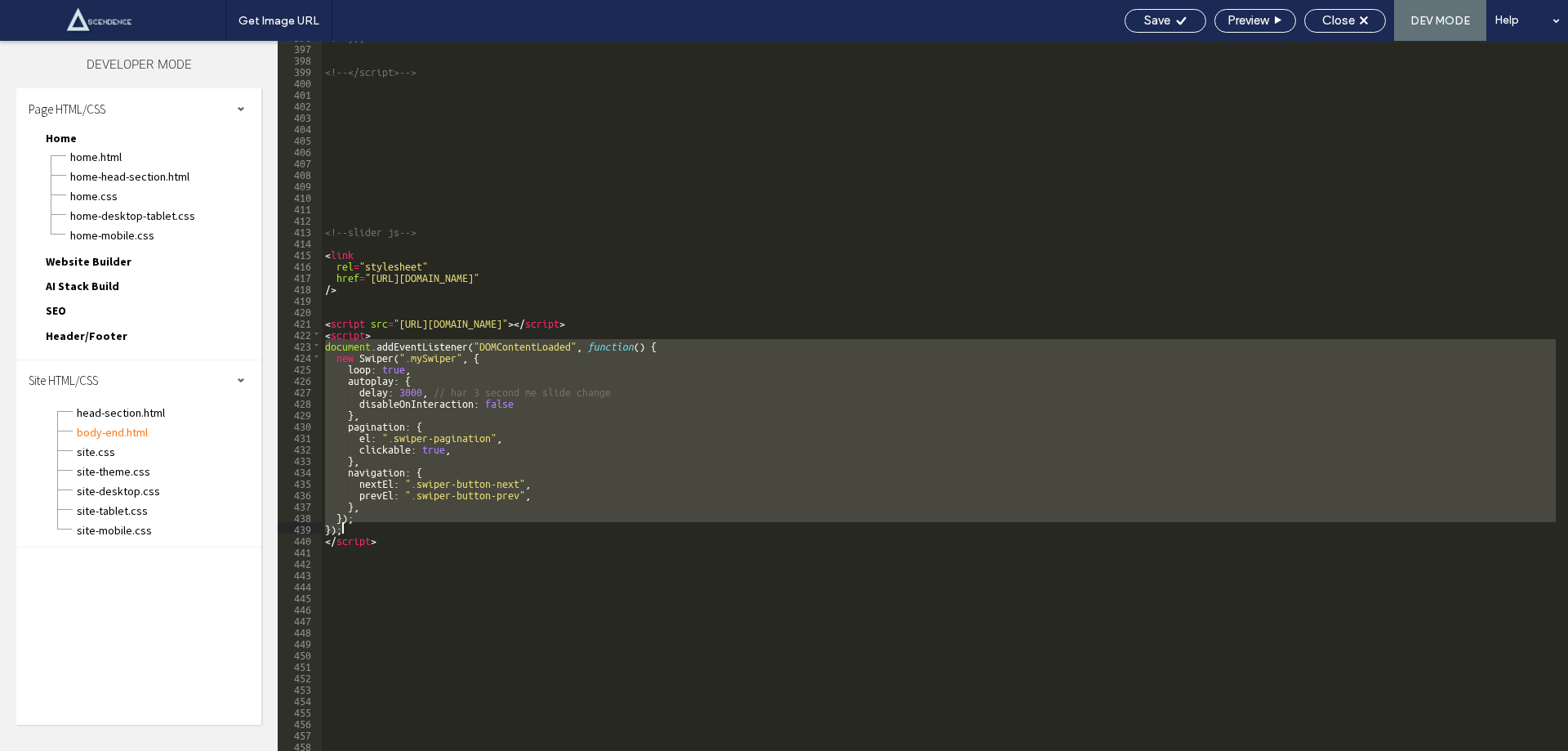
click at [345, 532] on div "<!--});--> <!--</script>--> <!--slider js--> < link rel = "stylesheet" href = "…" at bounding box center [939, 396] width 1234 height 733
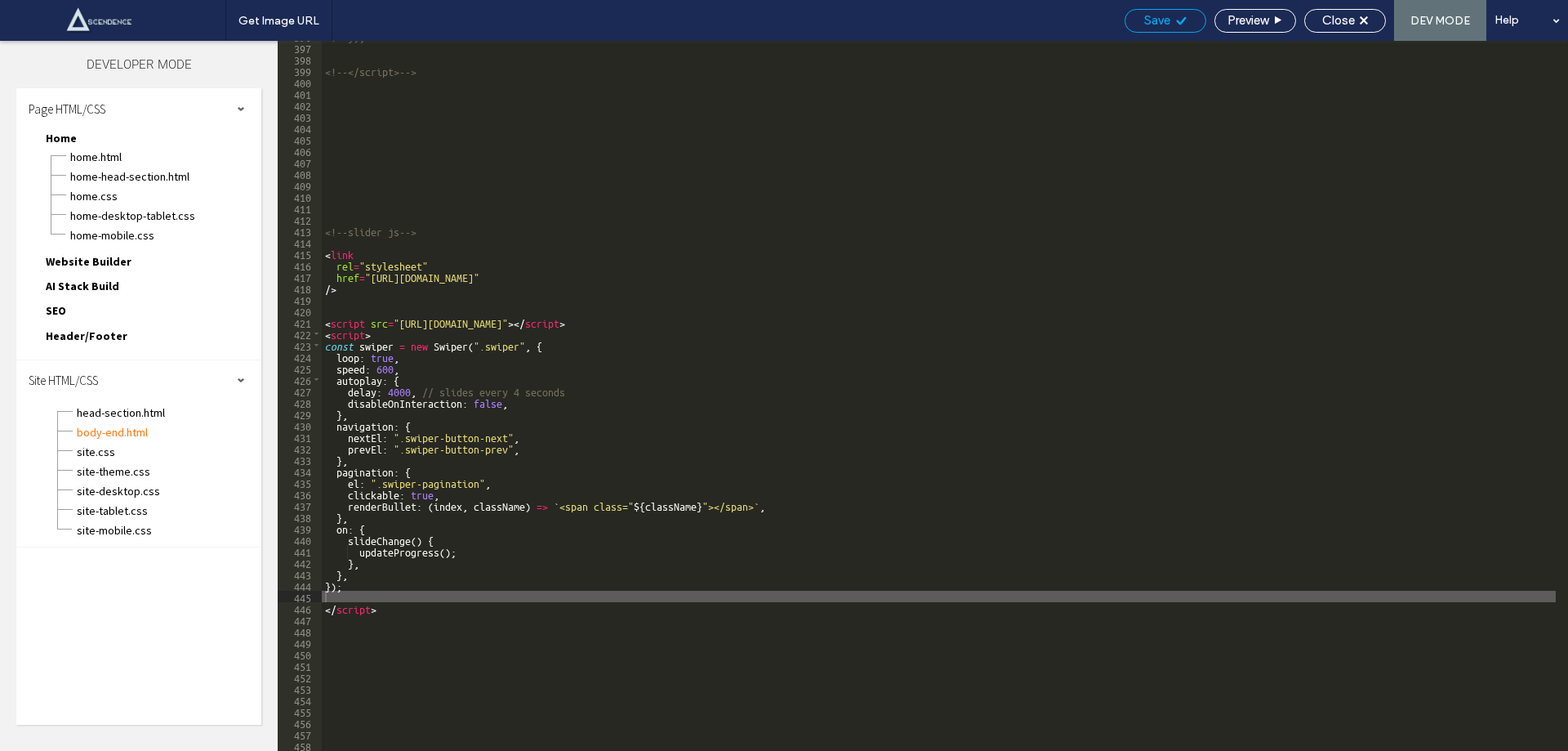
click at [1150, 24] on span "Save" at bounding box center [1158, 21] width 26 height 15
click at [1166, 15] on span "Save" at bounding box center [1158, 21] width 26 height 15
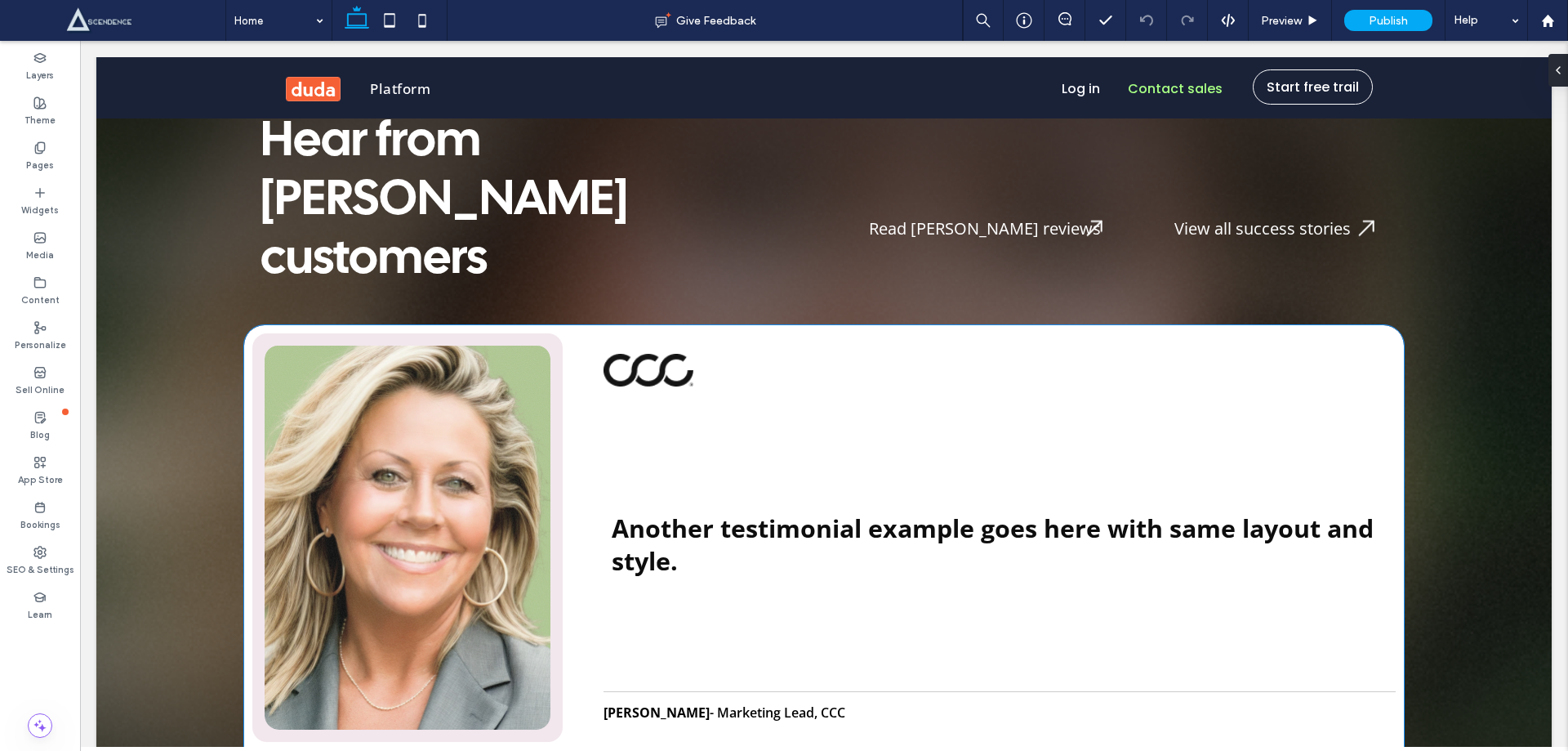
scroll to position [6298, 0]
